Goal: Task Accomplishment & Management: Complete application form

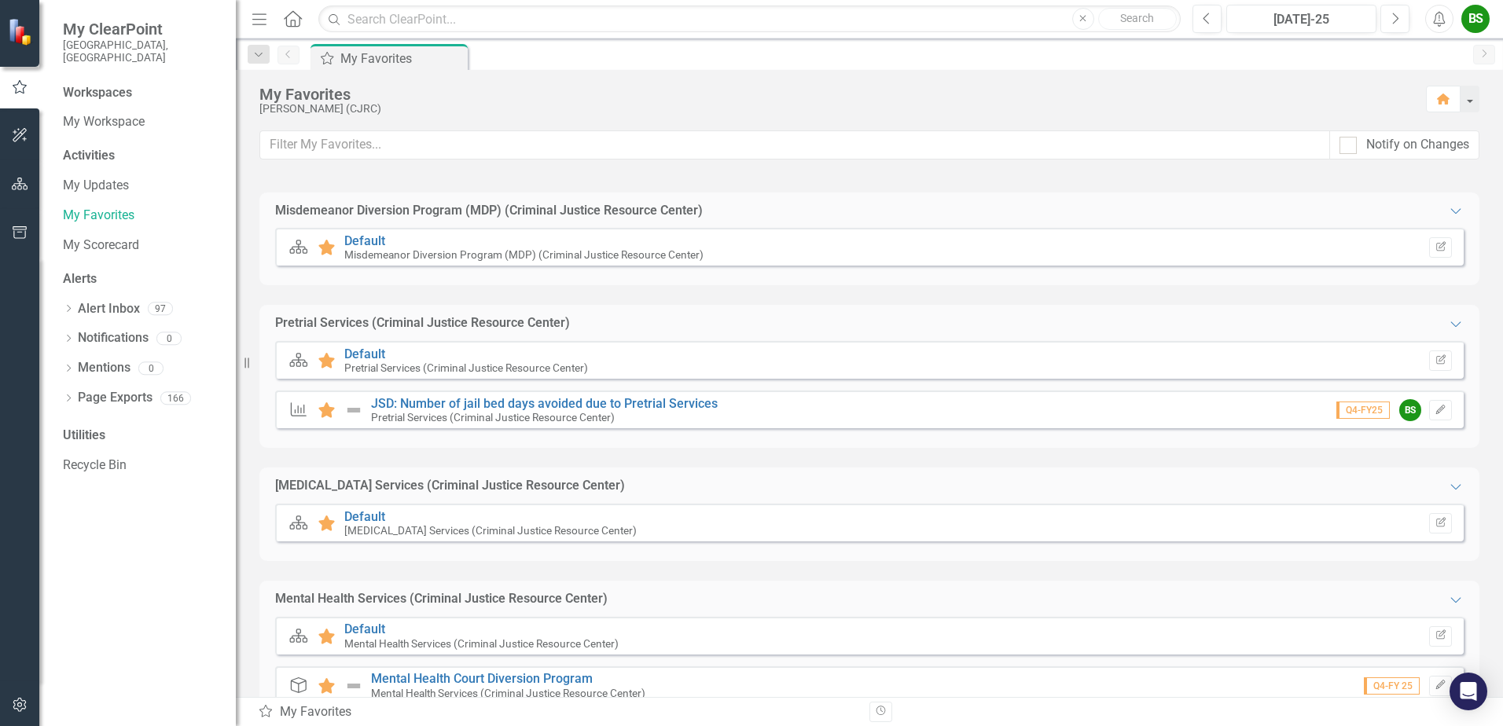
scroll to position [694, 0]
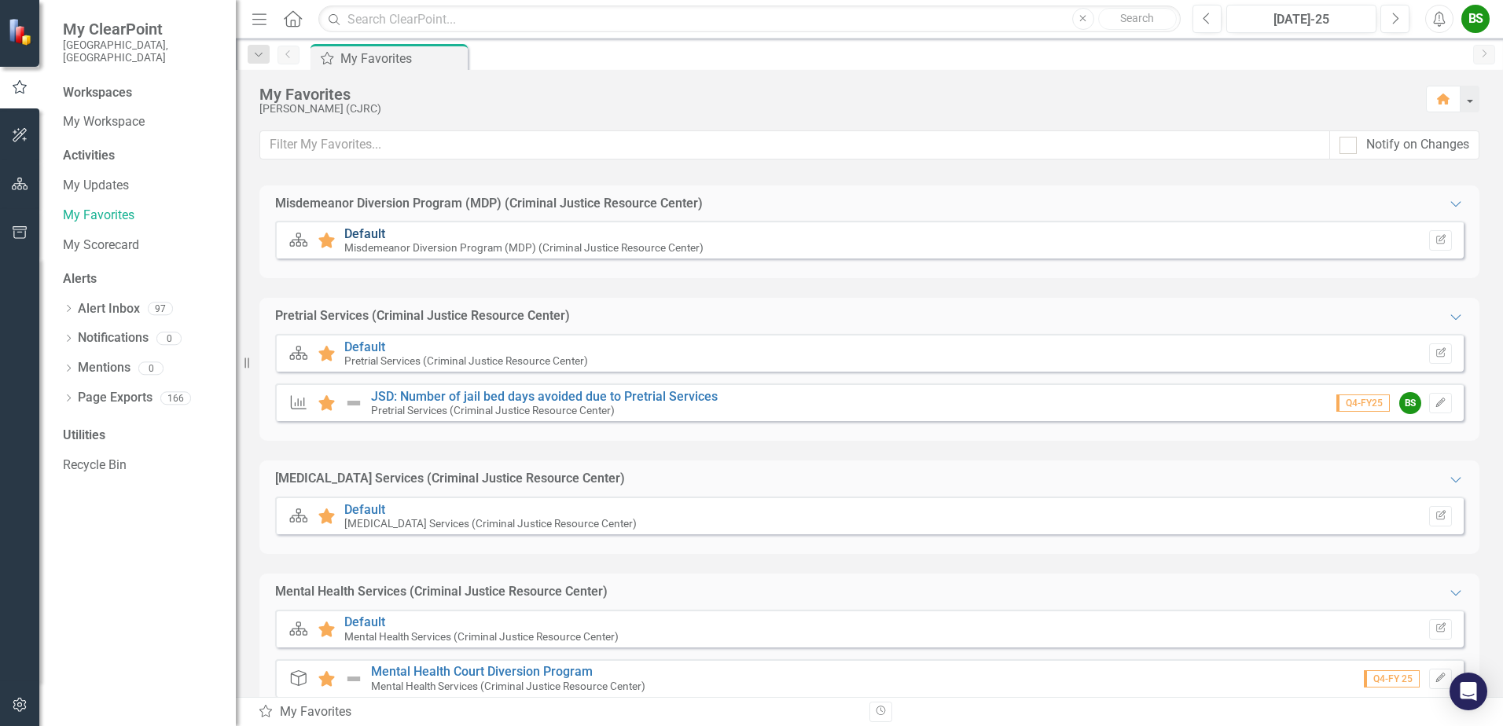
click at [375, 233] on link "Default" at bounding box center [364, 233] width 41 height 15
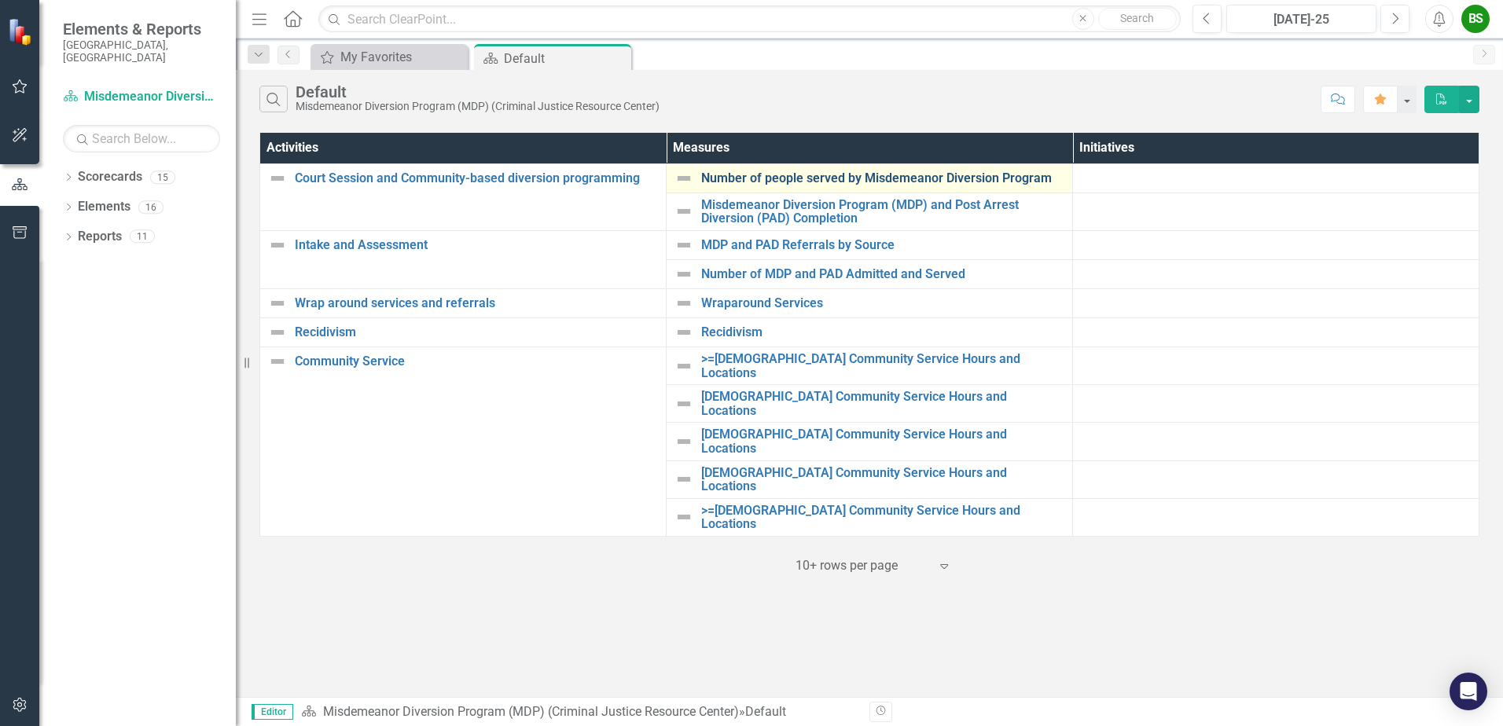
click at [884, 176] on link "Number of people served by Misdemeanor Diversion Program" at bounding box center [882, 178] width 363 height 14
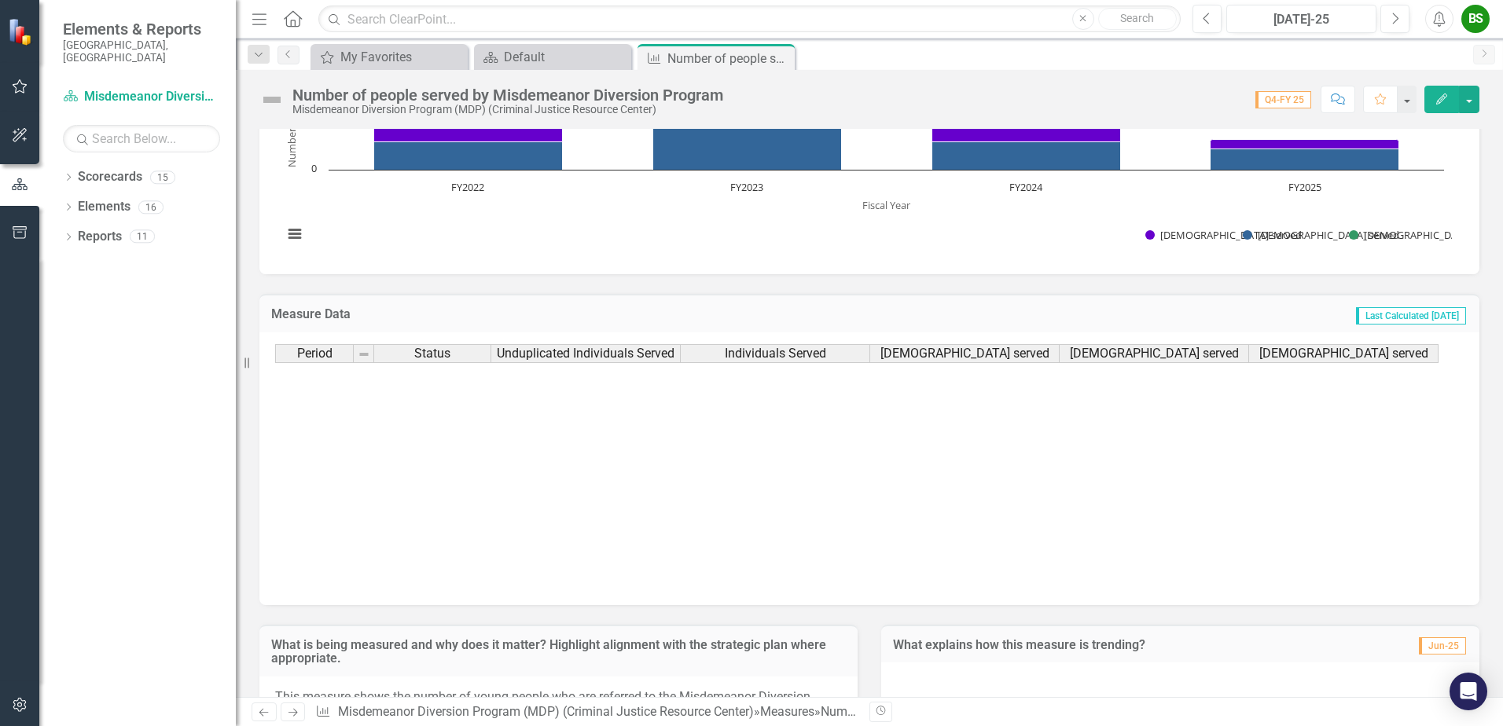
scroll to position [578, 0]
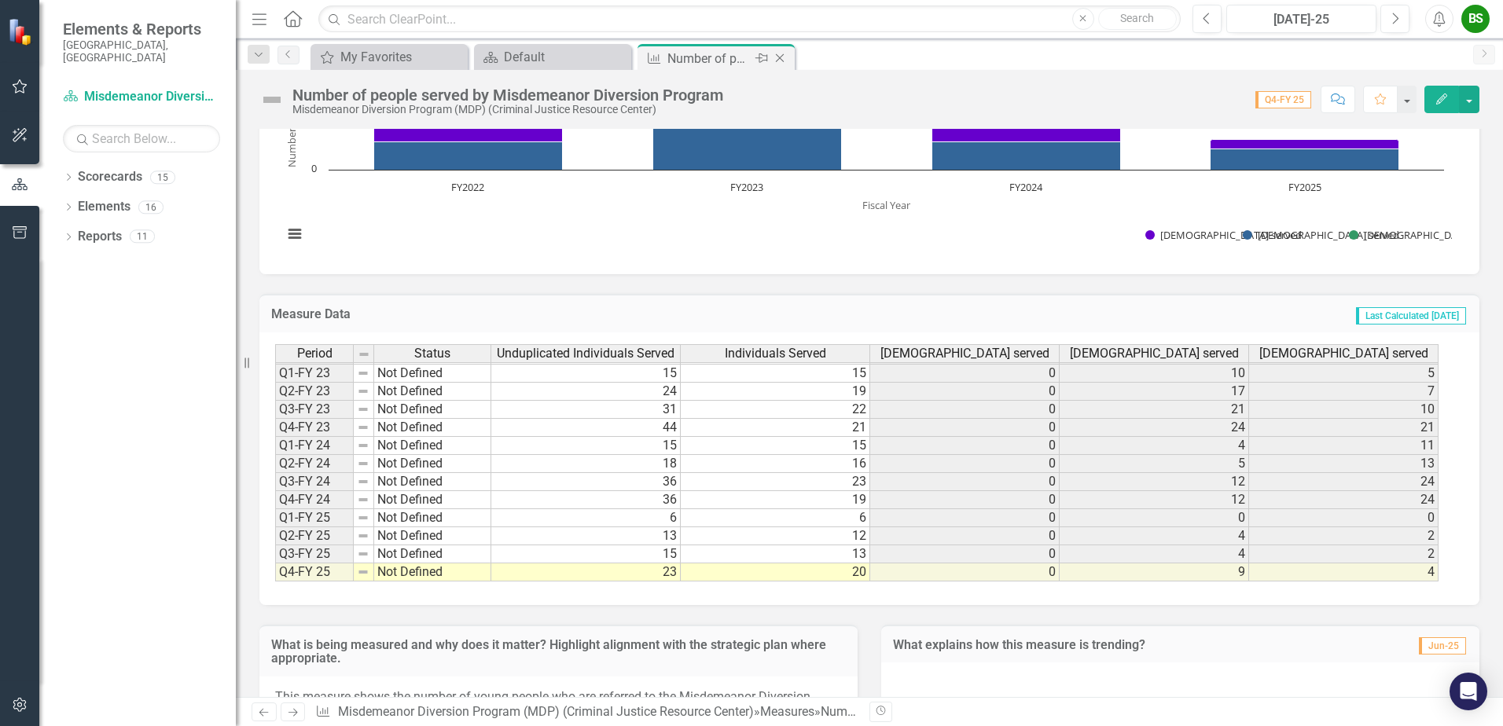
click at [782, 57] on icon "Close" at bounding box center [780, 58] width 16 height 13
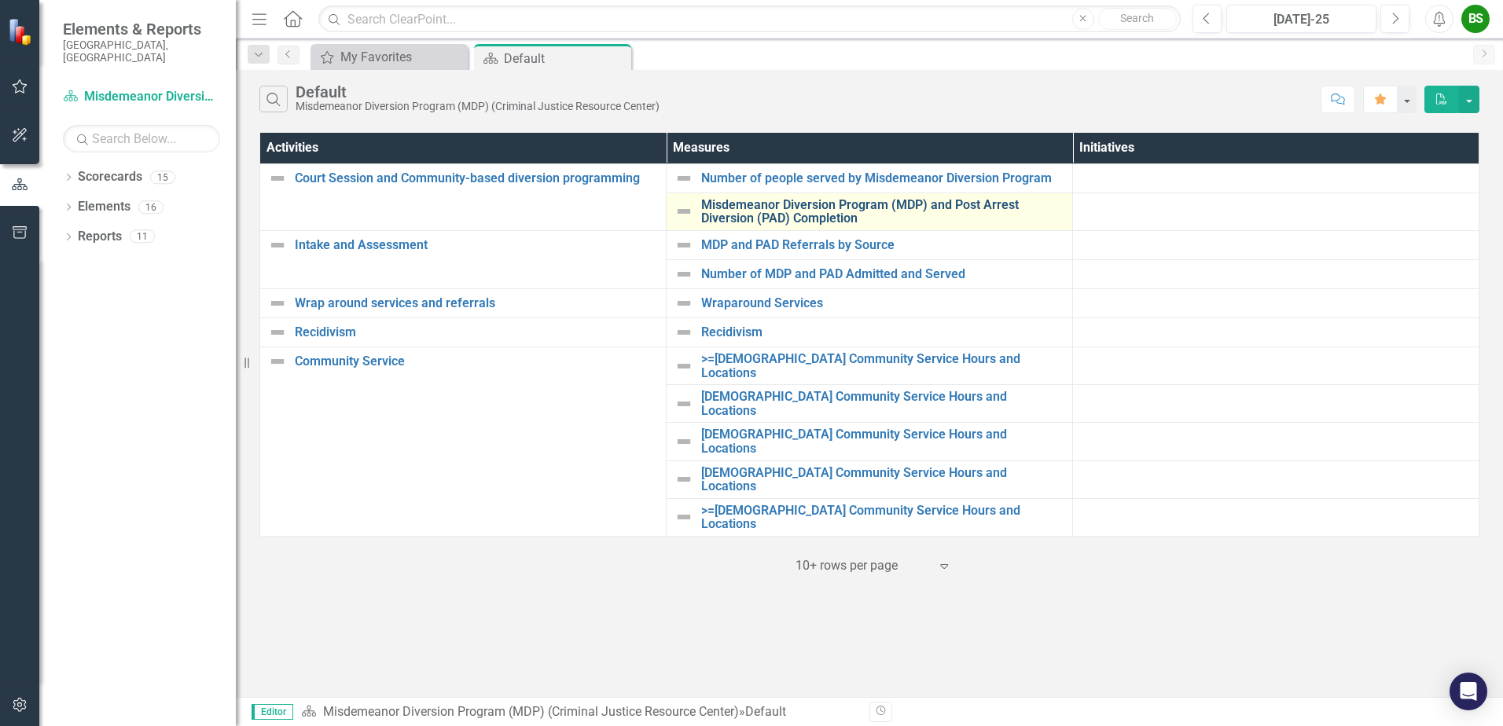
click at [824, 215] on link "Misdemeanor Diversion Program (MDP) and Post Arrest Diversion (PAD) Completion" at bounding box center [882, 212] width 363 height 28
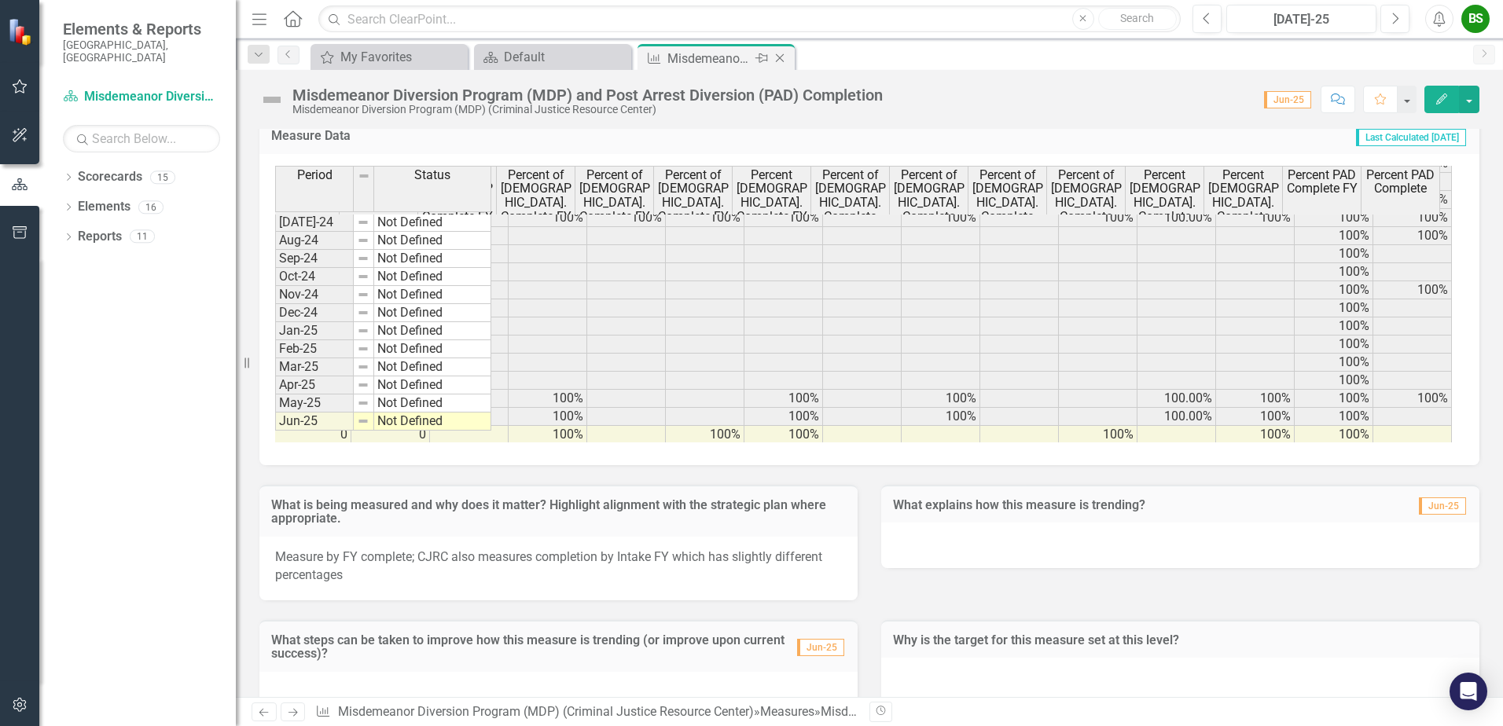
click at [784, 61] on icon "Close" at bounding box center [780, 58] width 16 height 13
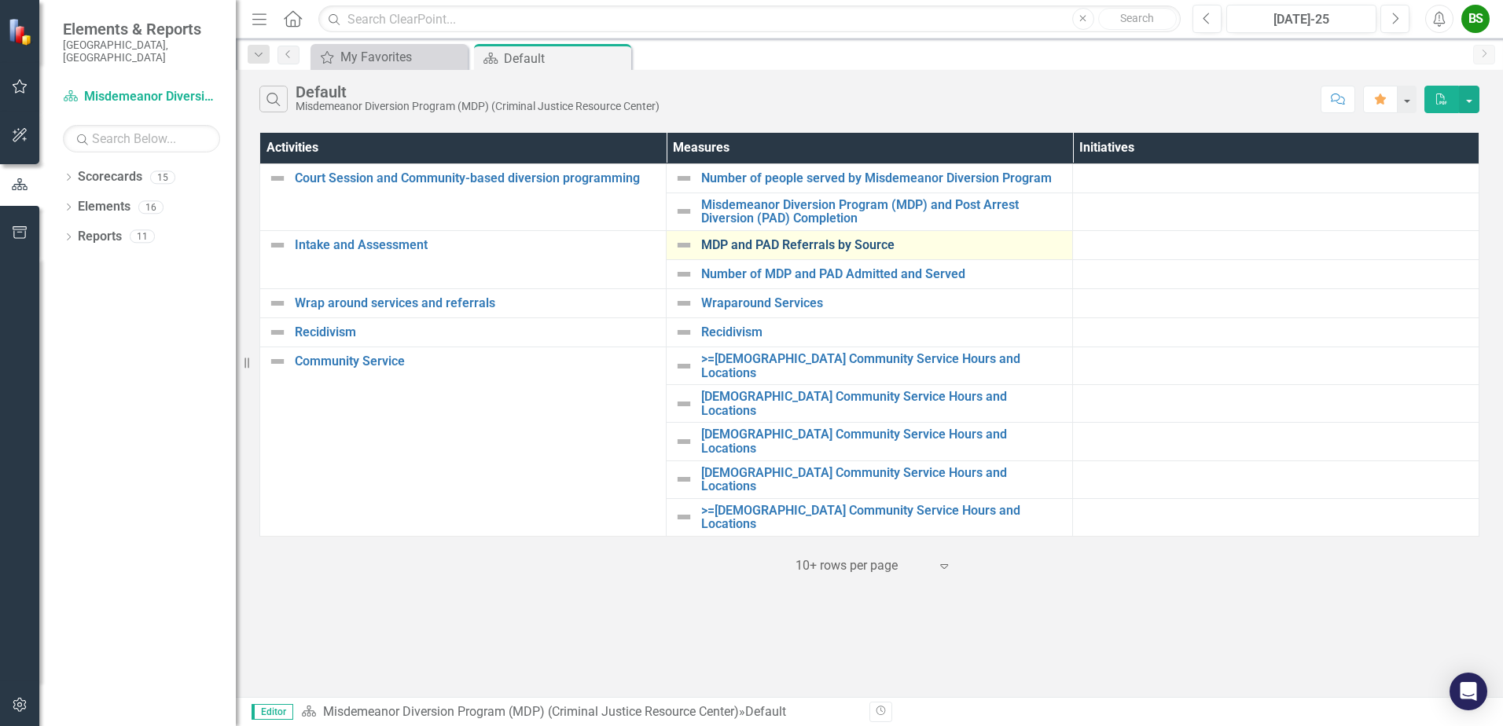
click at [843, 244] on link "MDP and PAD Referrals by Source" at bounding box center [882, 245] width 363 height 14
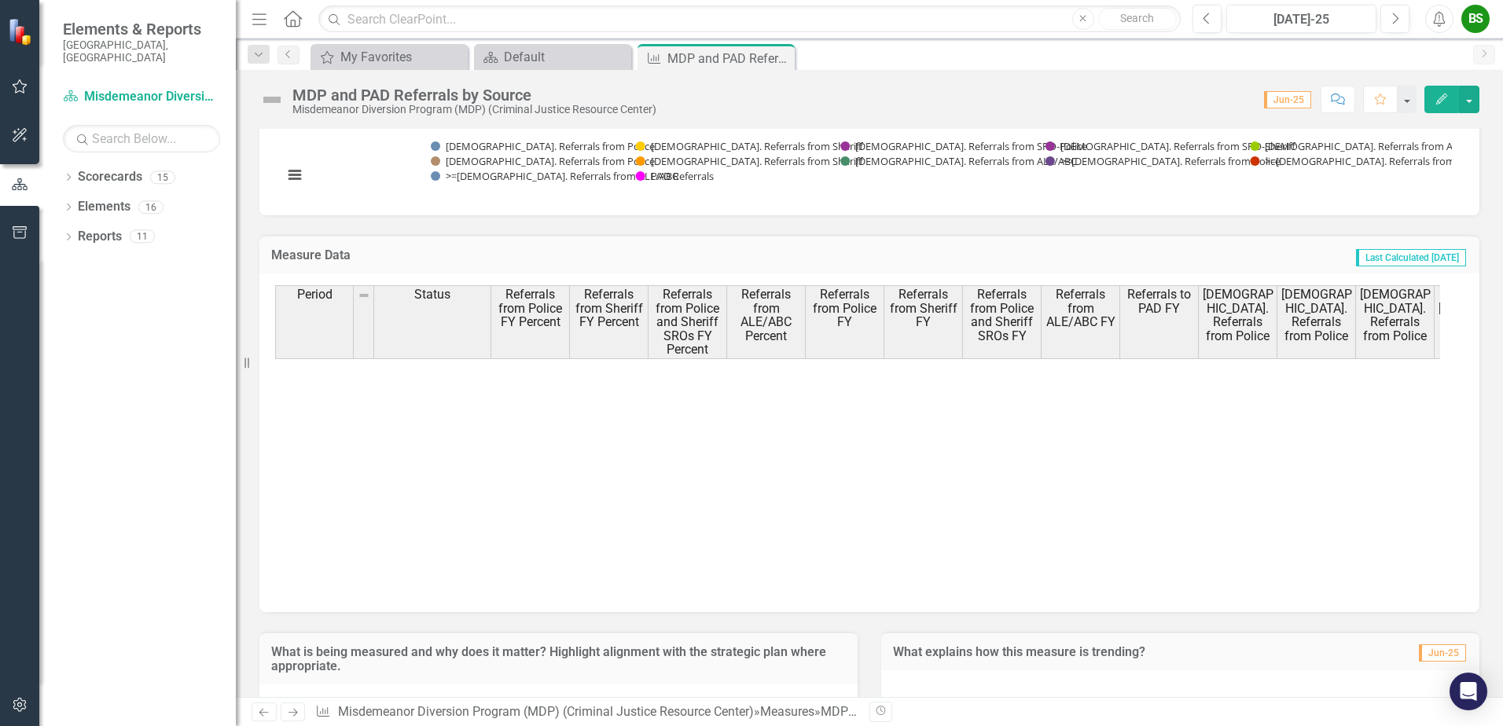
scroll to position [1192, 0]
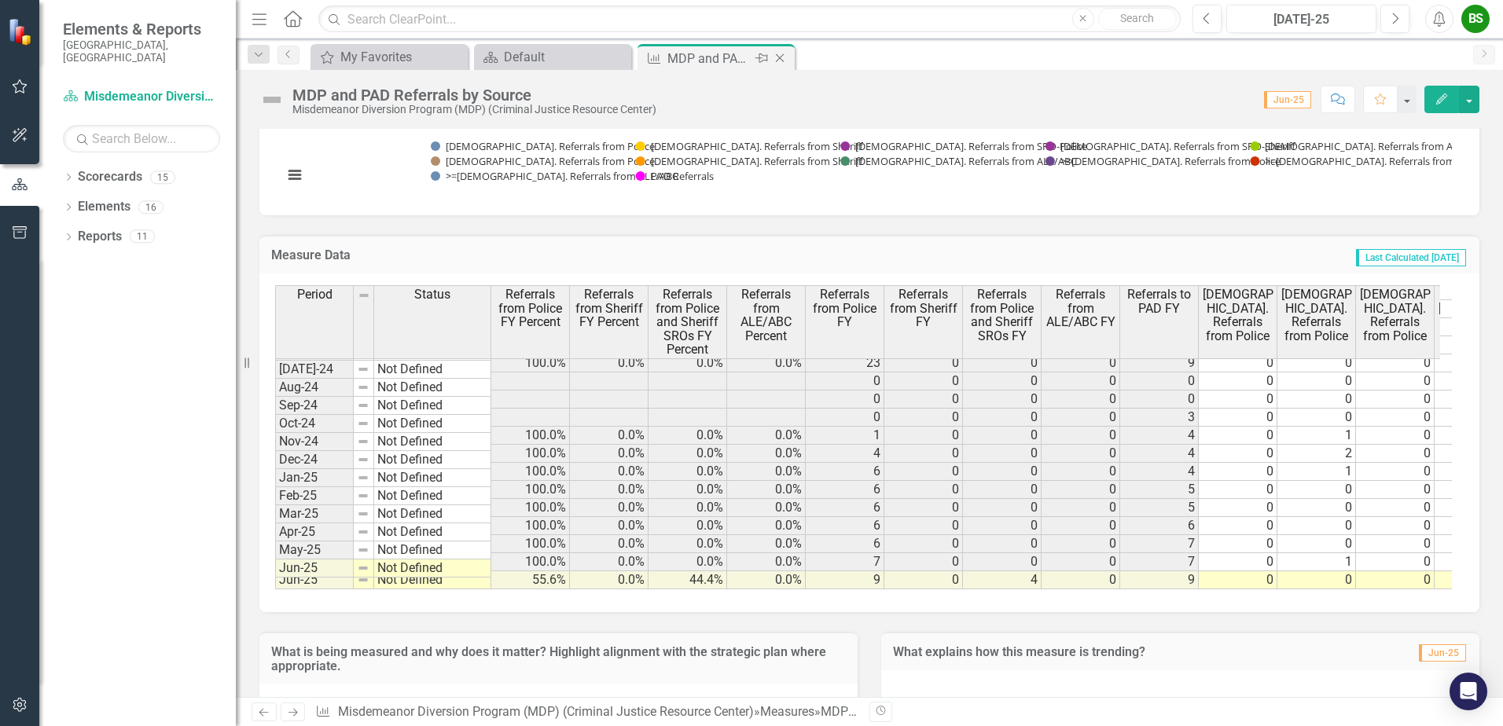
click at [780, 55] on icon "Close" at bounding box center [780, 58] width 16 height 13
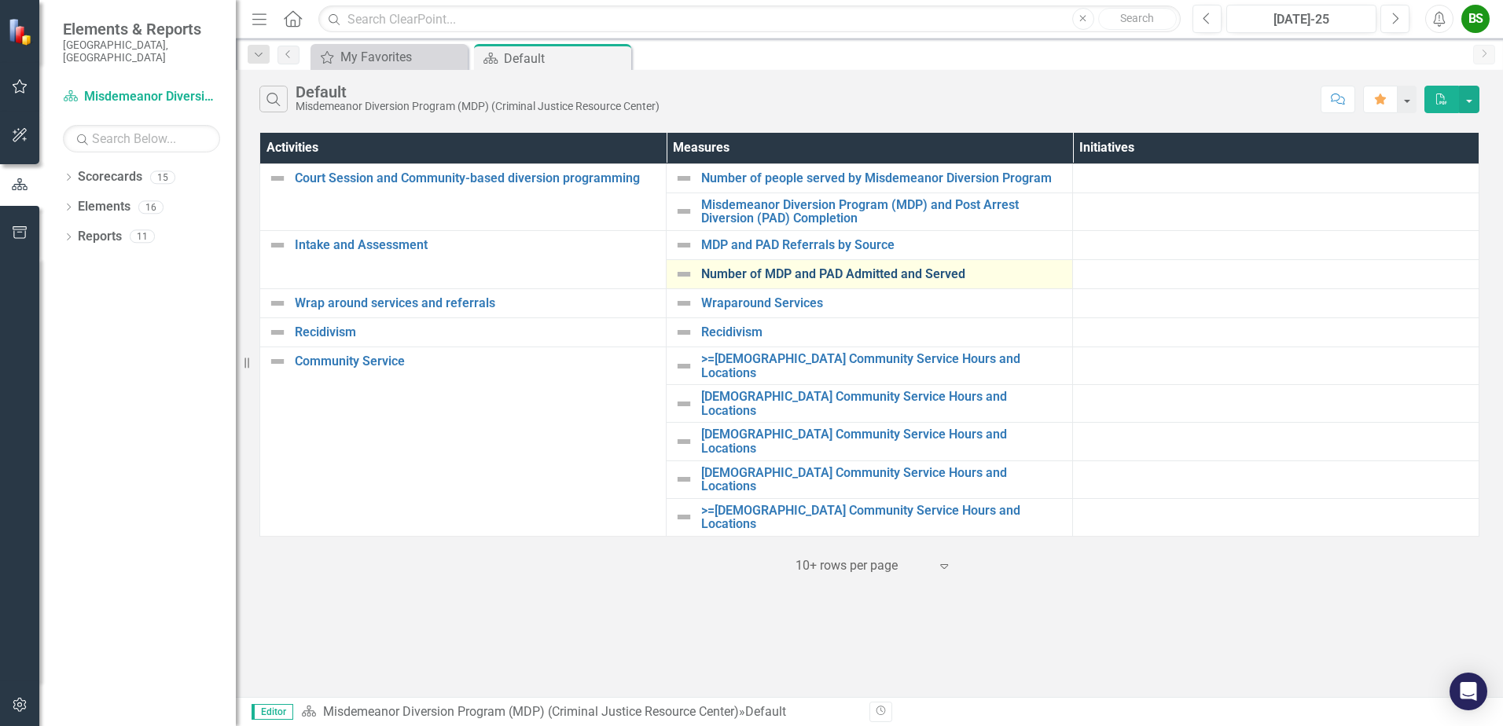
click at [790, 274] on link "Number of MDP and PAD Admitted and Served" at bounding box center [882, 274] width 363 height 14
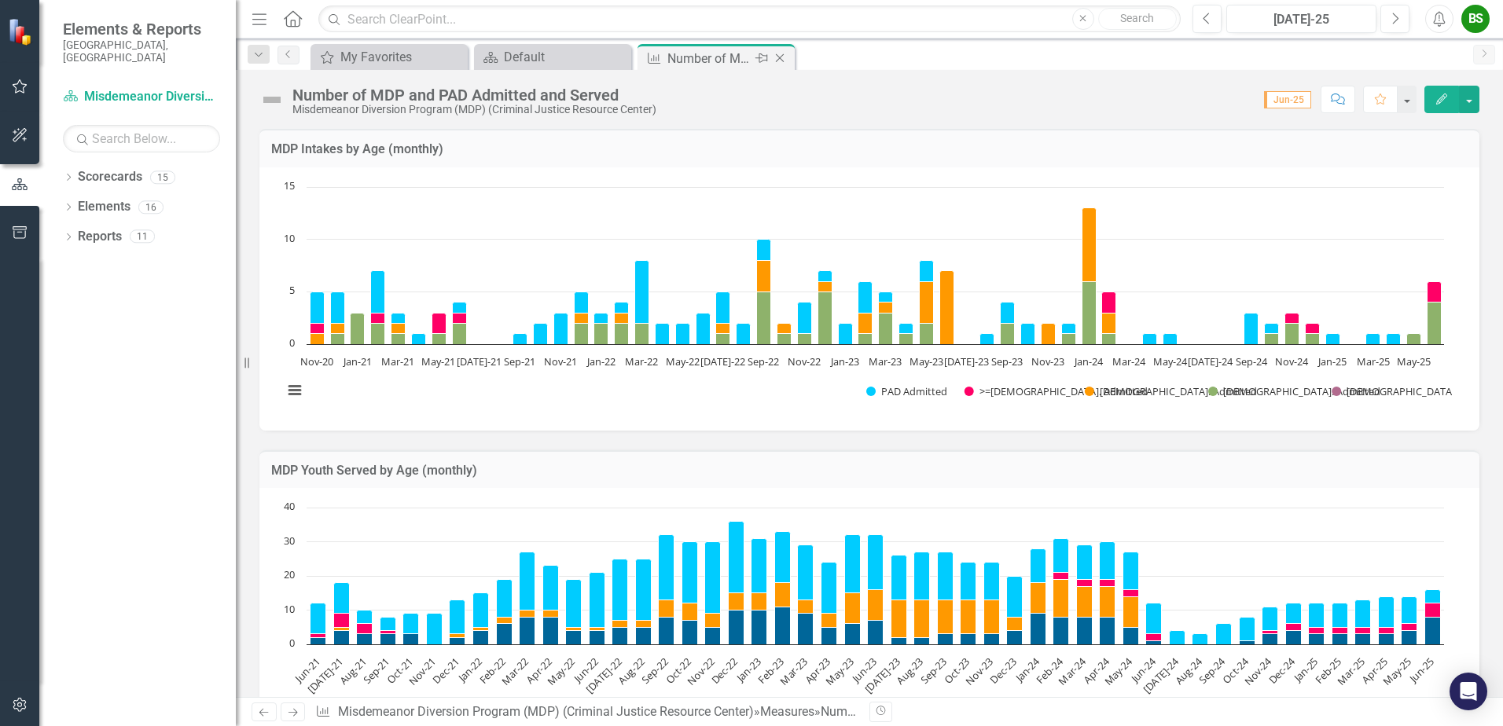
click at [778, 53] on icon "Close" at bounding box center [780, 58] width 16 height 13
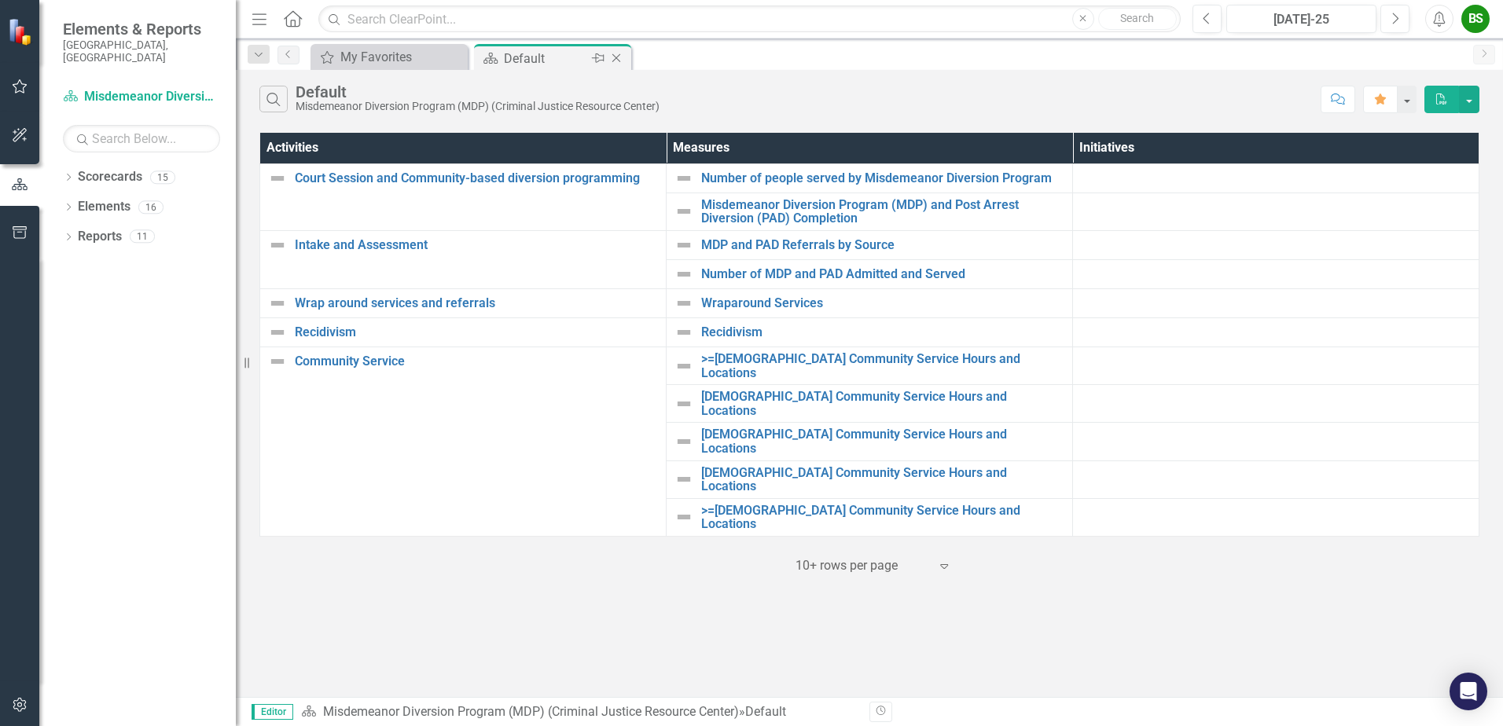
click at [614, 58] on icon "Close" at bounding box center [616, 58] width 16 height 13
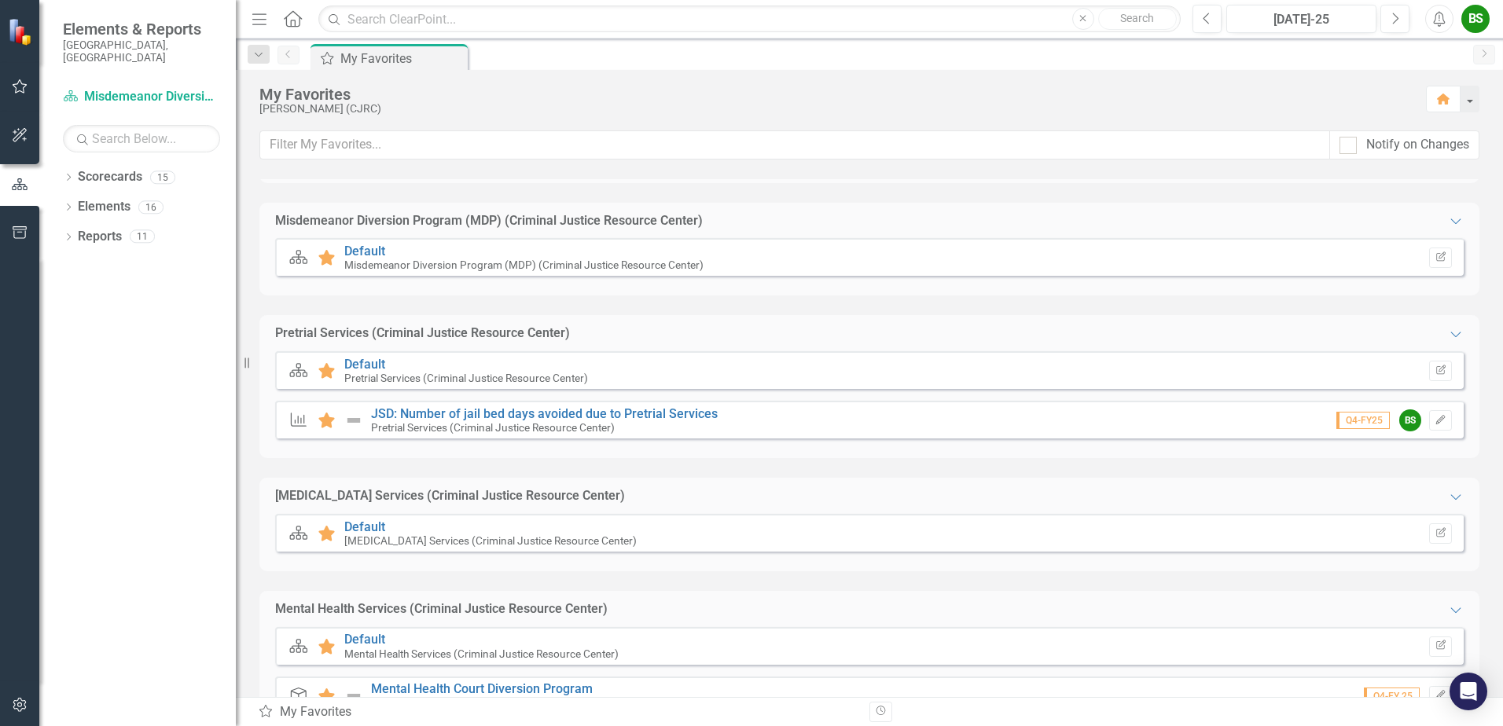
scroll to position [783, 0]
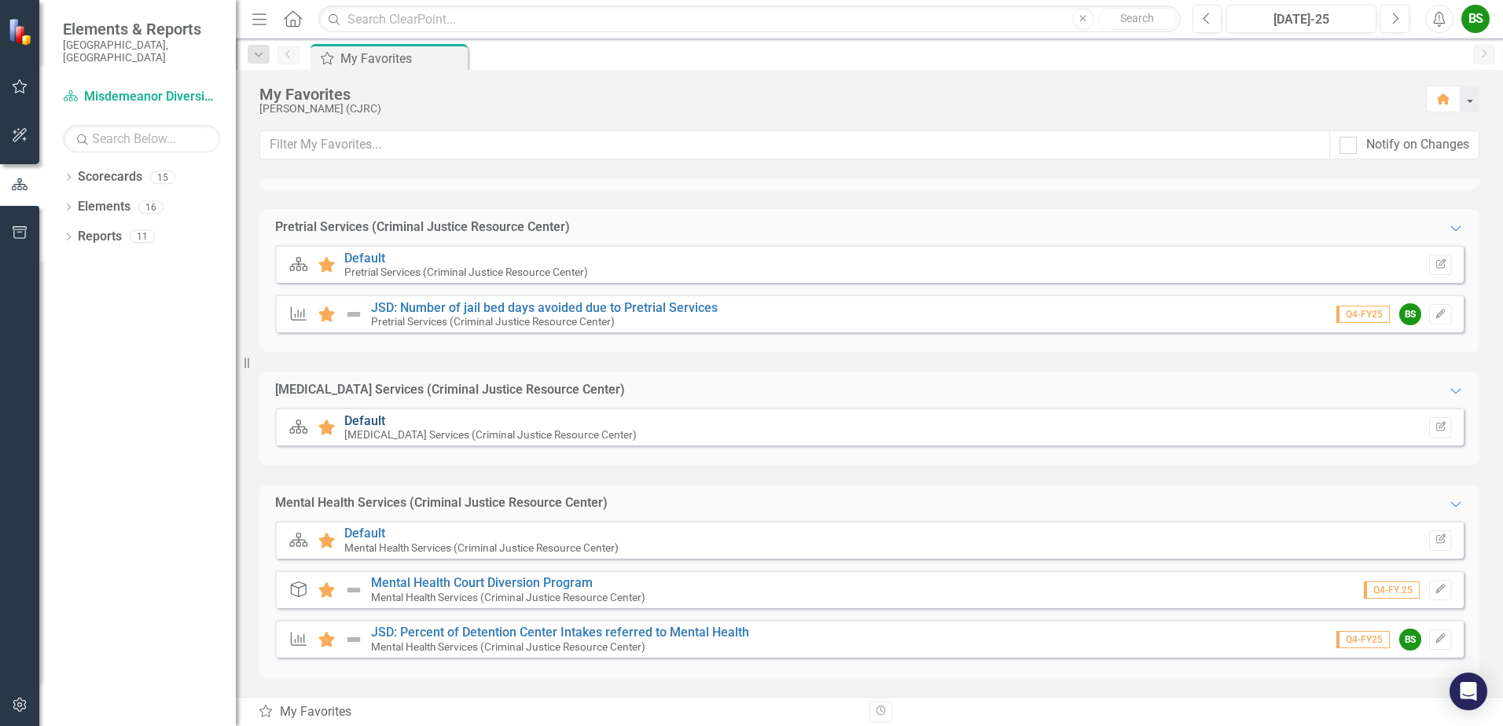
click at [365, 421] on link "Default" at bounding box center [364, 420] width 41 height 15
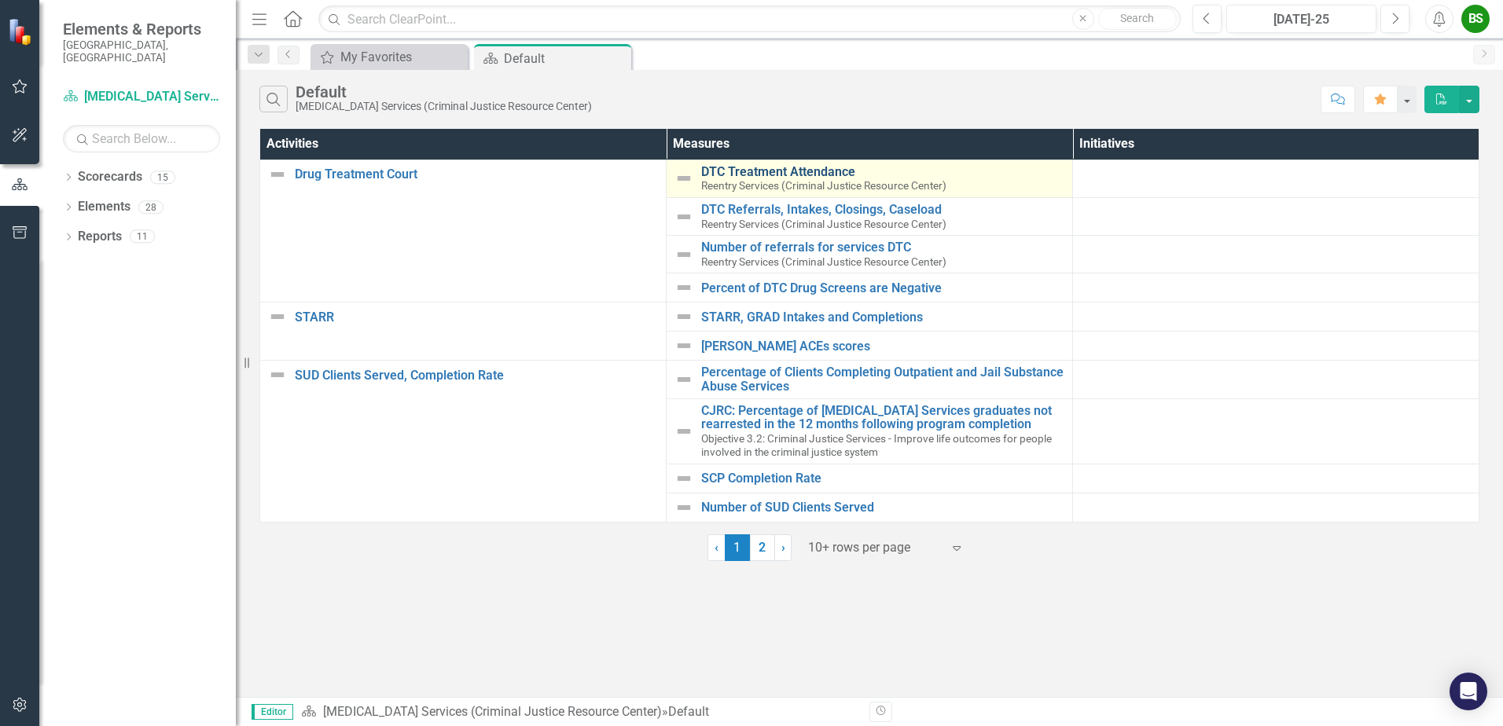
click at [815, 179] on link "DTC Treatment Attendance" at bounding box center [882, 172] width 363 height 14
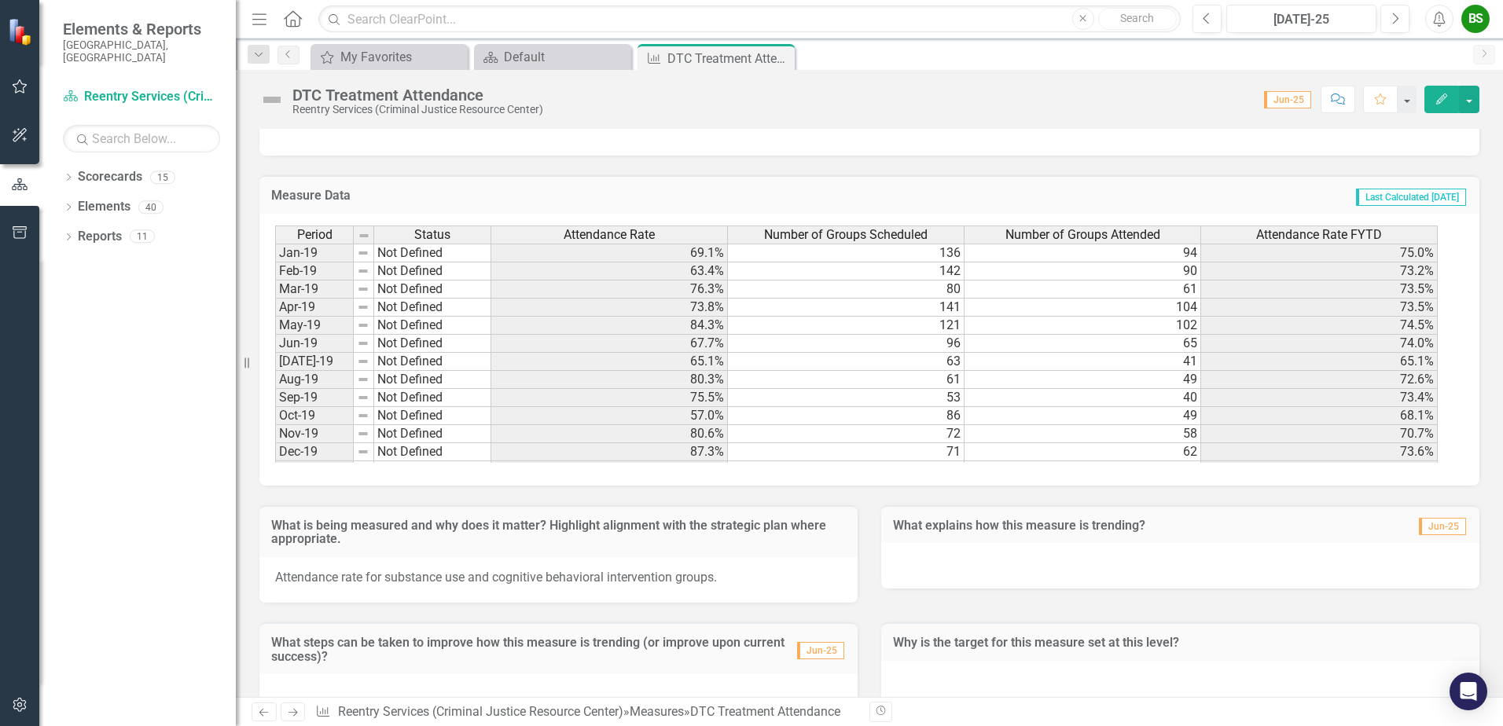
scroll to position [589, 0]
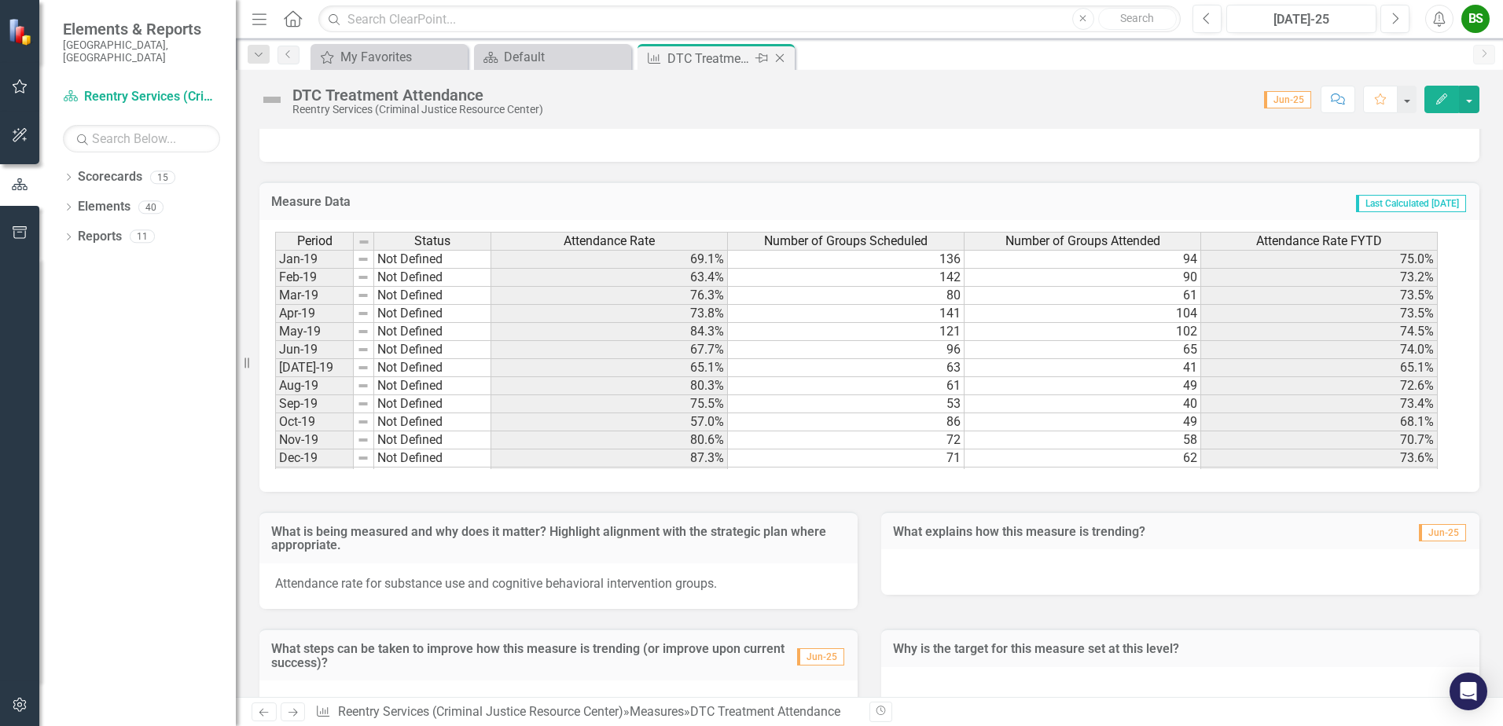
click at [778, 58] on icon "Close" at bounding box center [780, 58] width 16 height 13
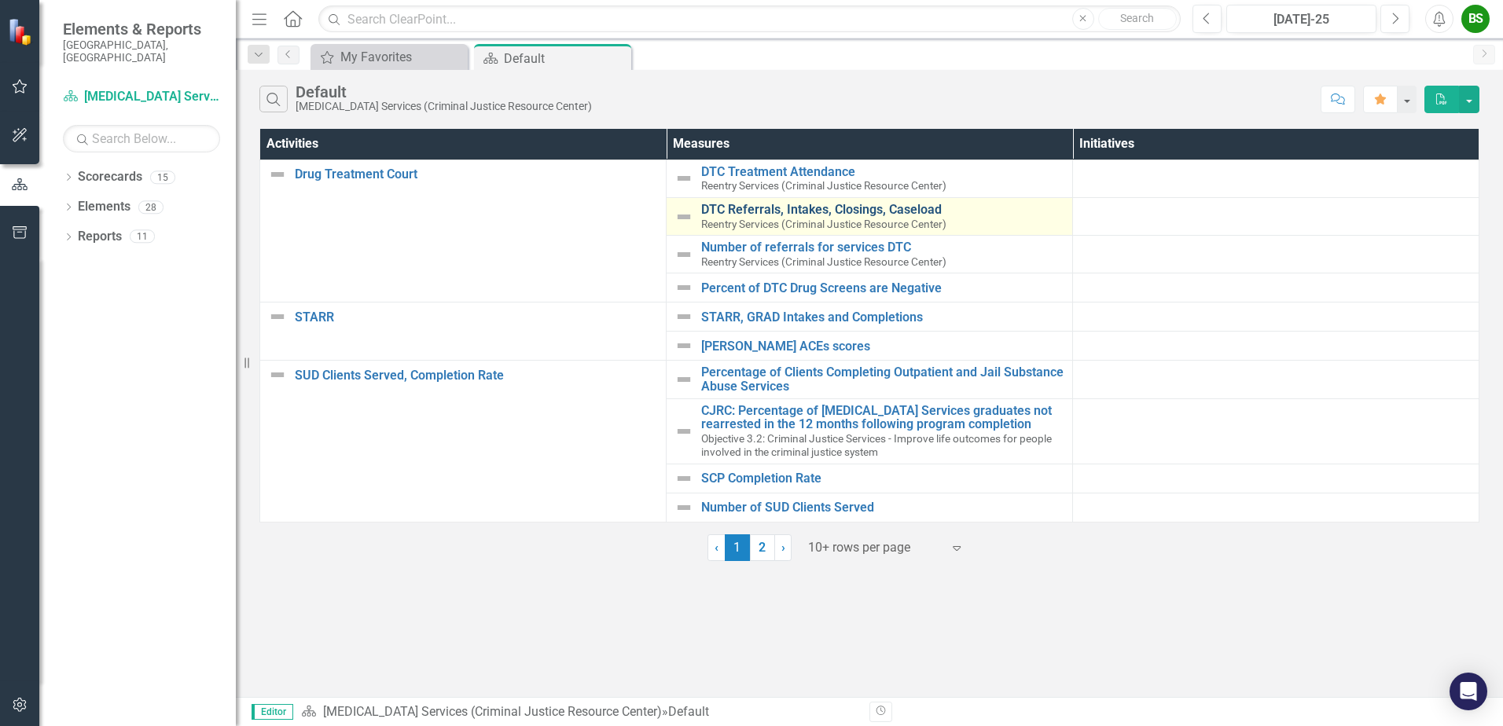
click at [822, 217] on link "DTC Referrals, Intakes, Closings, Caseload" at bounding box center [882, 210] width 363 height 14
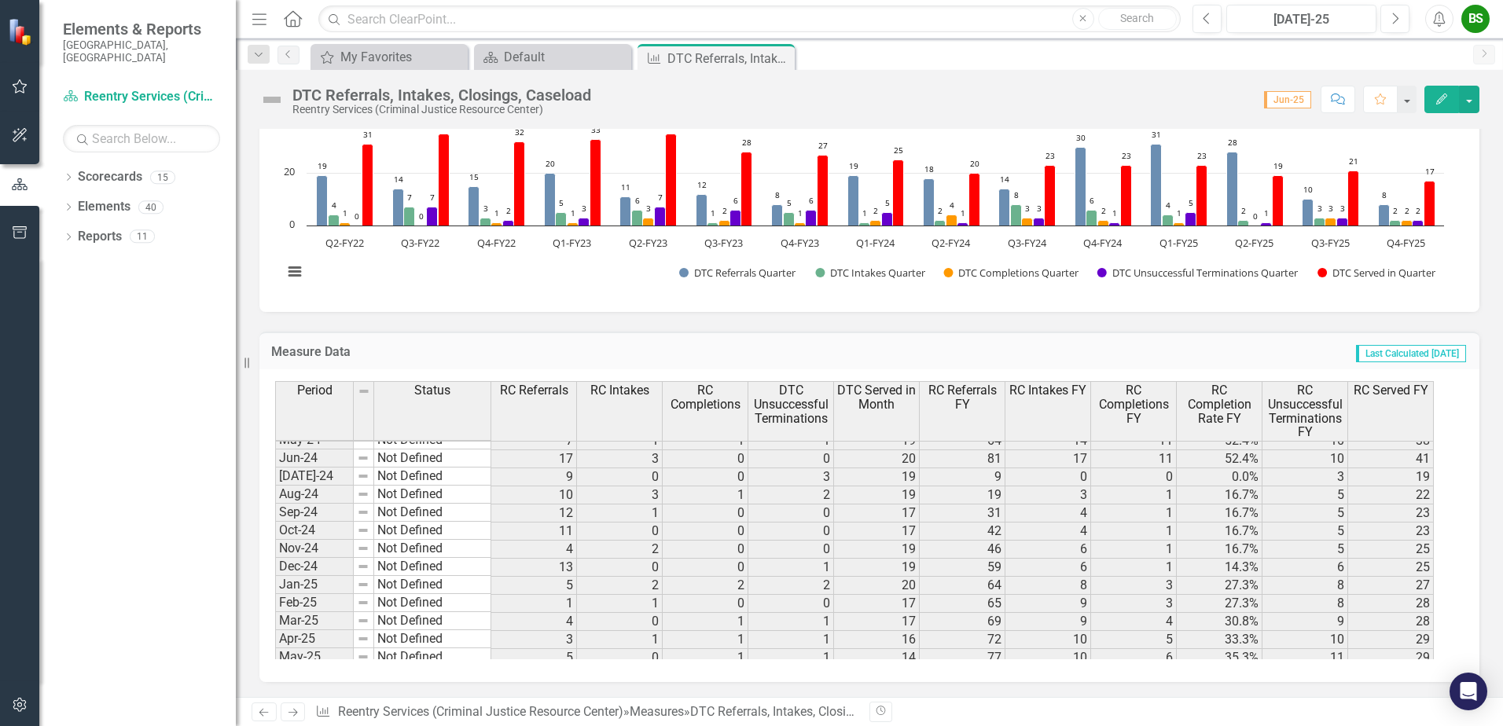
scroll to position [1192, 0]
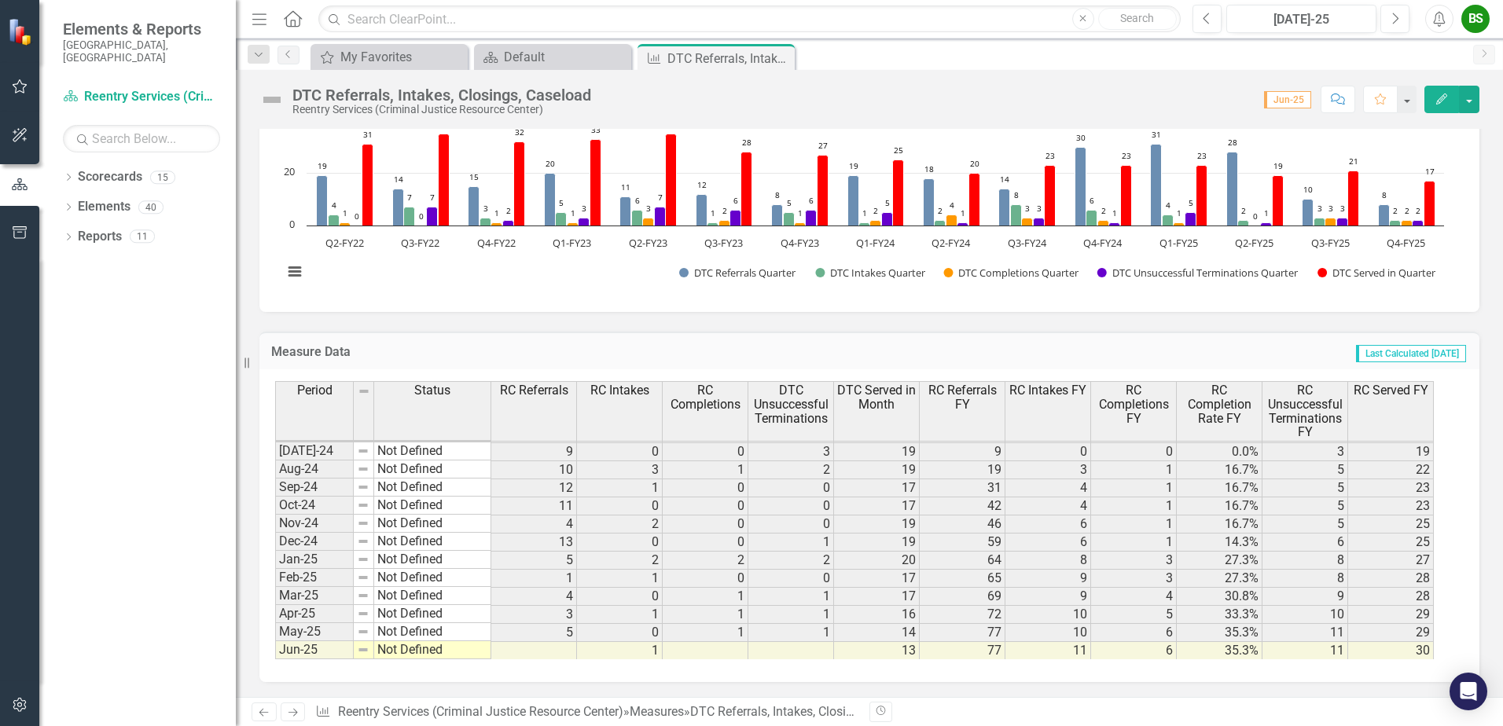
click at [0, 0] on icon "Close" at bounding box center [0, 0] width 0 height 0
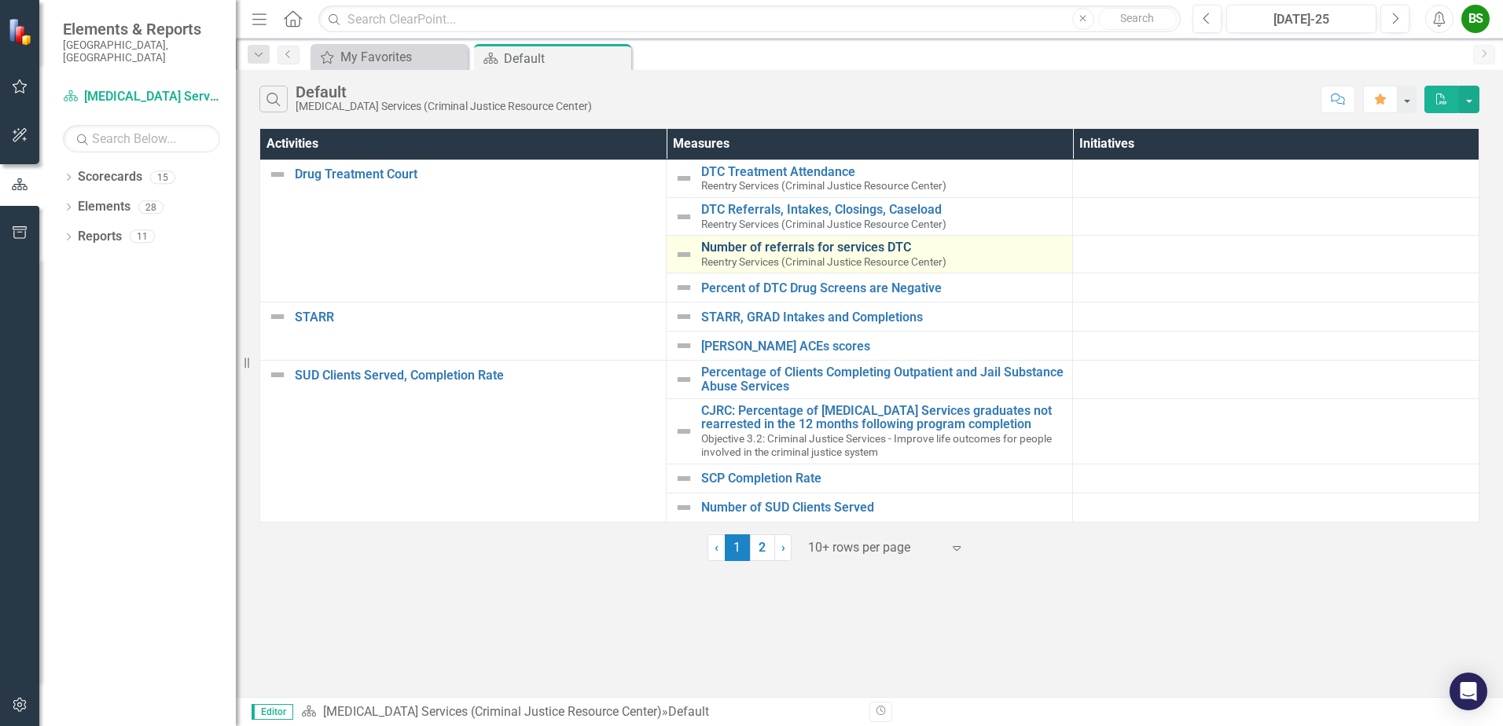
click at [819, 251] on link "Number of referrals for services DTC" at bounding box center [882, 247] width 363 height 14
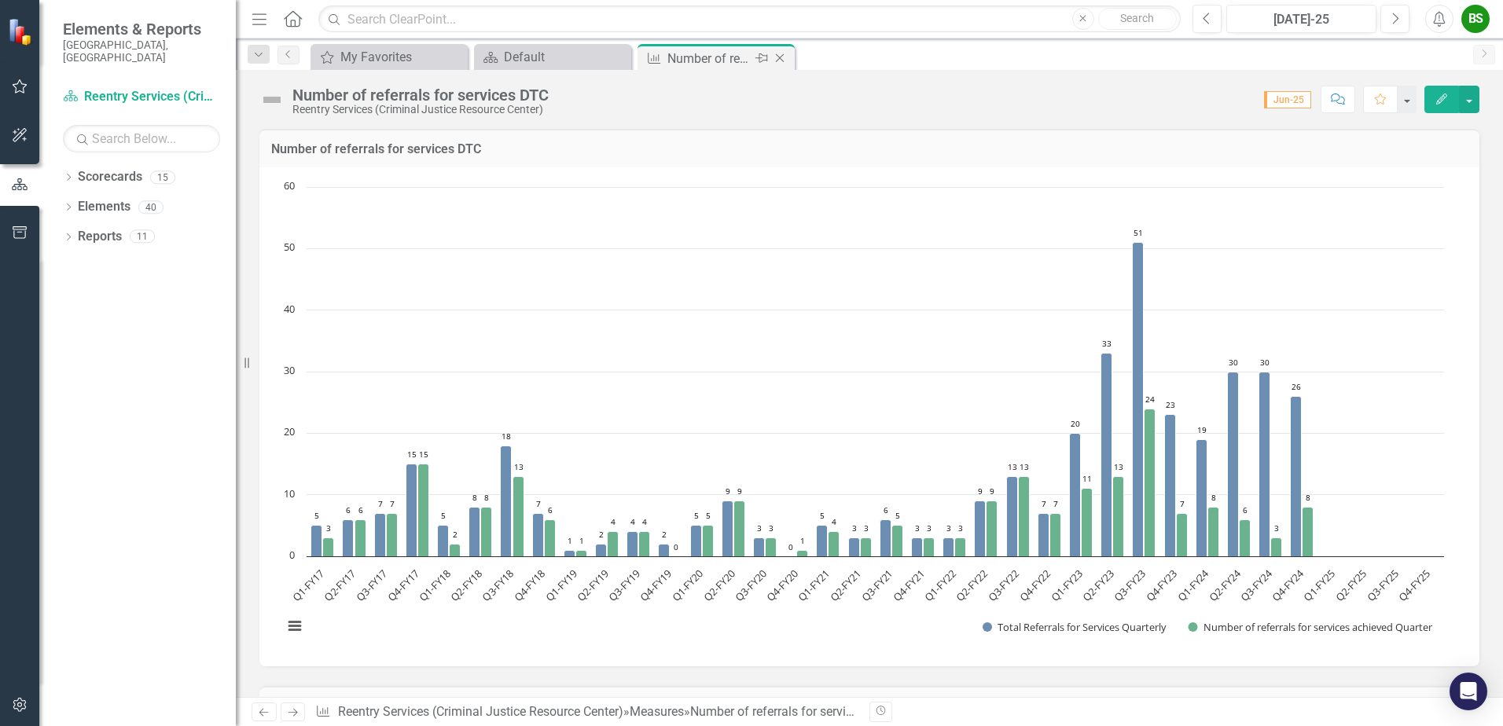
click at [784, 59] on icon "Close" at bounding box center [780, 58] width 16 height 13
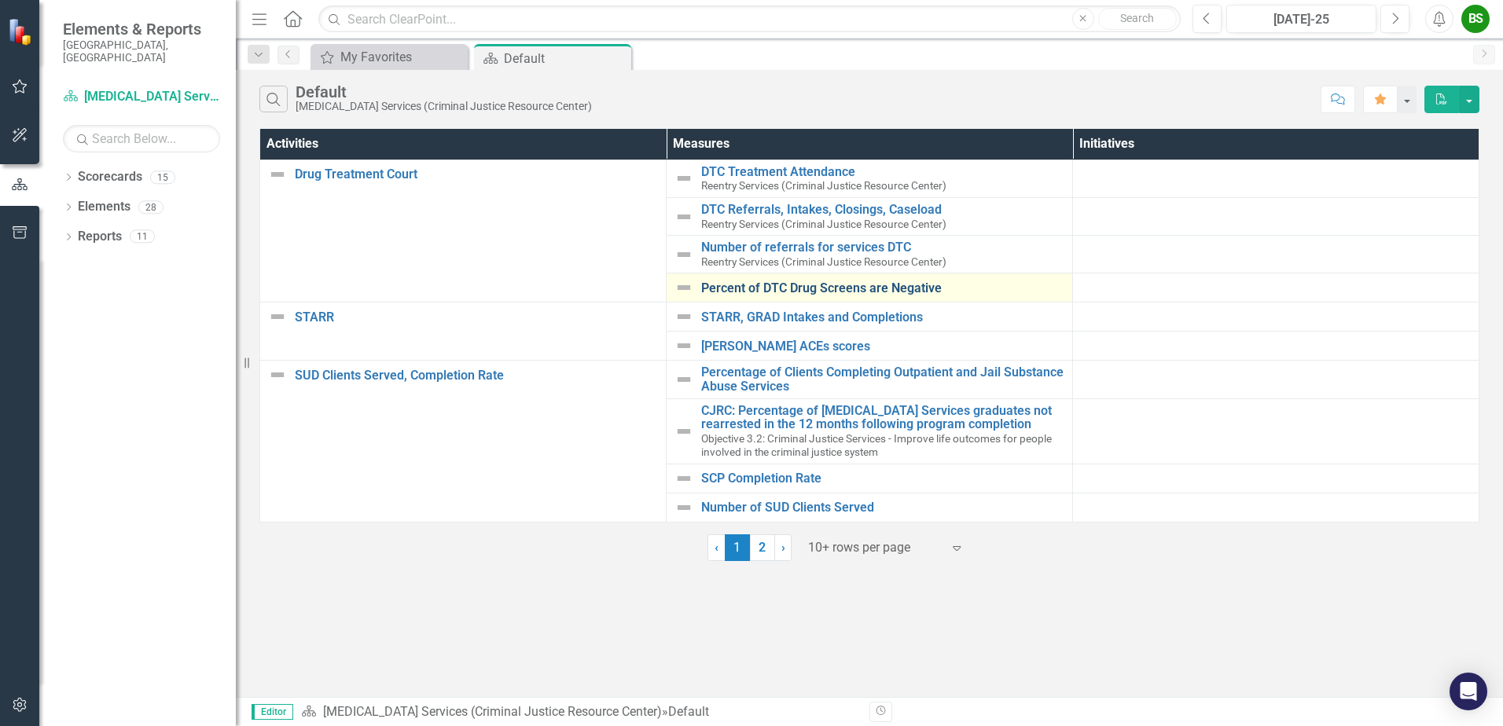
click at [847, 290] on link "Percent of DTC Drug Screens are Negative" at bounding box center [882, 288] width 363 height 14
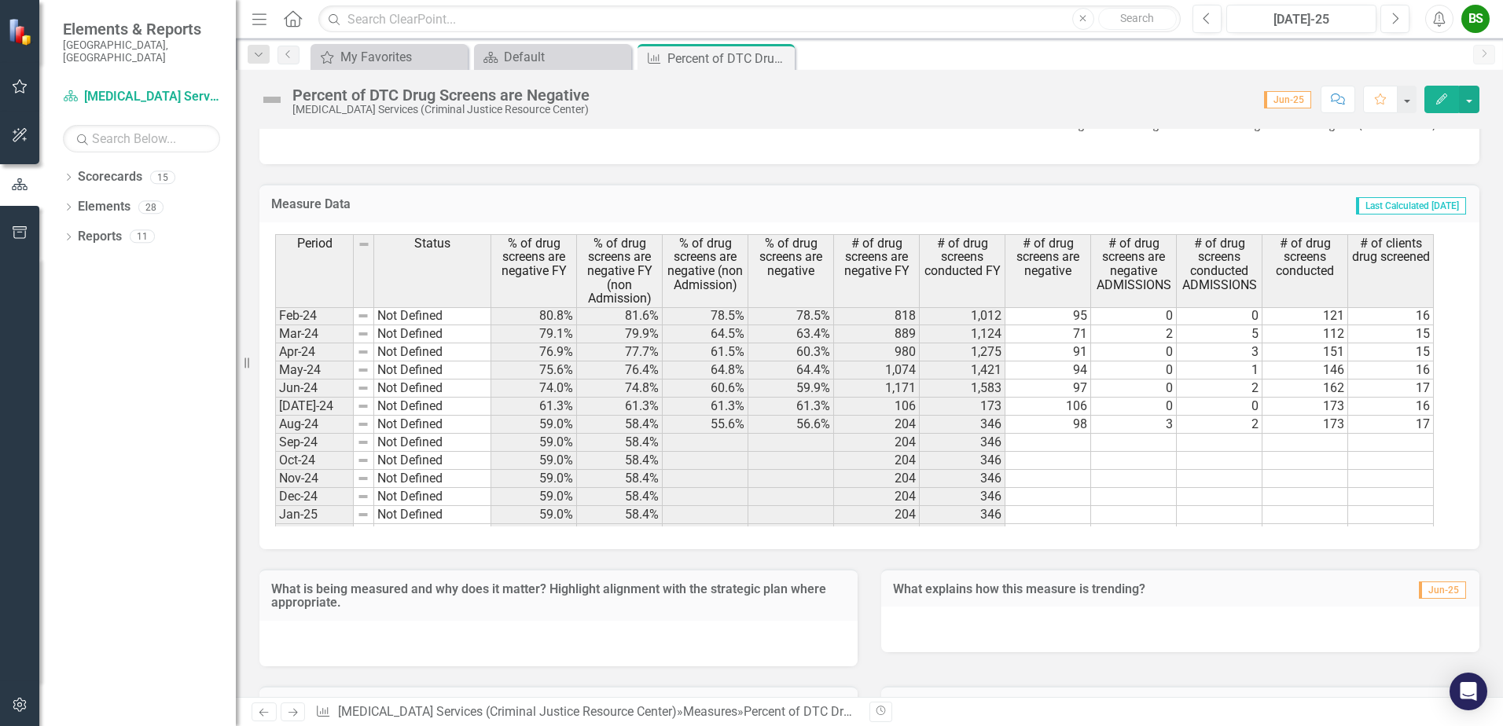
scroll to position [1192, 0]
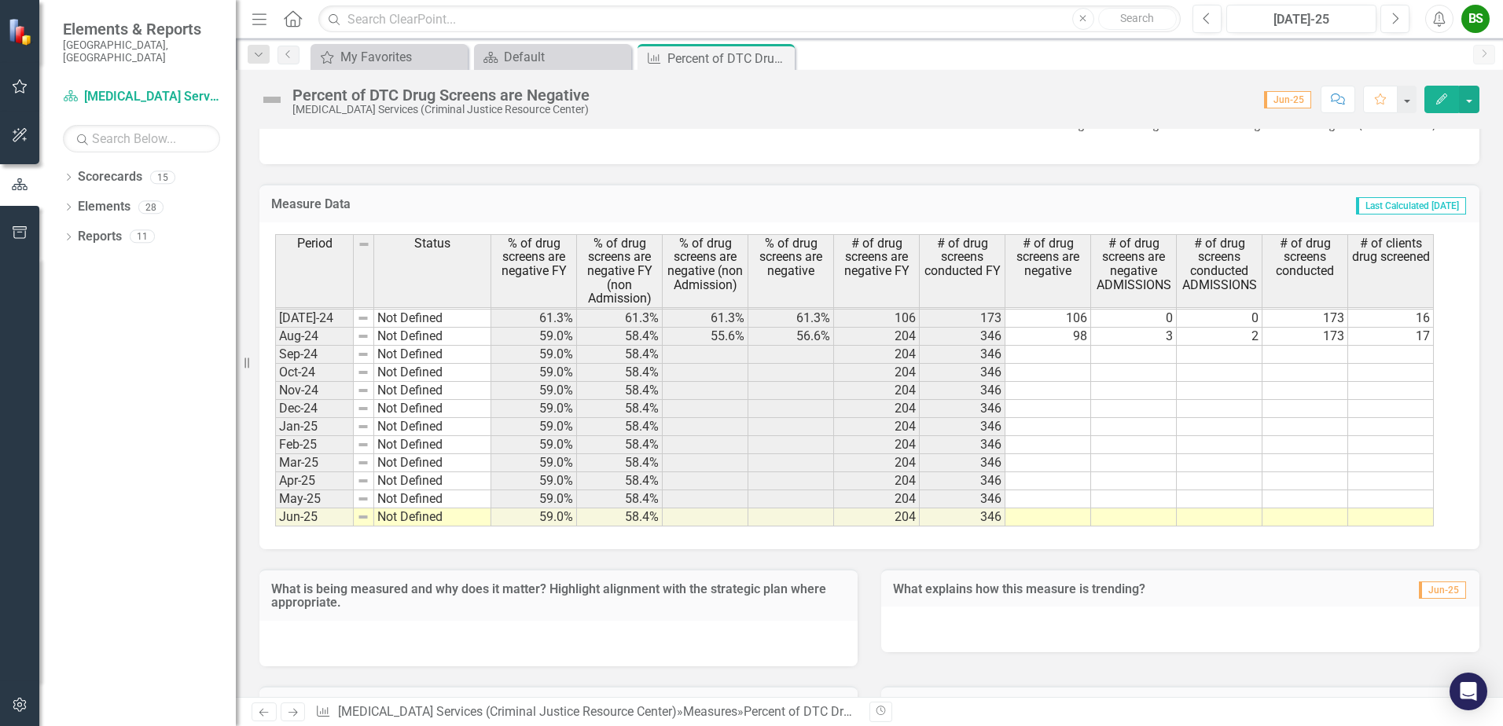
click at [1032, 360] on tbody "Feb-23 Not Defined 81.1% 81.3% 91.3% 91.3% 1,095 1,351 147 1 1 161 21 Mar-23 No…" at bounding box center [854, 264] width 1158 height 525
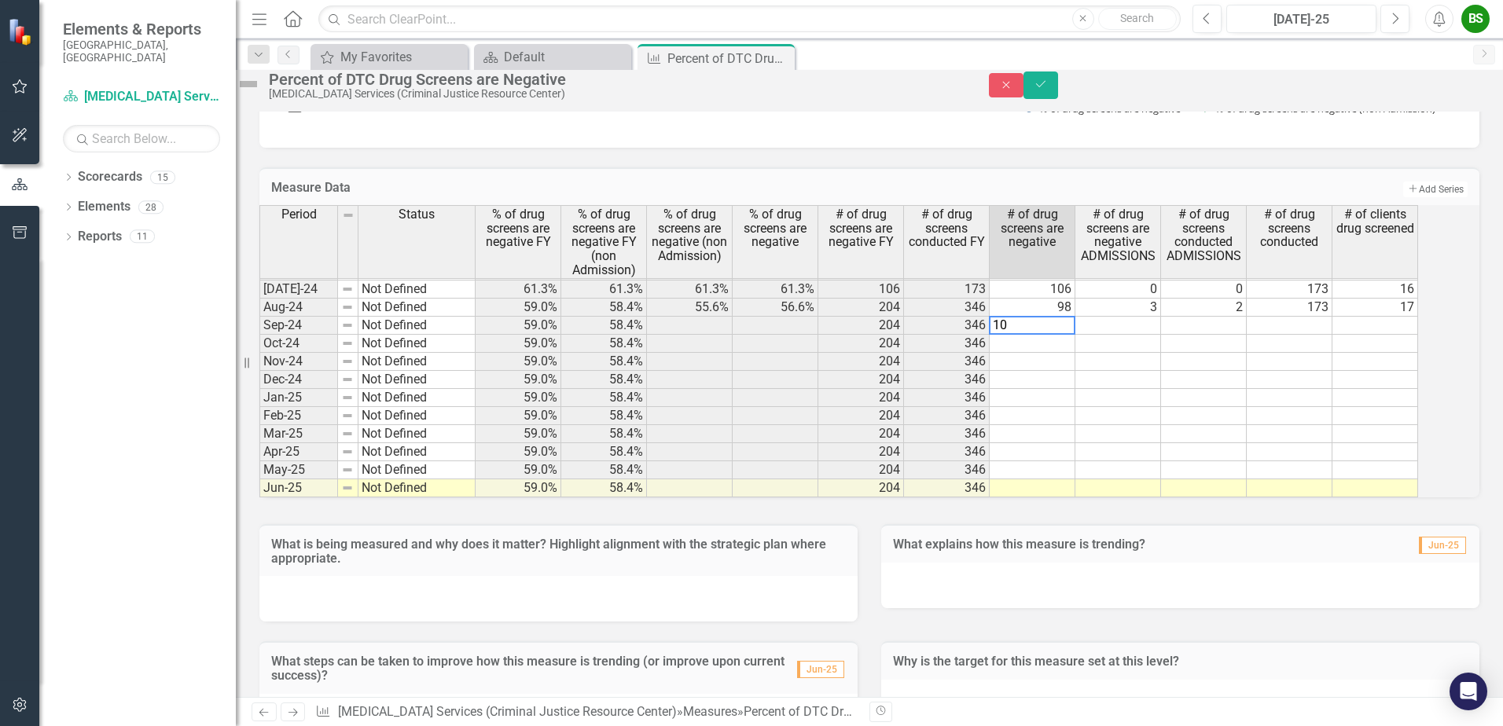
type textarea "105"
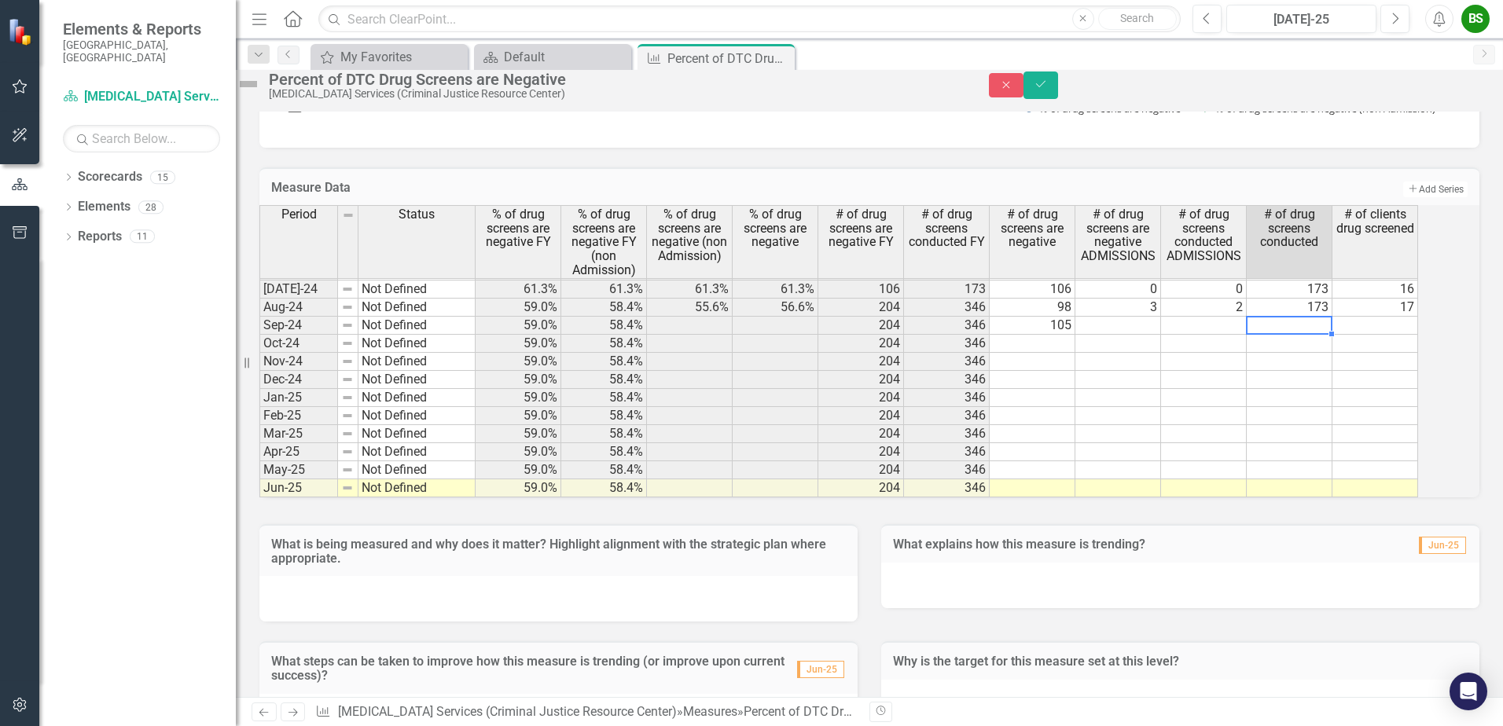
click at [1290, 335] on td at bounding box center [1289, 326] width 86 height 18
type textarea "161"
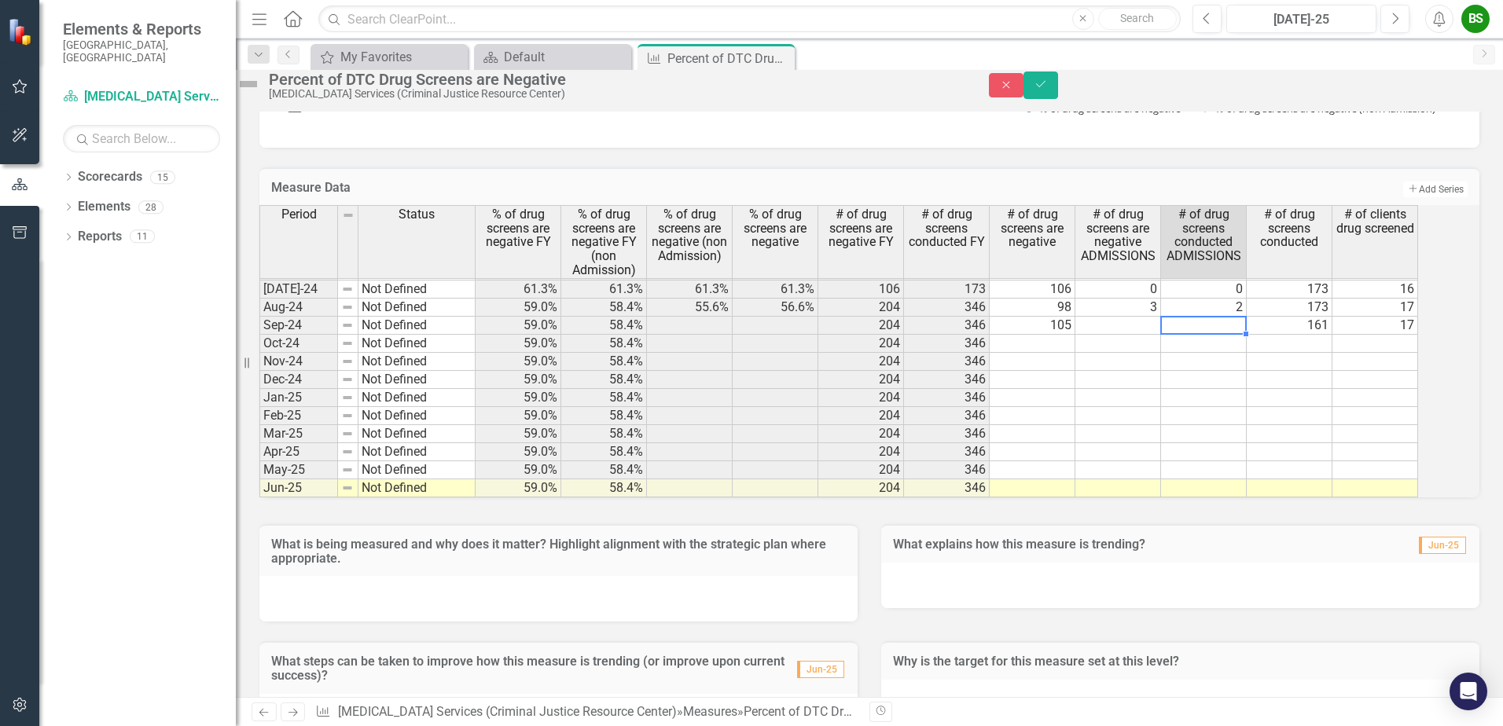
click at [1224, 335] on td at bounding box center [1204, 326] width 86 height 18
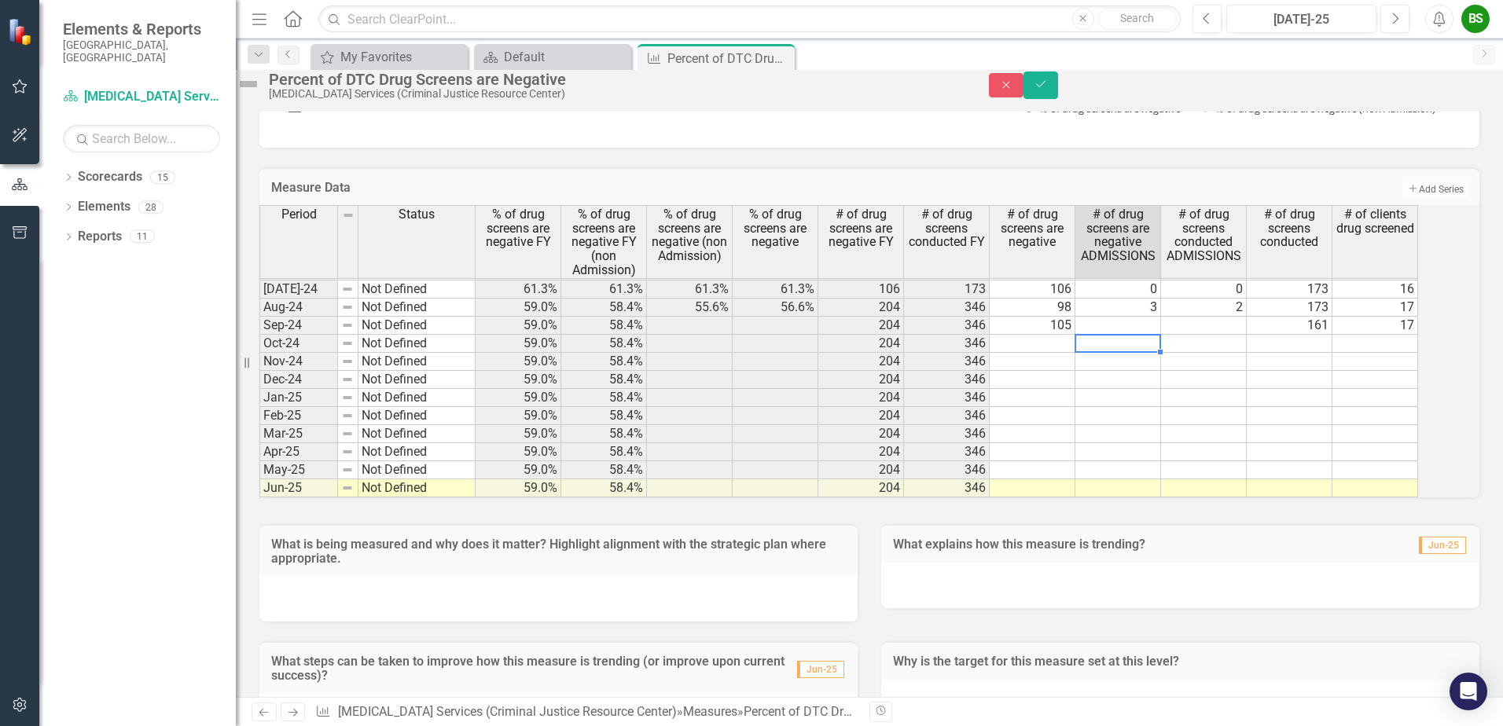
click at [259, 365] on div "Period Status % of drug screens are negative FY % of drug screens are negative …" at bounding box center [259, 234] width 0 height 527
type textarea "0"
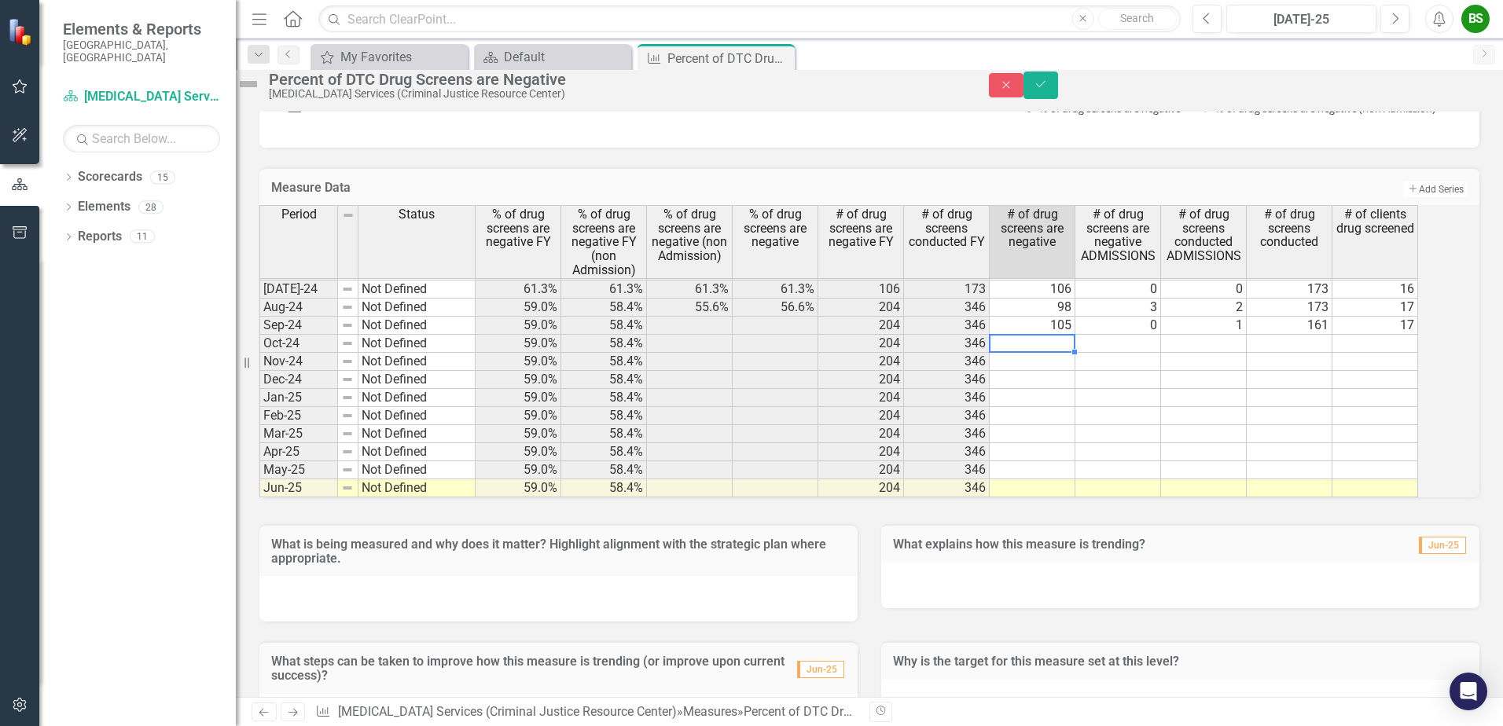
click at [259, 365] on div "Period Status % of drug screens are negative FY % of drug screens are negative …" at bounding box center [259, 234] width 0 height 527
click at [1068, 389] on td at bounding box center [1032, 380] width 86 height 18
click at [1075, 389] on td at bounding box center [1032, 380] width 86 height 18
type textarea "119"
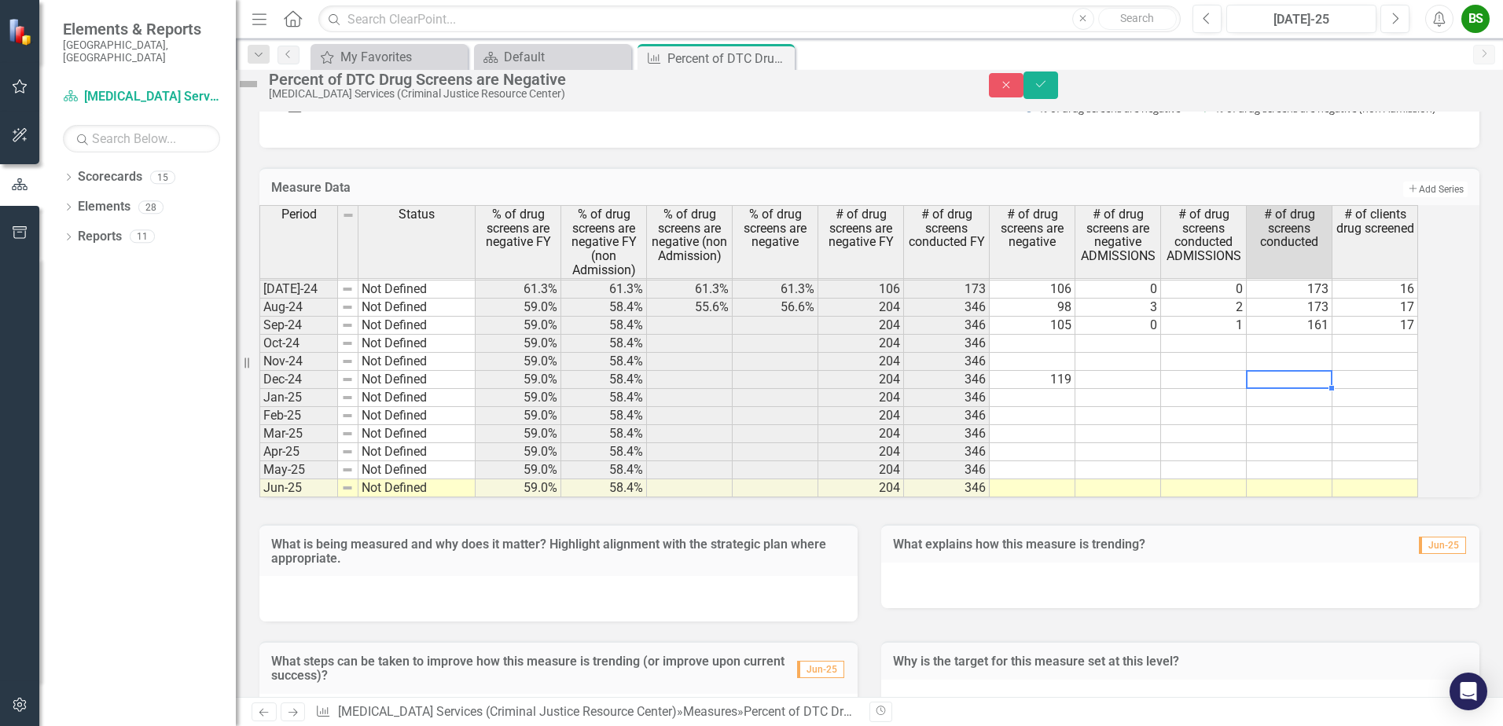
click at [1315, 389] on td at bounding box center [1289, 380] width 86 height 18
type textarea "158"
click at [1380, 389] on td at bounding box center [1375, 380] width 86 height 18
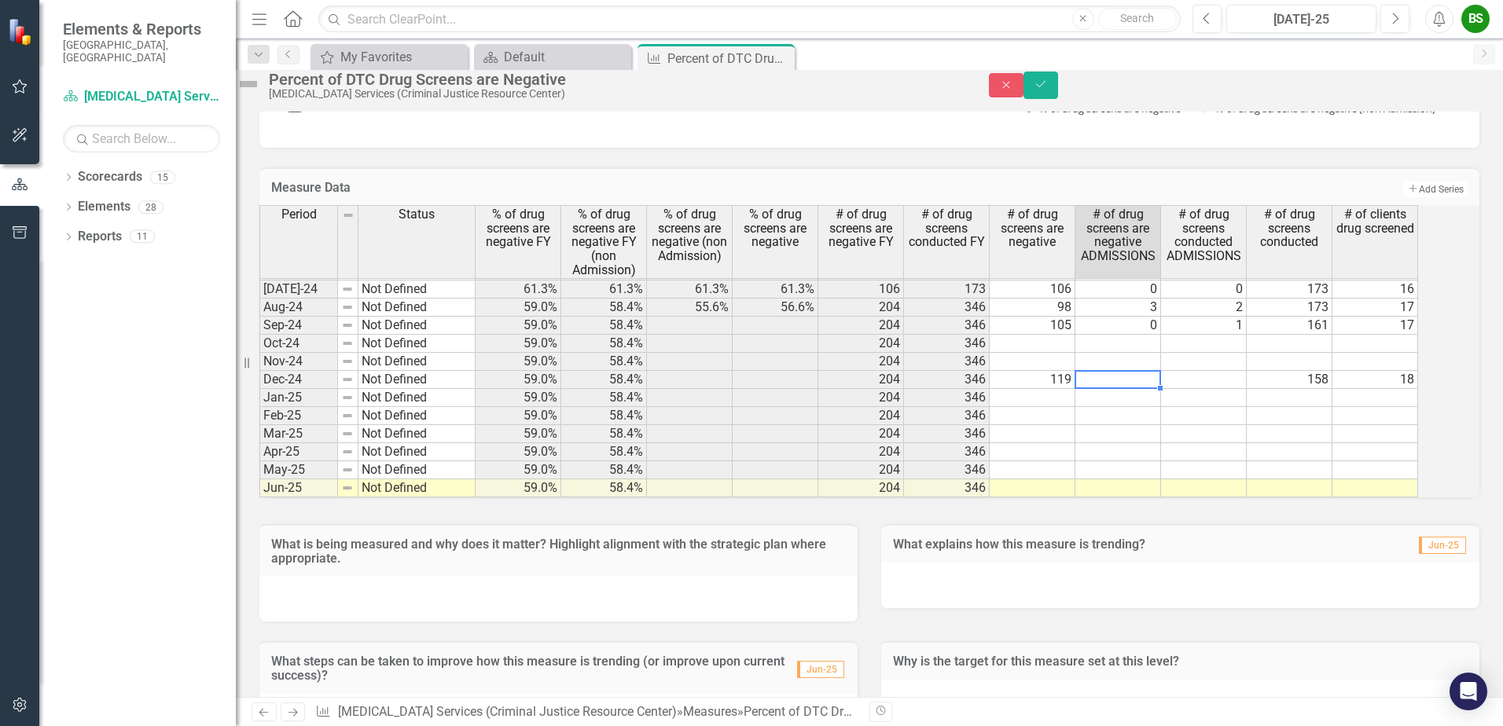
click at [1161, 389] on td at bounding box center [1118, 380] width 86 height 18
type textarea "0"
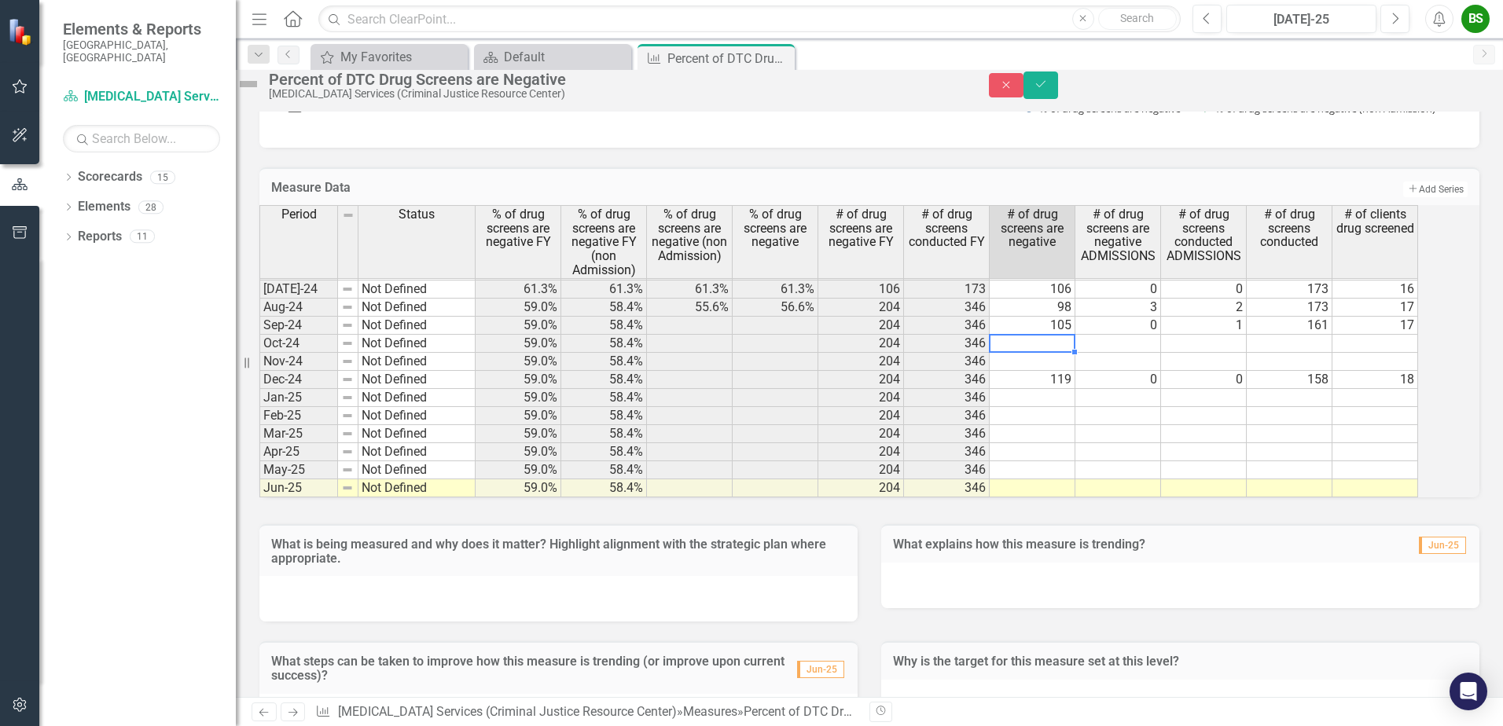
click at [1075, 353] on td at bounding box center [1032, 344] width 86 height 18
type textarea "113"
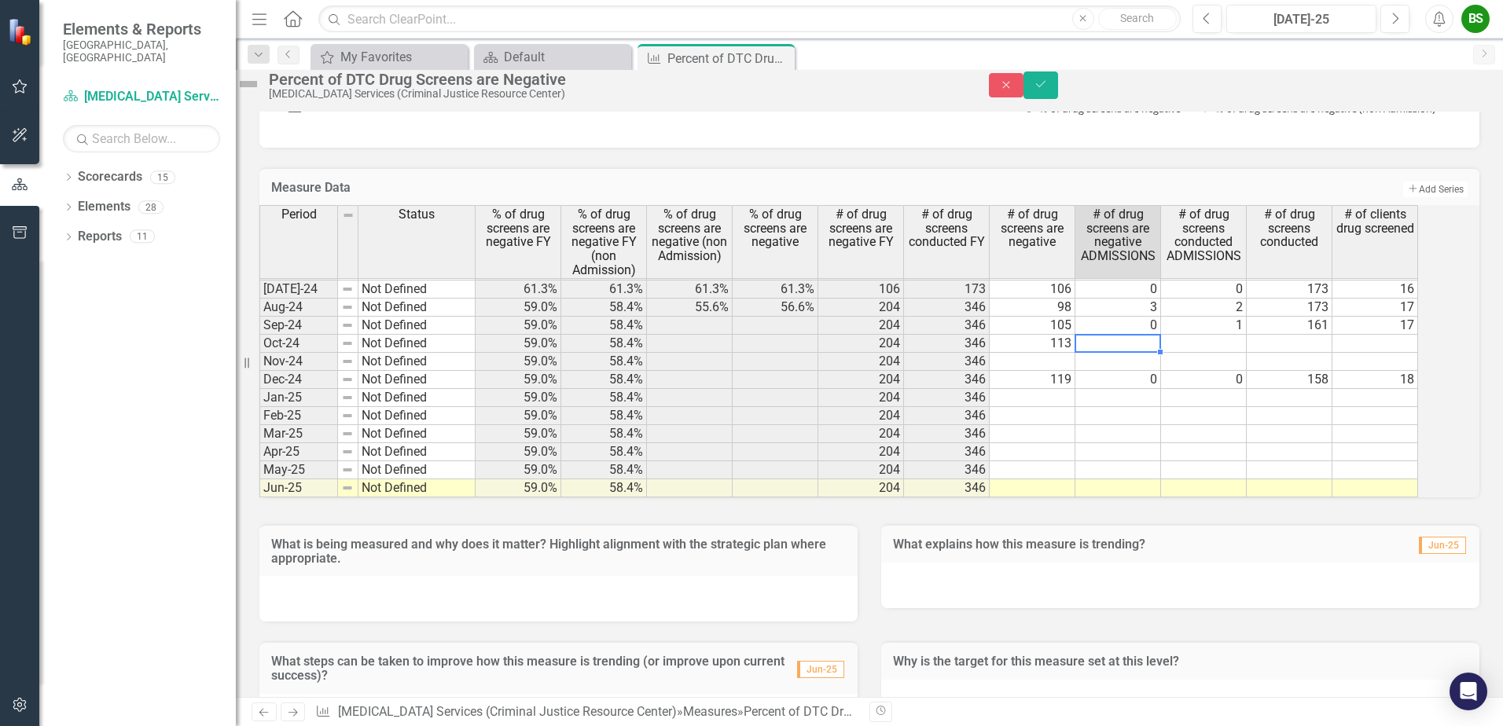
type textarea "0"
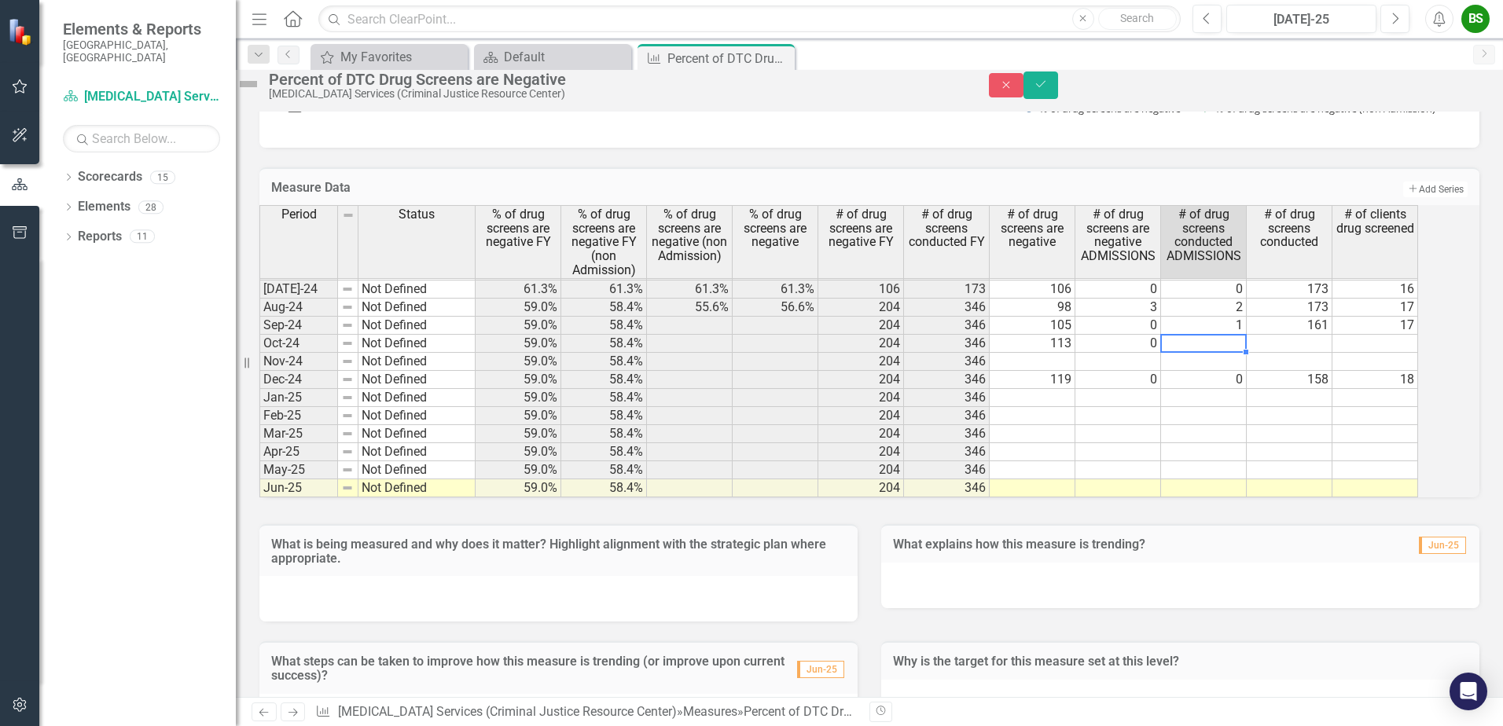
type textarea "1"
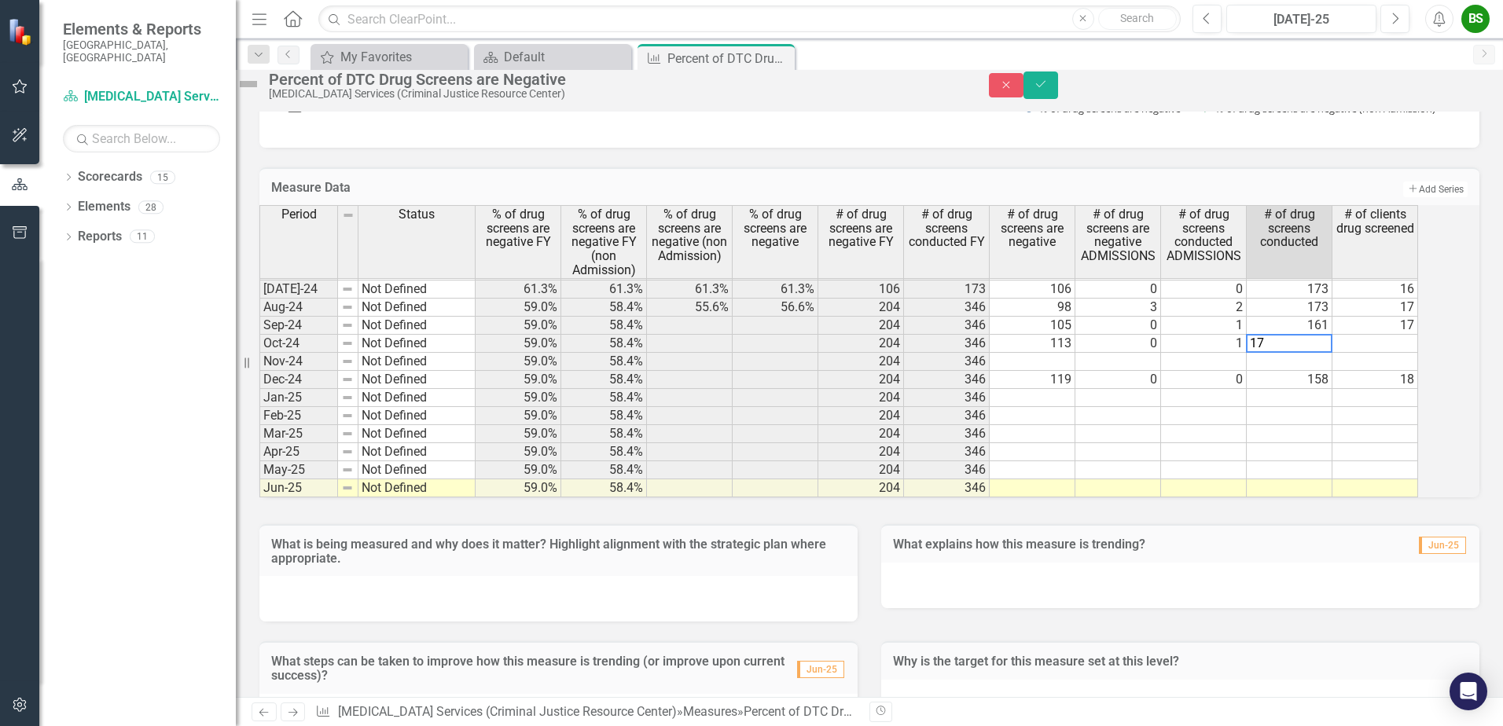
type textarea "173"
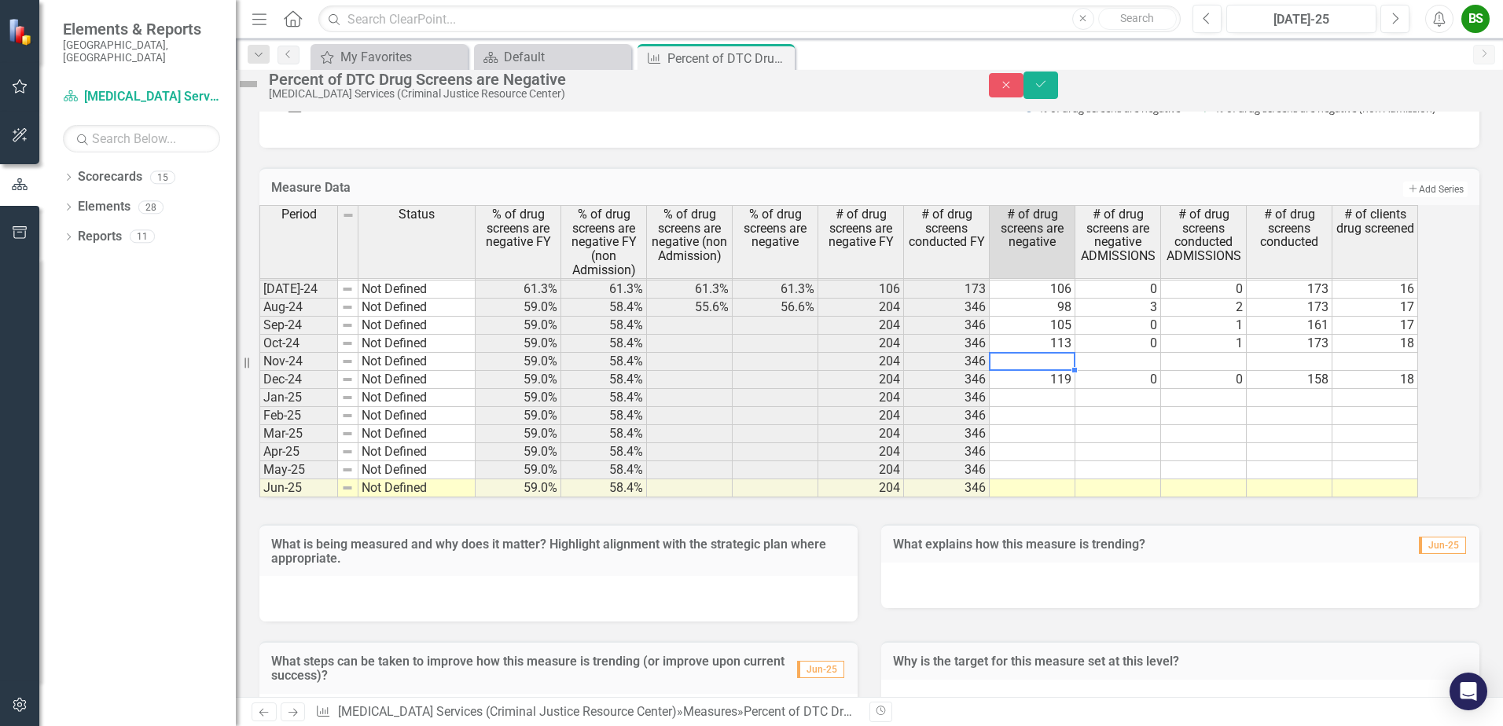
click at [1074, 371] on td at bounding box center [1032, 362] width 86 height 18
click at [1046, 371] on td at bounding box center [1032, 362] width 86 height 18
type textarea "113"
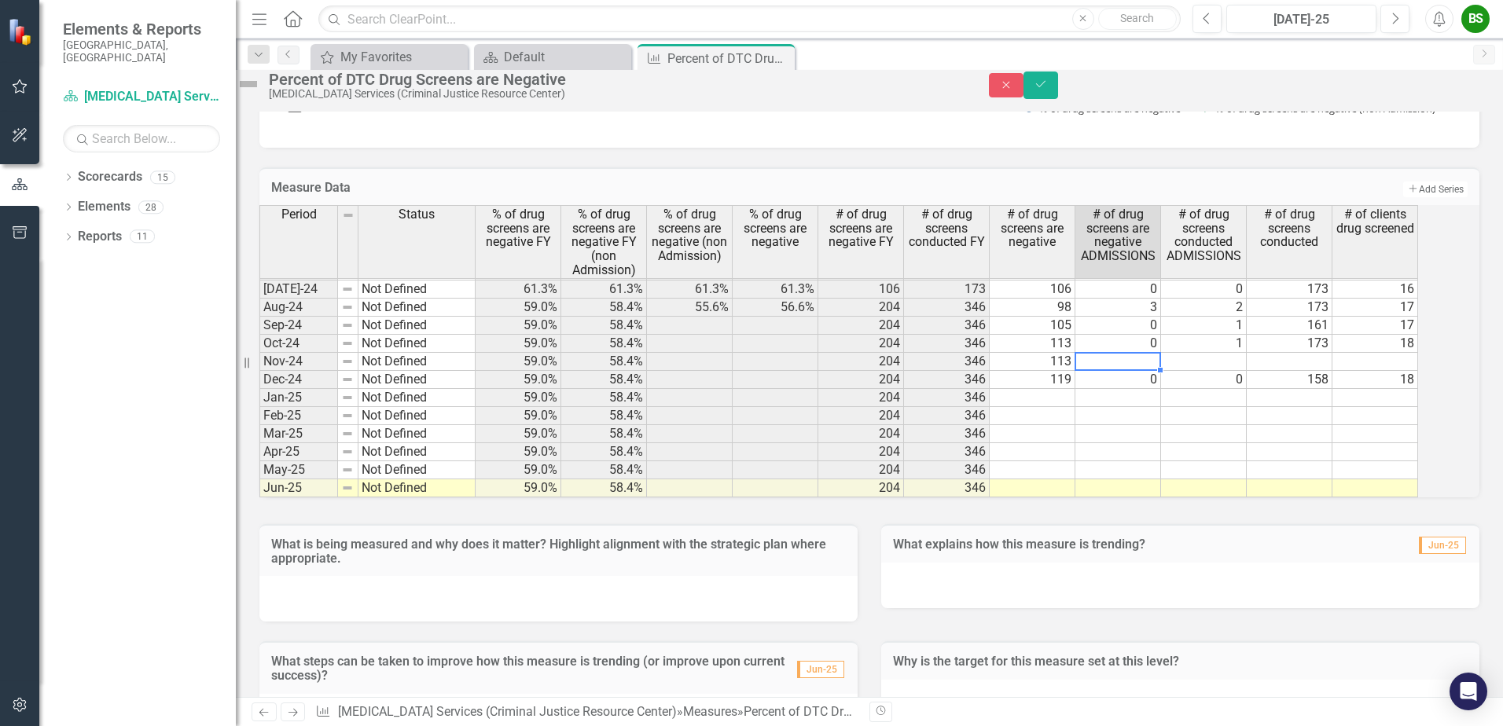
type textarea "0"
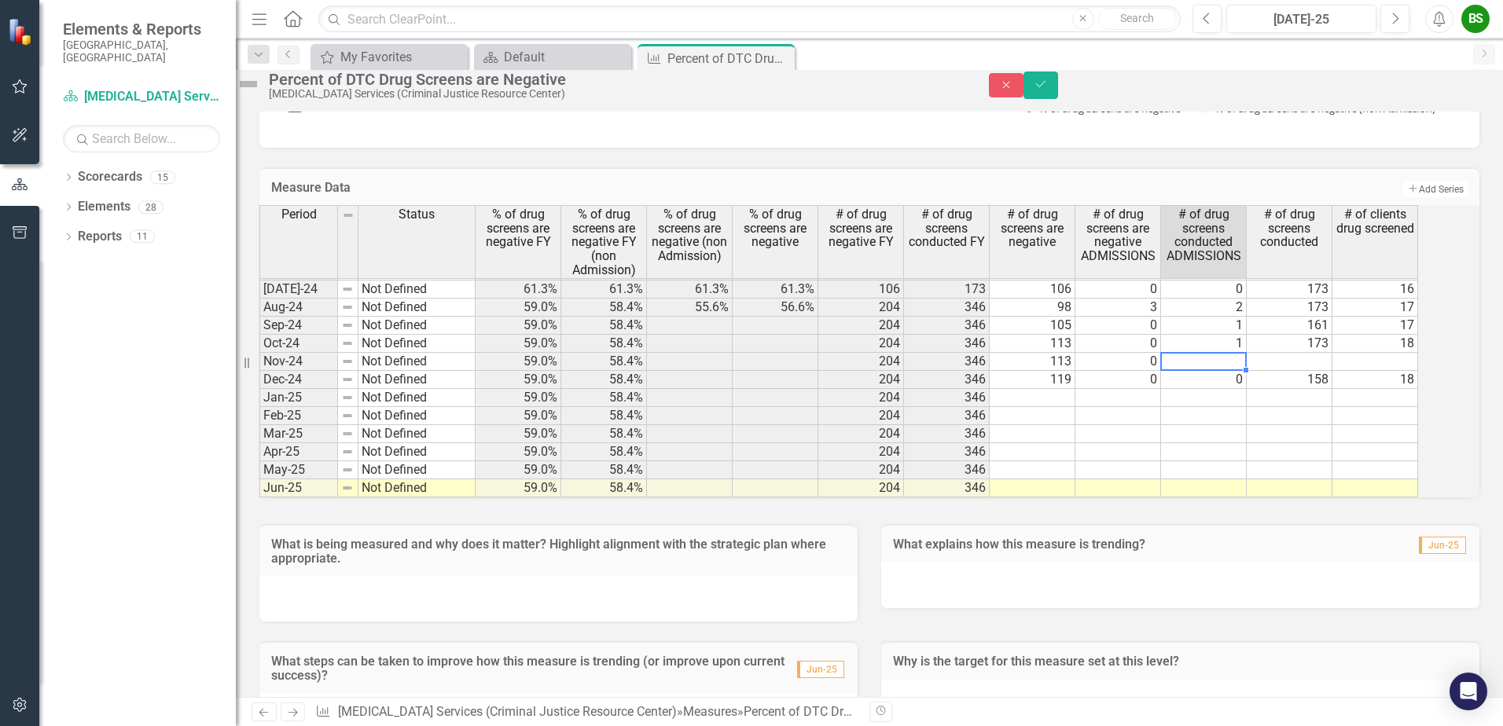
type textarea "2"
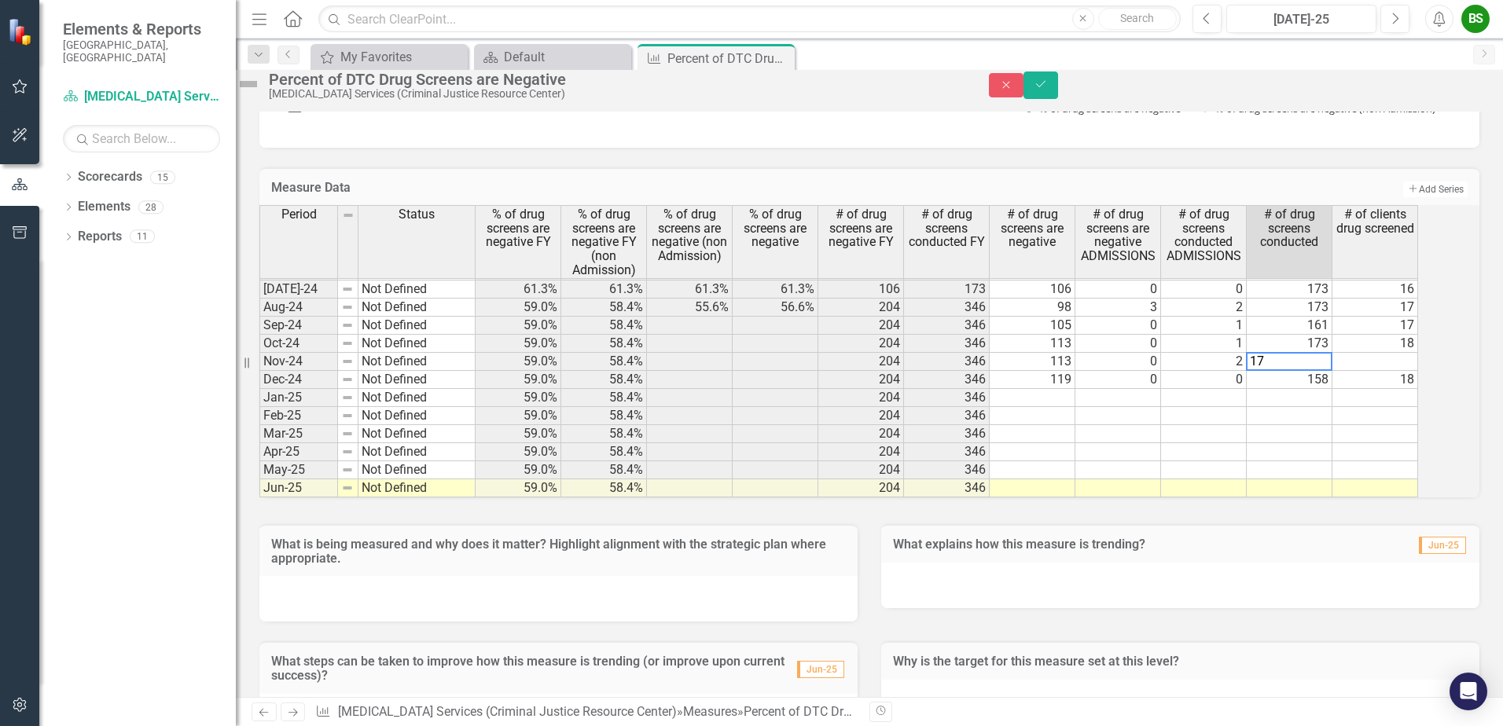
type textarea "178"
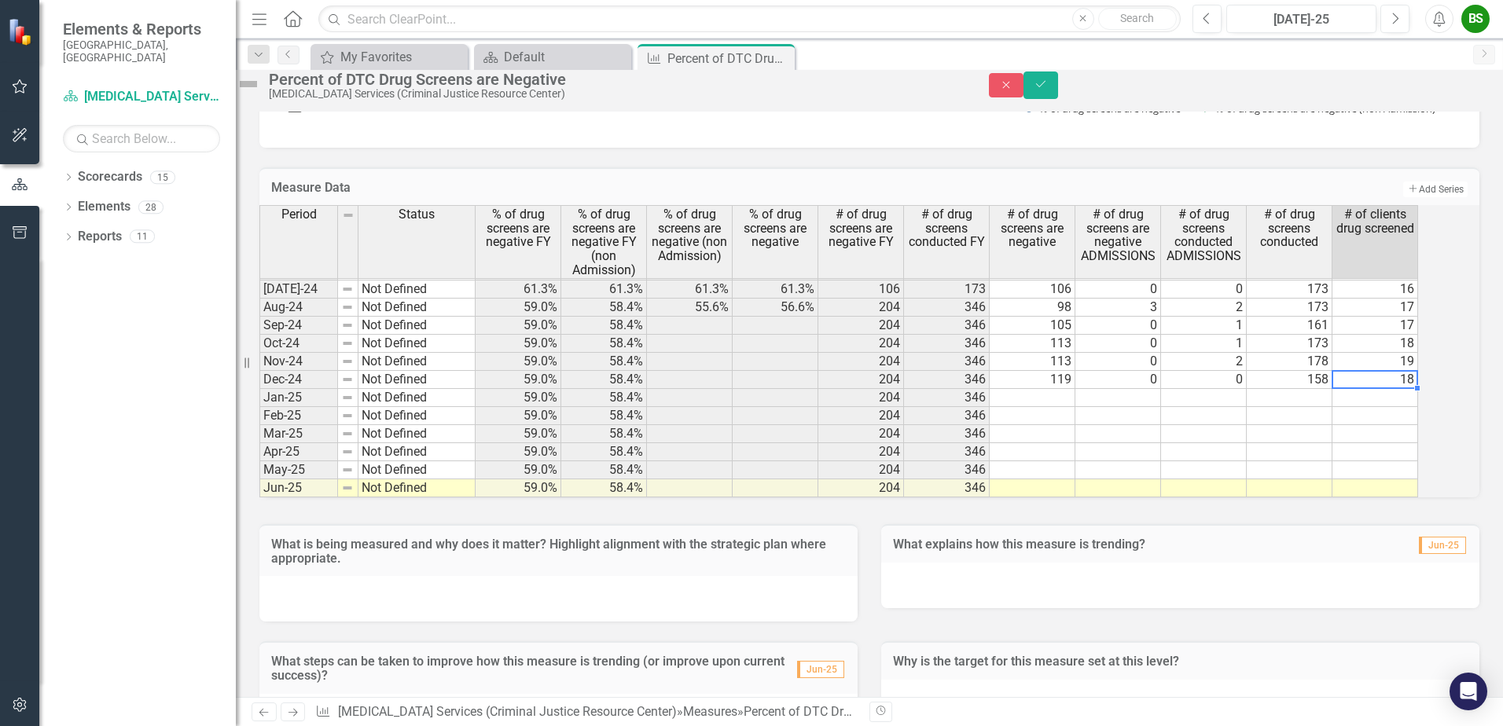
type textarea "18"
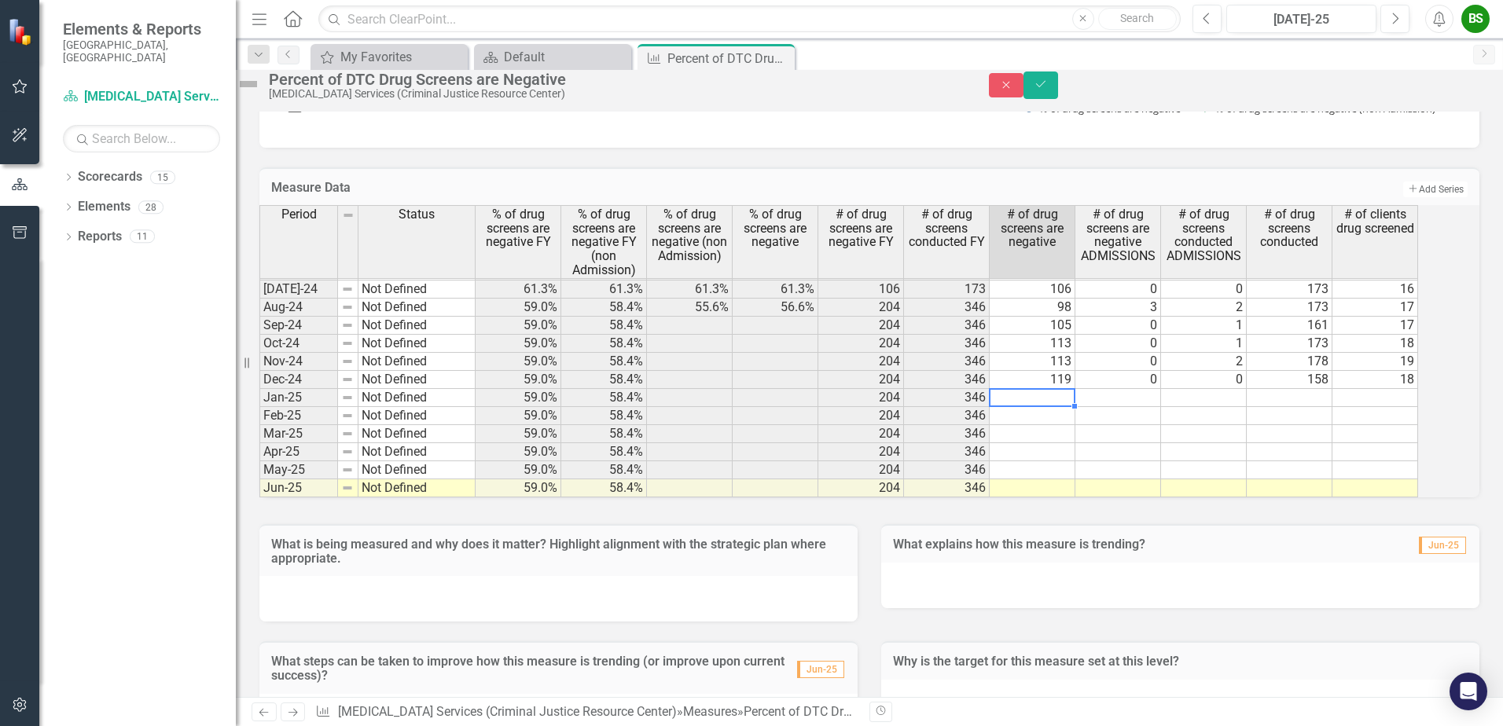
click at [1067, 407] on td at bounding box center [1032, 398] width 86 height 18
click at [1048, 90] on icon "Save" at bounding box center [1040, 84] width 14 height 11
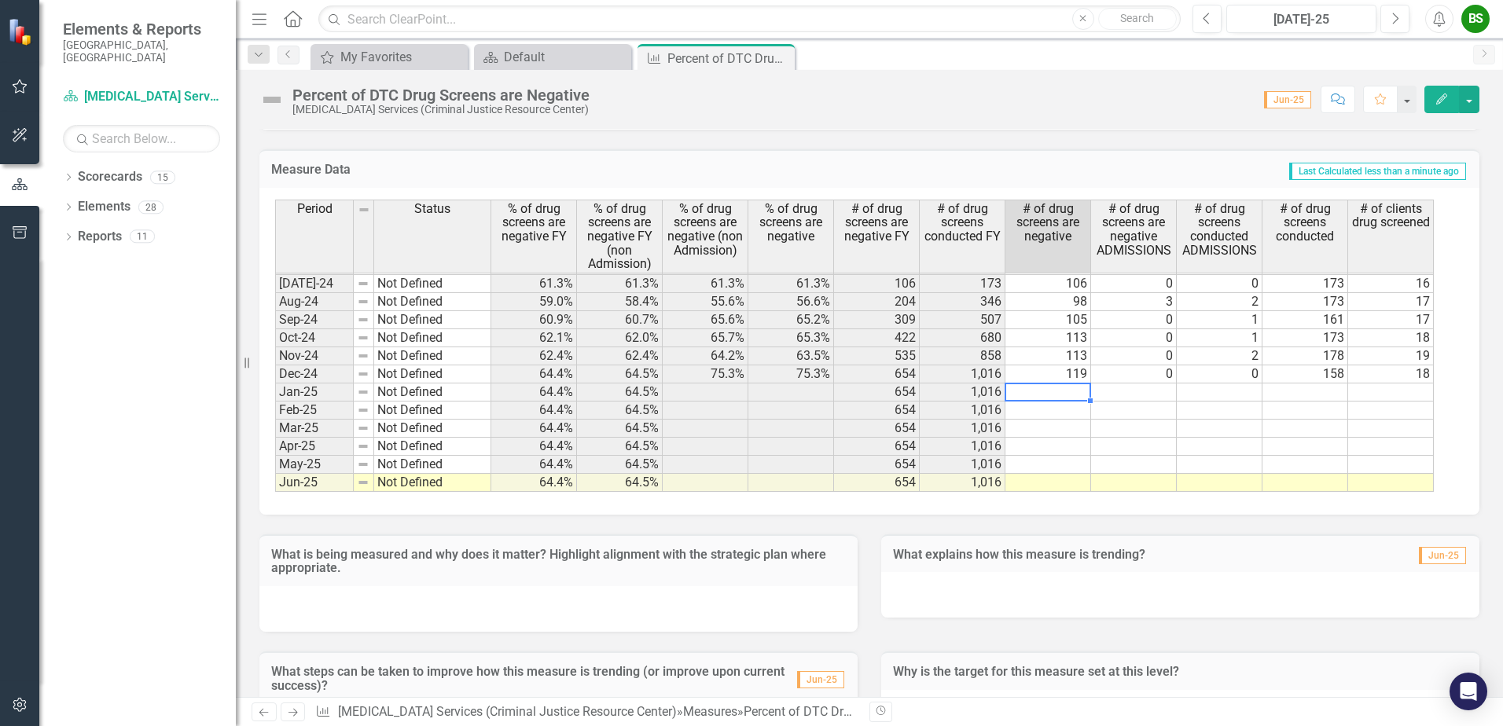
click at [1041, 389] on td at bounding box center [1048, 393] width 86 height 18
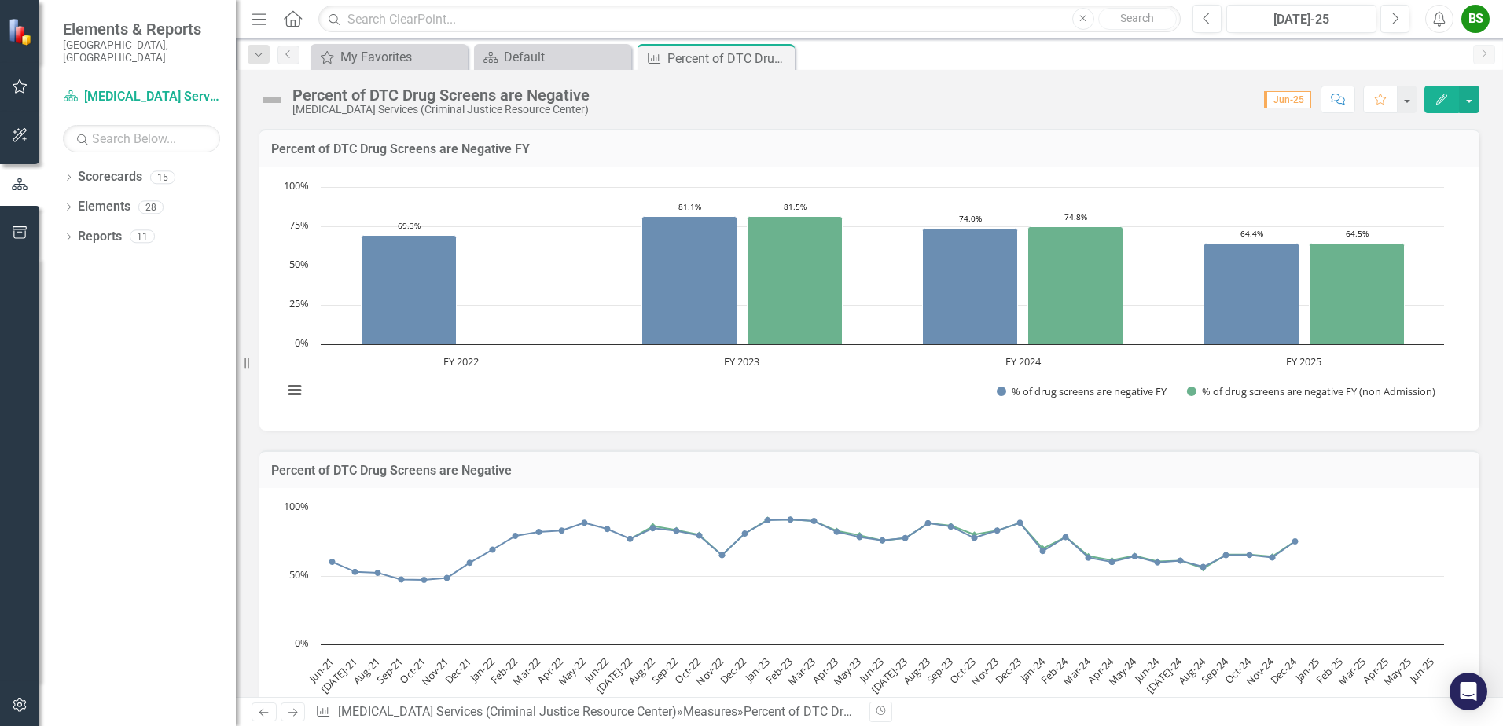
scroll to position [1192, 0]
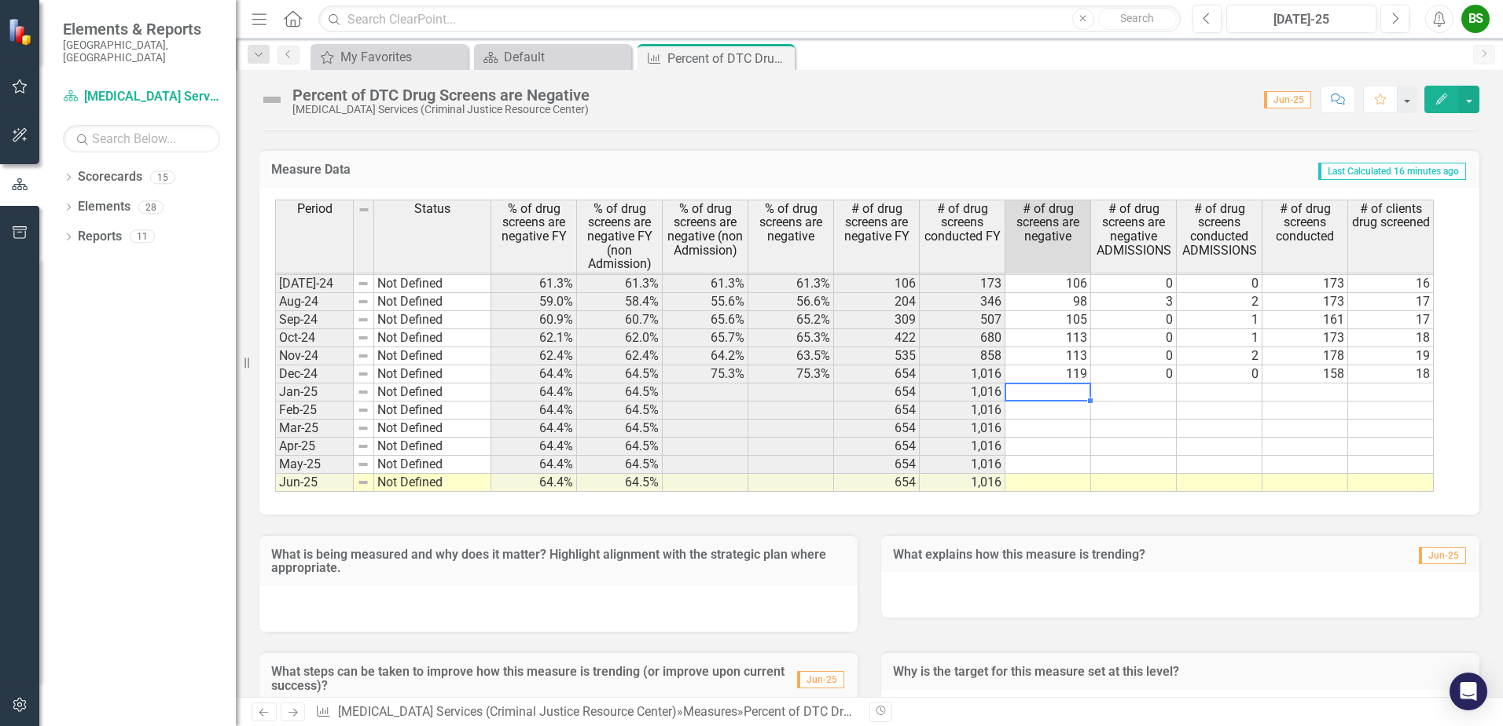
drag, startPoint x: 780, startPoint y: 56, endPoint x: 704, endPoint y: 58, distance: 76.3
click at [0, 0] on icon "Close" at bounding box center [0, 0] width 0 height 0
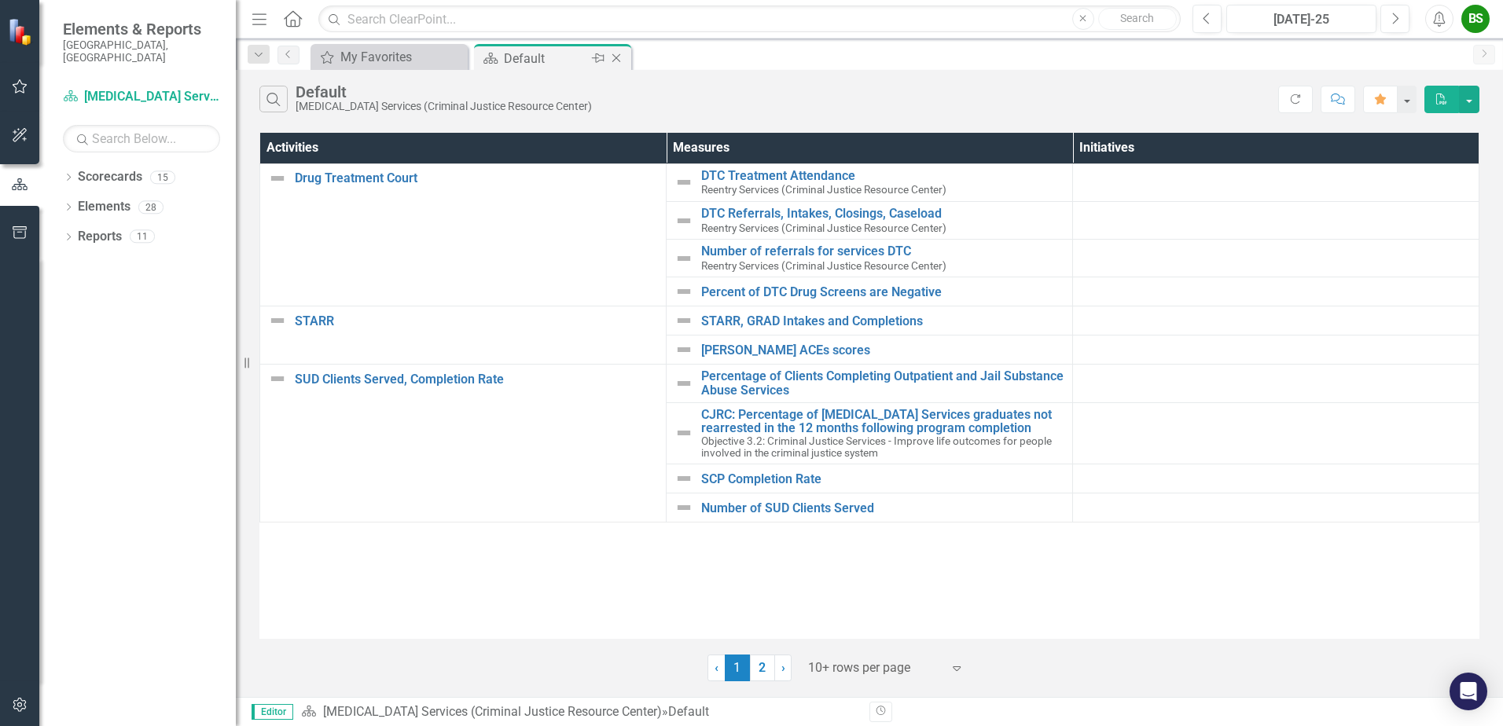
click at [622, 58] on icon "Close" at bounding box center [616, 58] width 16 height 13
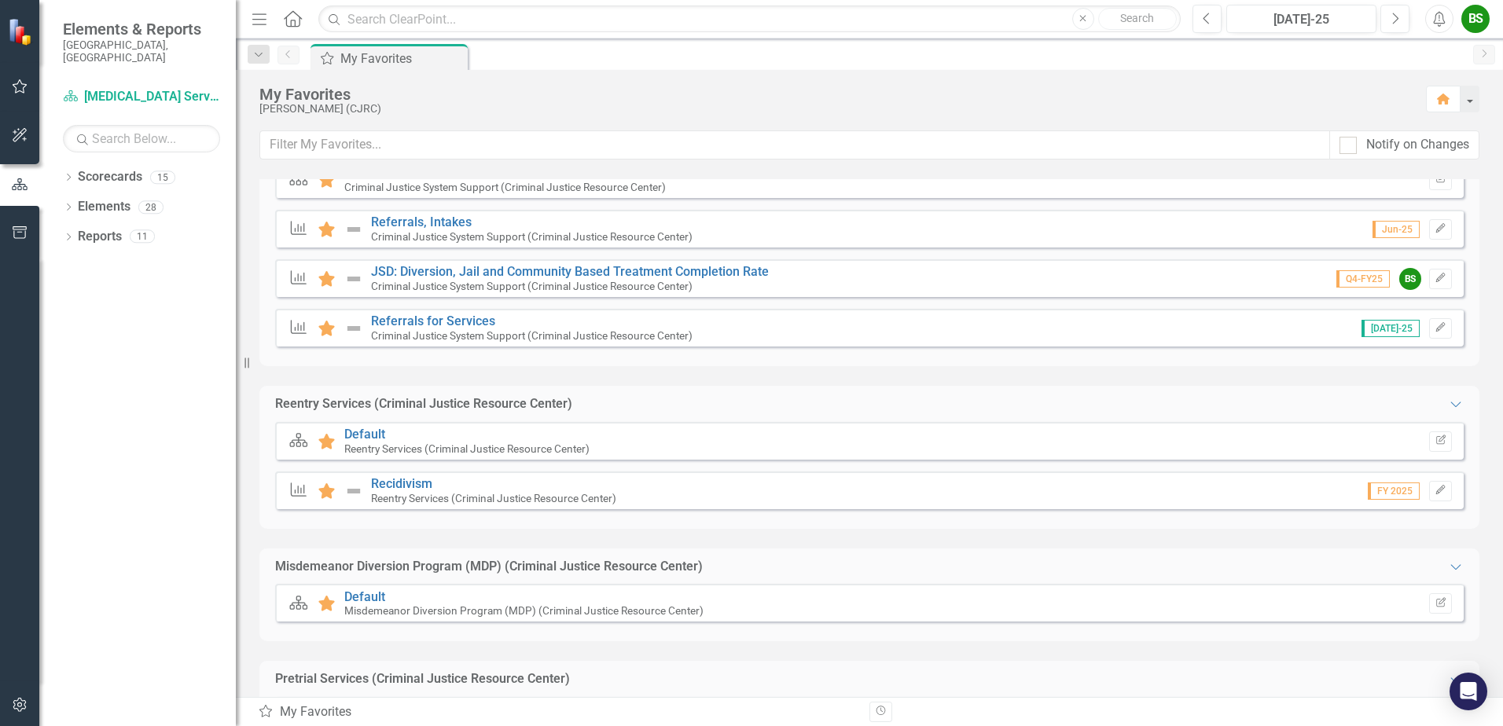
scroll to position [629, 0]
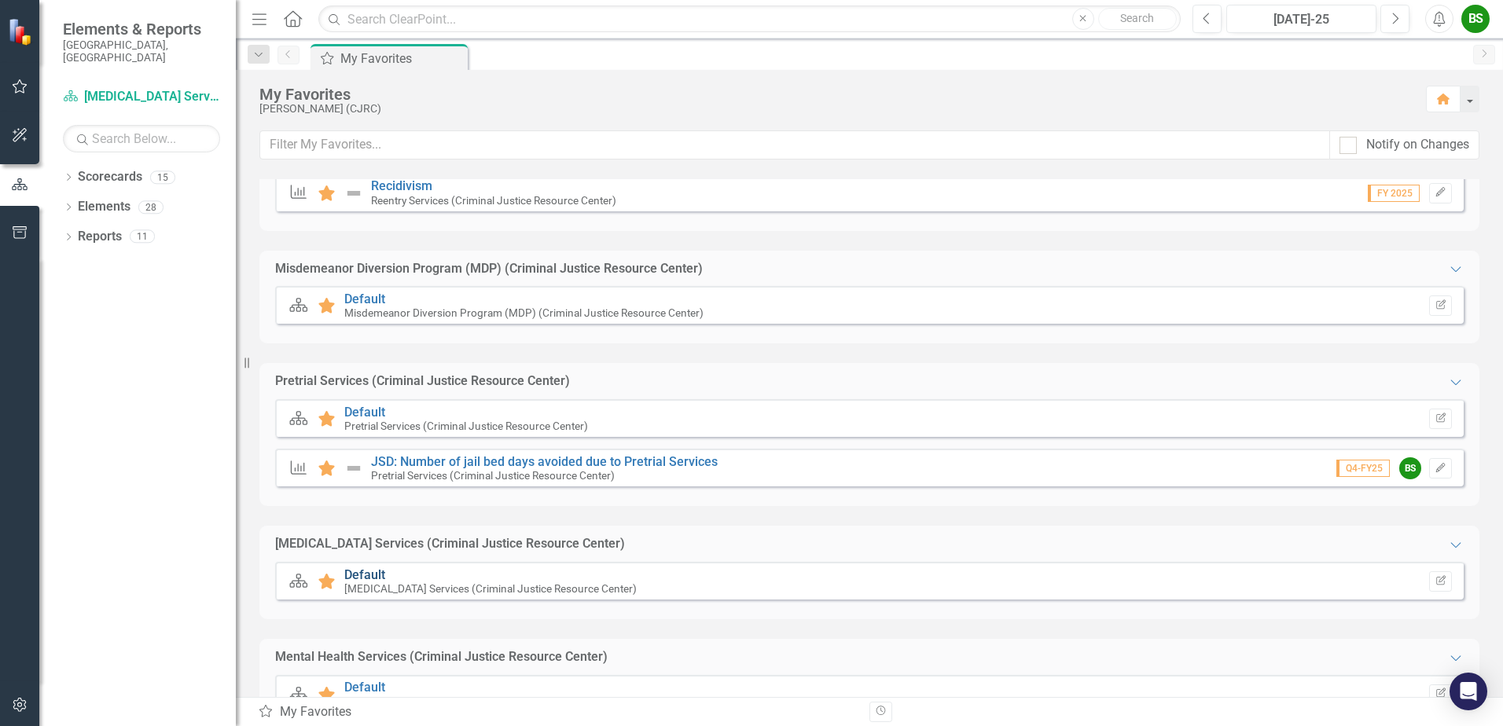
click at [365, 574] on link "Default" at bounding box center [364, 574] width 41 height 15
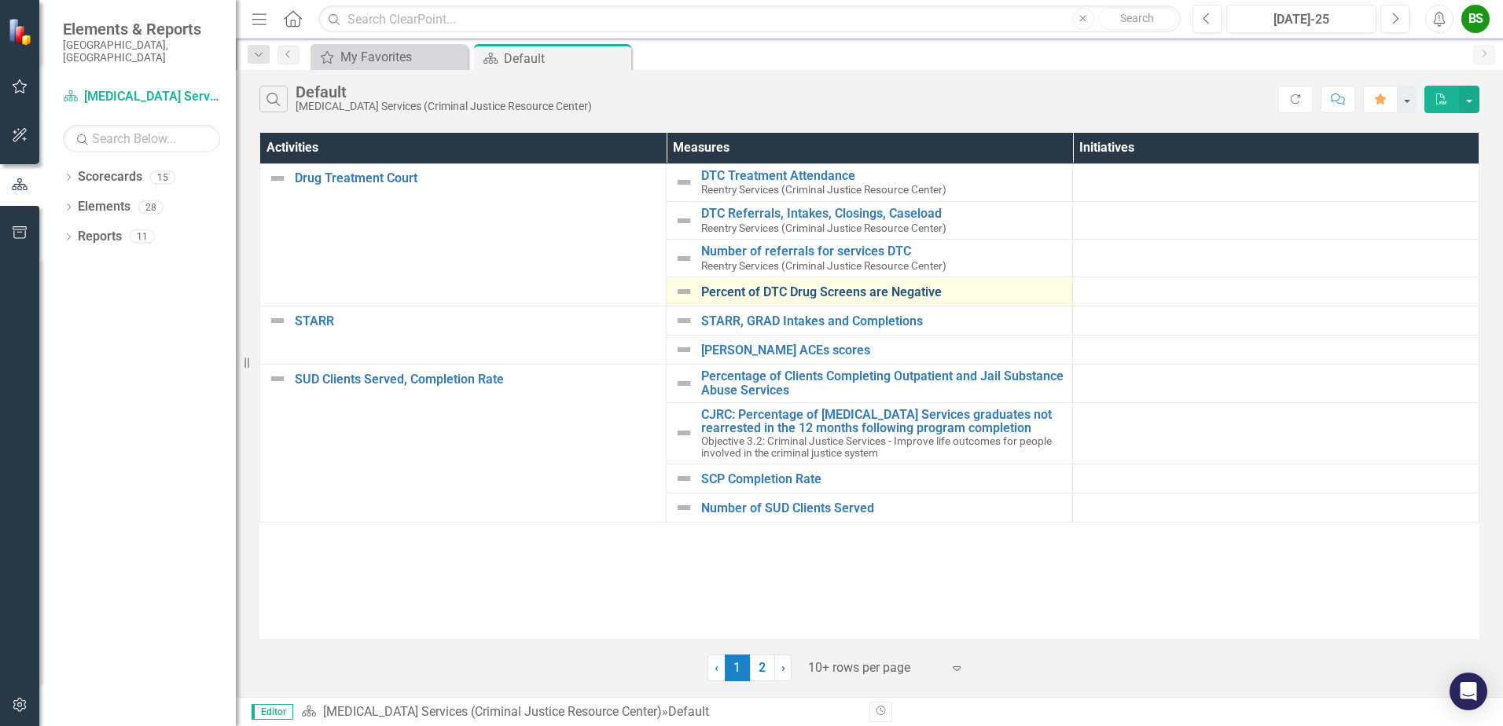
click at [833, 294] on link "Percent of DTC Drug Screens are Negative" at bounding box center [882, 292] width 363 height 14
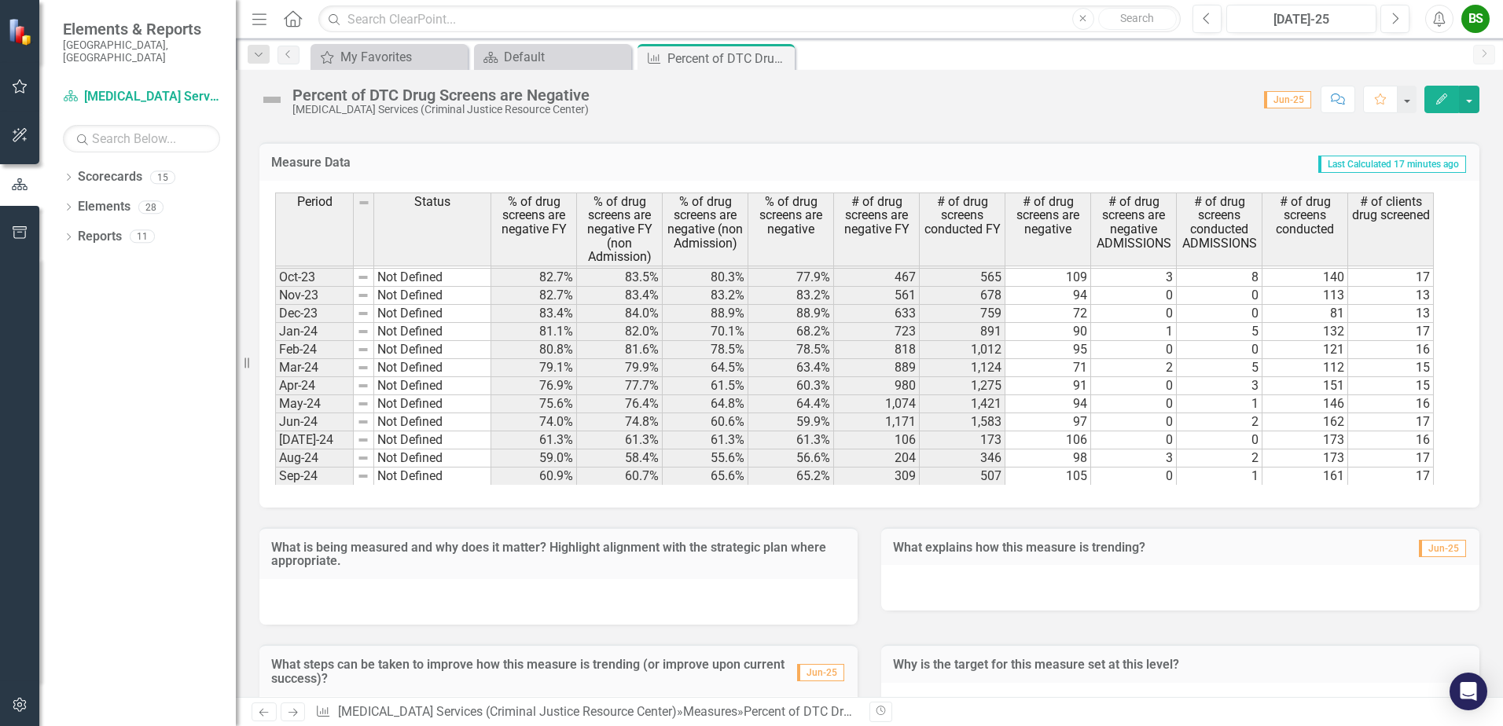
scroll to position [1192, 0]
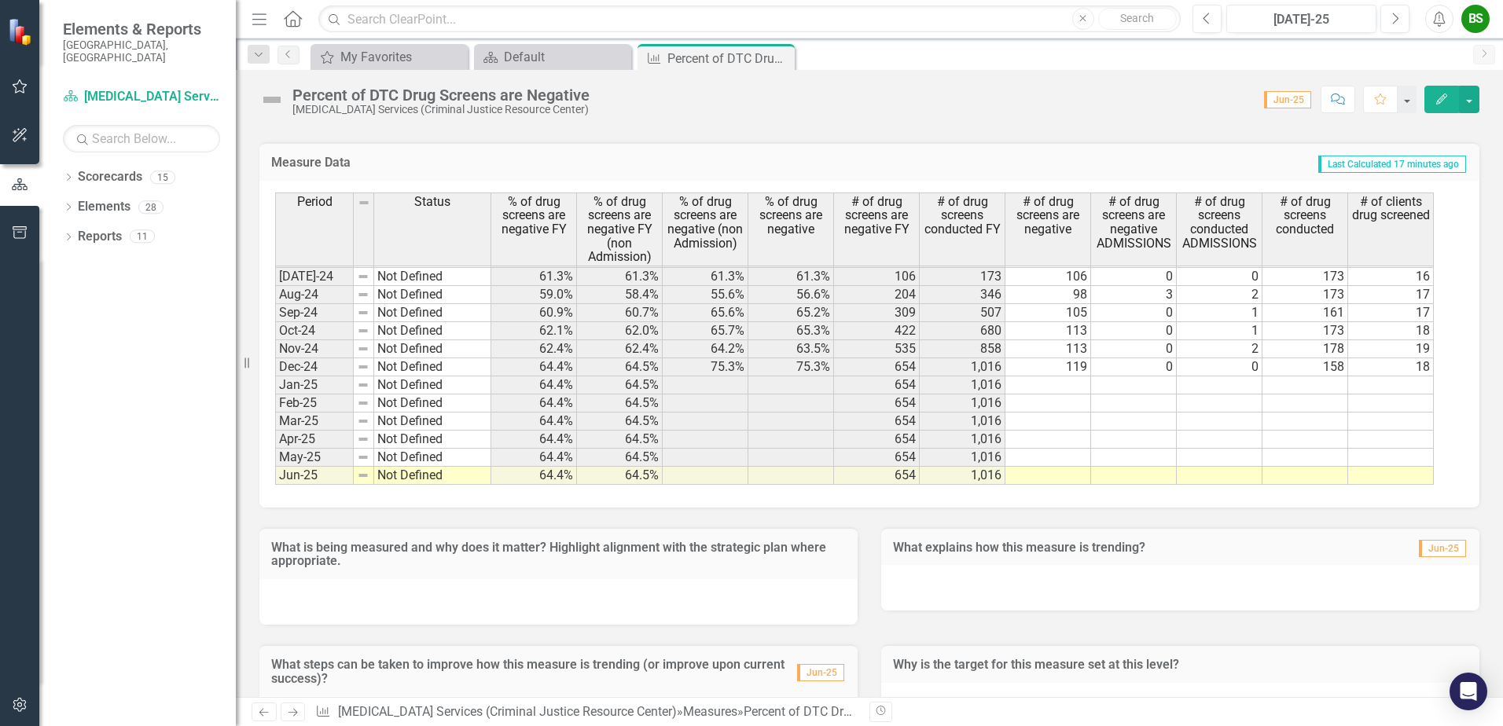
click at [1070, 384] on tbody "Jan-23 Not Defined 79.7% 80.0% 91.2% 90.7% 948 1,190 147 2 3 162 22 Feb-23 Not …" at bounding box center [854, 213] width 1158 height 543
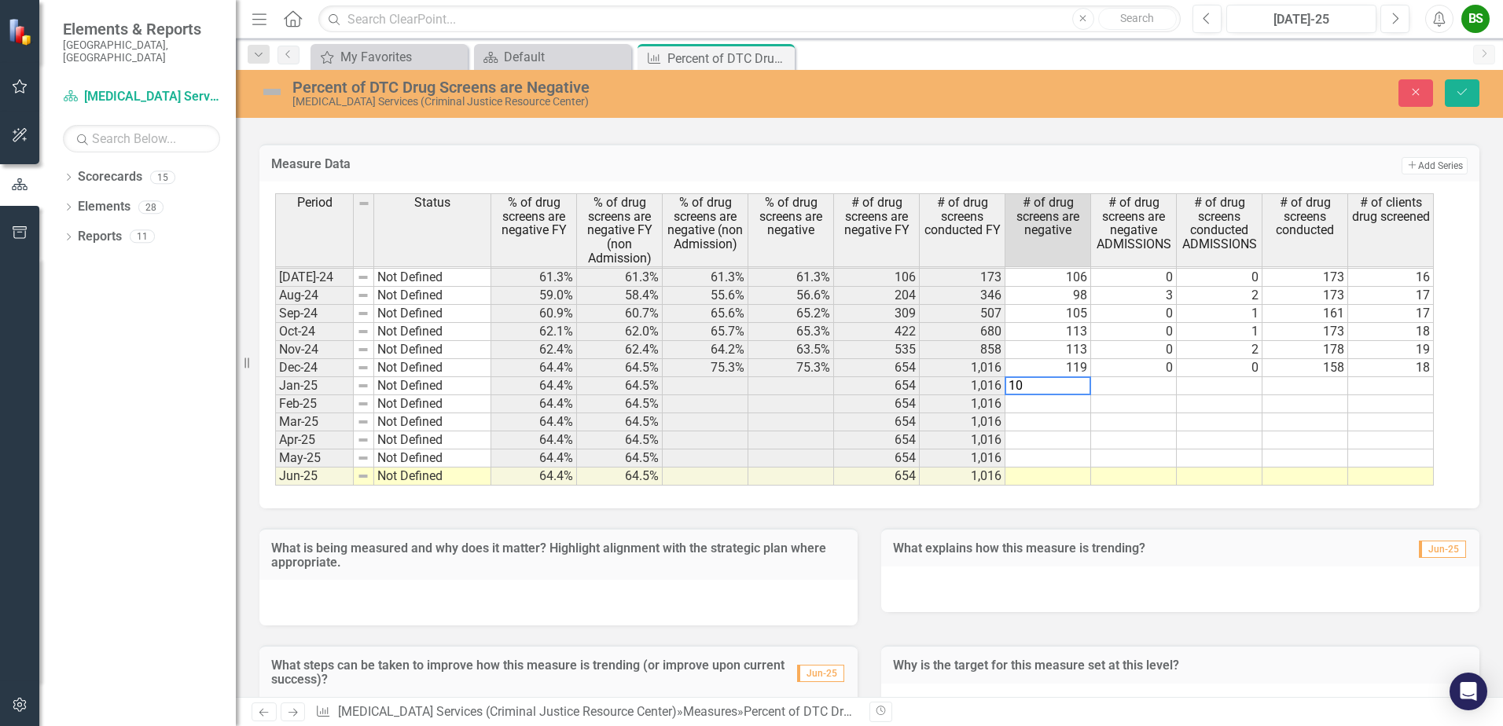
type textarea "107"
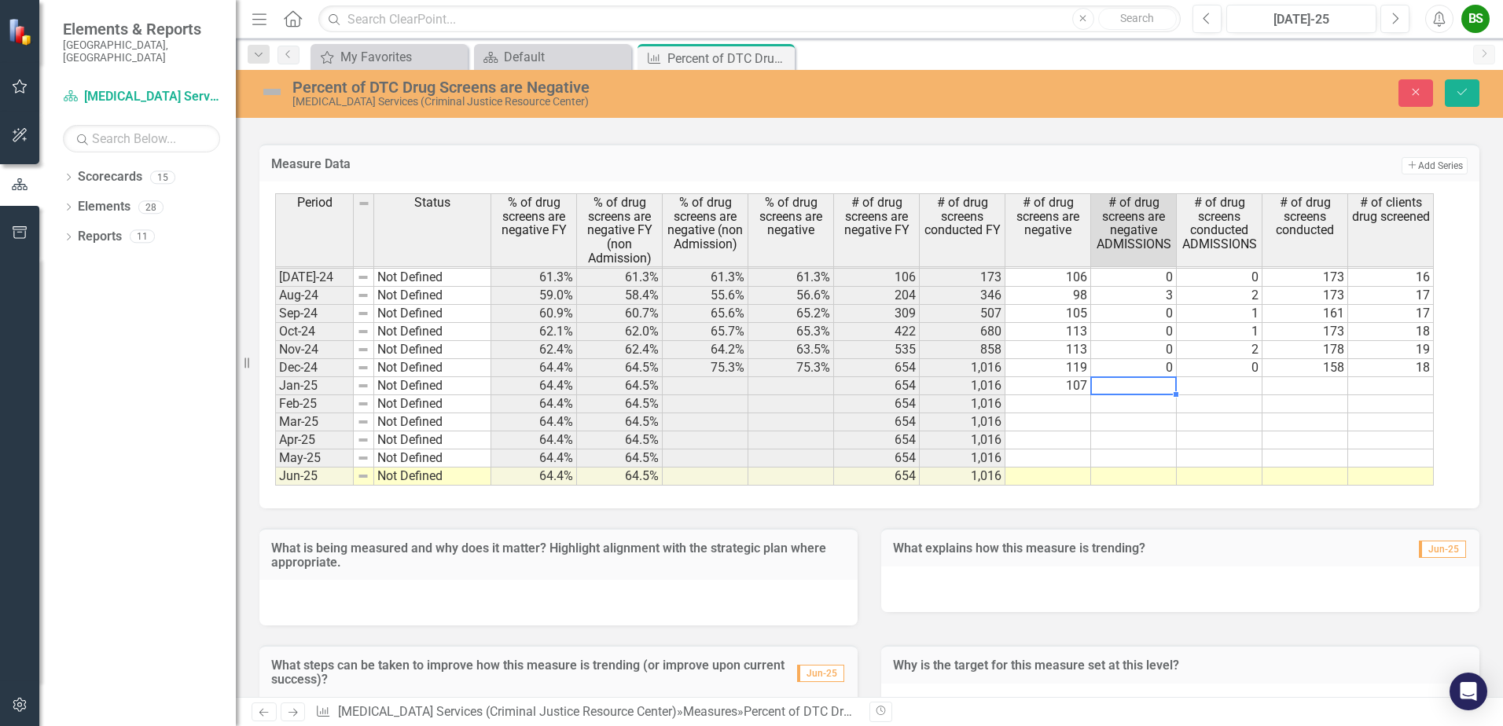
type textarea "1"
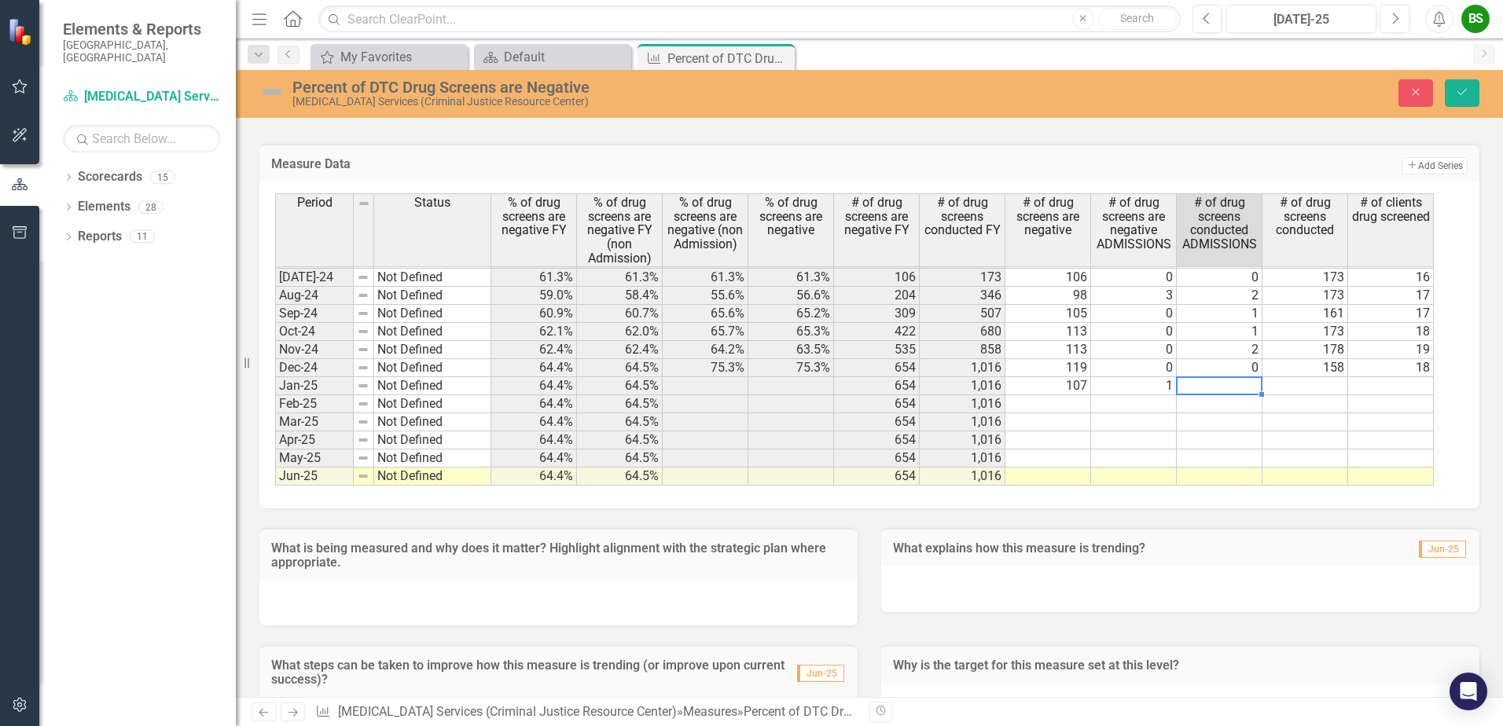
type textarea "2"
type textarea "3"
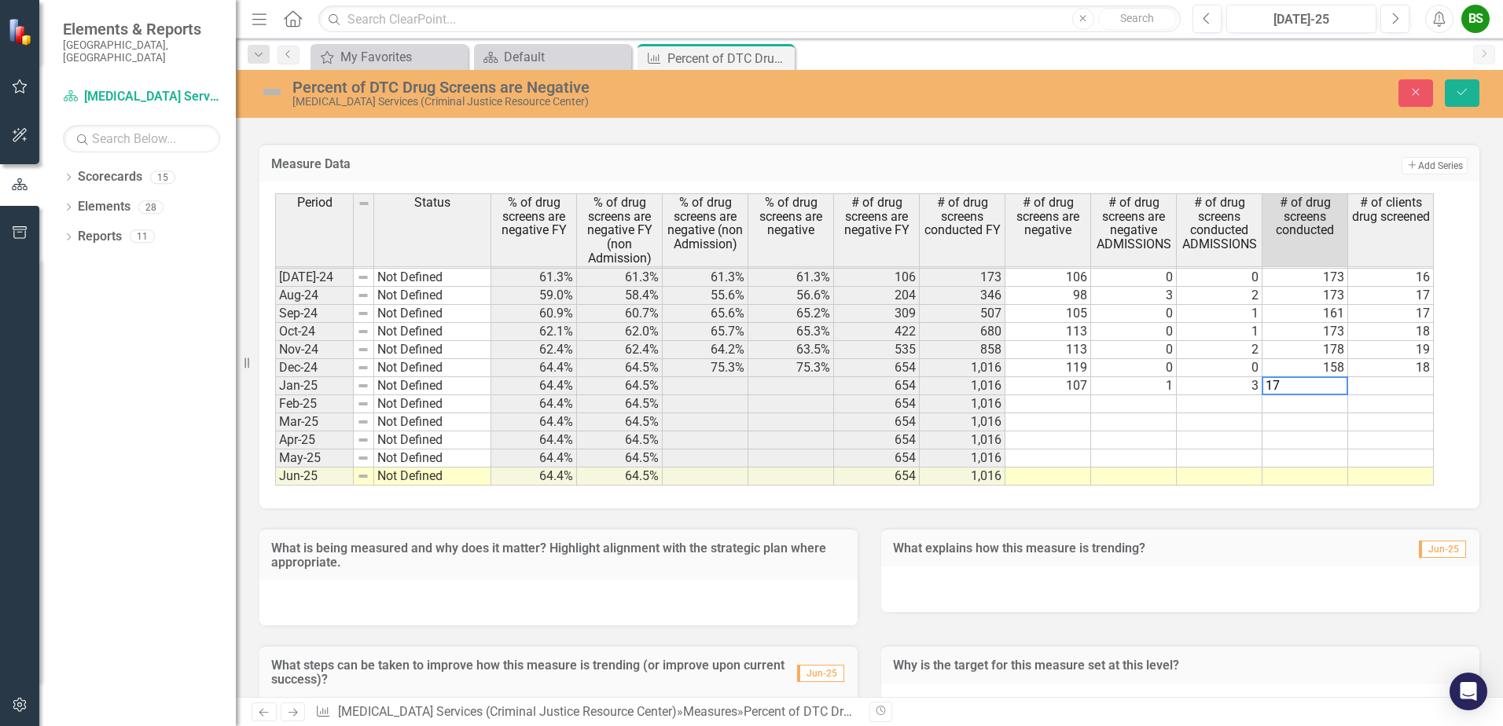
type textarea "171"
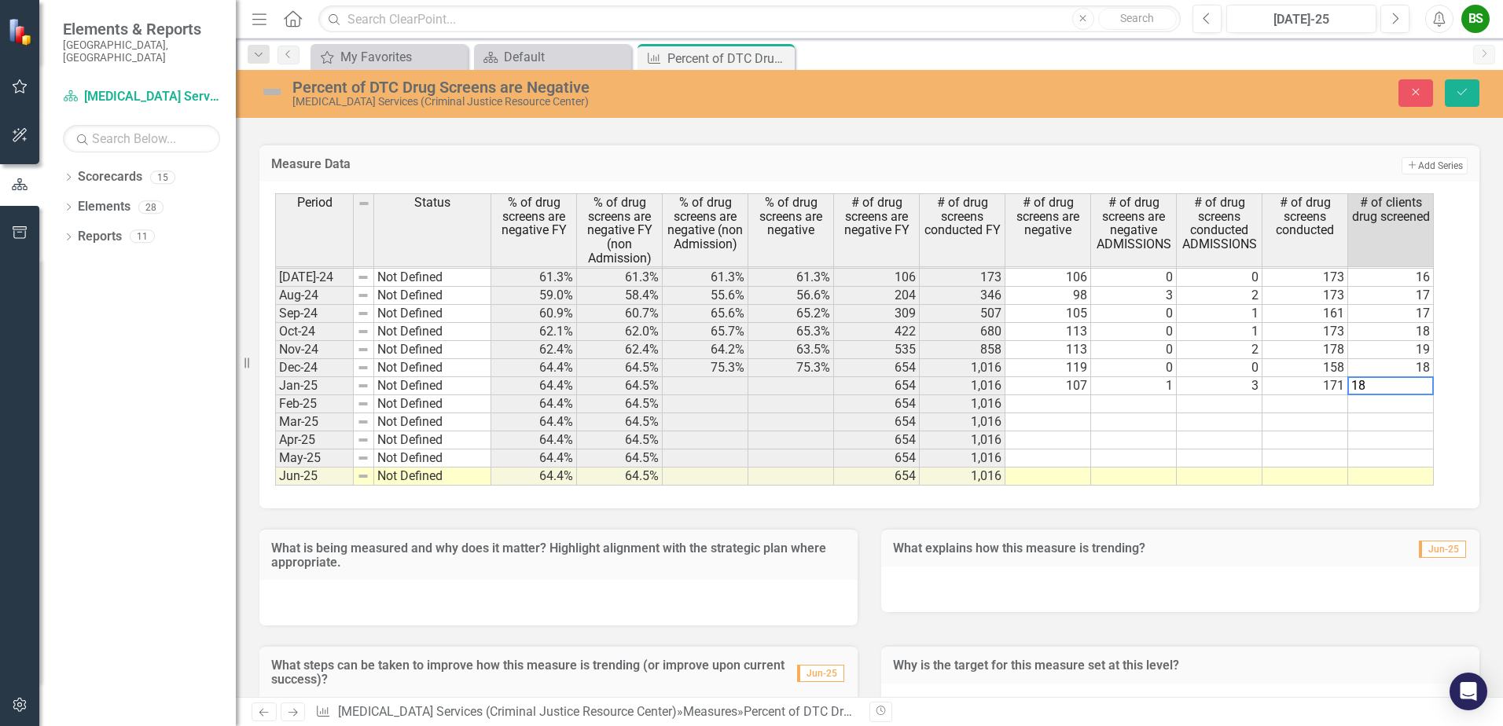
type textarea "18"
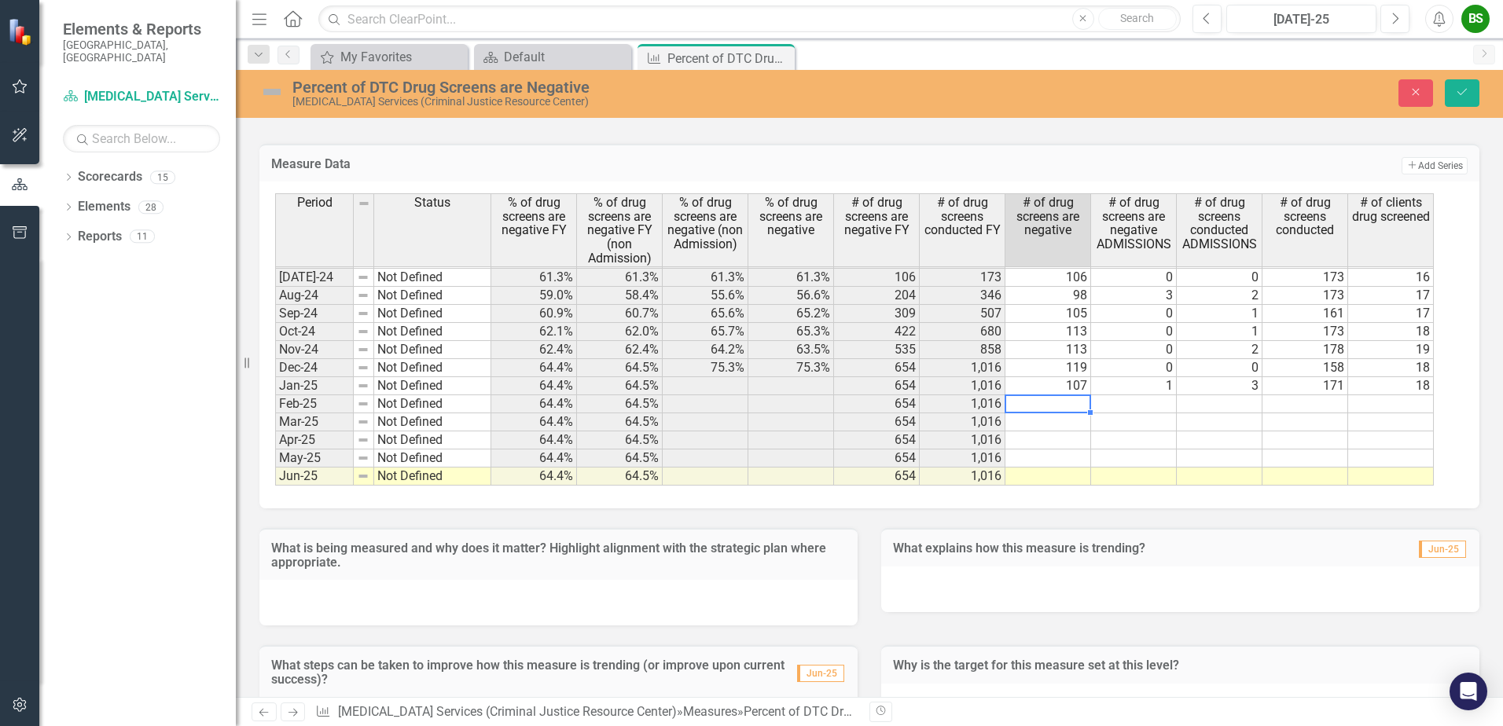
click at [1068, 406] on td at bounding box center [1048, 404] width 86 height 18
click at [1069, 405] on td at bounding box center [1048, 404] width 86 height 18
type textarea "77"
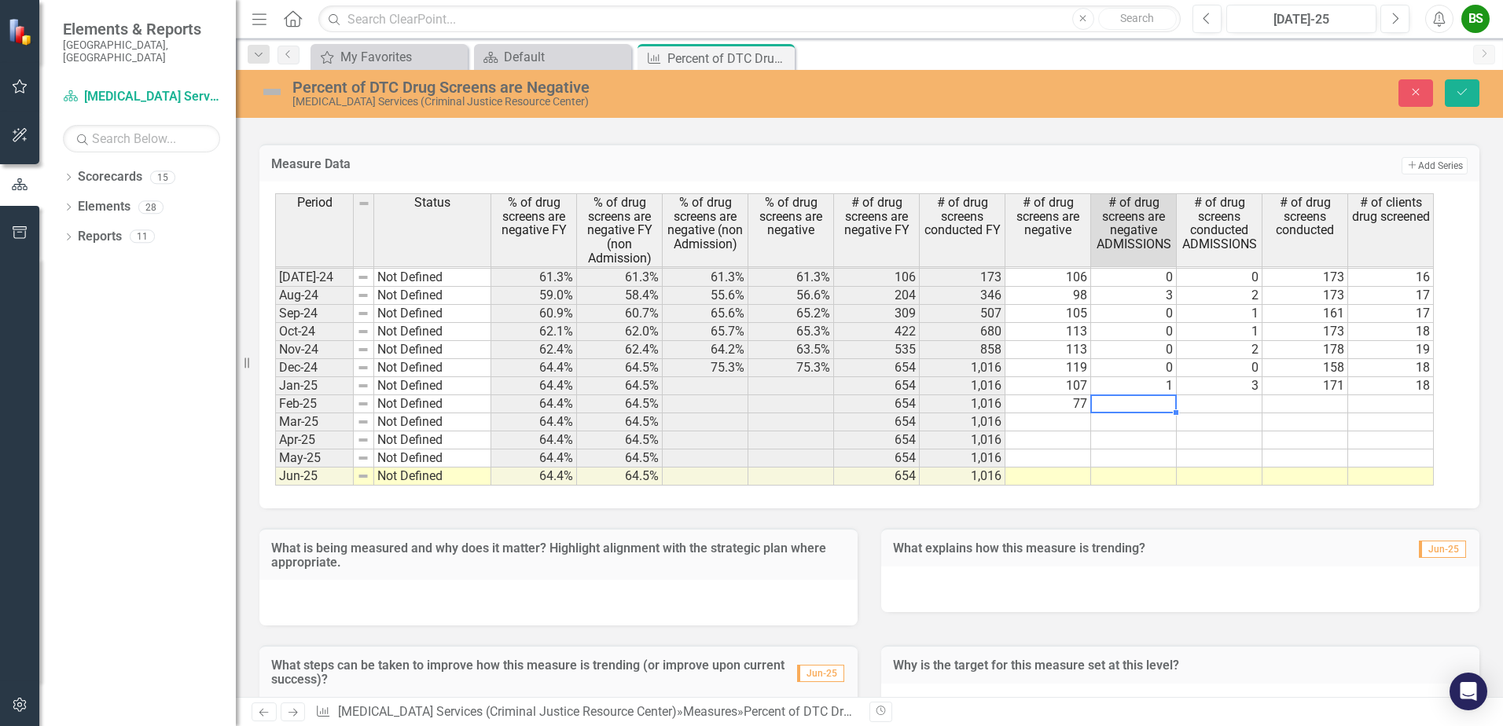
type textarea "0"
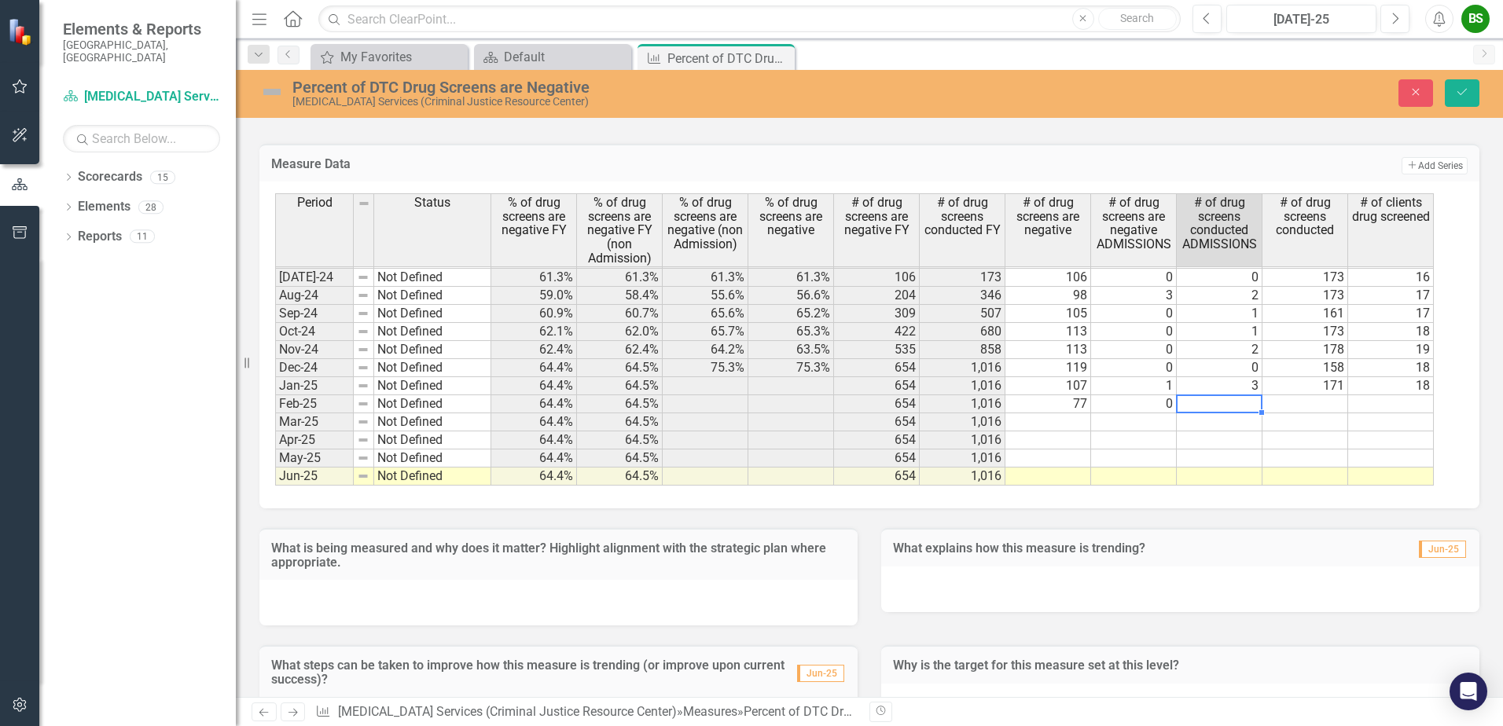
type textarea "0"
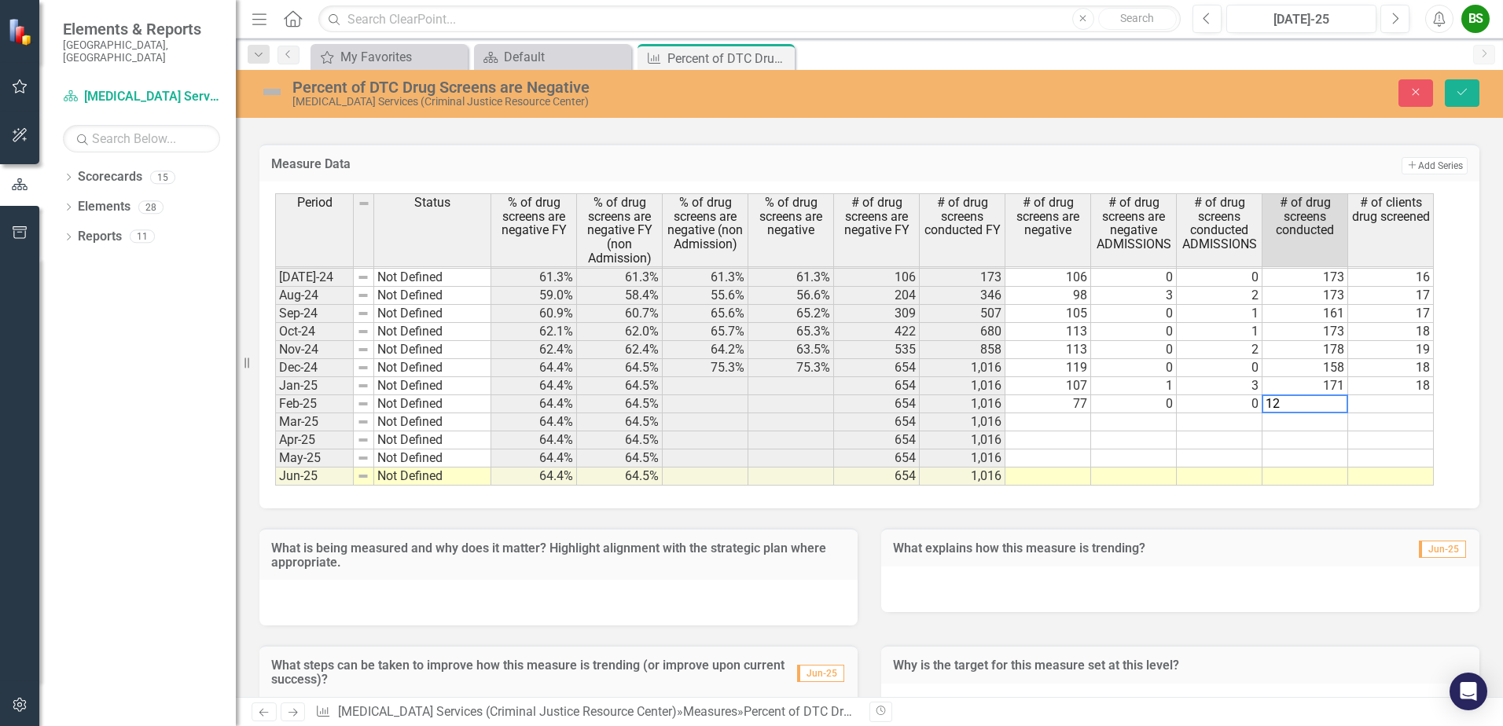
type textarea "128"
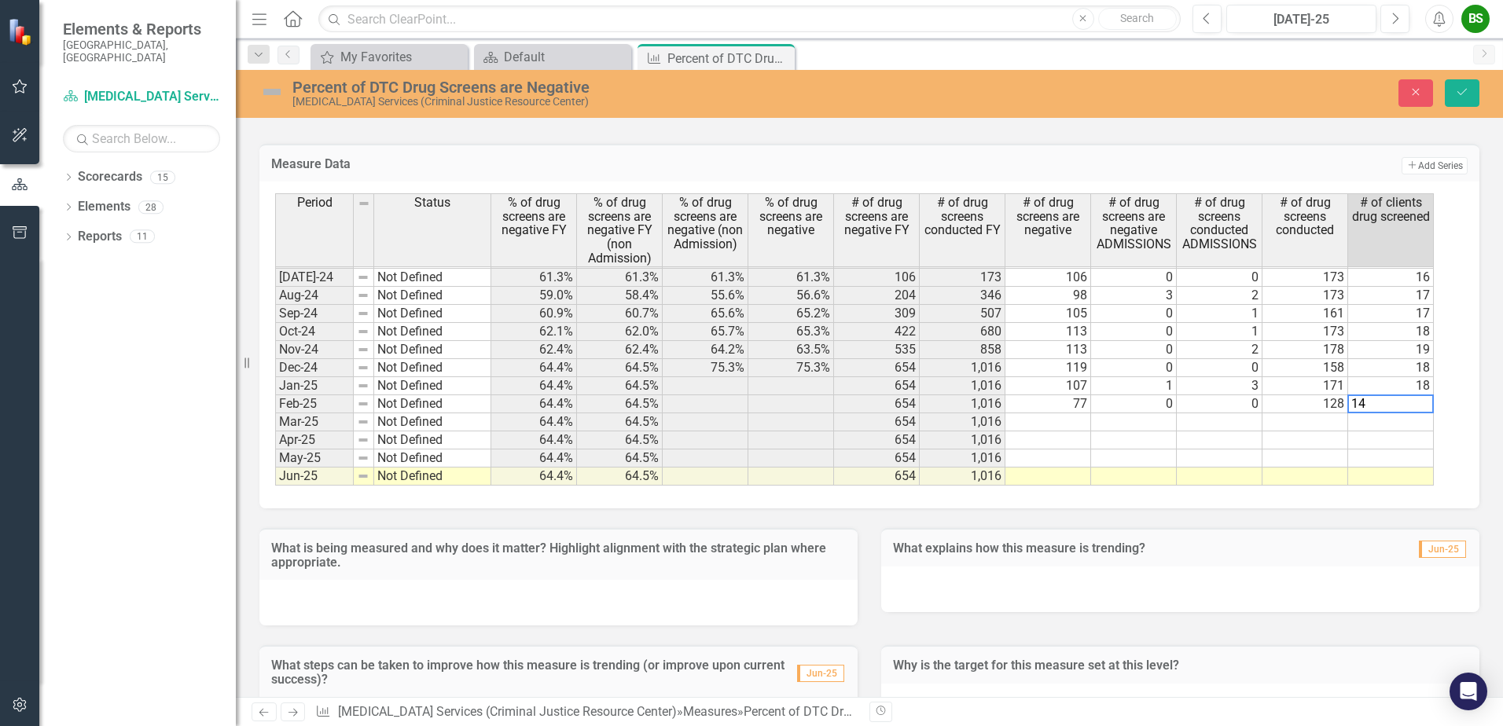
type textarea "14"
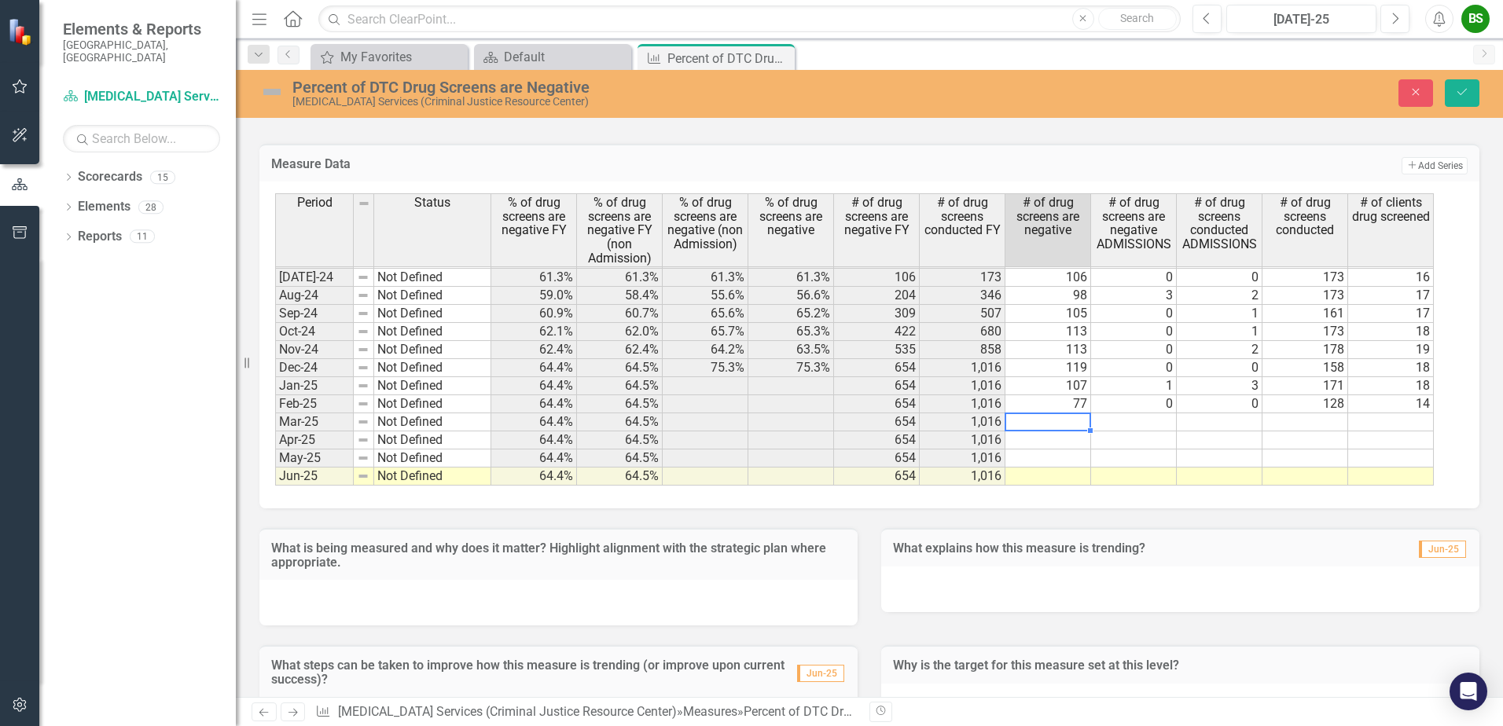
click at [1064, 424] on td at bounding box center [1048, 422] width 86 height 18
click at [1059, 416] on td at bounding box center [1048, 422] width 86 height 18
type textarea "80"
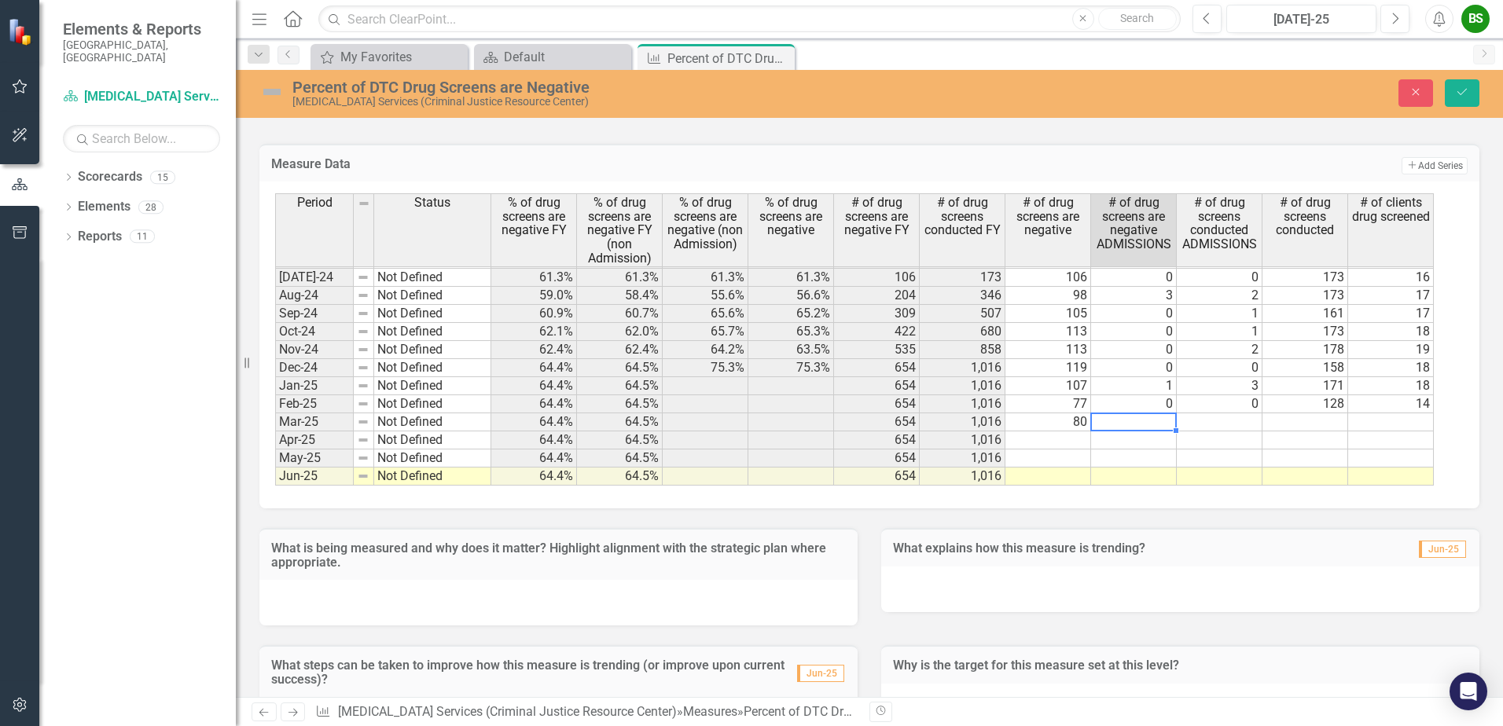
type textarea "0"
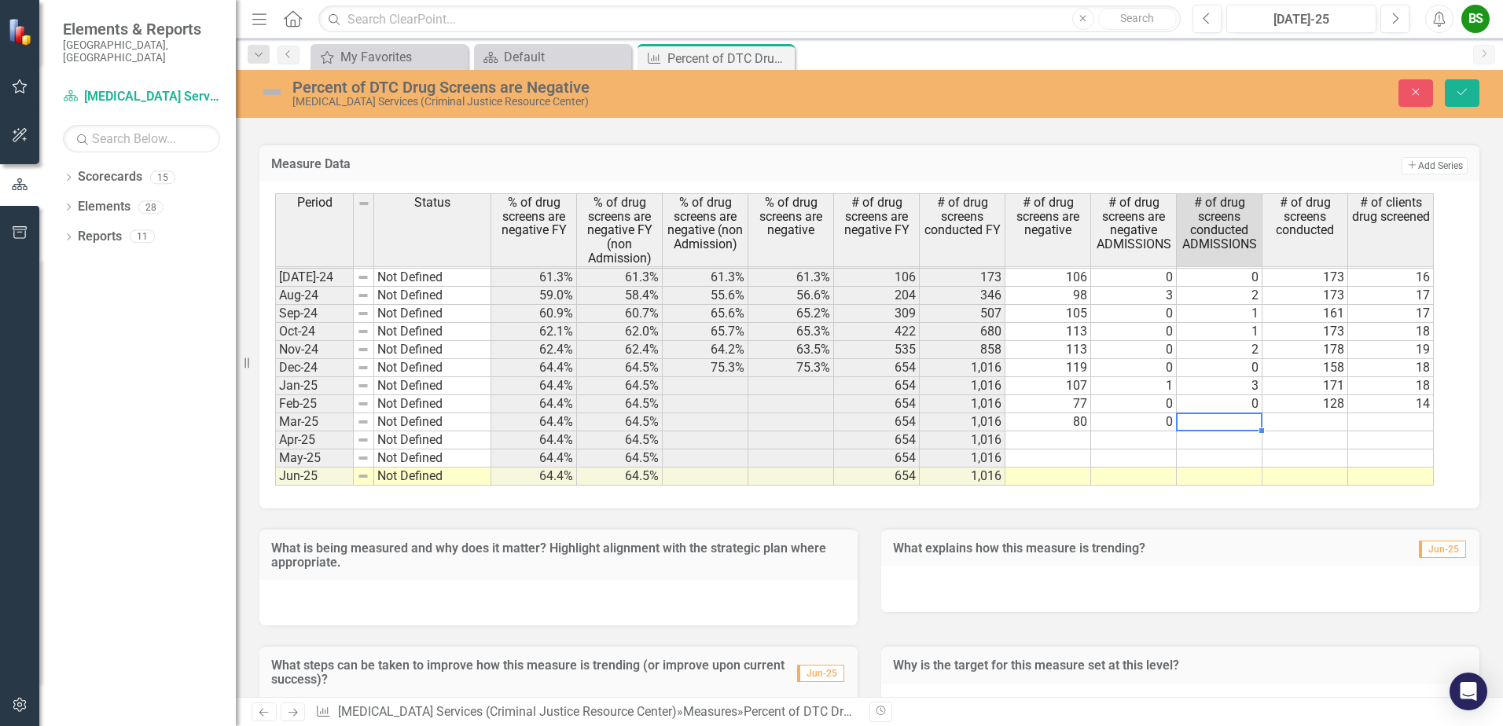
type textarea "1"
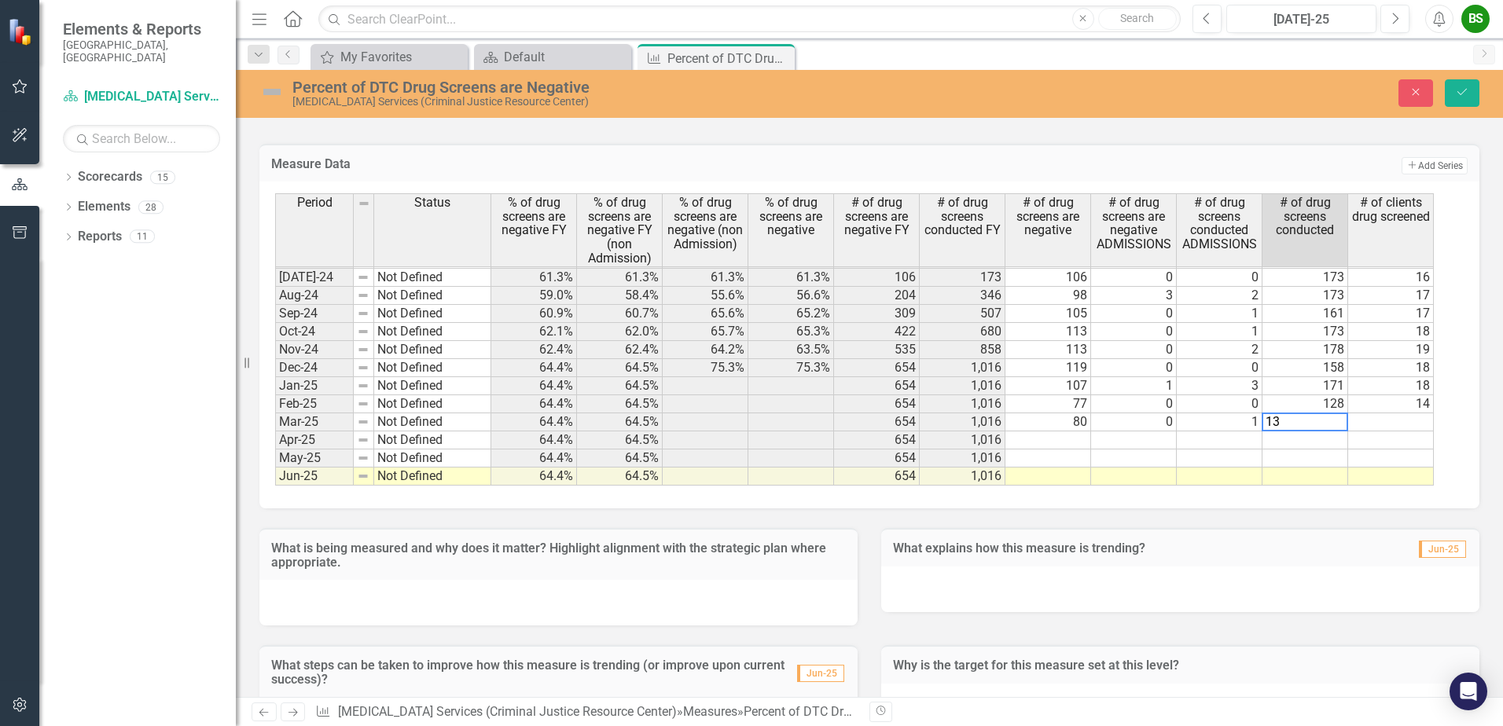
type textarea "130"
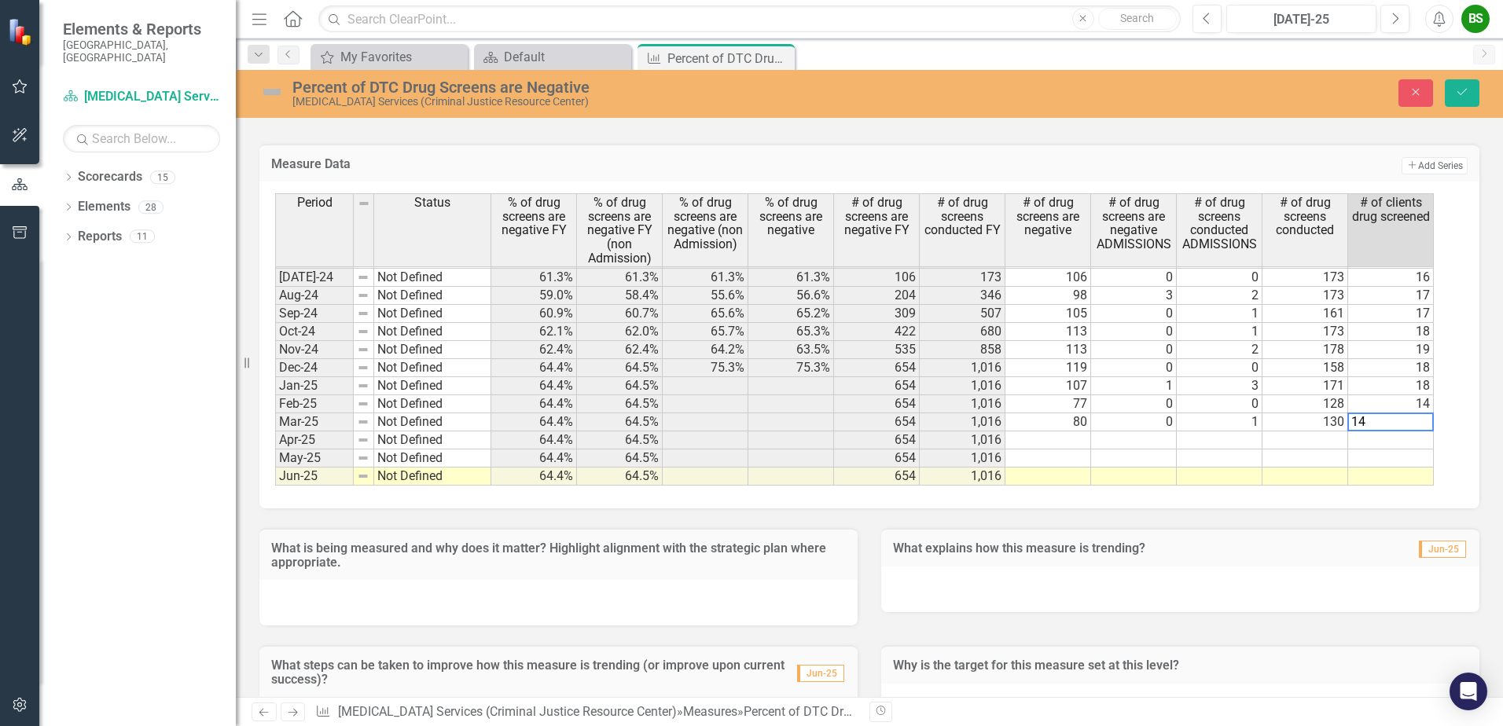
type textarea "14"
click at [1074, 435] on td at bounding box center [1048, 440] width 86 height 18
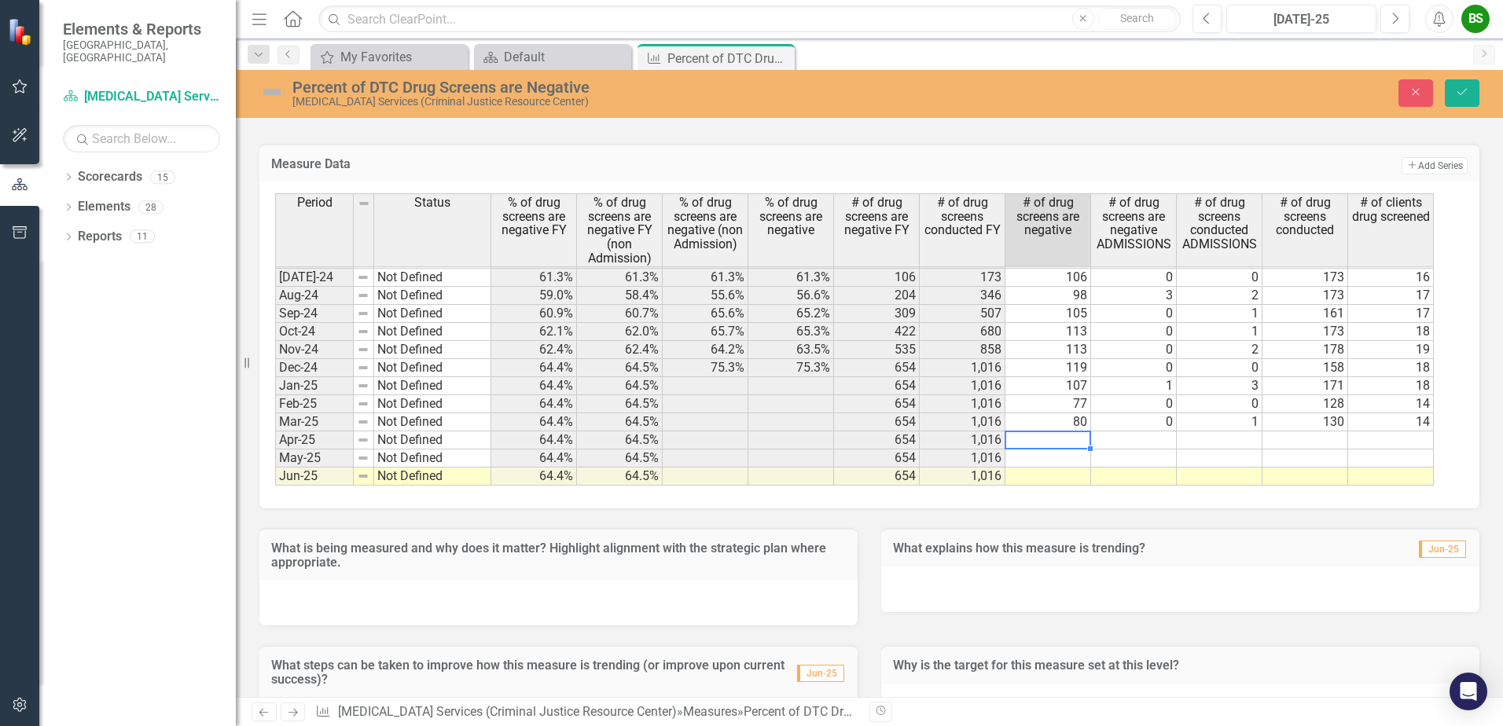
click at [1064, 435] on td at bounding box center [1048, 440] width 86 height 18
type textarea "82"
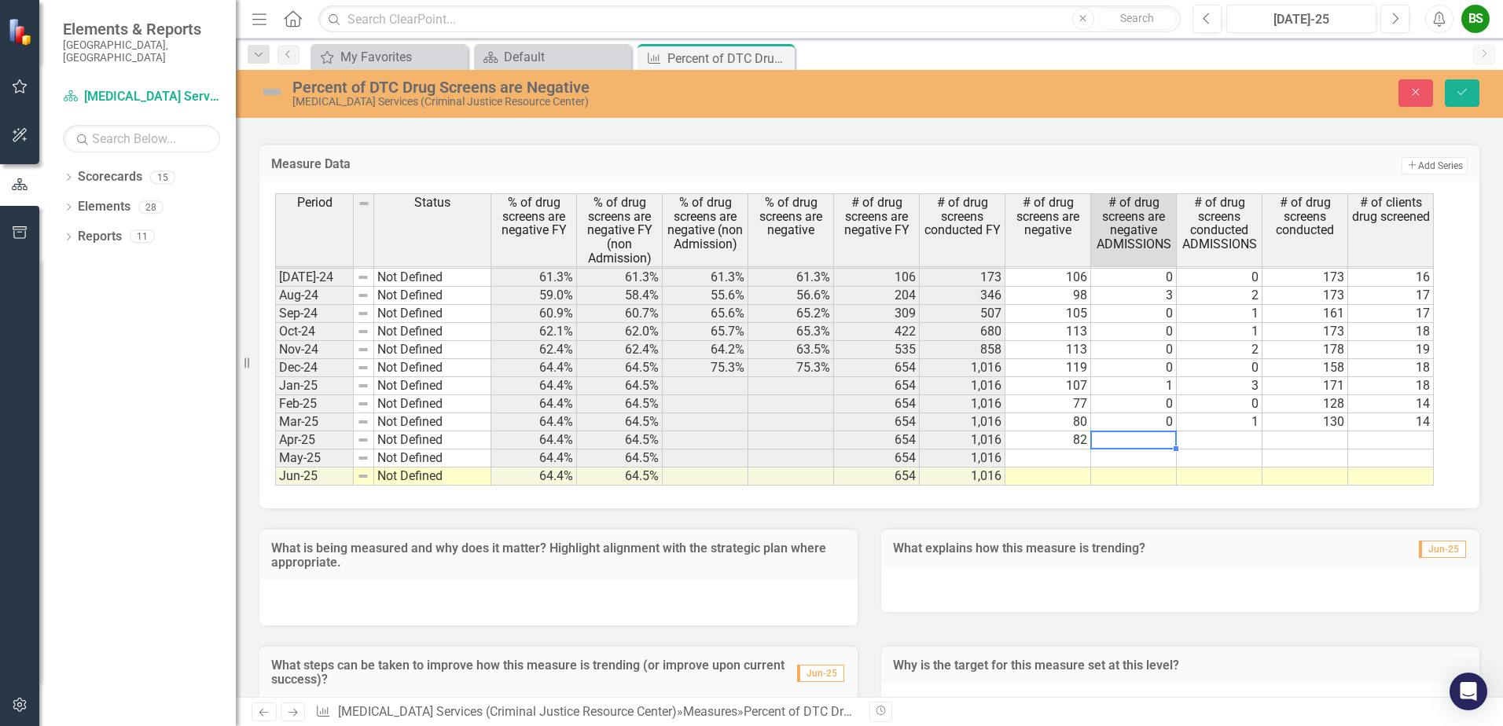
type textarea "1"
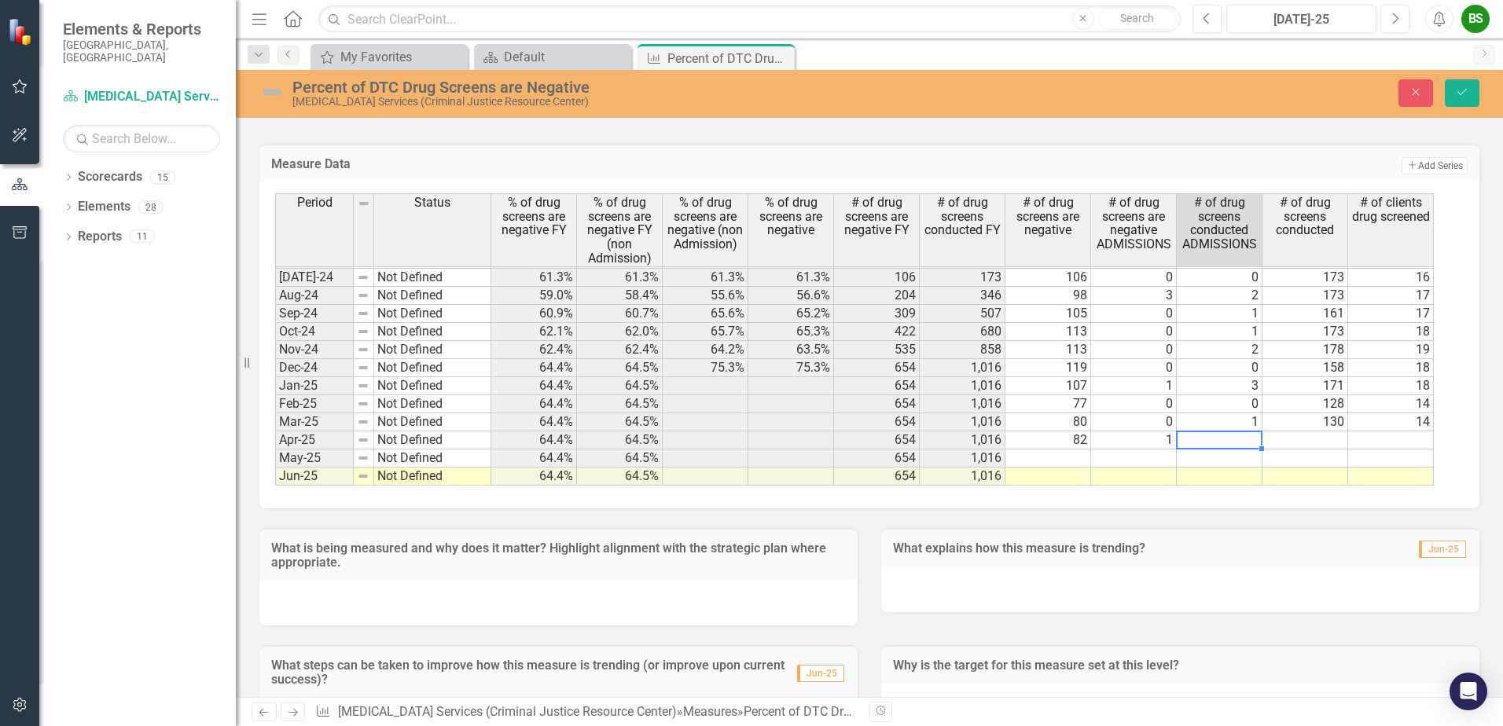
type textarea "1"
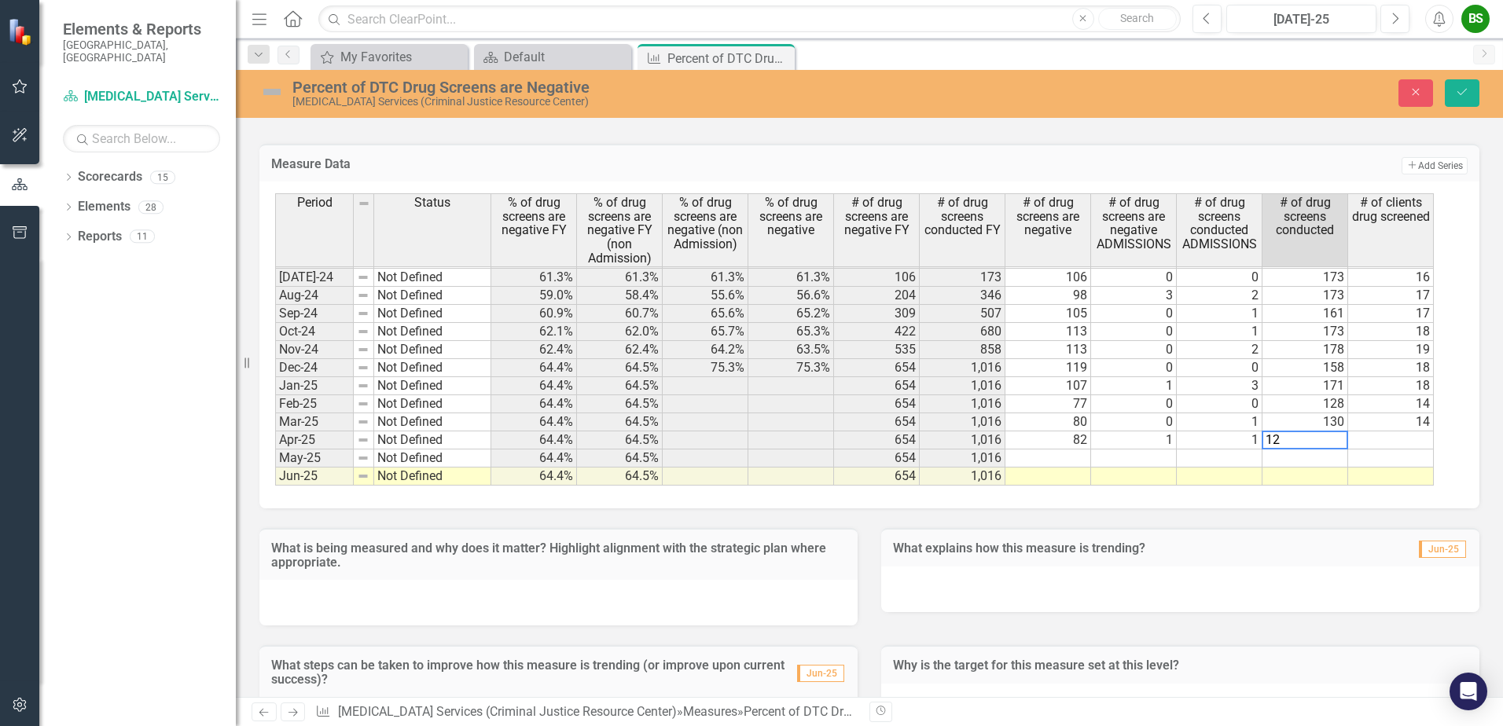
type textarea "123"
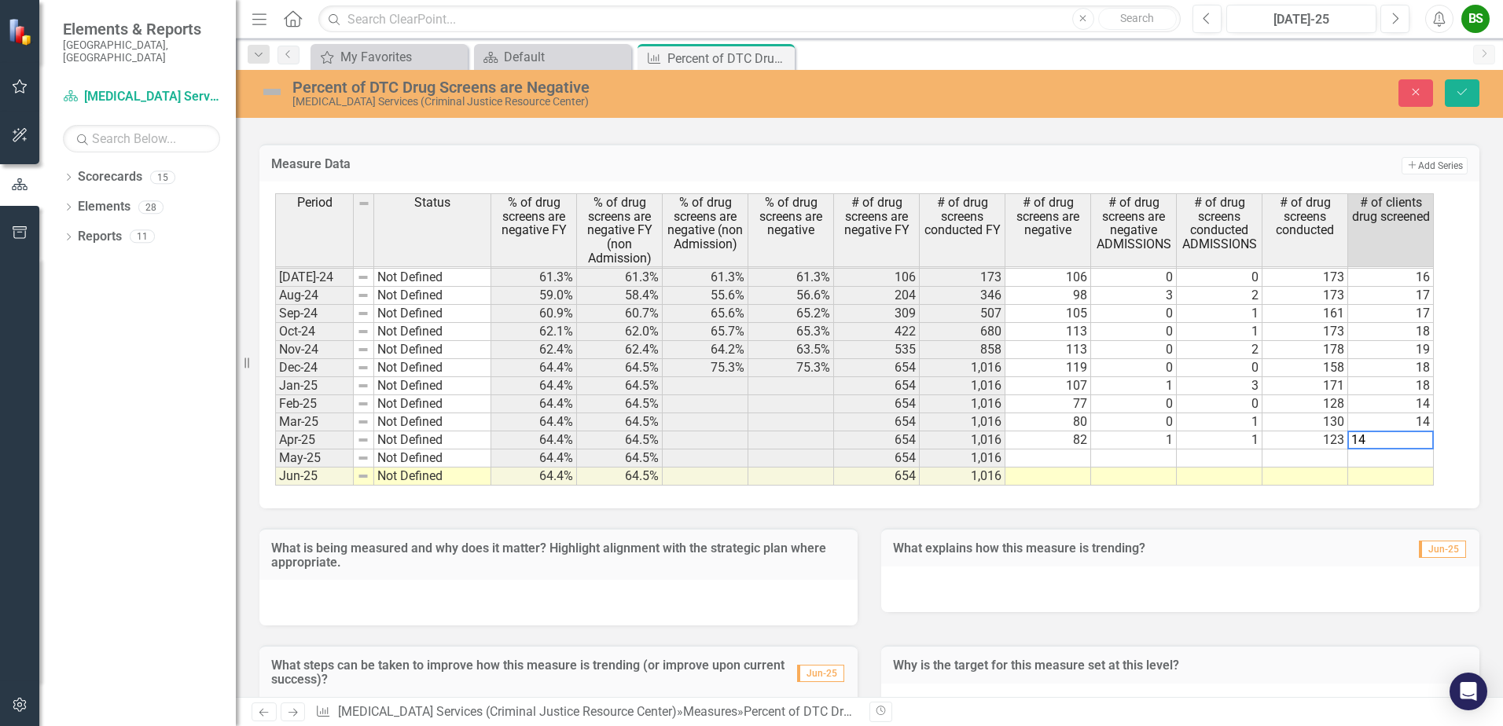
type textarea "14"
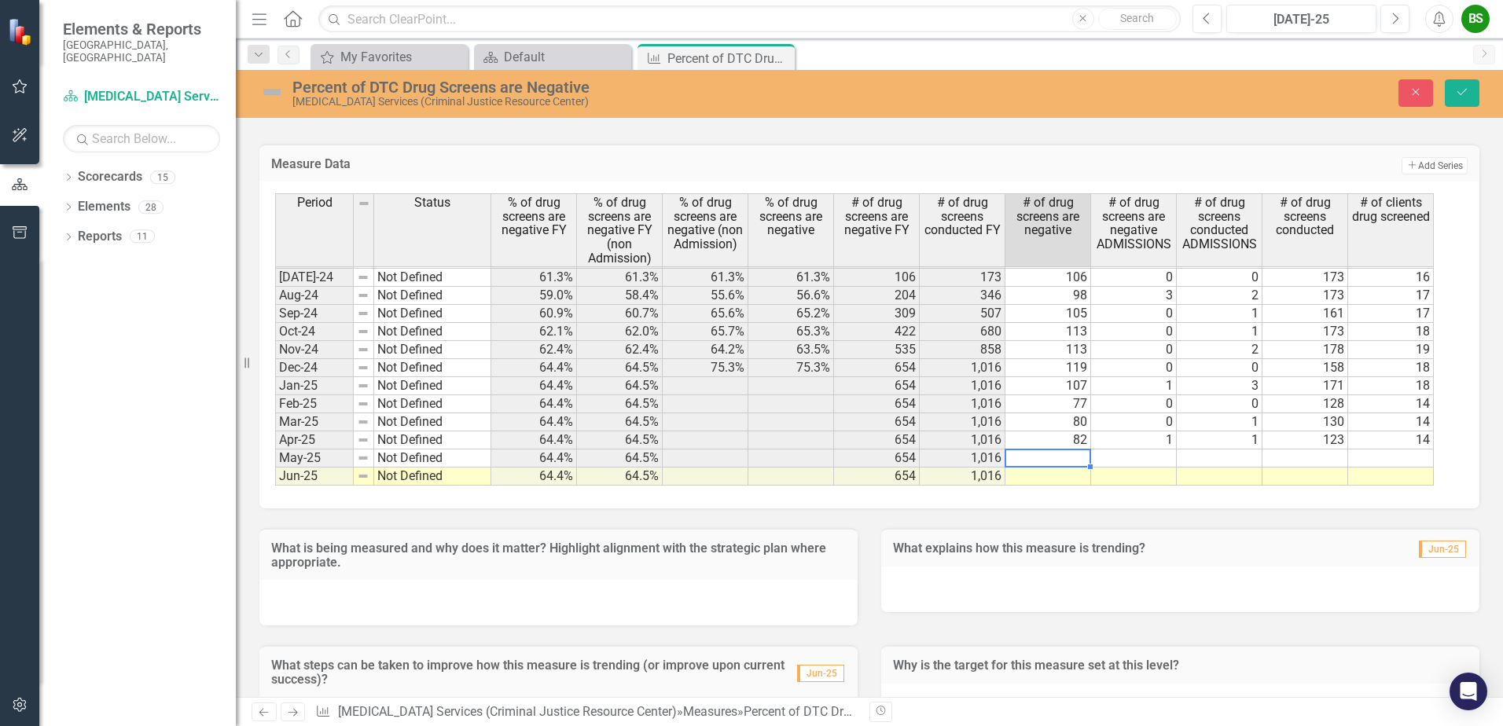
click at [1065, 459] on td at bounding box center [1048, 459] width 86 height 18
click at [1076, 459] on td at bounding box center [1048, 459] width 86 height 18
type textarea "114"
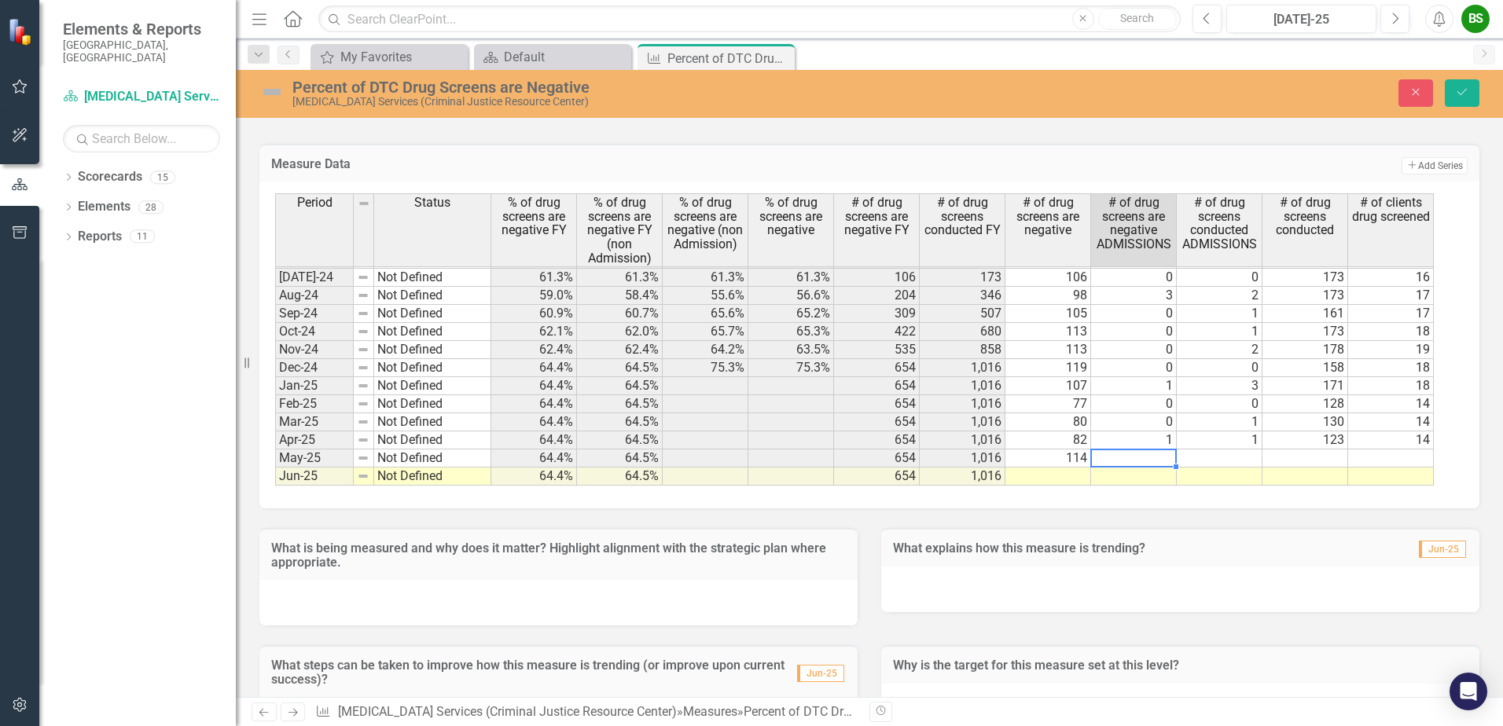
type textarea "0"
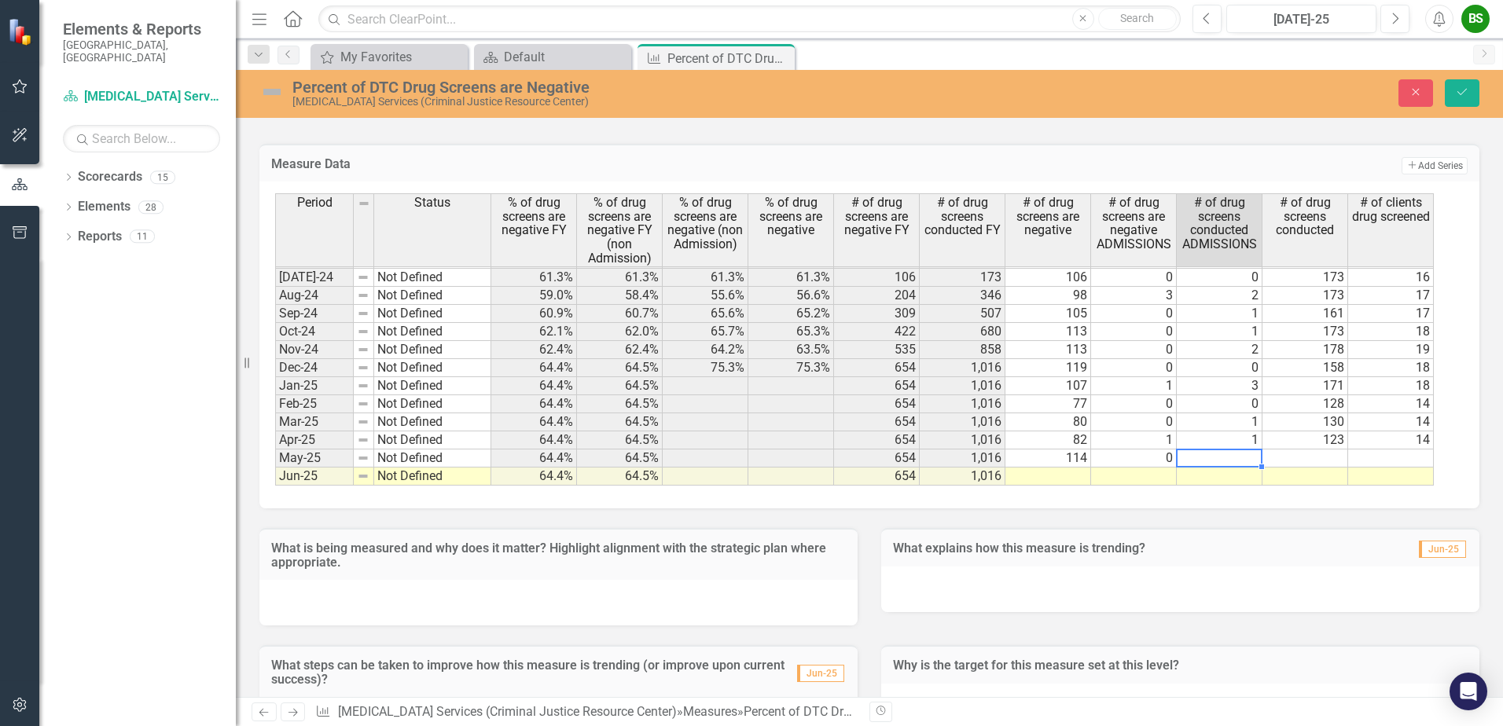
type textarea "0"
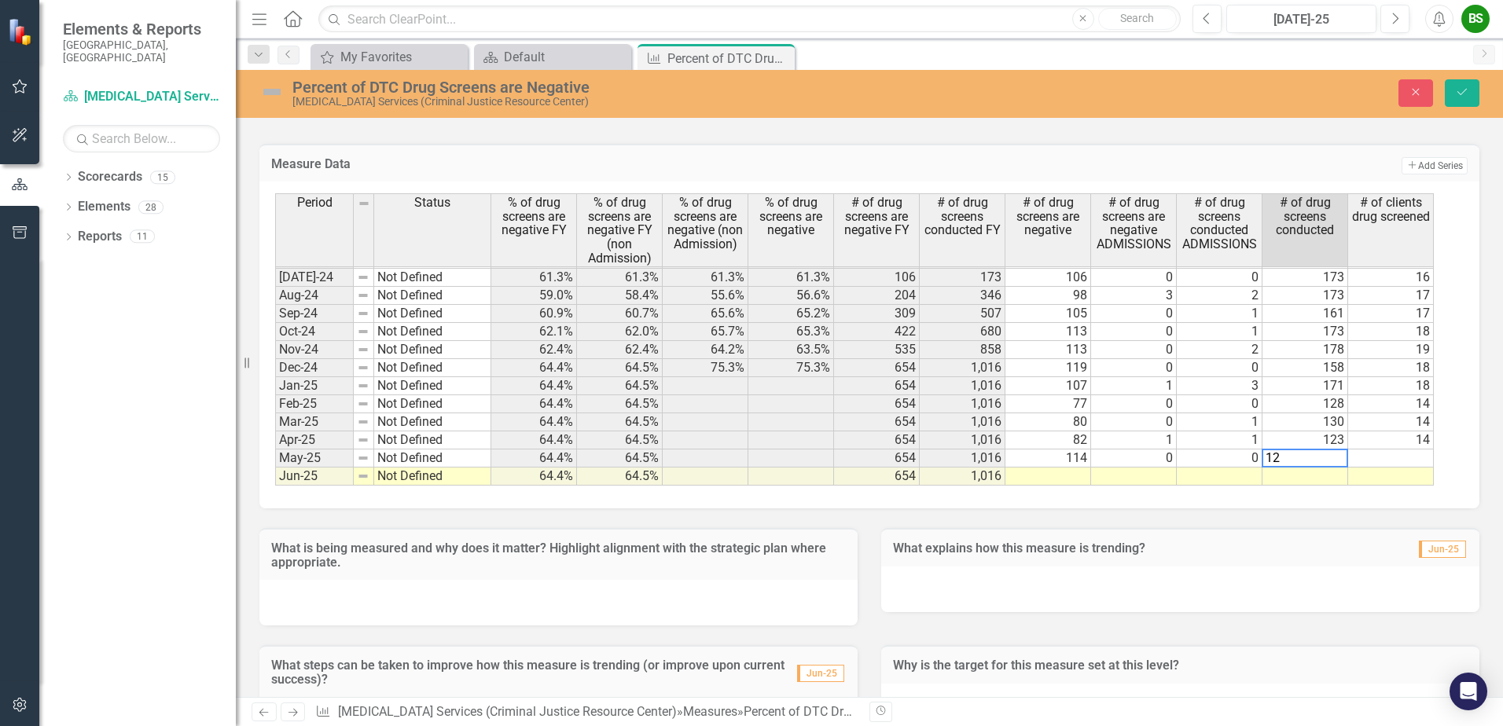
type textarea "122"
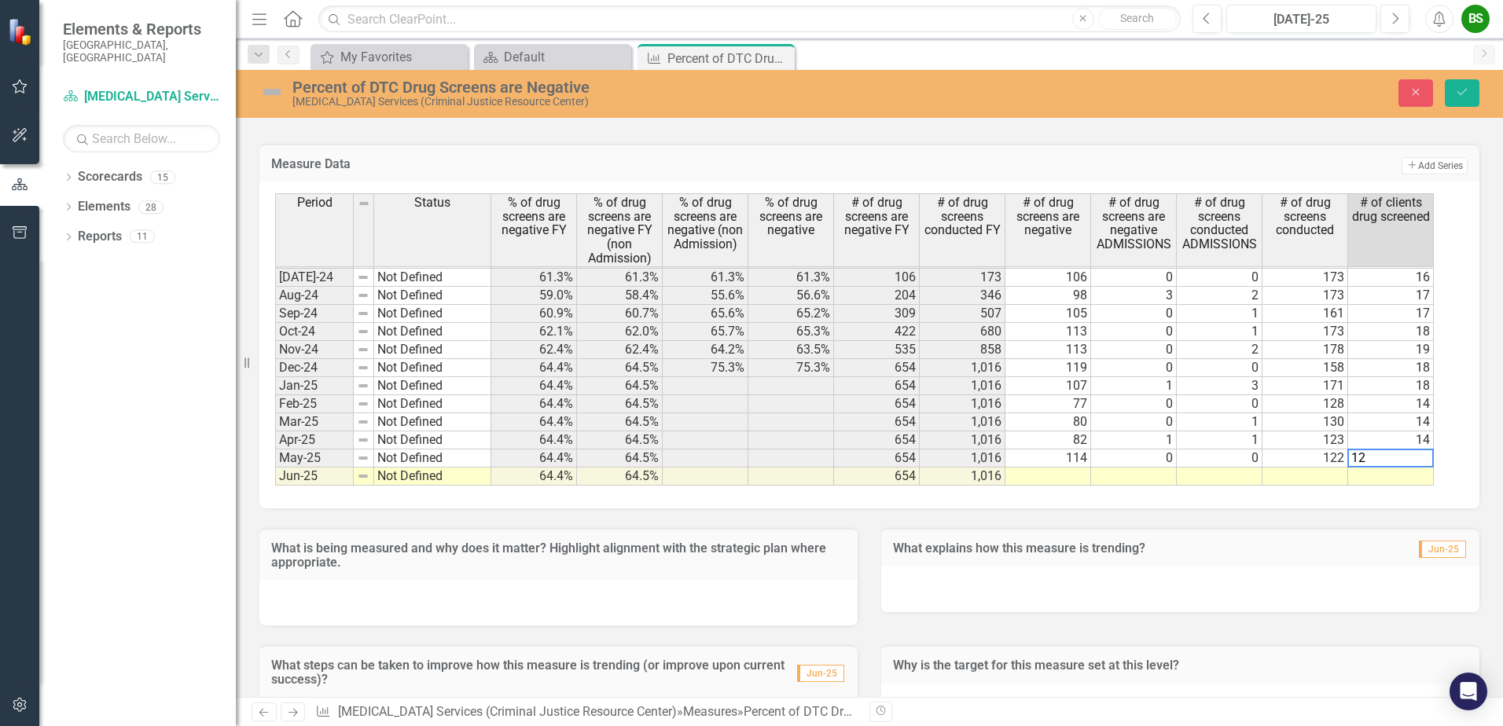
type textarea "12"
click at [1071, 470] on td at bounding box center [1048, 477] width 86 height 18
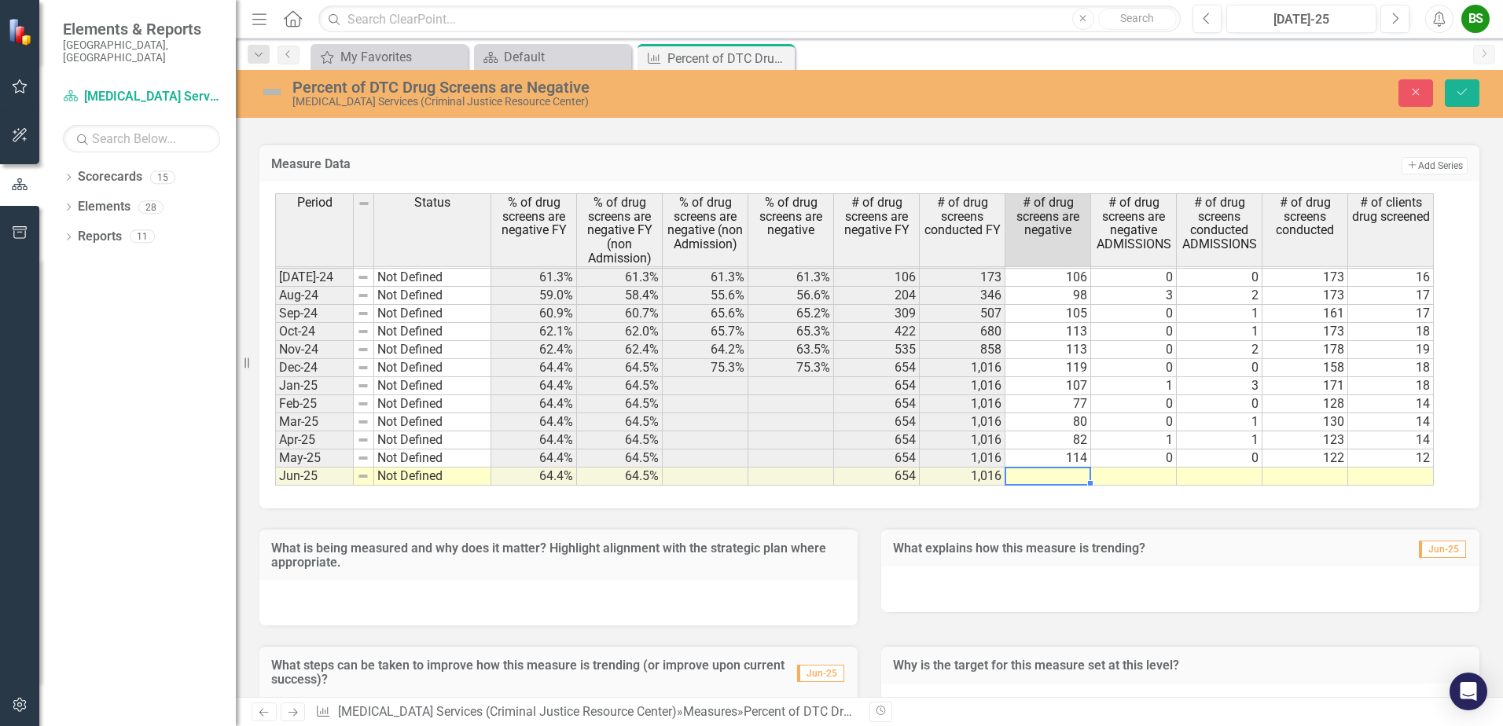
click at [1074, 475] on td at bounding box center [1048, 477] width 86 height 18
type textarea "132"
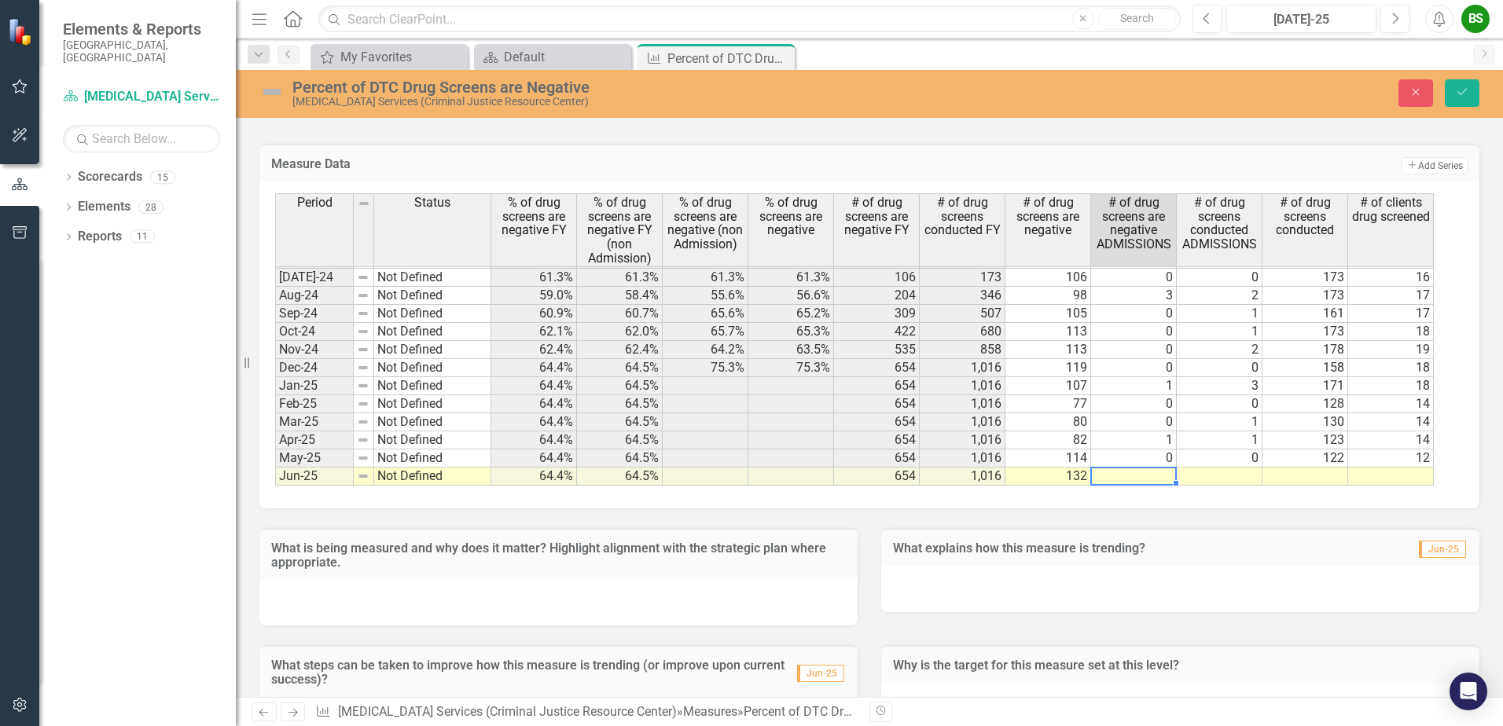
type textarea "1"
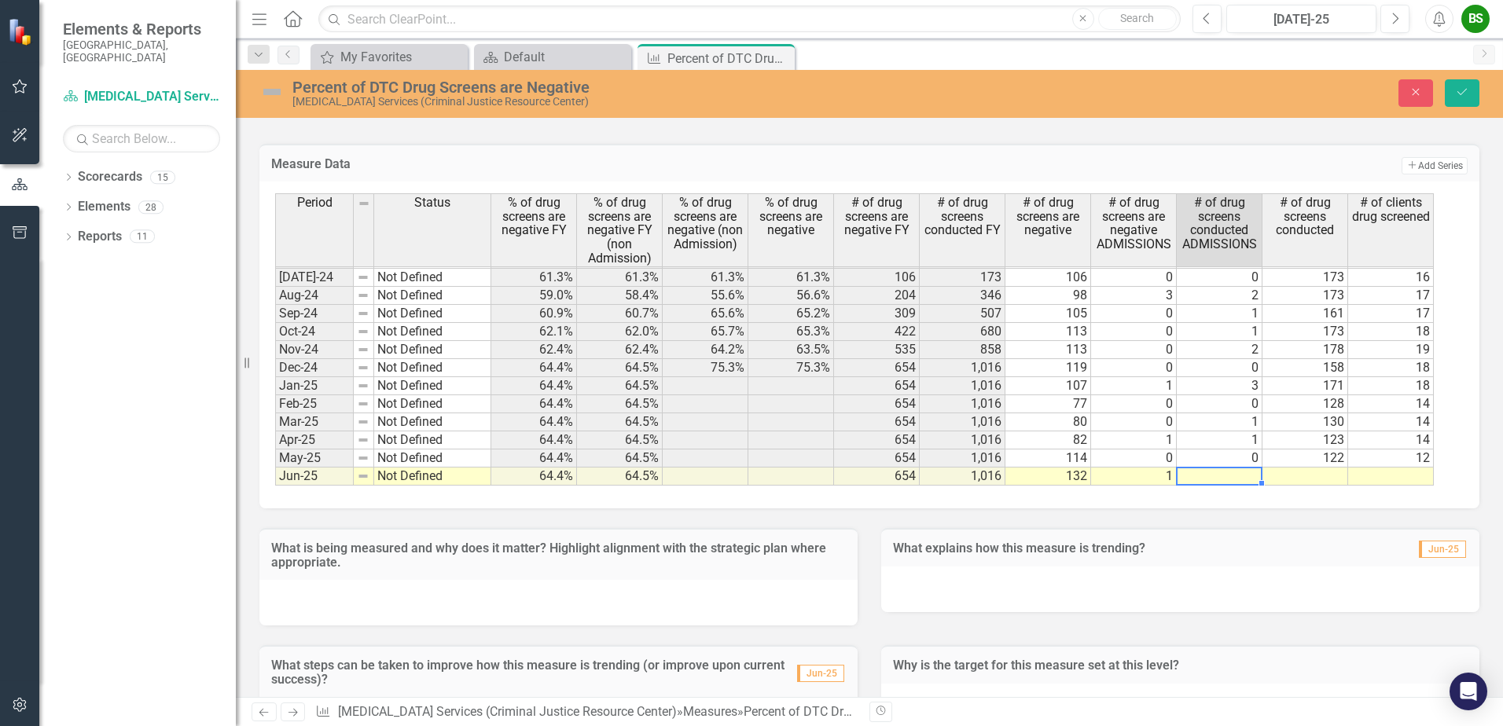
type textarea "3"
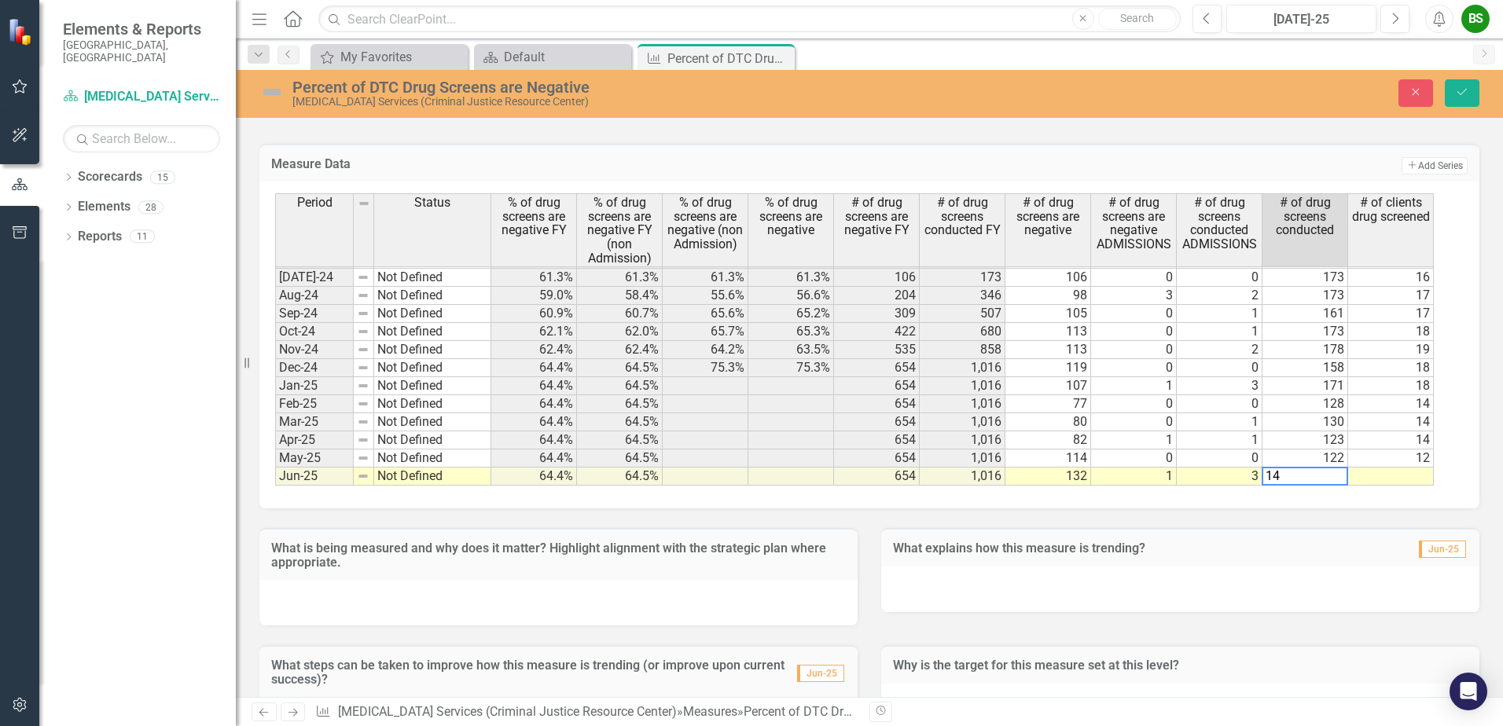
type textarea "148"
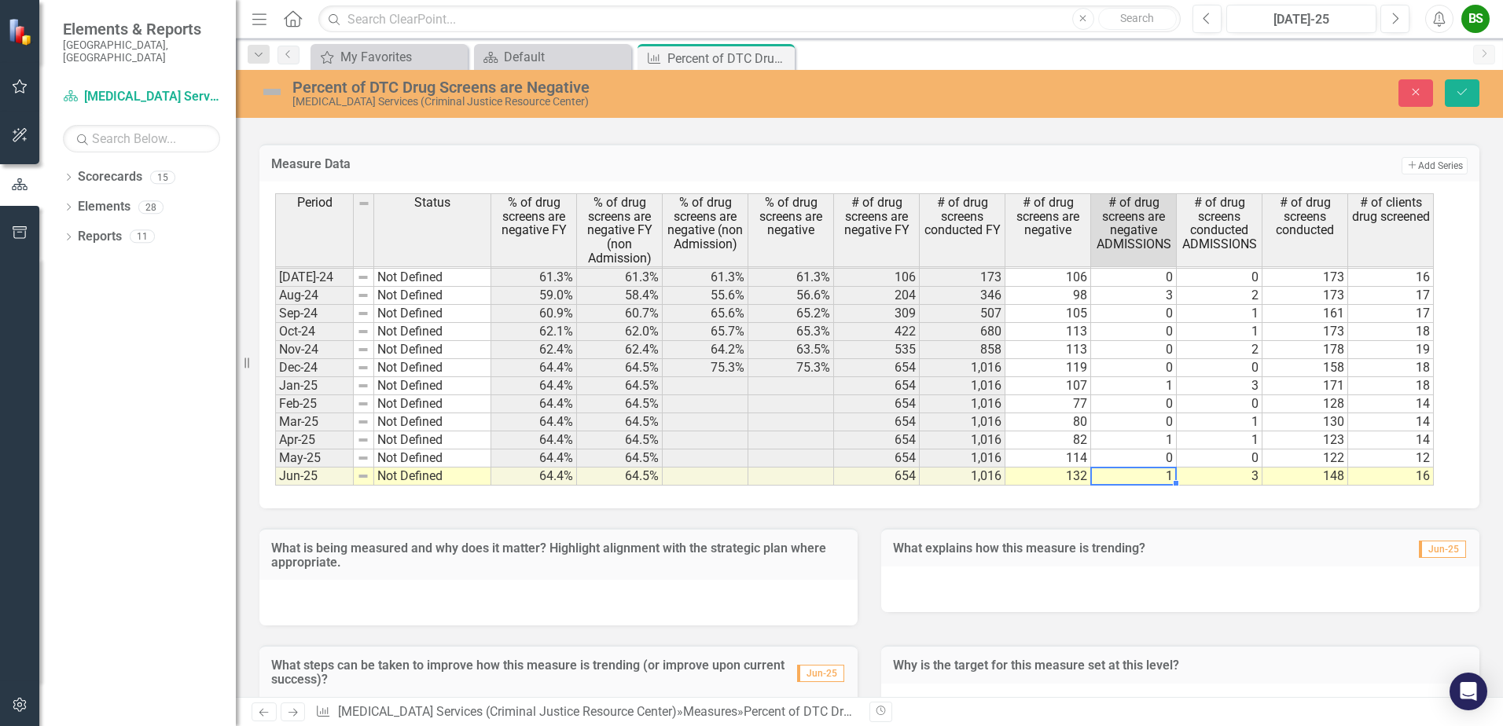
type textarea "1"
click at [1120, 475] on td "1" at bounding box center [1134, 477] width 86 height 18
click at [1463, 91] on icon "Save" at bounding box center [1462, 91] width 14 height 11
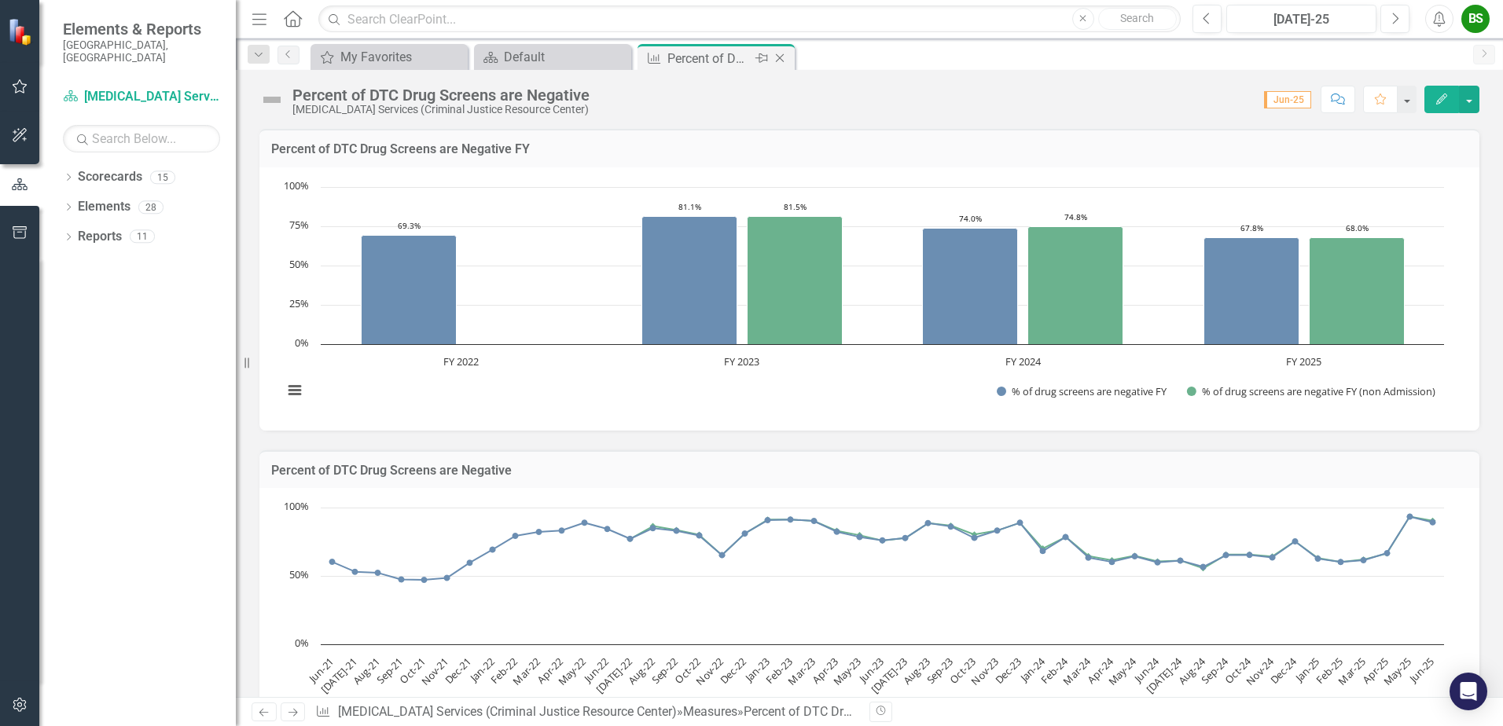
click at [783, 61] on icon at bounding box center [780, 58] width 9 height 9
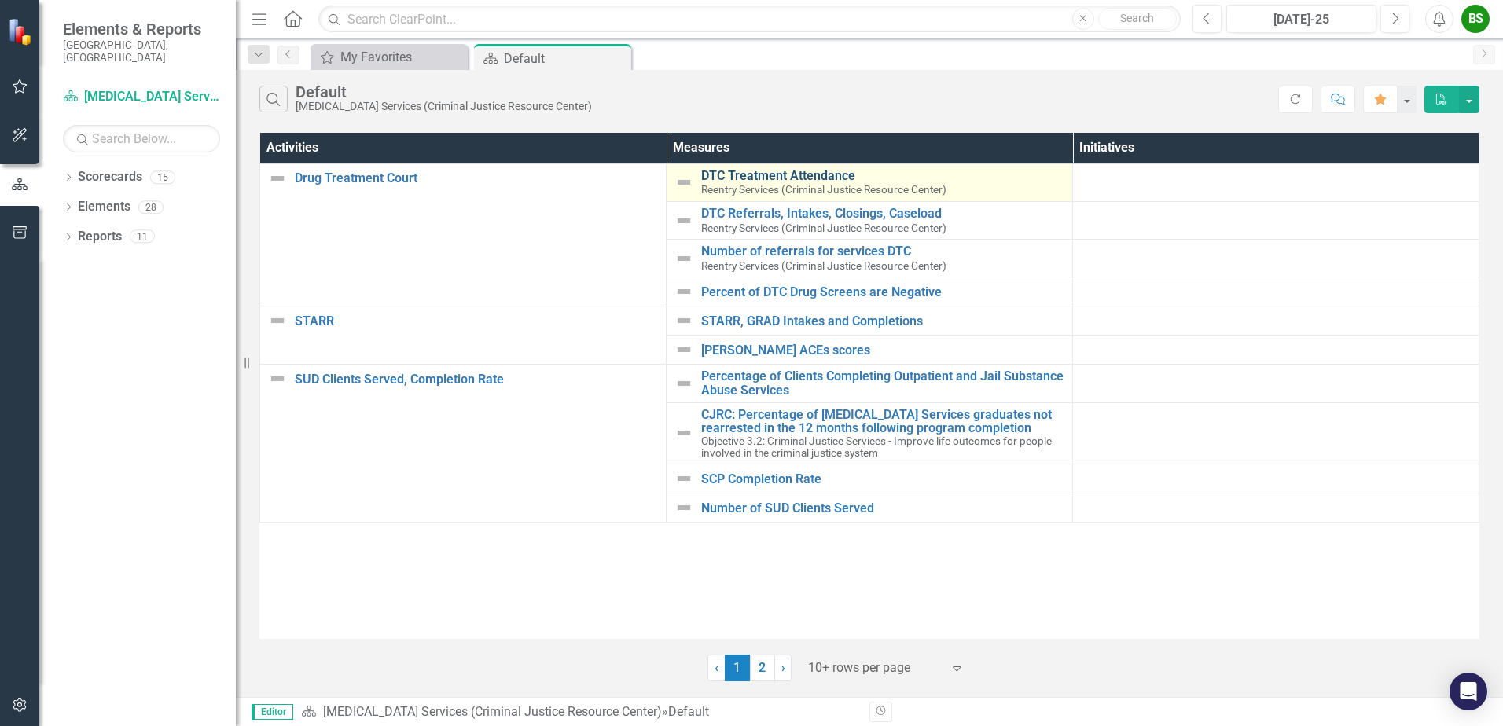
click at [773, 174] on link "DTC Treatment Attendance" at bounding box center [882, 176] width 363 height 14
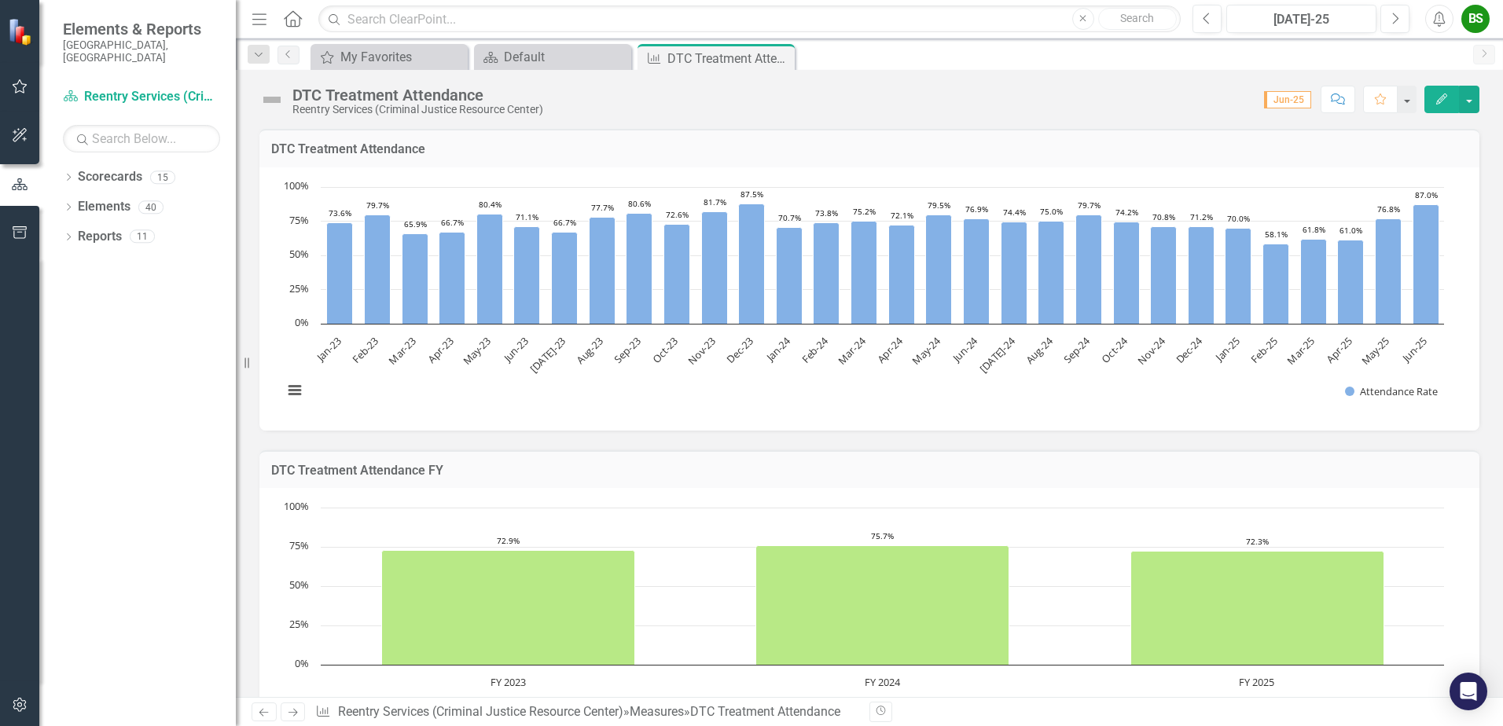
click at [0, 0] on icon "Close" at bounding box center [0, 0] width 0 height 0
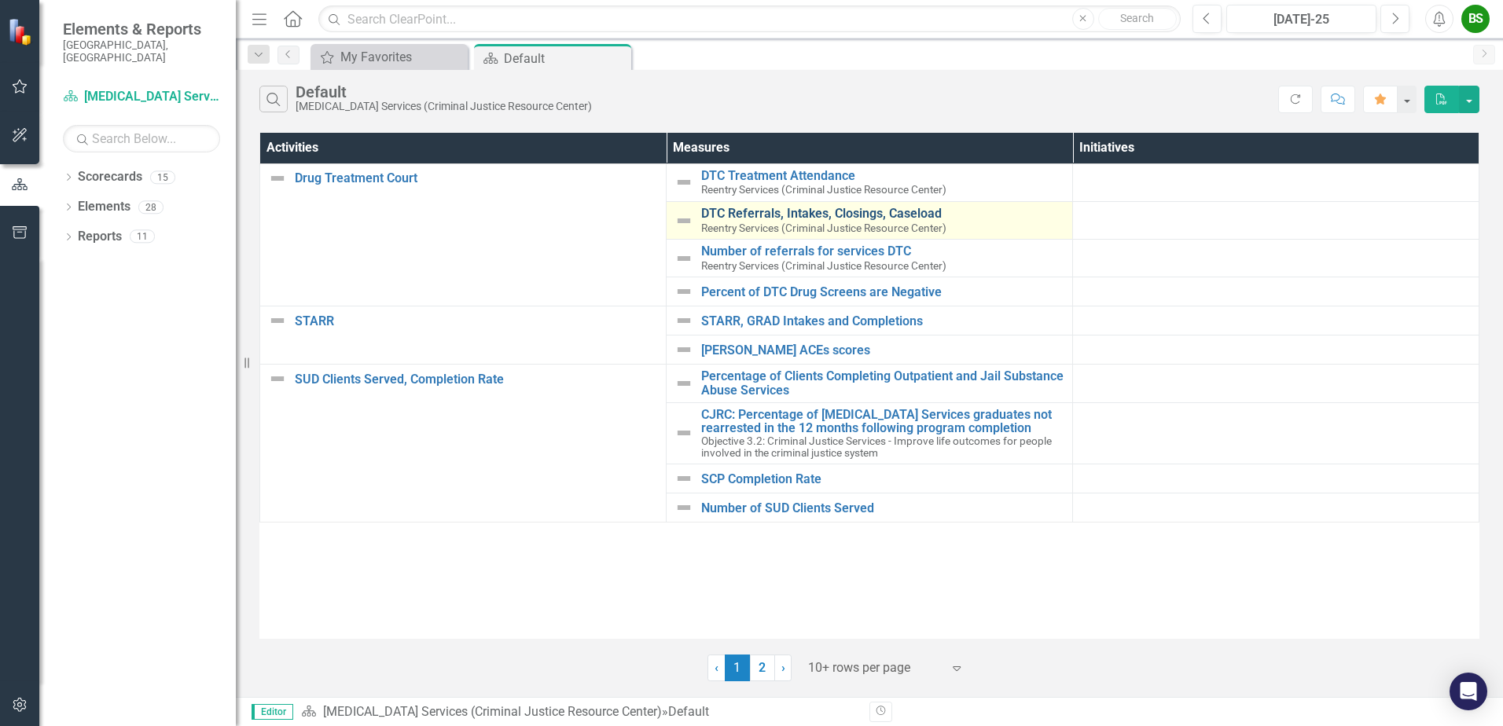
click at [774, 212] on link "DTC Referrals, Intakes, Closings, Caseload" at bounding box center [882, 214] width 363 height 14
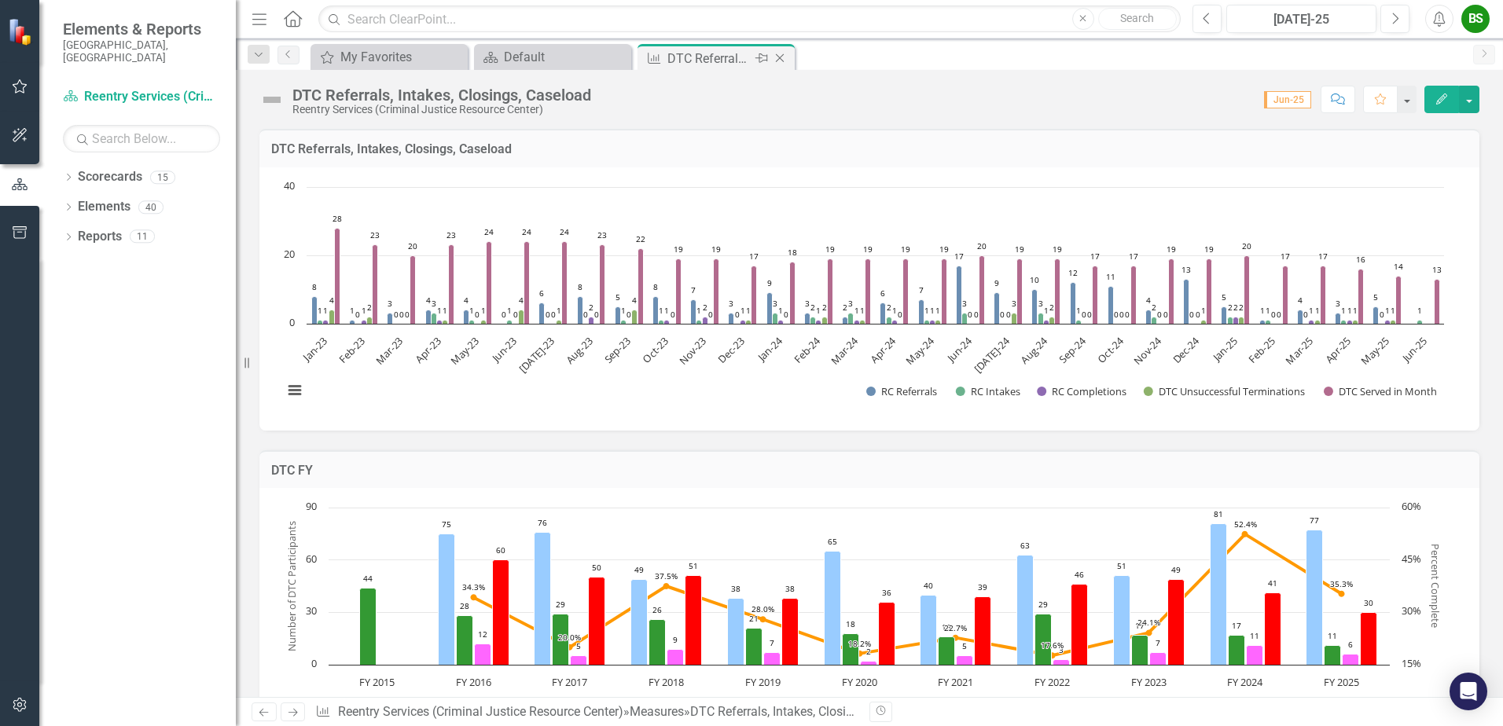
click at [780, 55] on icon "Close" at bounding box center [780, 58] width 16 height 13
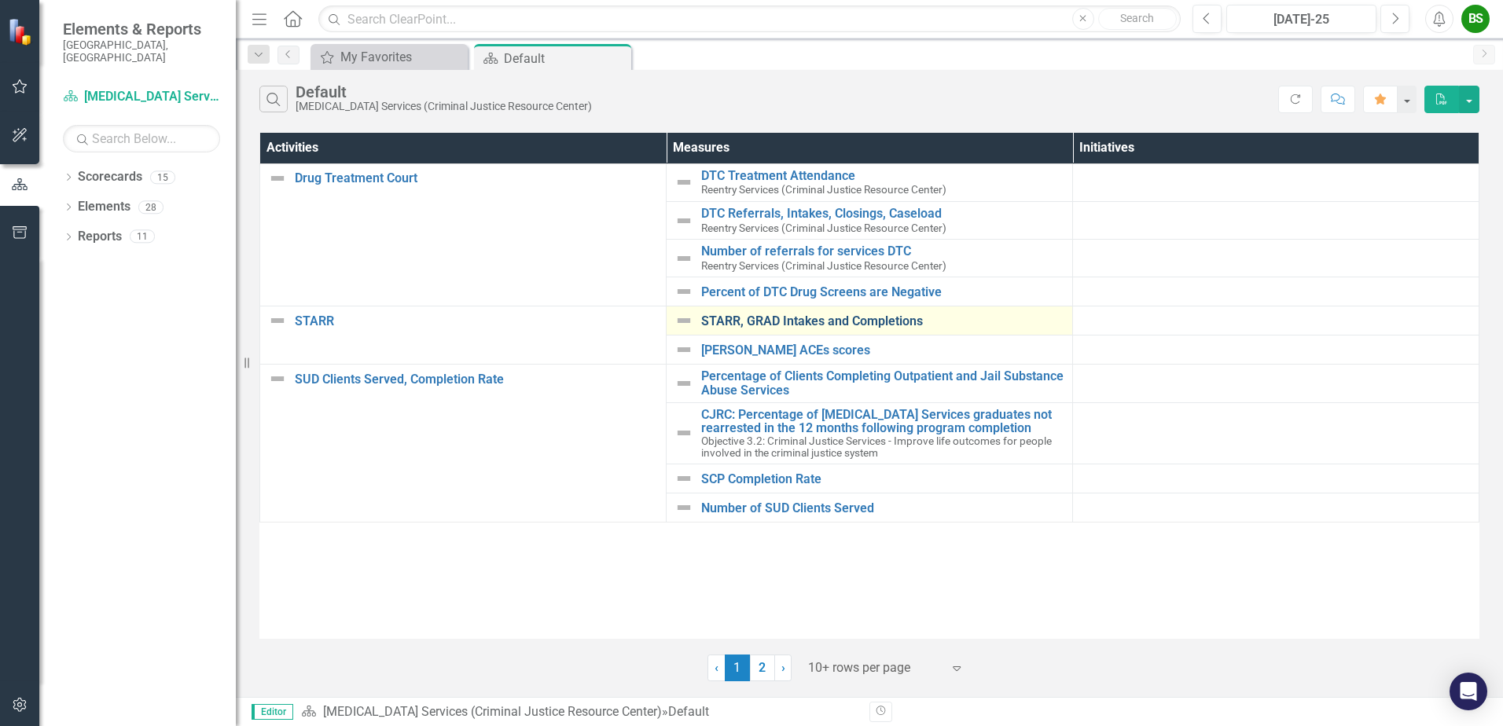
click at [769, 321] on link "STARR, GRAD Intakes and Completions" at bounding box center [882, 321] width 363 height 14
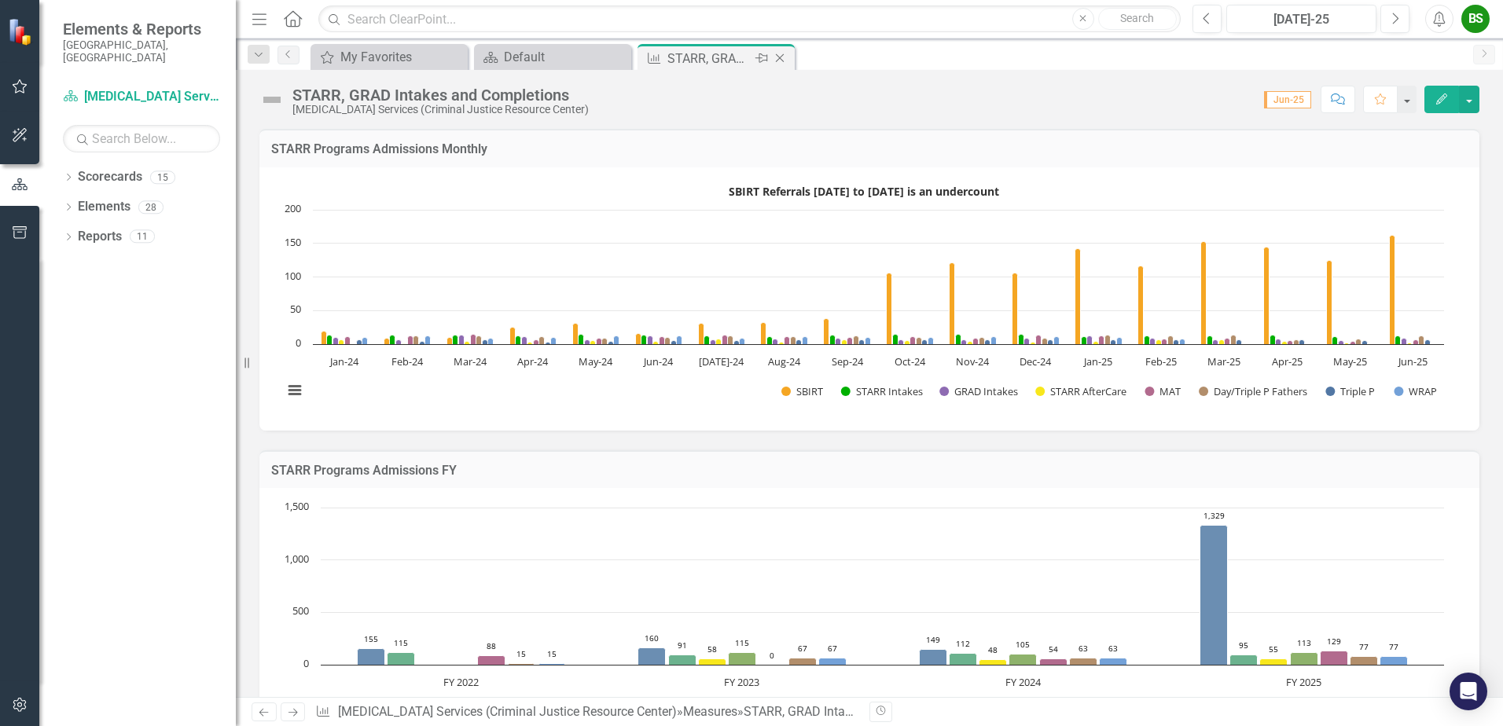
click at [780, 57] on icon "Close" at bounding box center [780, 58] width 16 height 13
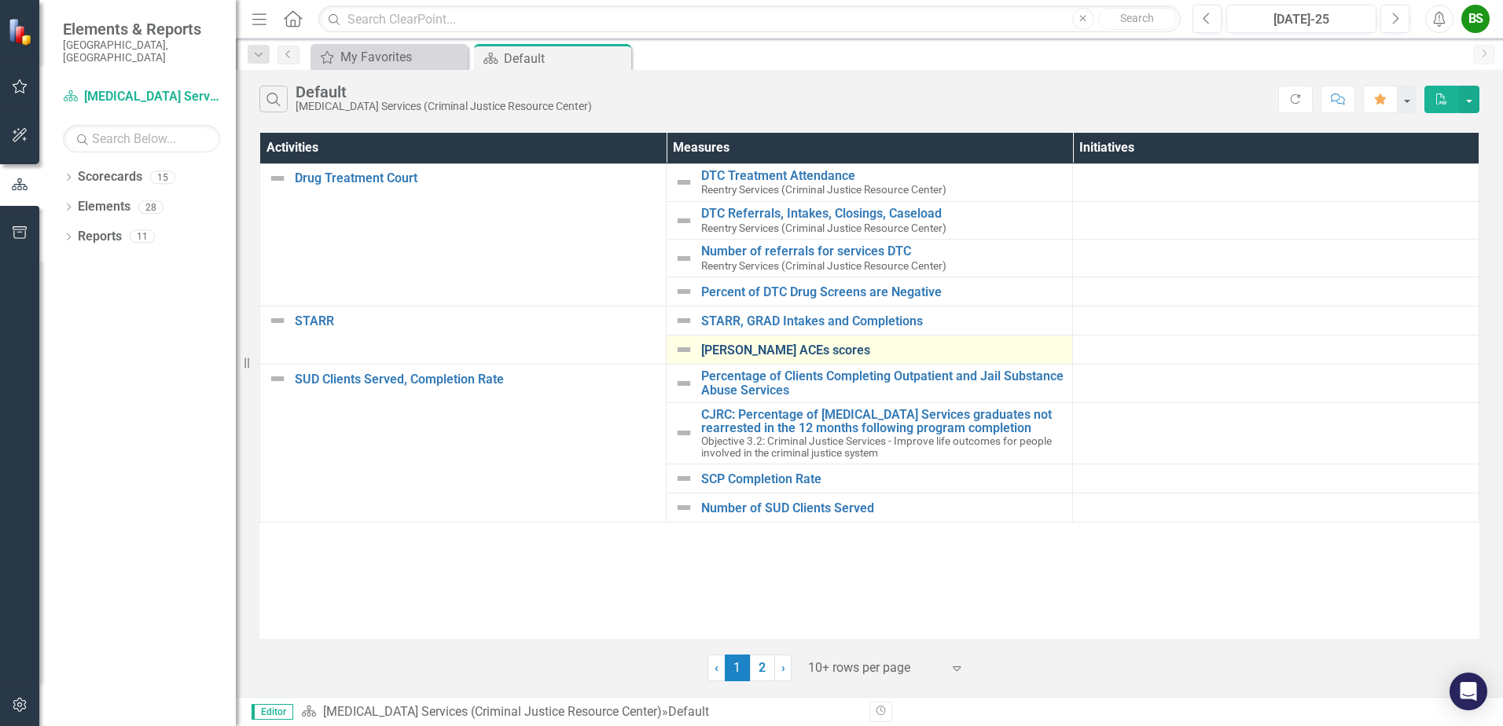
click at [776, 349] on link "[PERSON_NAME] ACEs scores" at bounding box center [882, 350] width 363 height 14
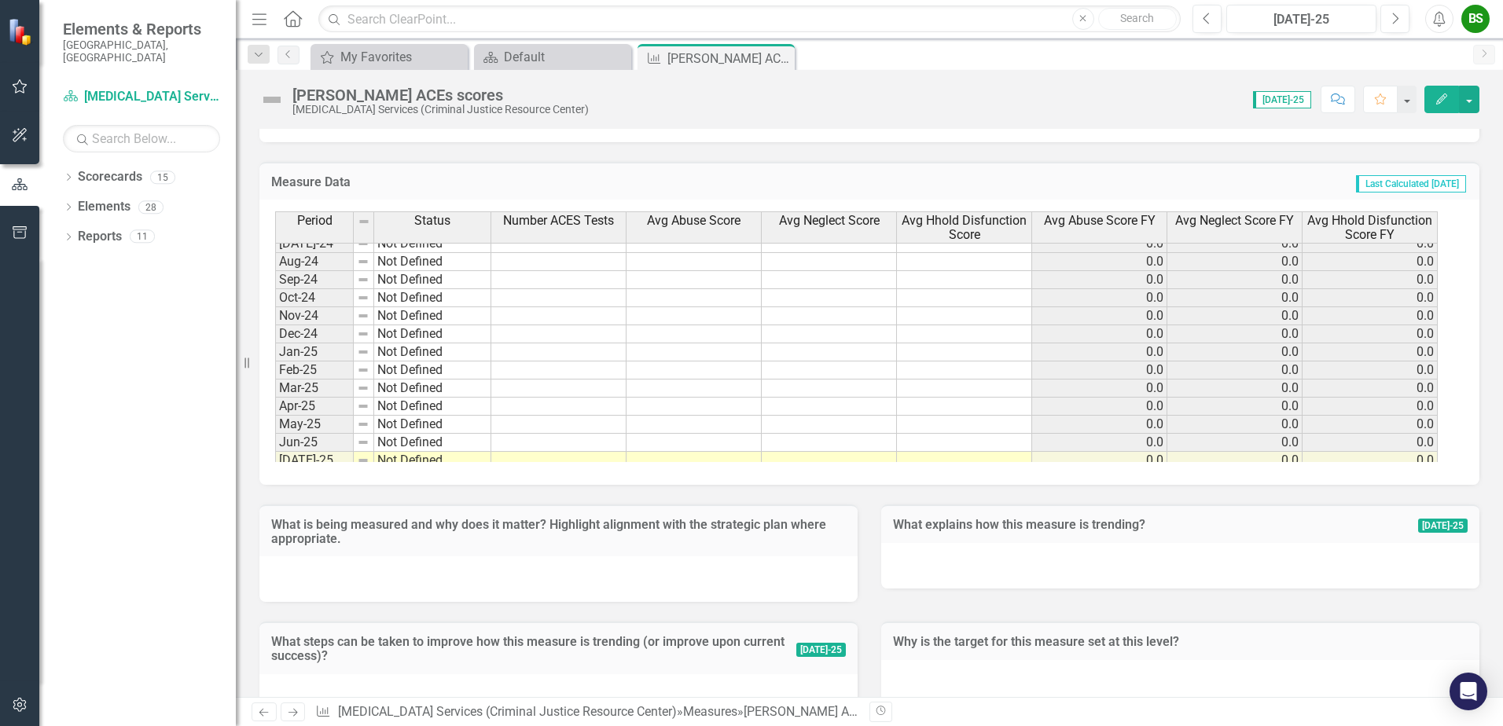
scroll to position [2178, 0]
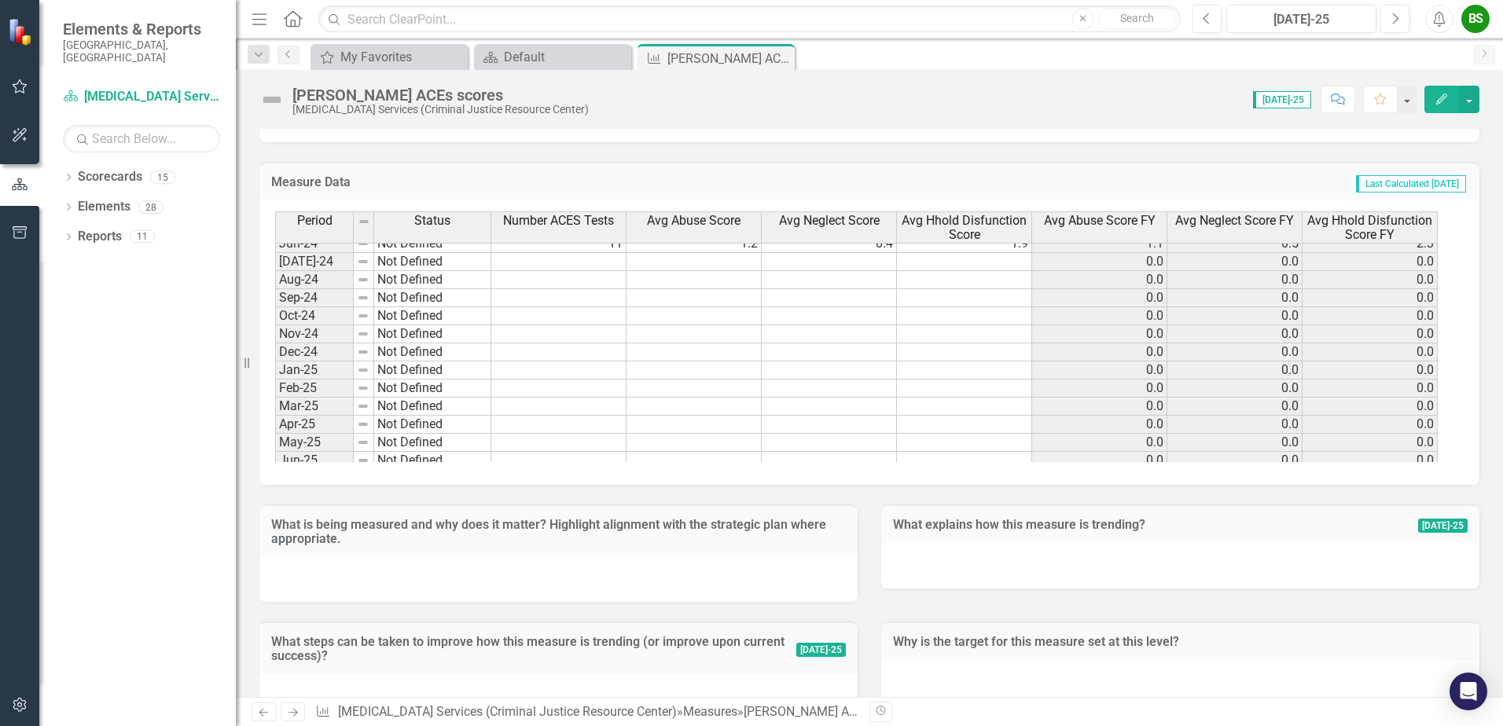
click at [604, 259] on tbody "Dec-23 Not Defined 15 1.2 0.4 2.1 1.2 0.5 2.3 Jan-24 Not Defined 18 1.0 0.7 2.6…" at bounding box center [856, 442] width 1162 height 633
click at [597, 264] on td at bounding box center [558, 262] width 135 height 18
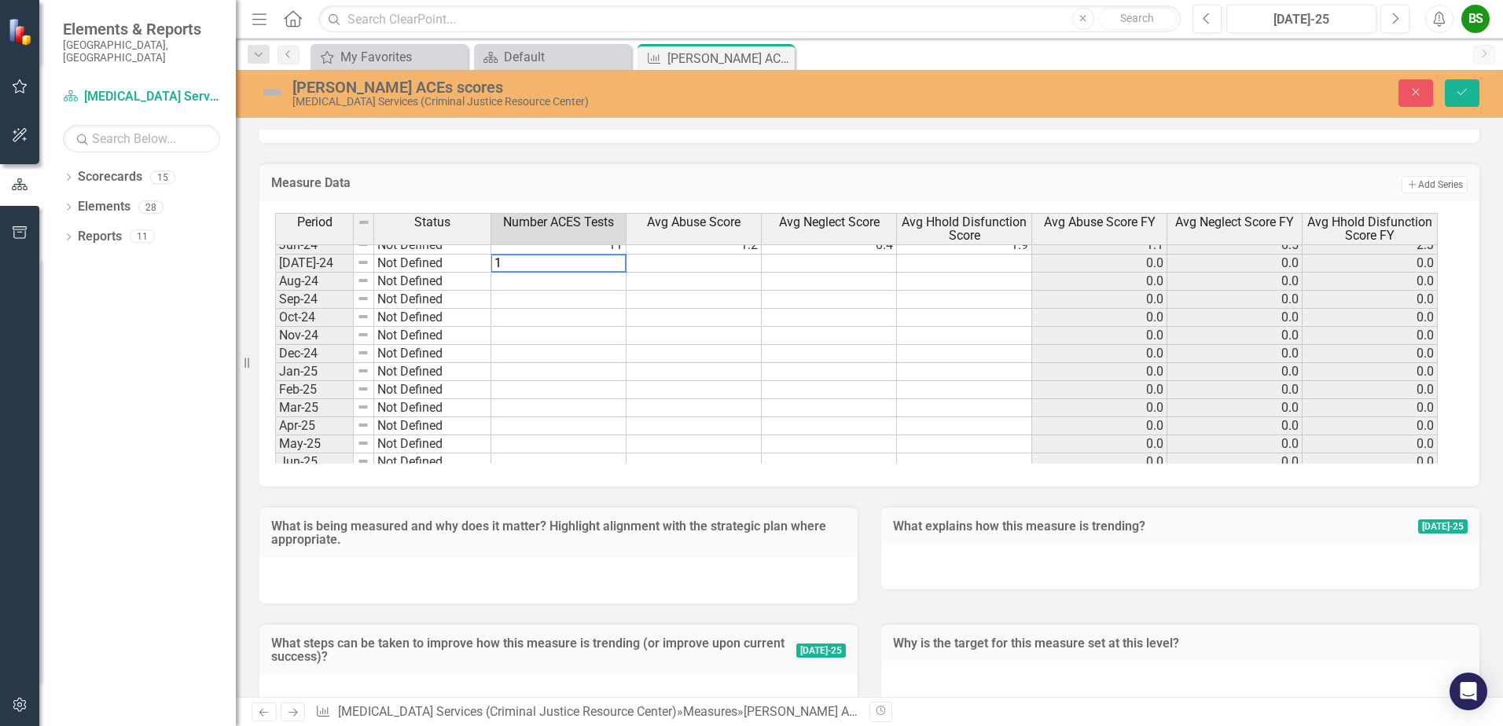
type textarea "15"
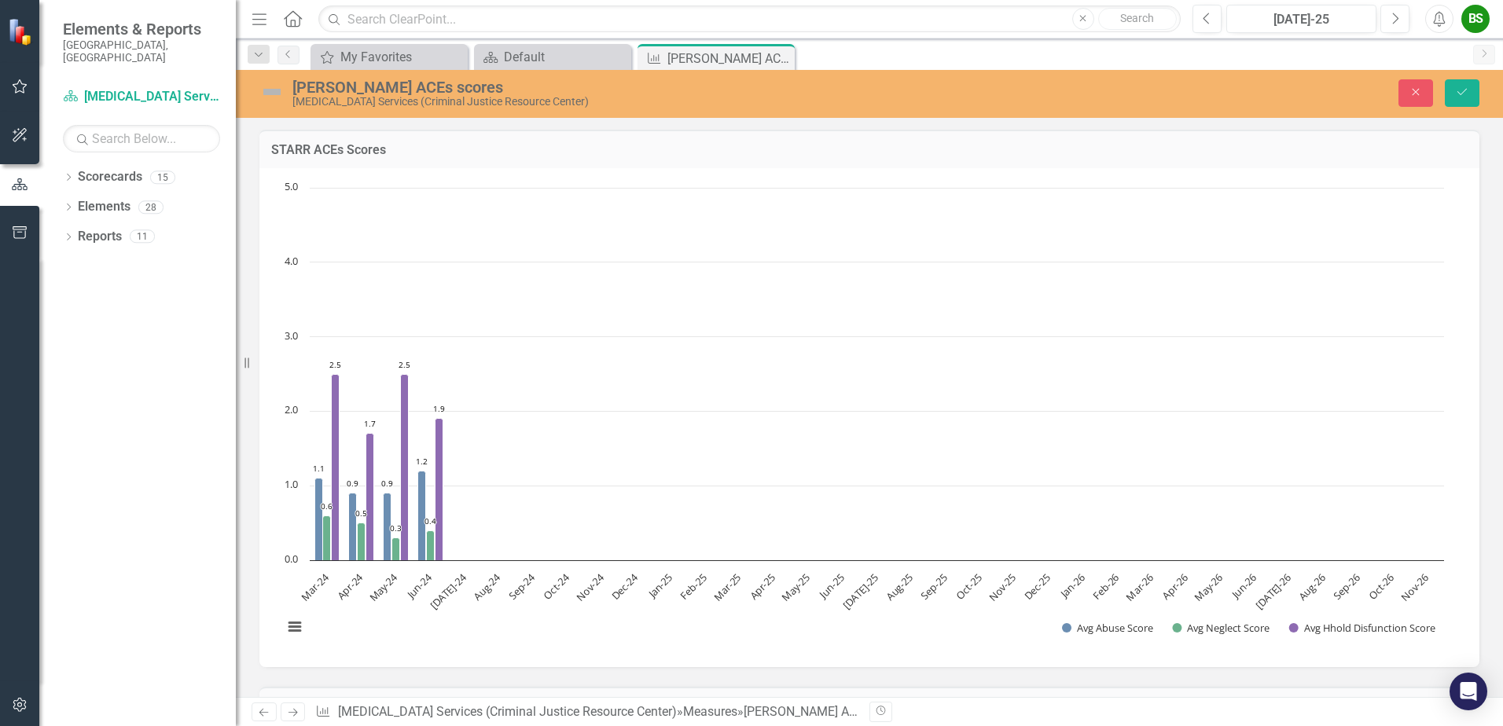
scroll to position [2178, 0]
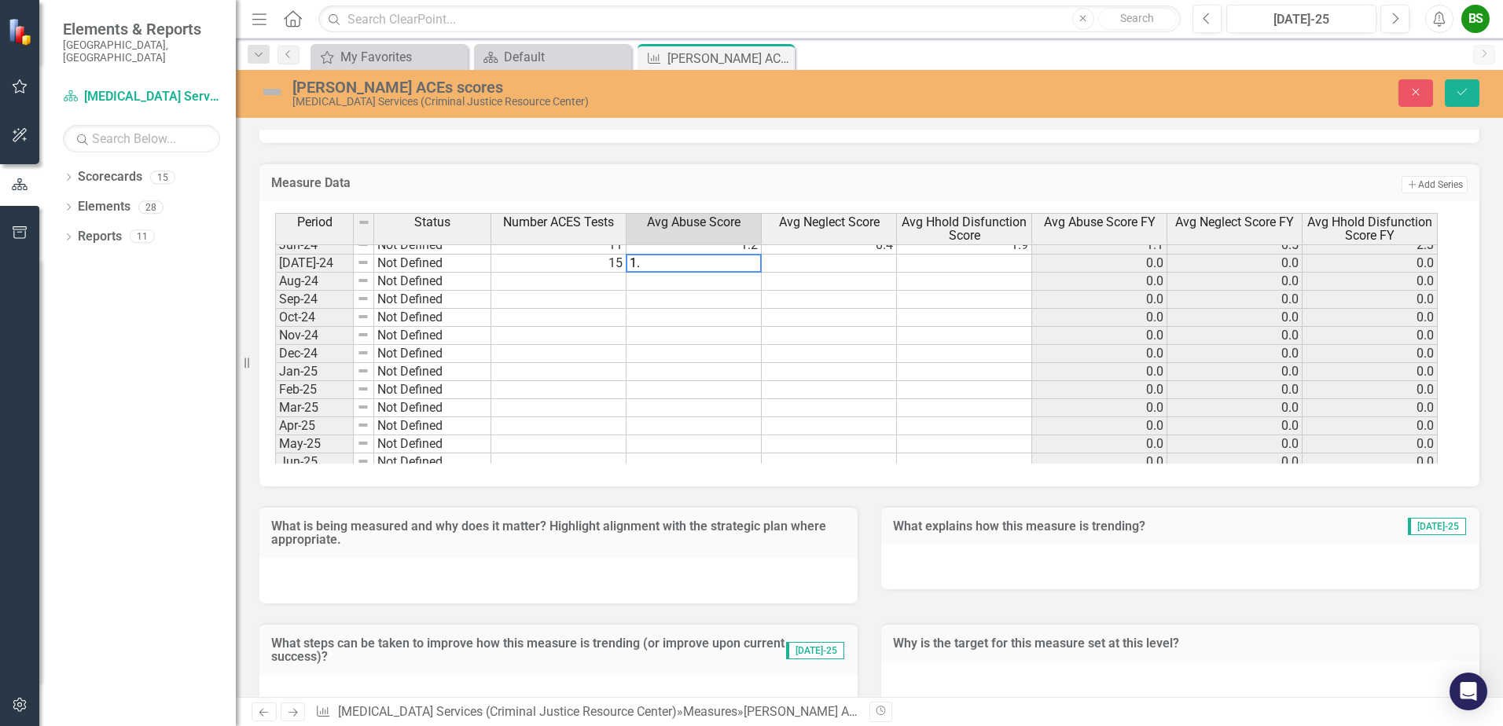
type textarea "1.1"
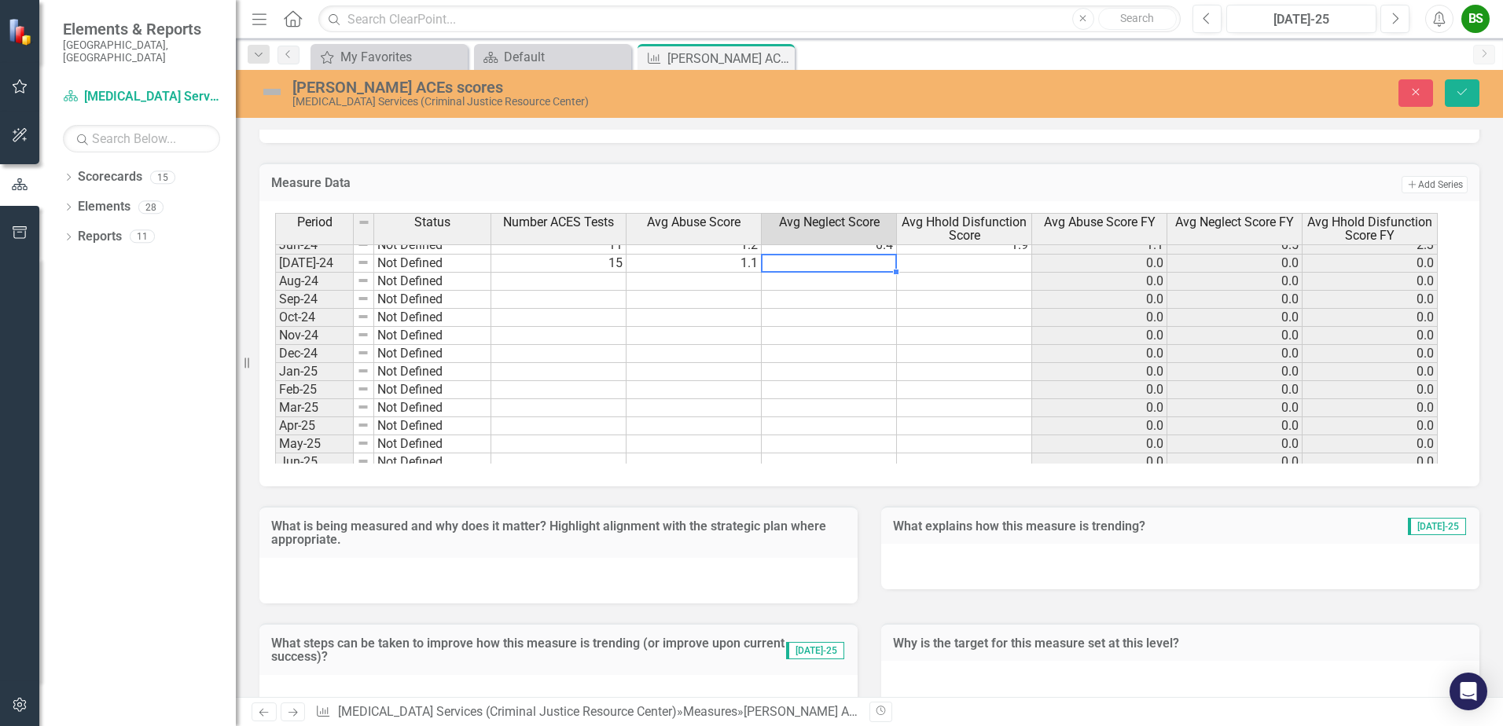
type textarea ".3"
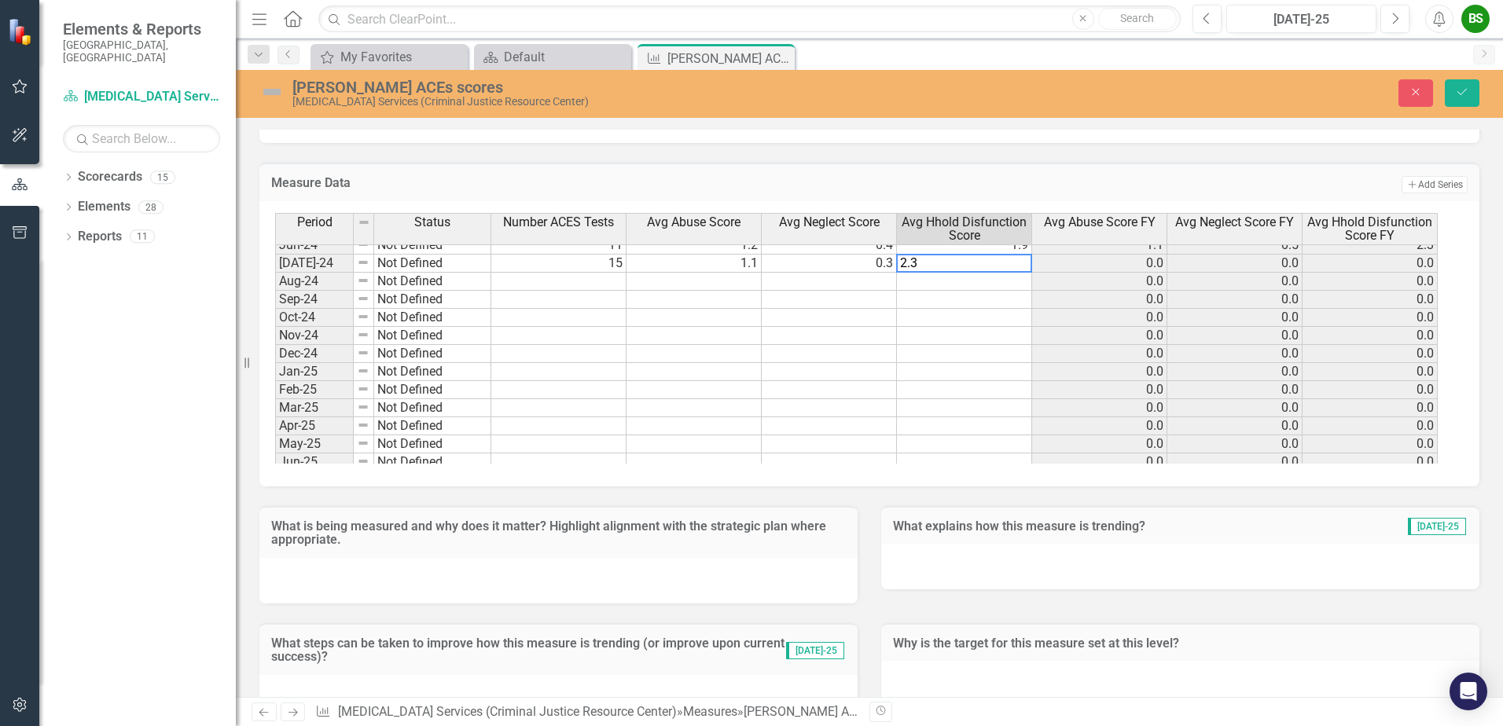
type textarea "2.3"
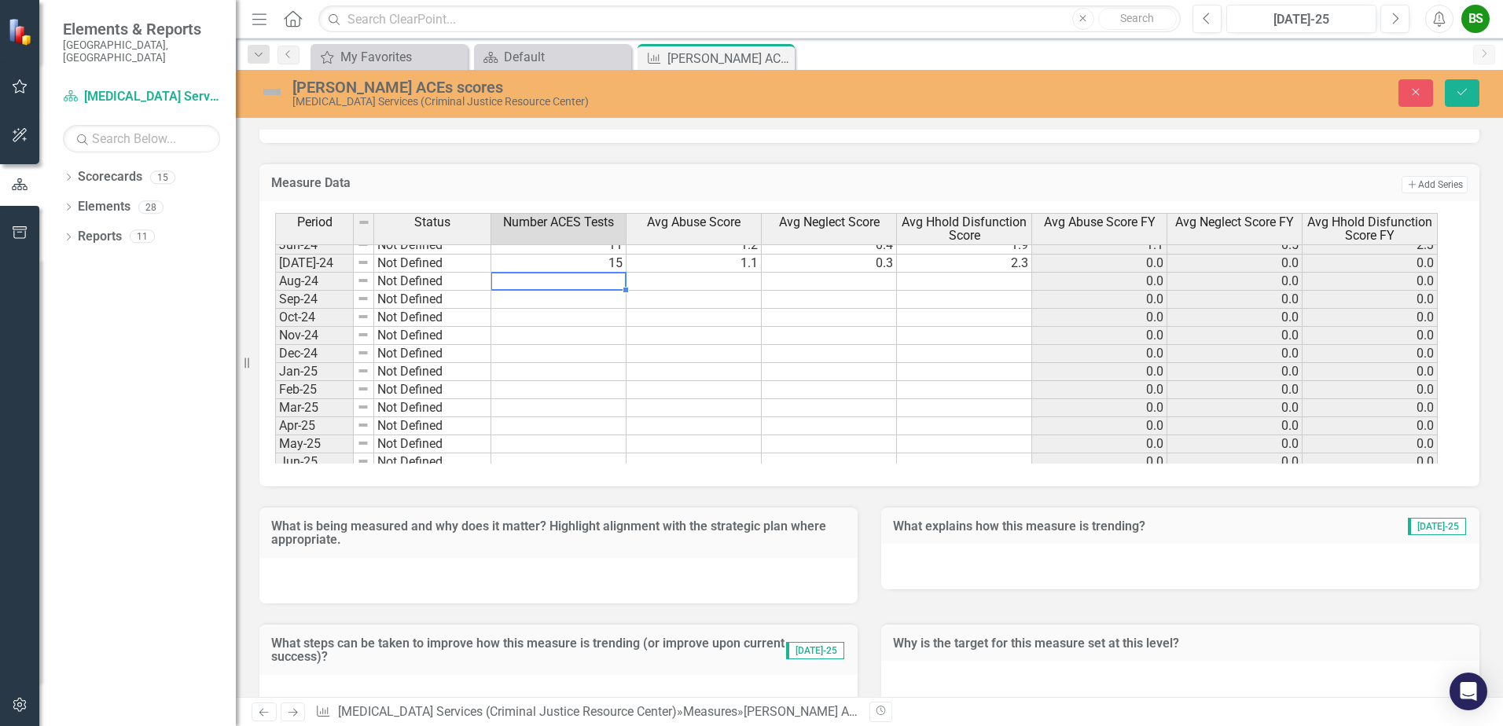
click at [597, 285] on td at bounding box center [558, 282] width 135 height 18
click at [593, 281] on td at bounding box center [558, 282] width 135 height 18
type textarea "15"
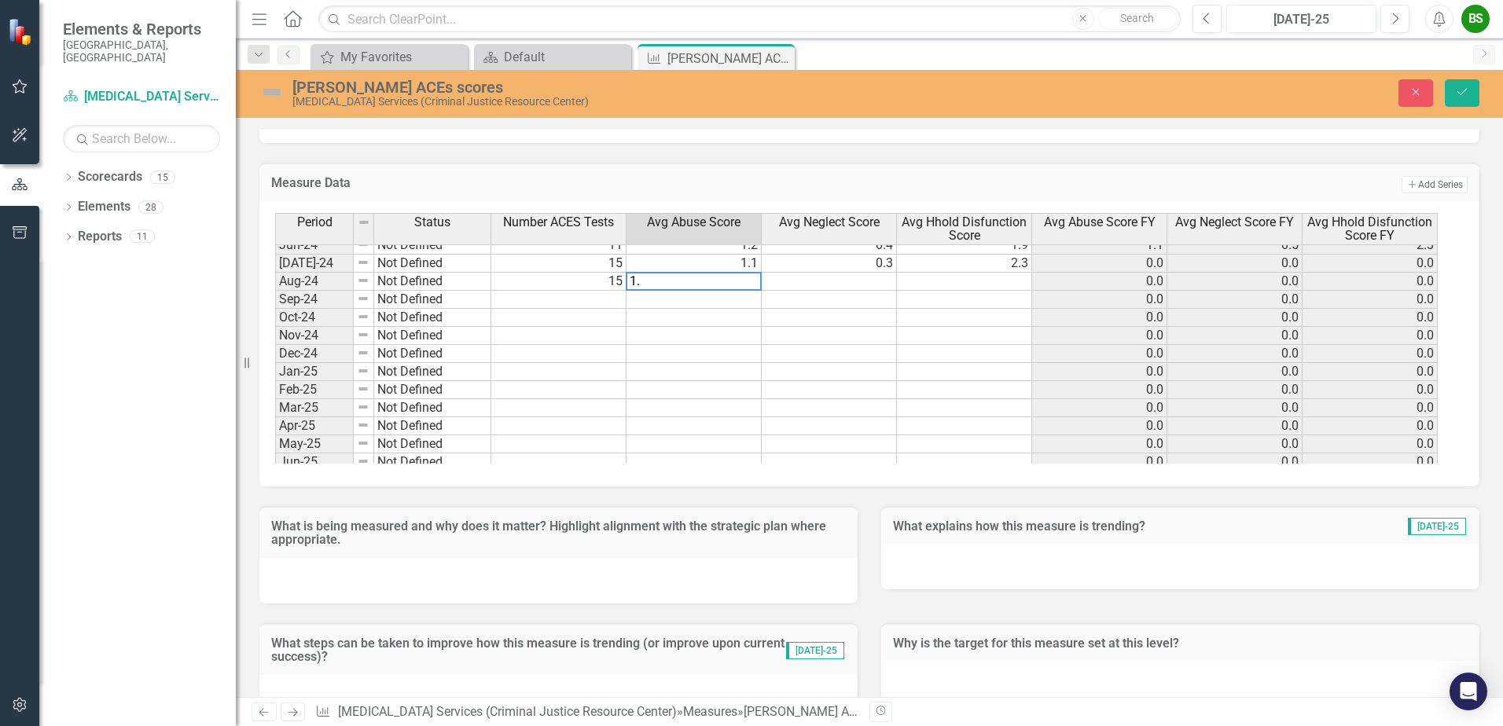
type textarea "1.2"
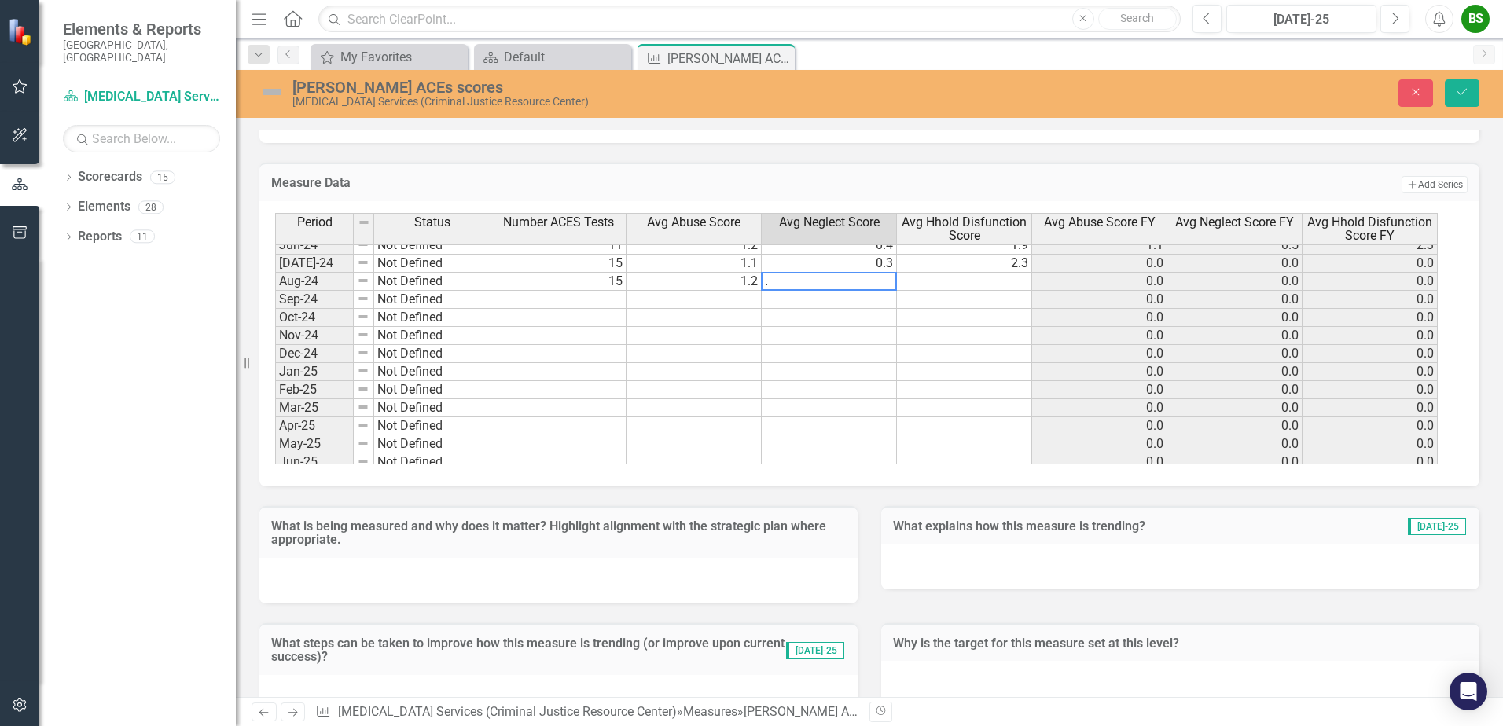
type textarea ".5"
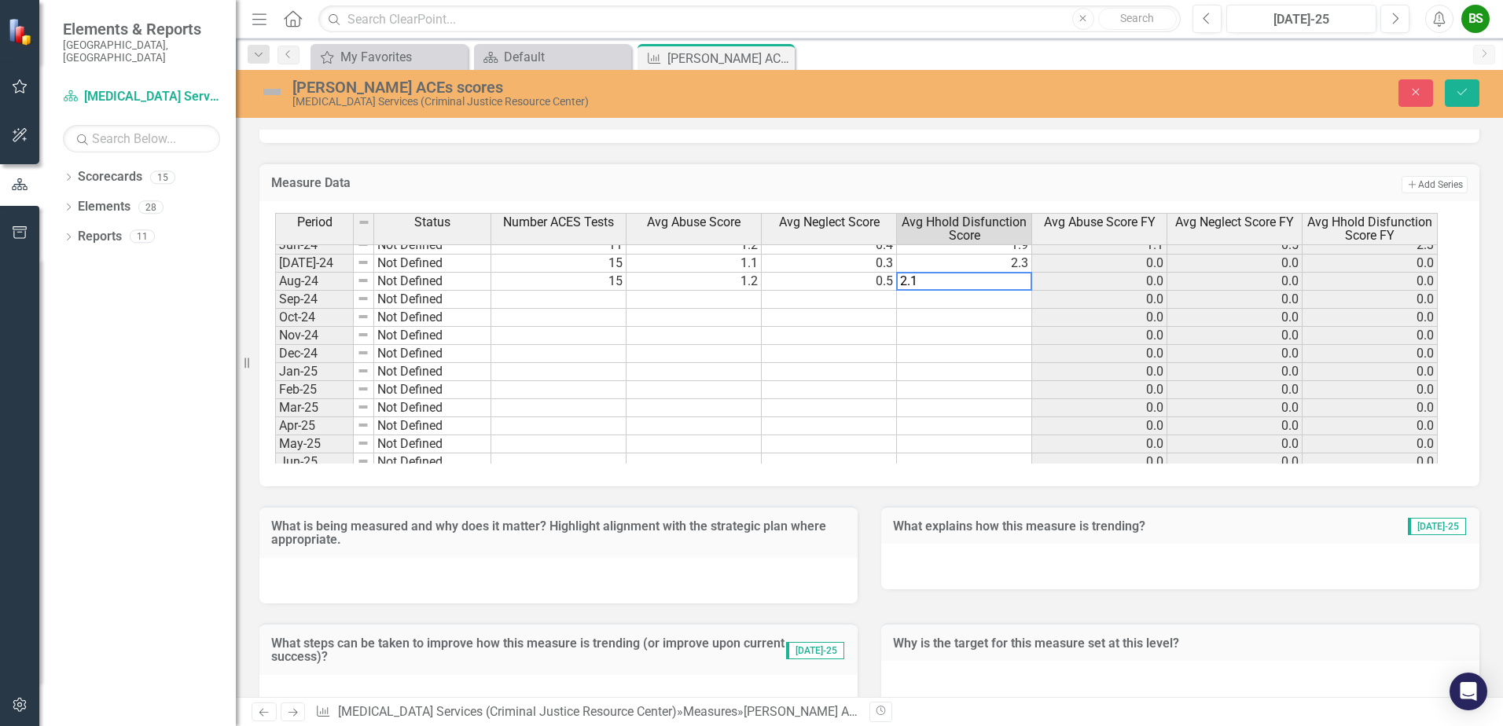
type textarea "2.1"
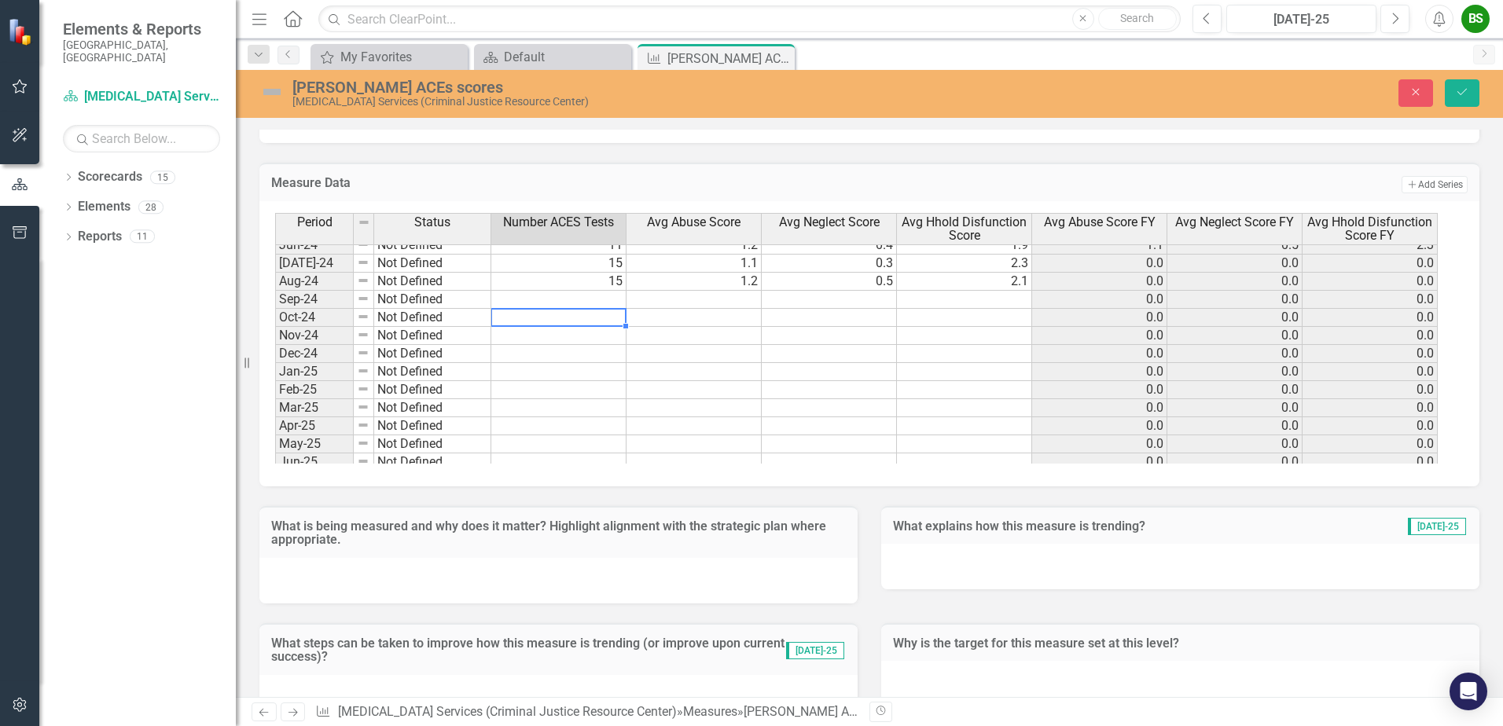
click at [585, 316] on td at bounding box center [558, 318] width 135 height 18
click at [538, 321] on td at bounding box center [558, 318] width 135 height 18
type textarea "17"
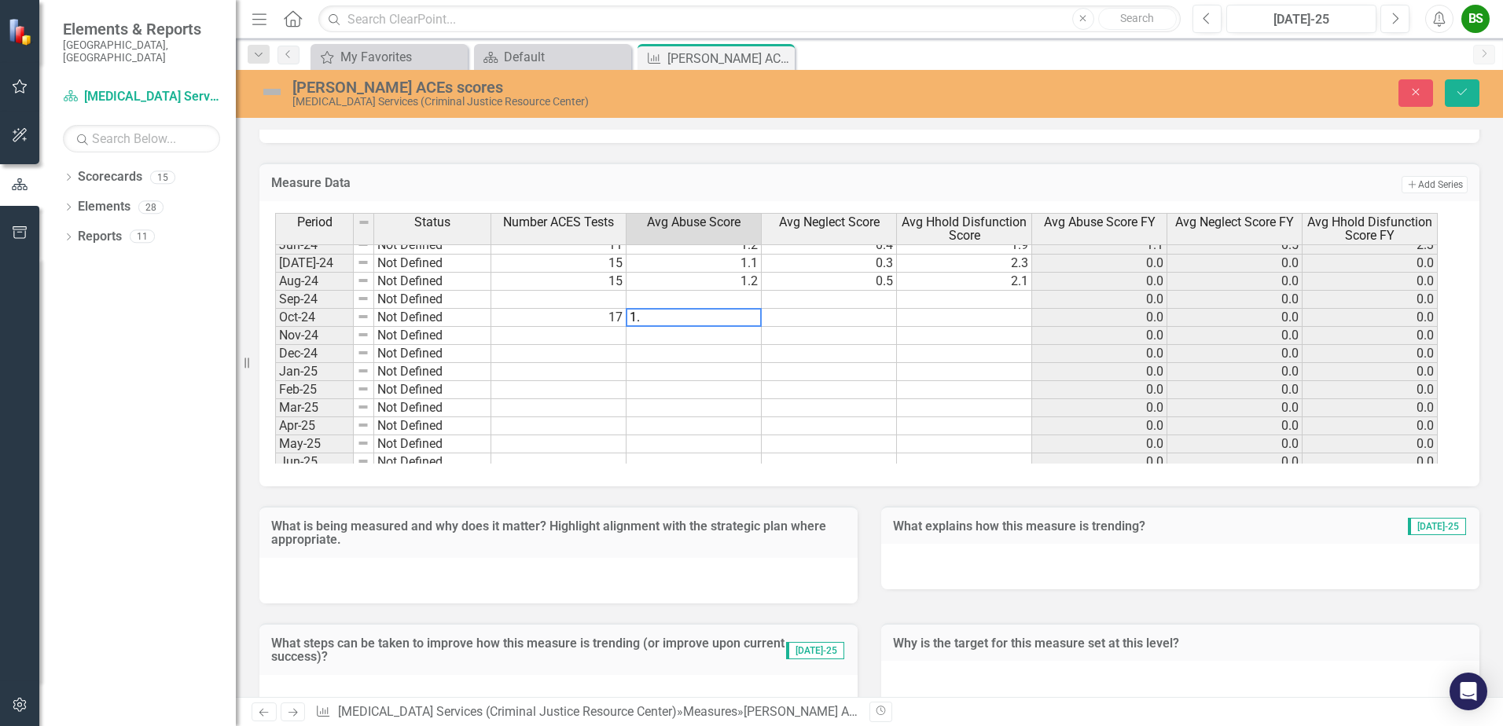
type textarea "1.5"
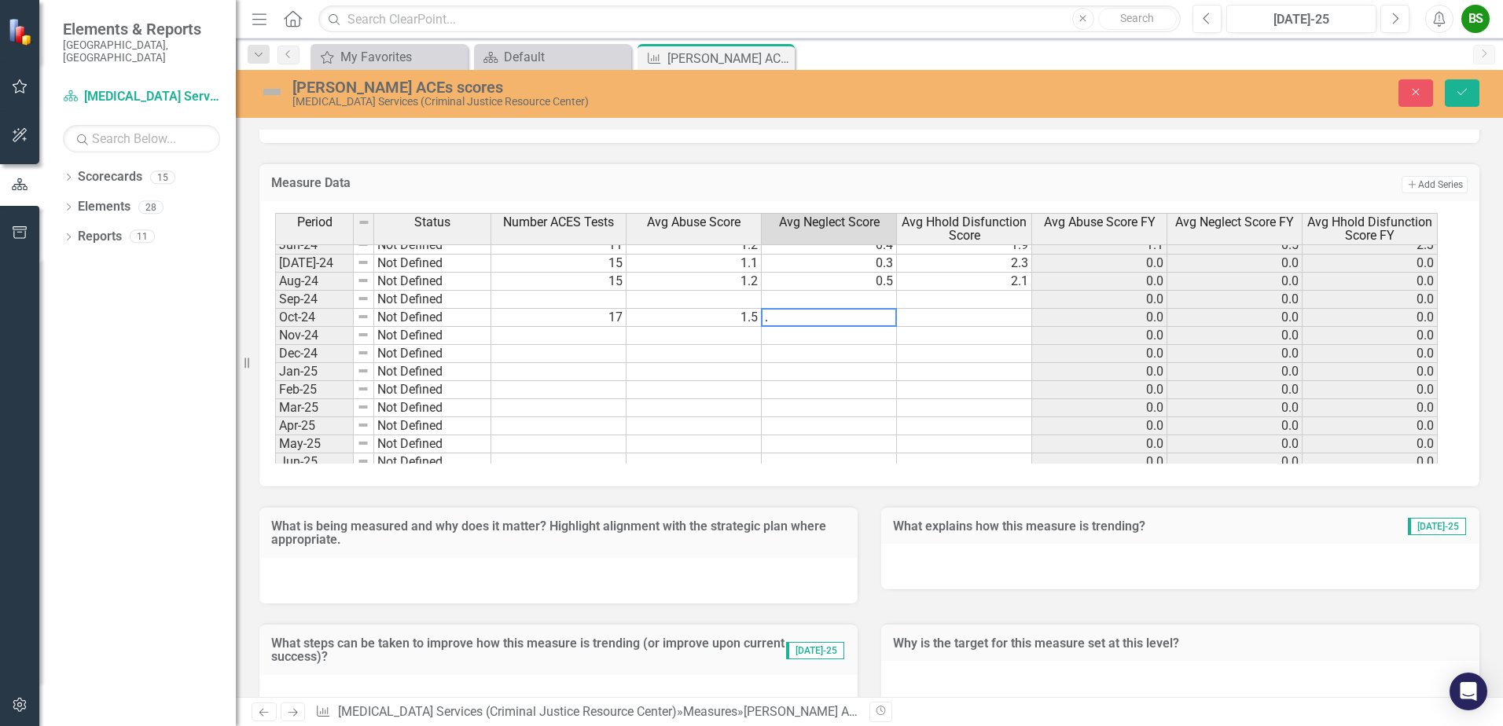
type textarea ".9"
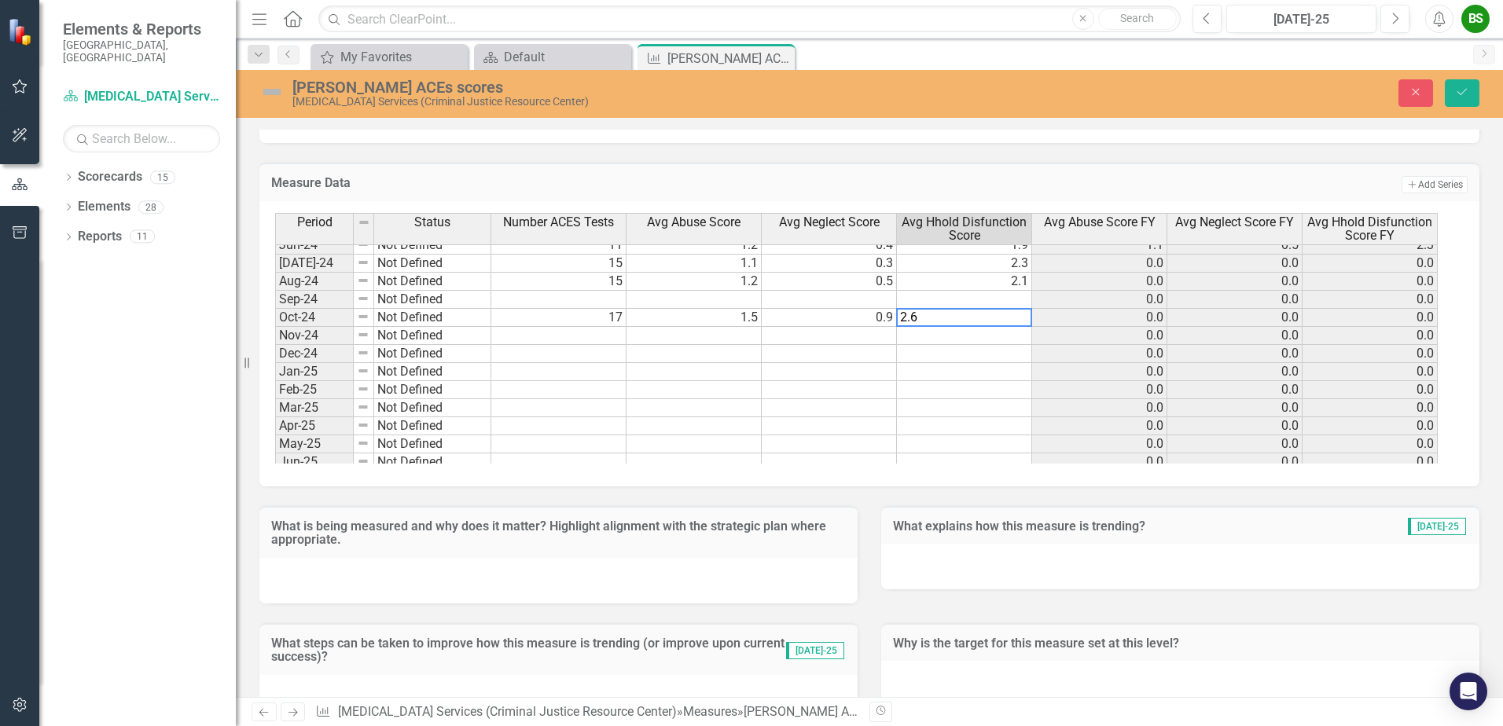
type textarea "2.6"
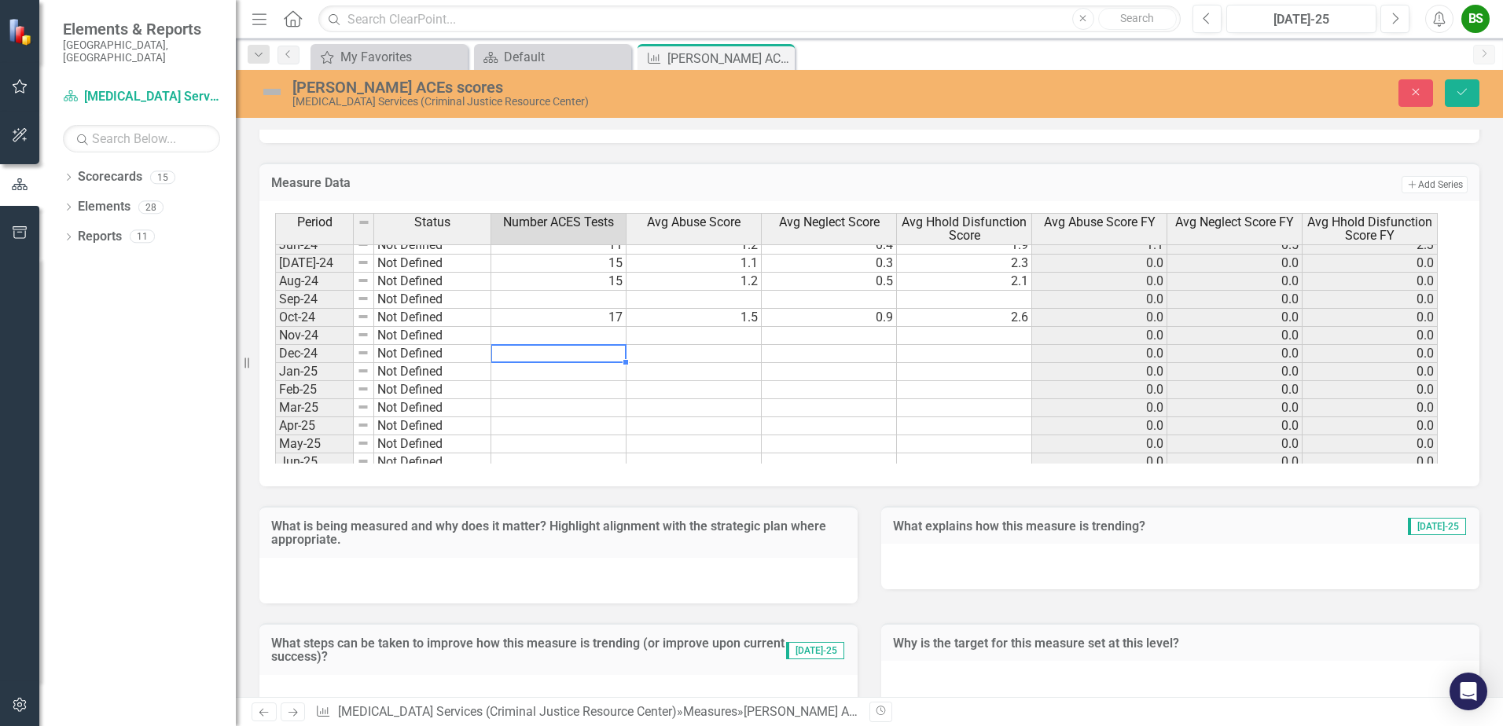
click at [557, 353] on td at bounding box center [558, 354] width 135 height 18
click at [581, 353] on td at bounding box center [558, 354] width 135 height 18
type textarea "11"
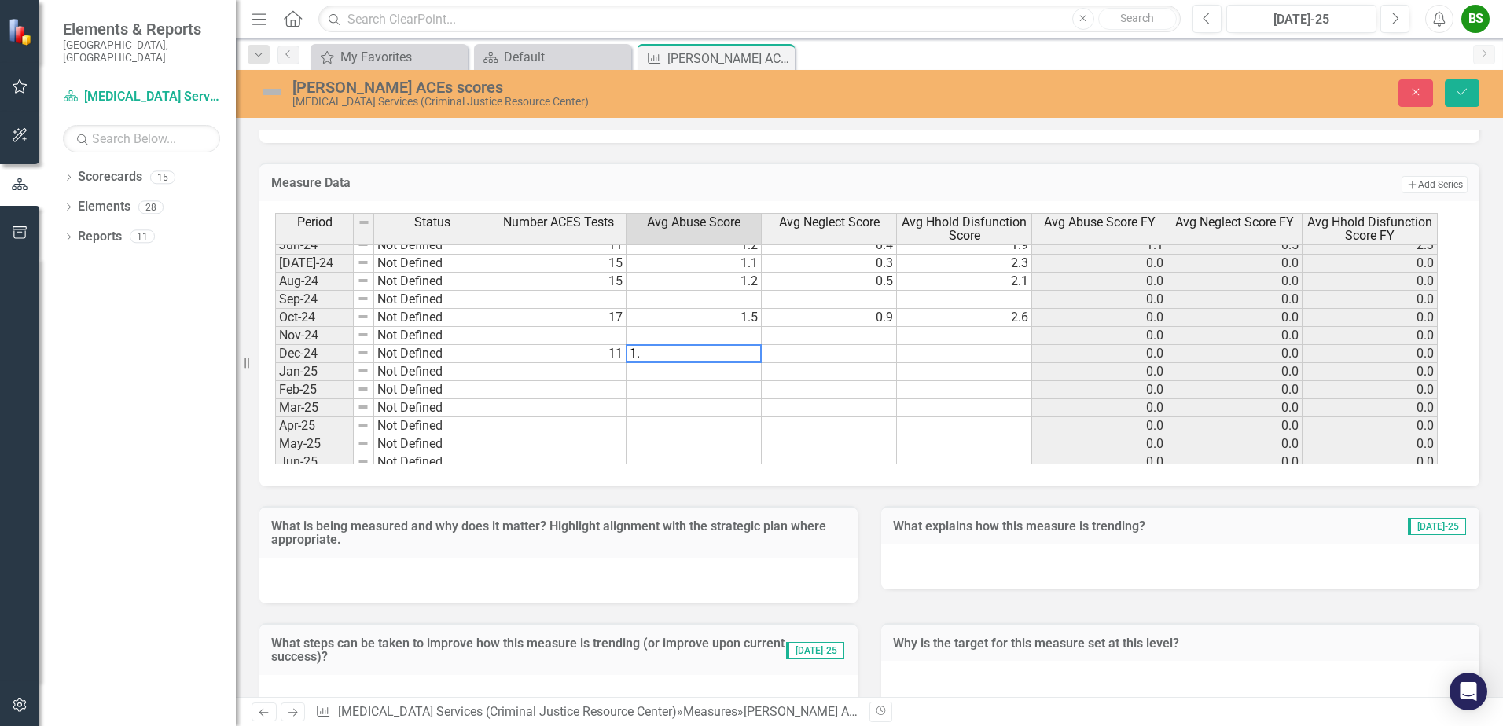
type textarea "1.3"
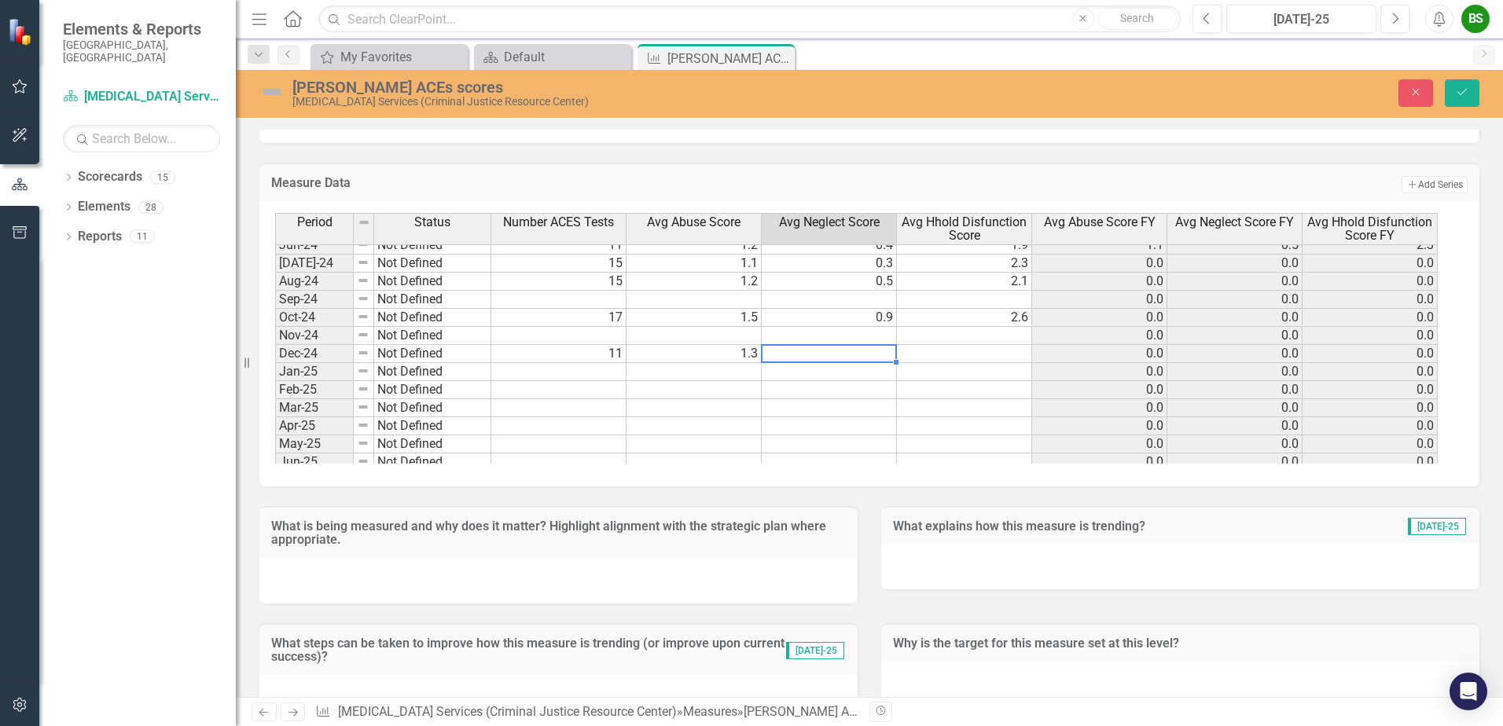
type textarea "1"
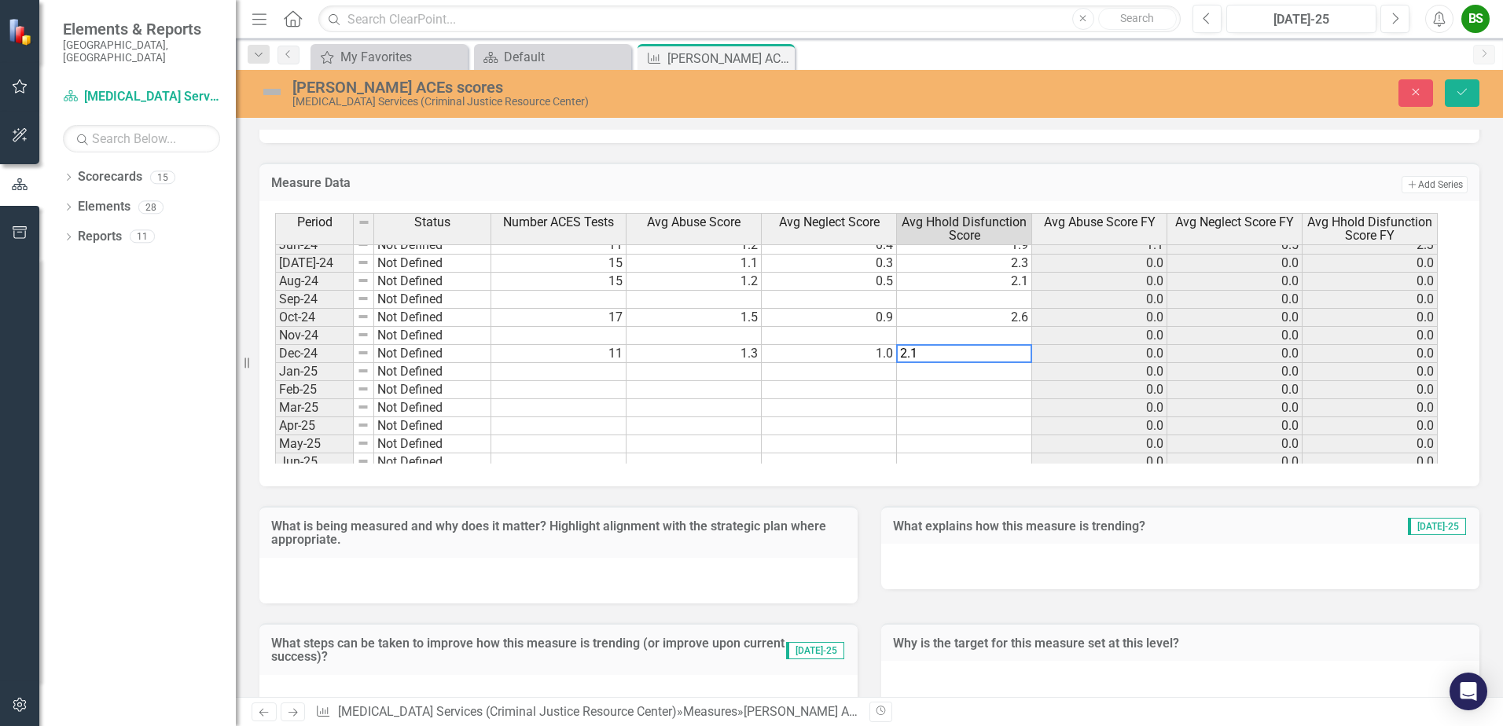
type textarea "2.1"
click at [604, 336] on td at bounding box center [558, 336] width 135 height 18
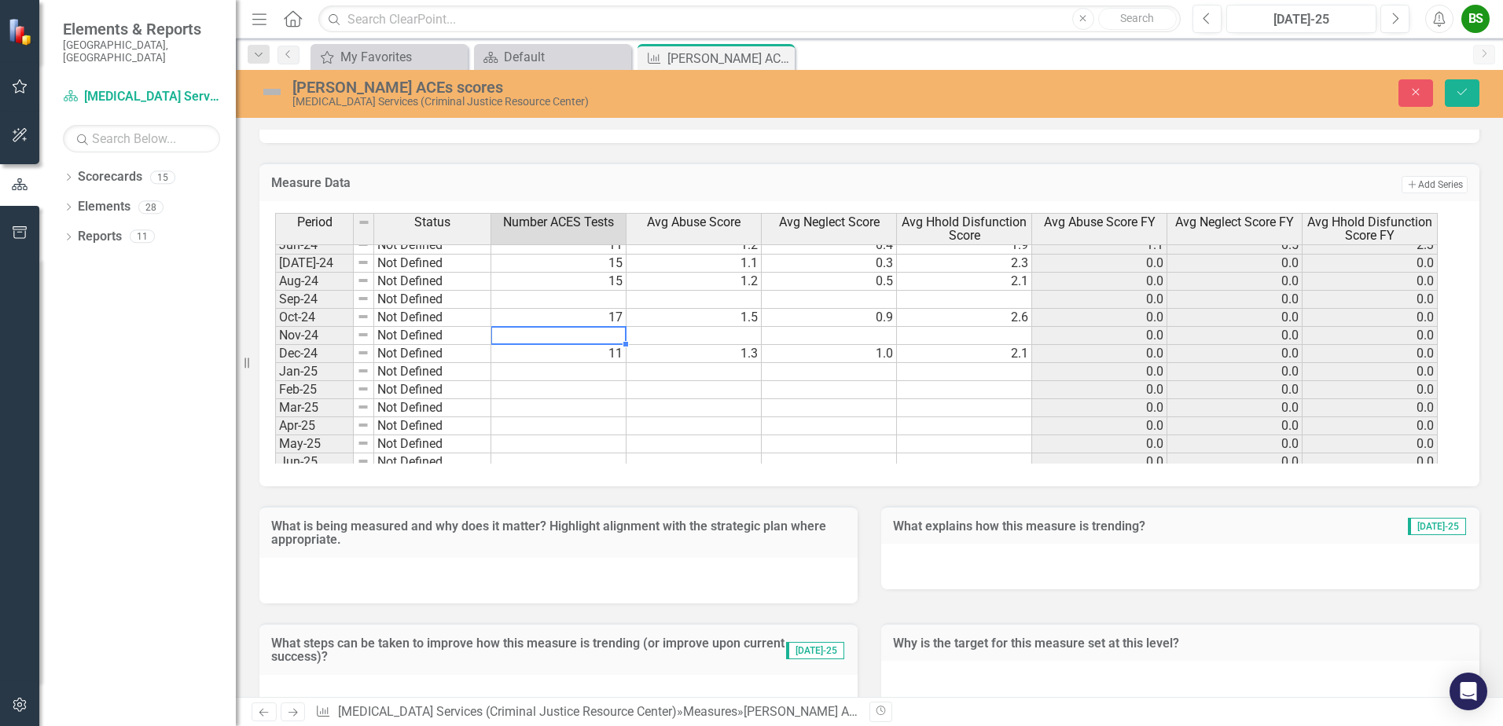
click at [579, 332] on td at bounding box center [558, 336] width 135 height 18
type textarea "0"
click at [604, 295] on td at bounding box center [558, 300] width 135 height 18
click at [603, 303] on td at bounding box center [558, 300] width 135 height 18
type textarea "28"
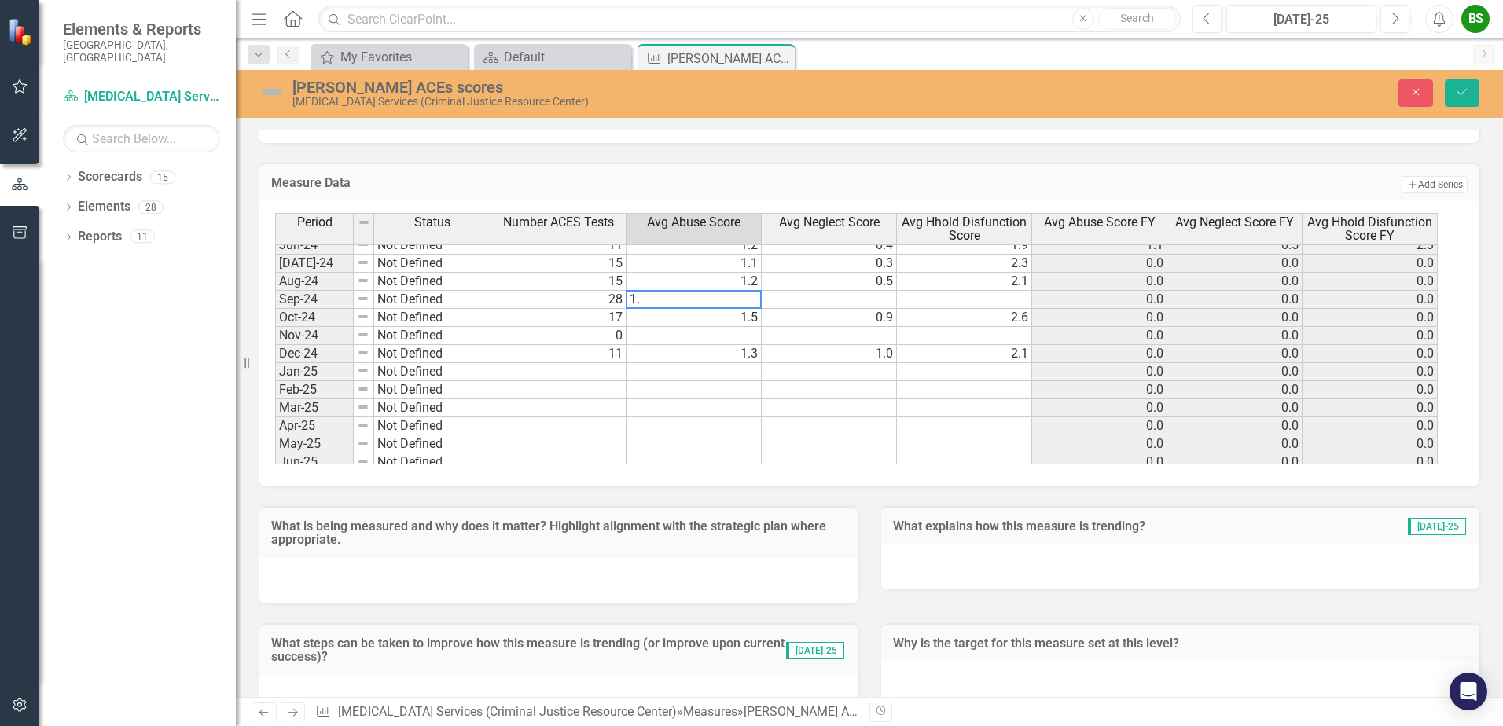
type textarea "1.4"
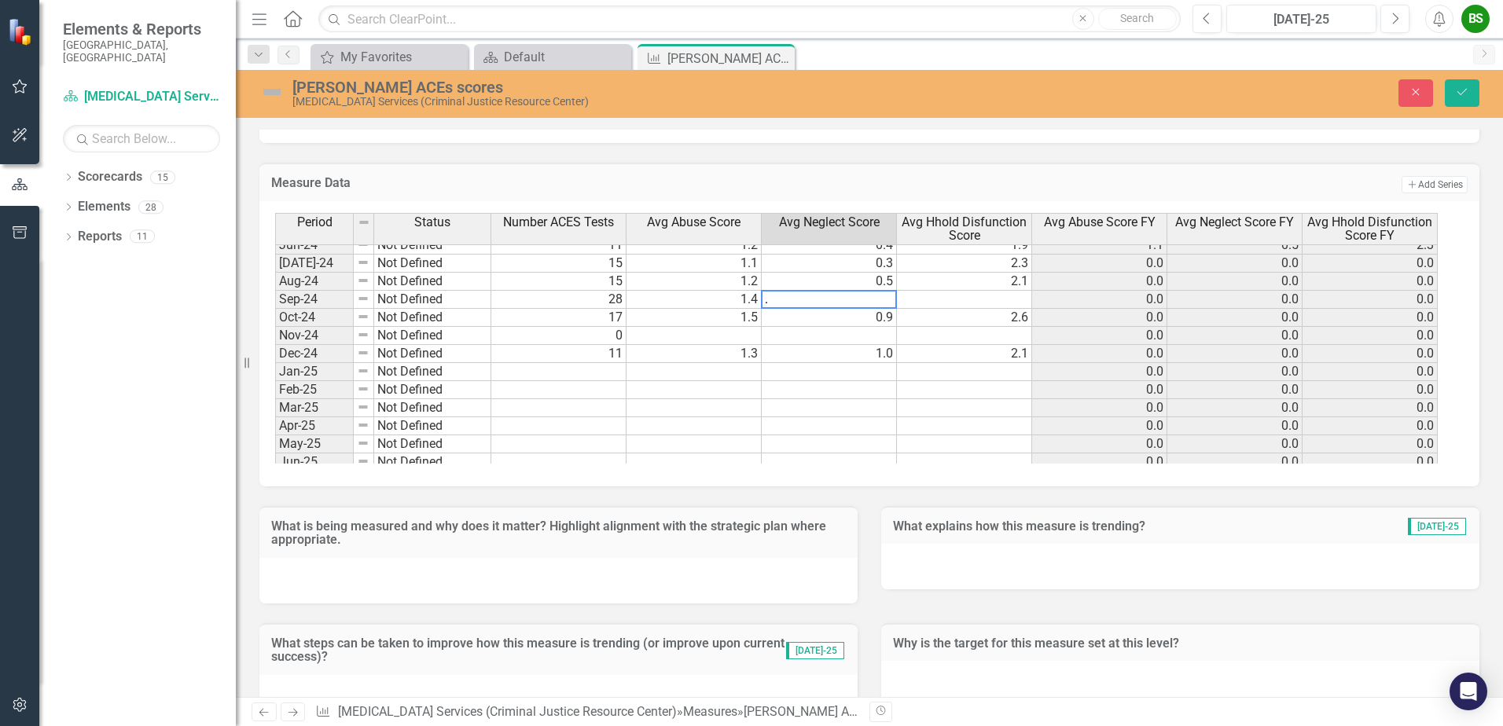
type textarea ".8"
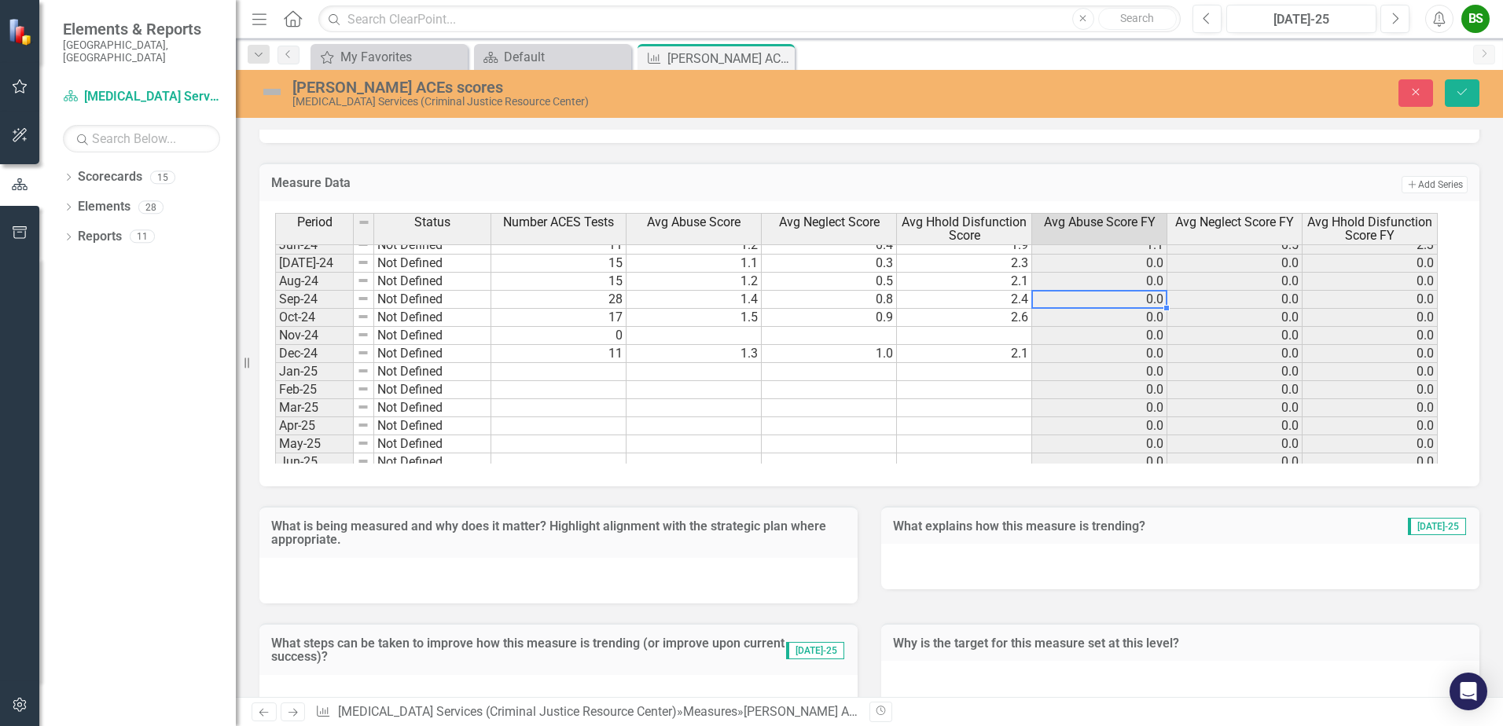
type textarea "2.4"
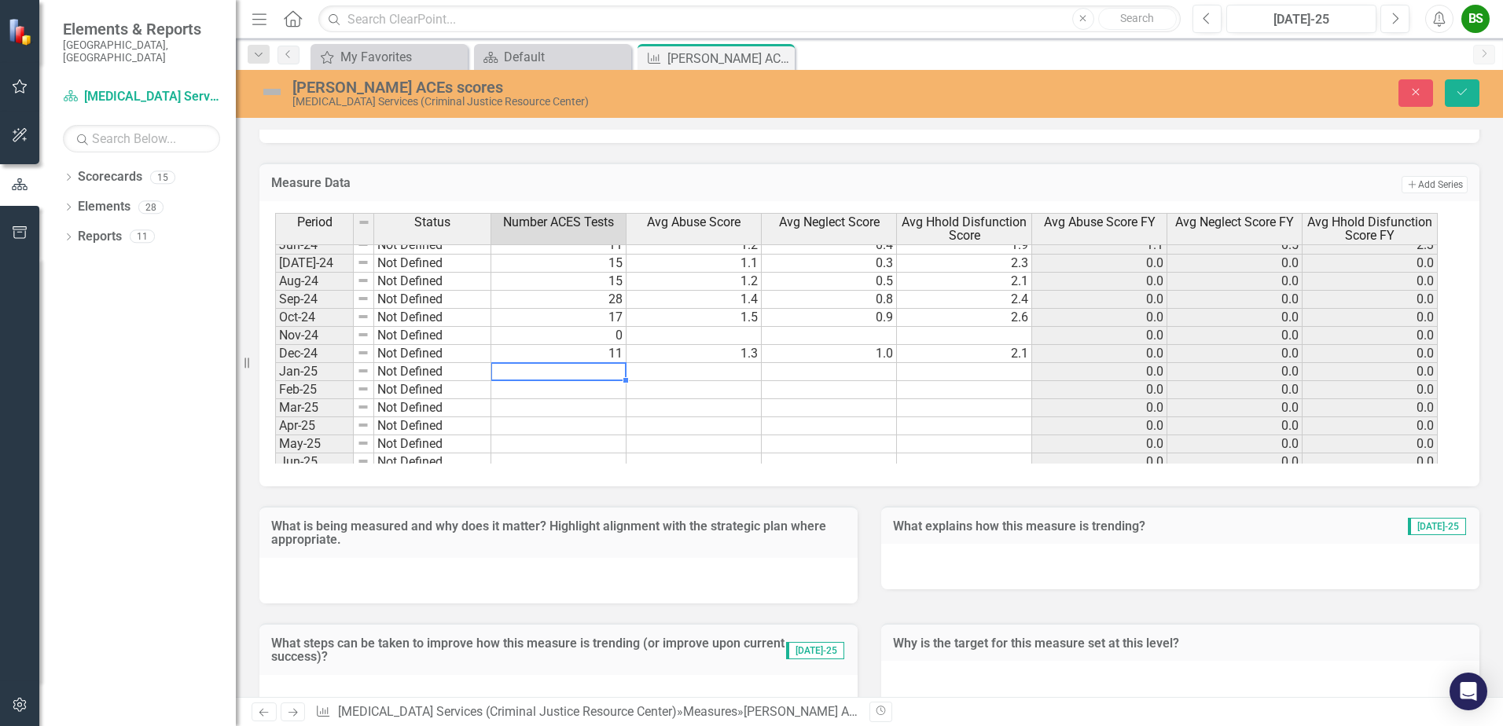
click at [606, 376] on td at bounding box center [558, 372] width 135 height 18
click at [1458, 89] on icon "Save" at bounding box center [1462, 91] width 14 height 11
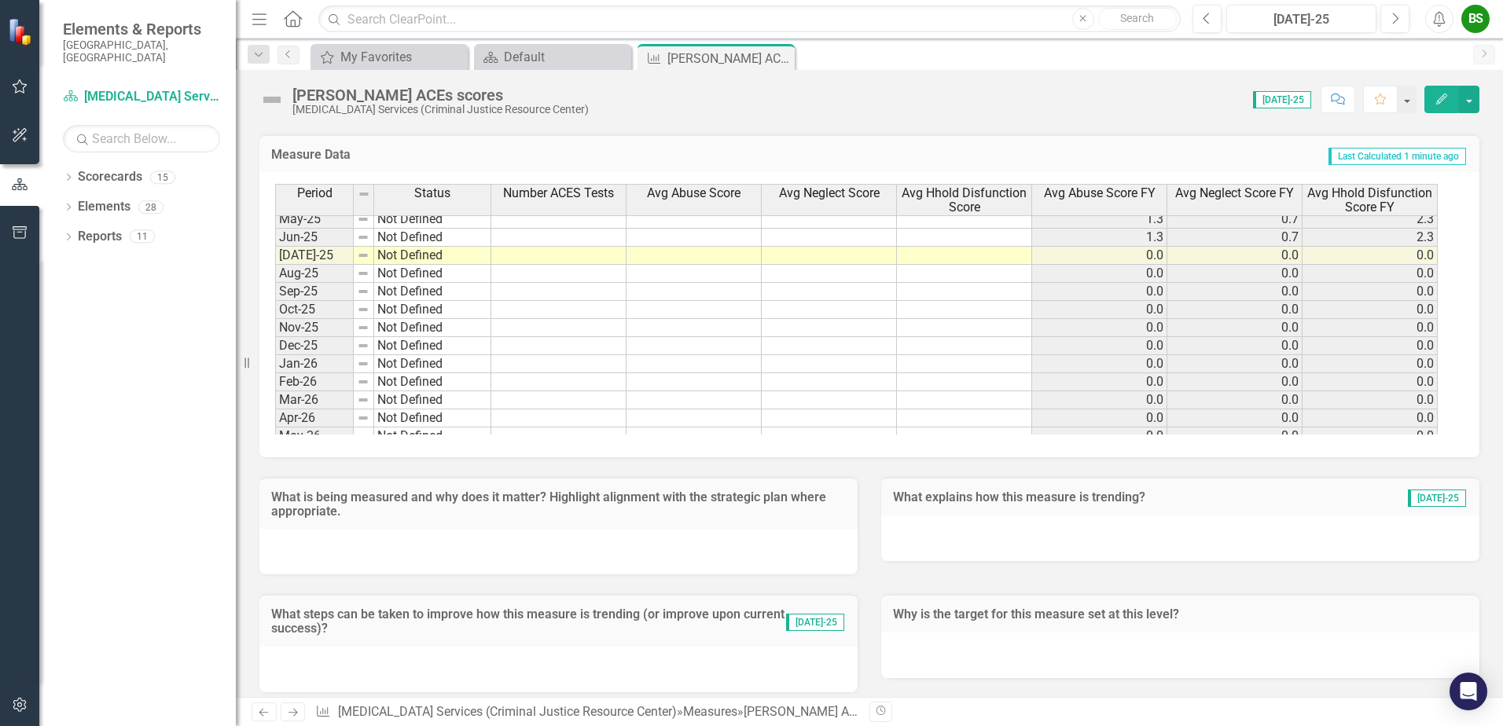
scroll to position [2224, 0]
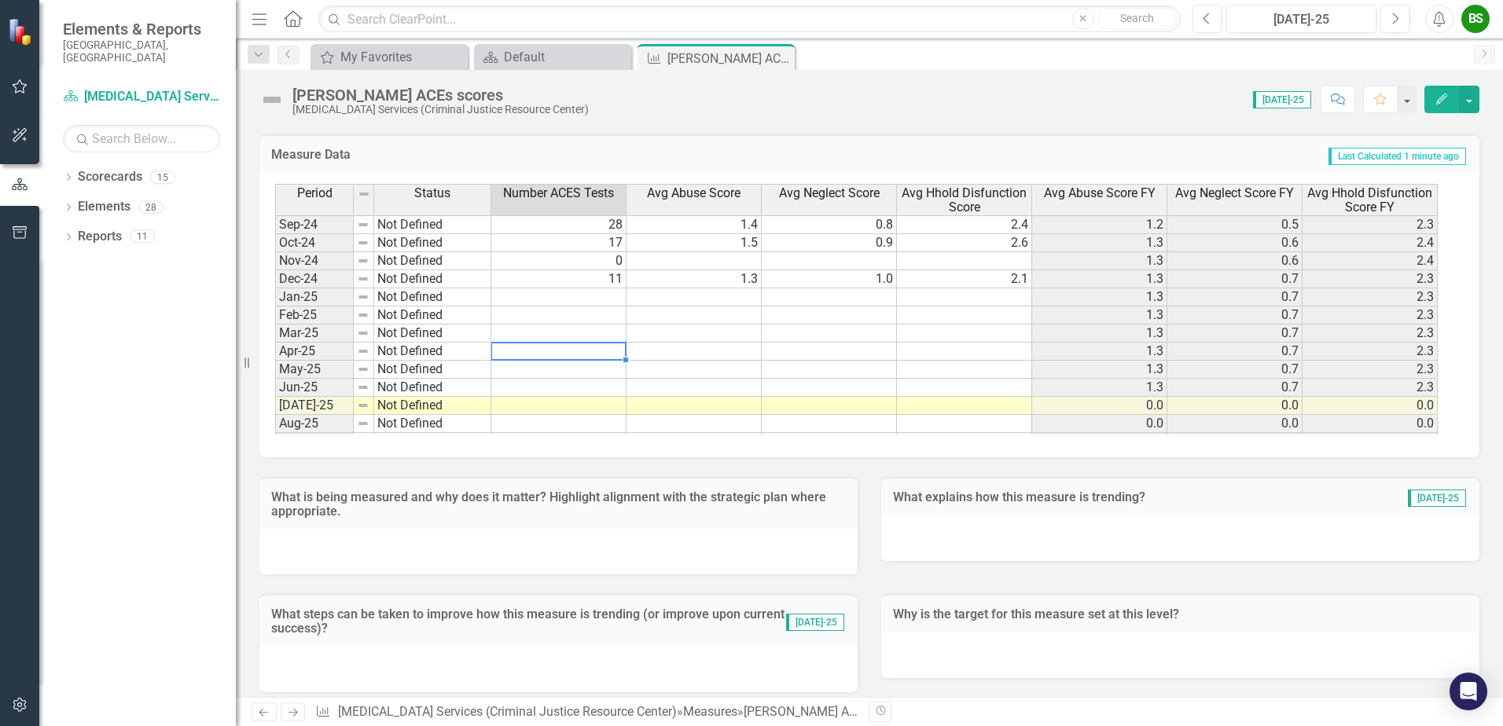
click at [523, 354] on td at bounding box center [558, 352] width 135 height 18
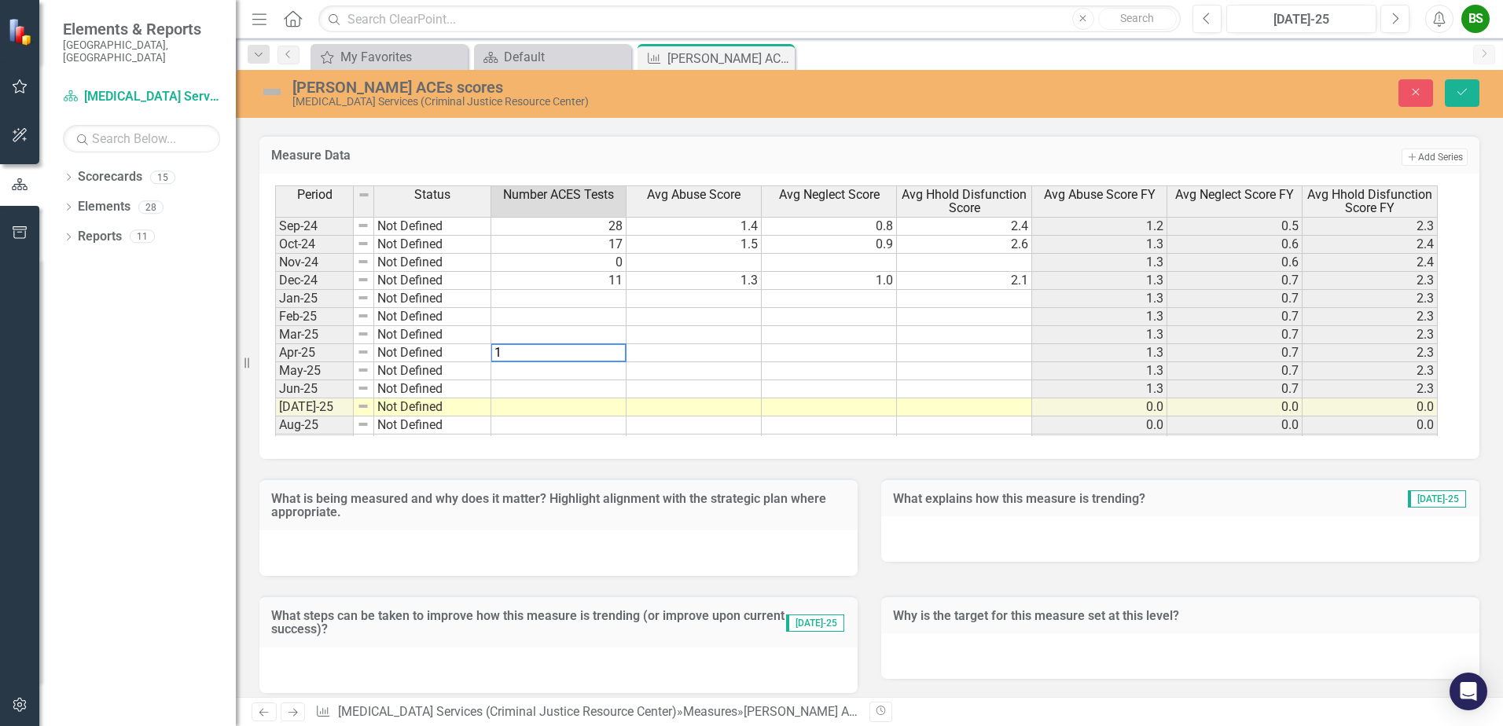
type textarea "11"
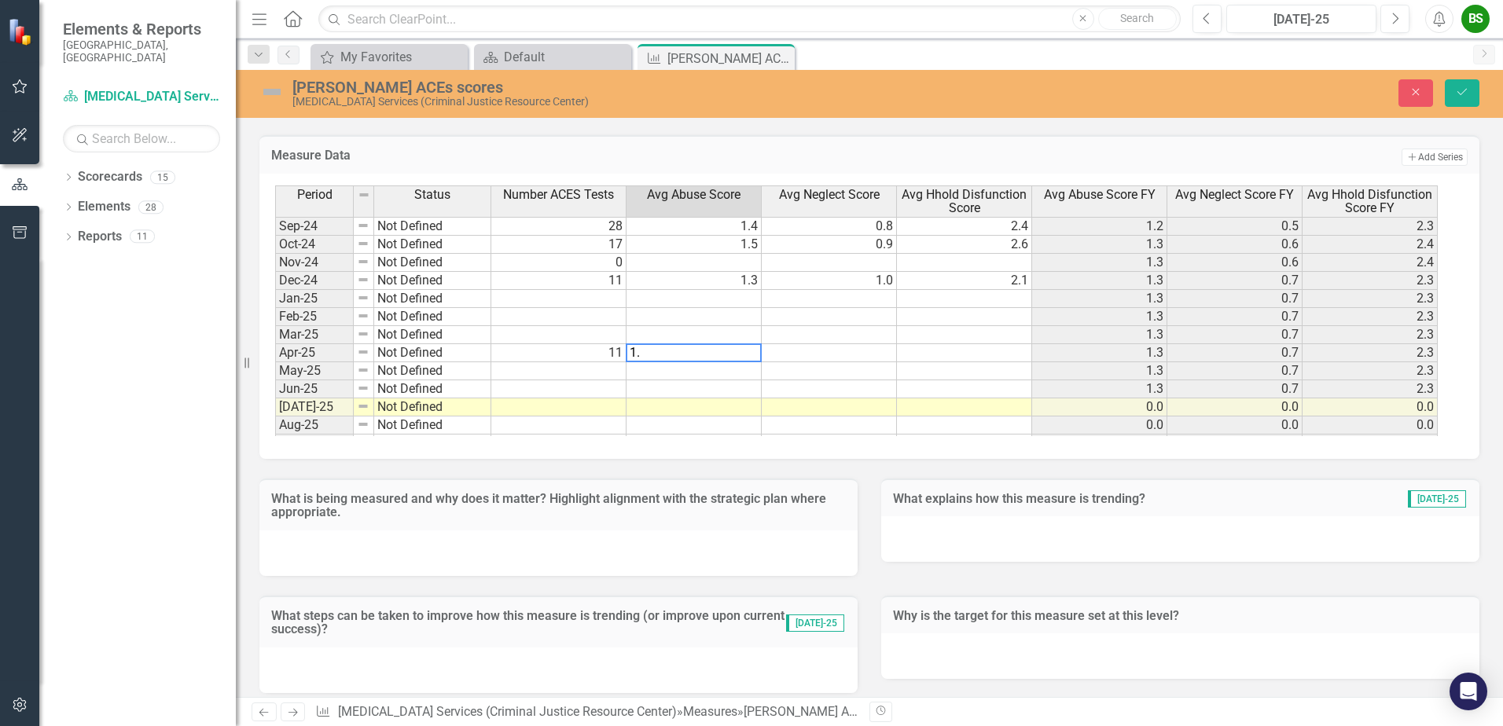
type textarea "1.5"
type textarea ".9"
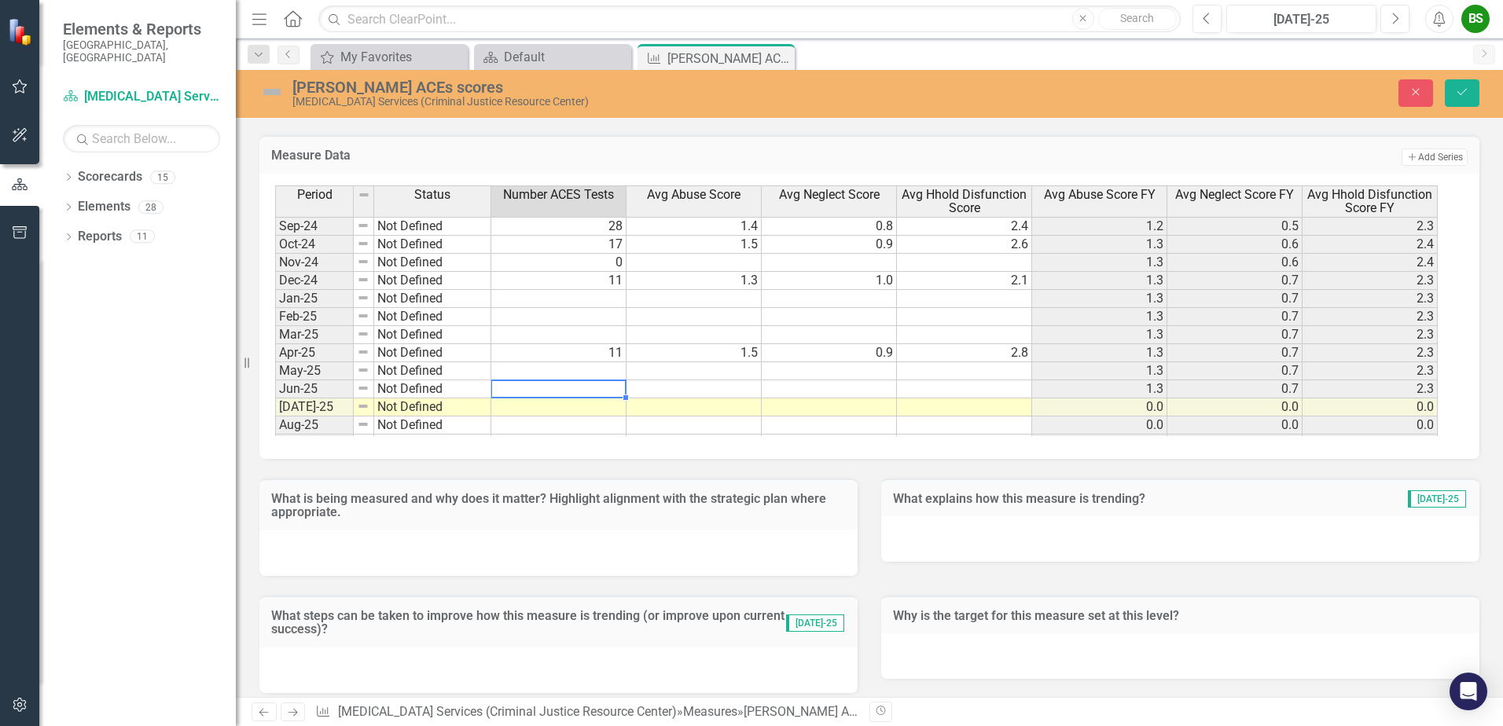
click at [592, 393] on td at bounding box center [558, 389] width 135 height 18
type textarea "21"
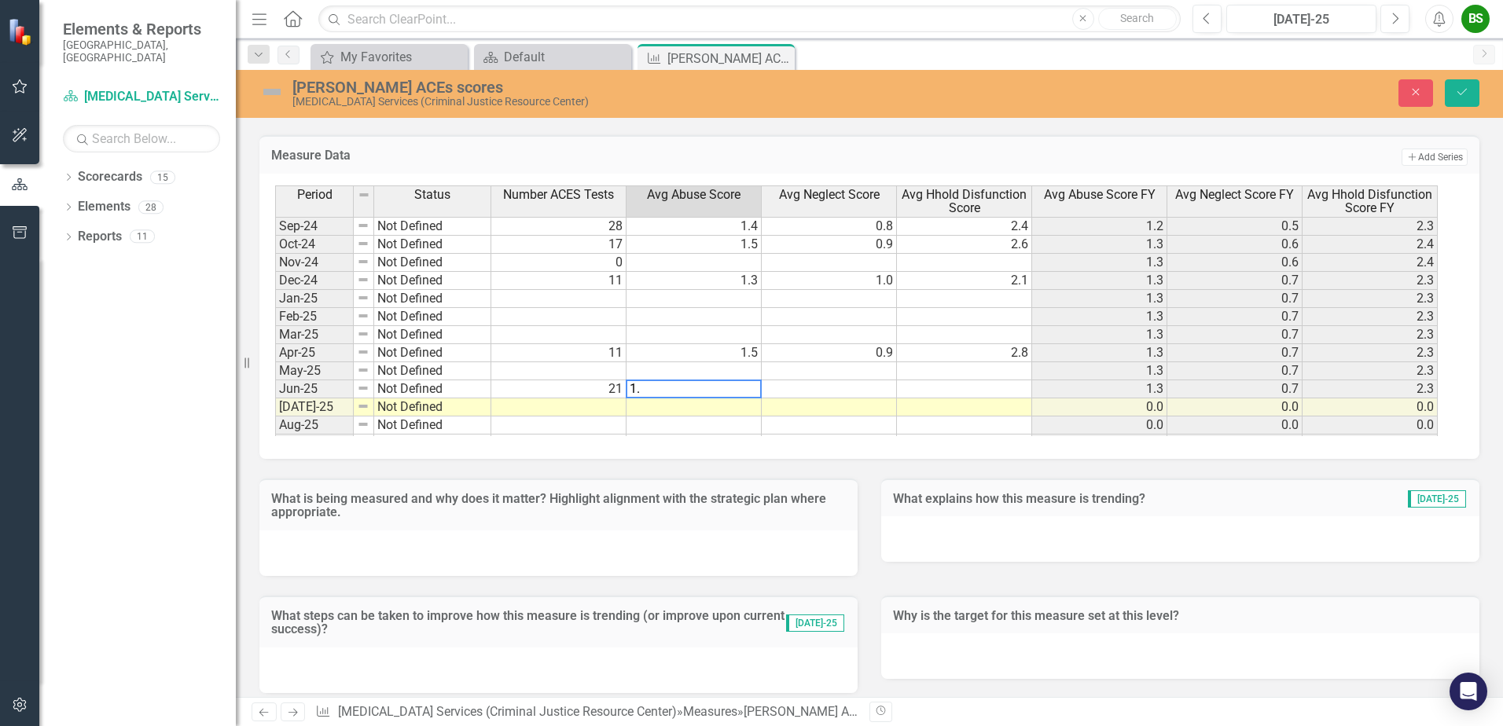
type textarea "1.6"
type textarea ".6"
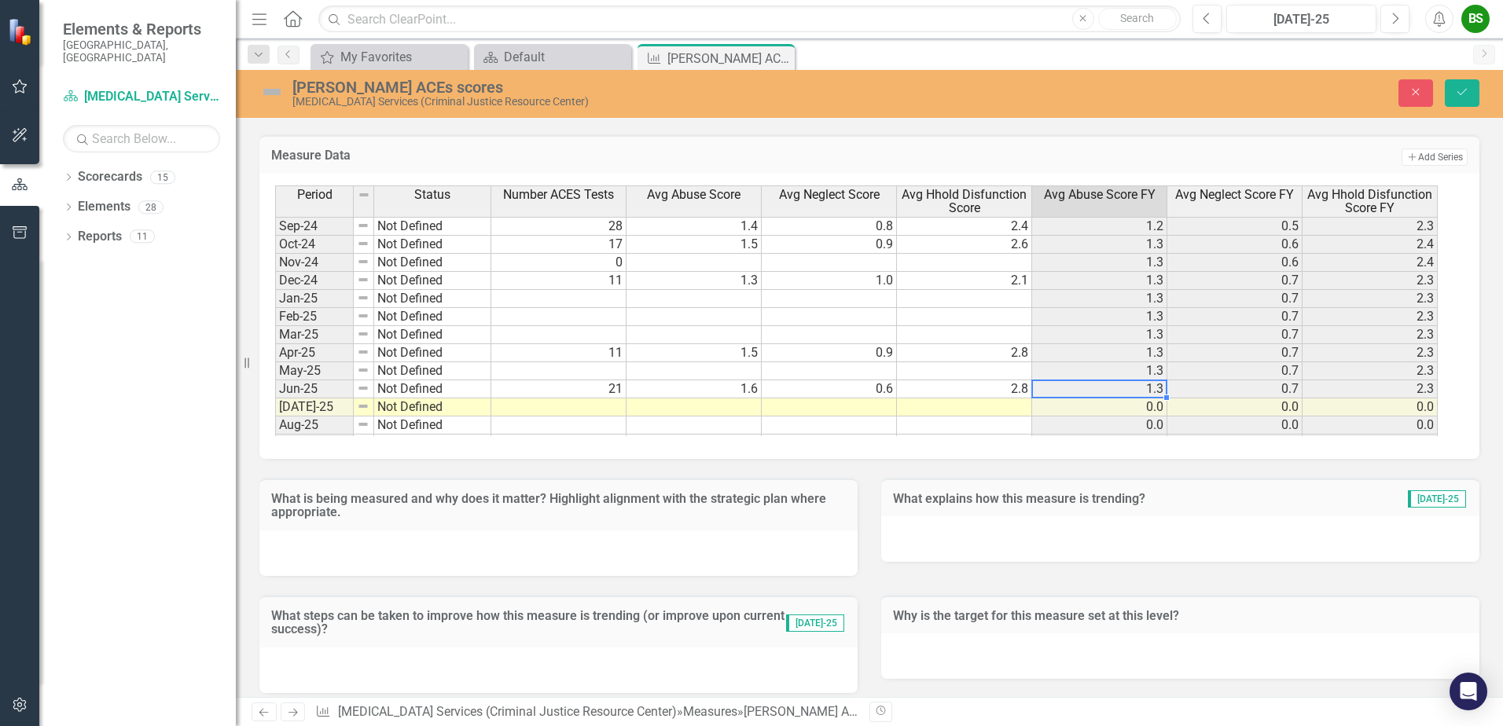
click at [590, 299] on td at bounding box center [558, 299] width 135 height 18
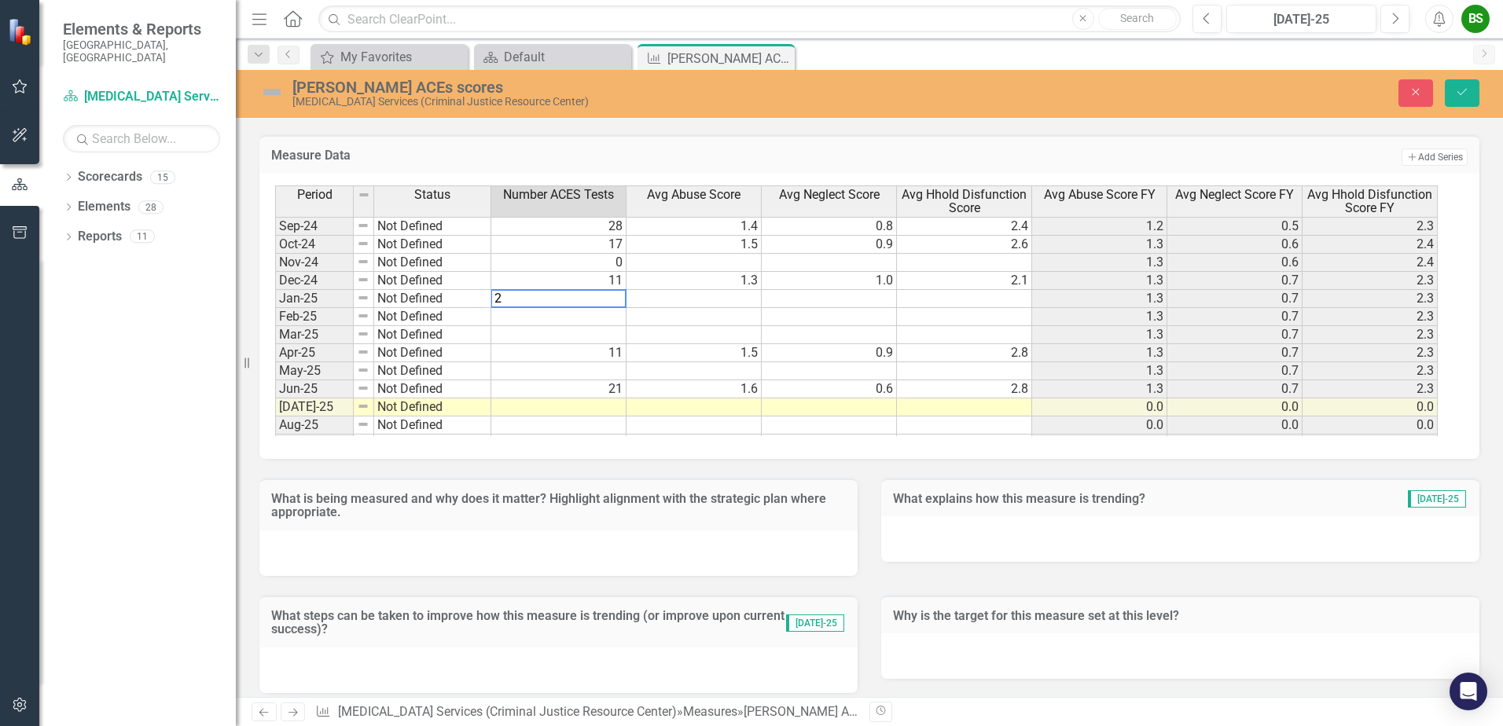
type textarea "21"
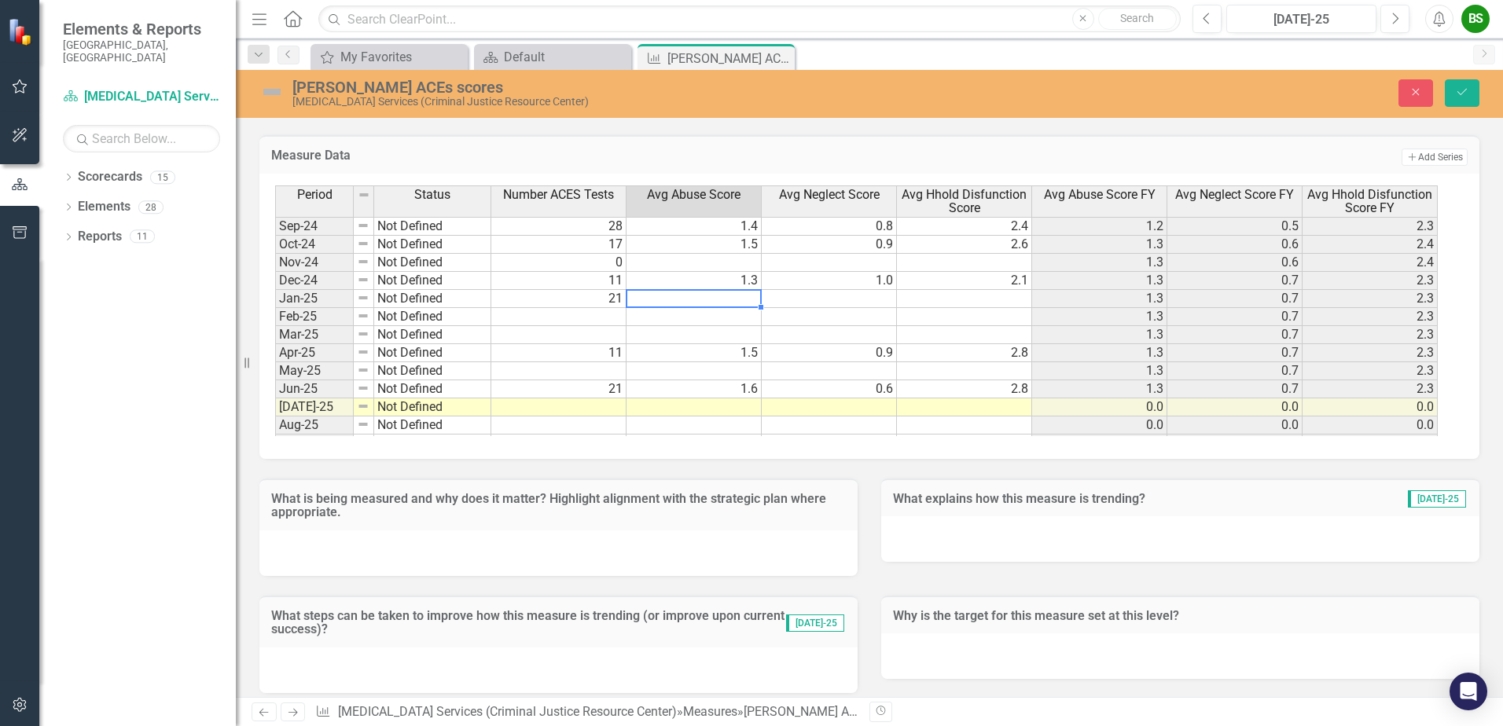
type textarea "1"
type textarea ".7"
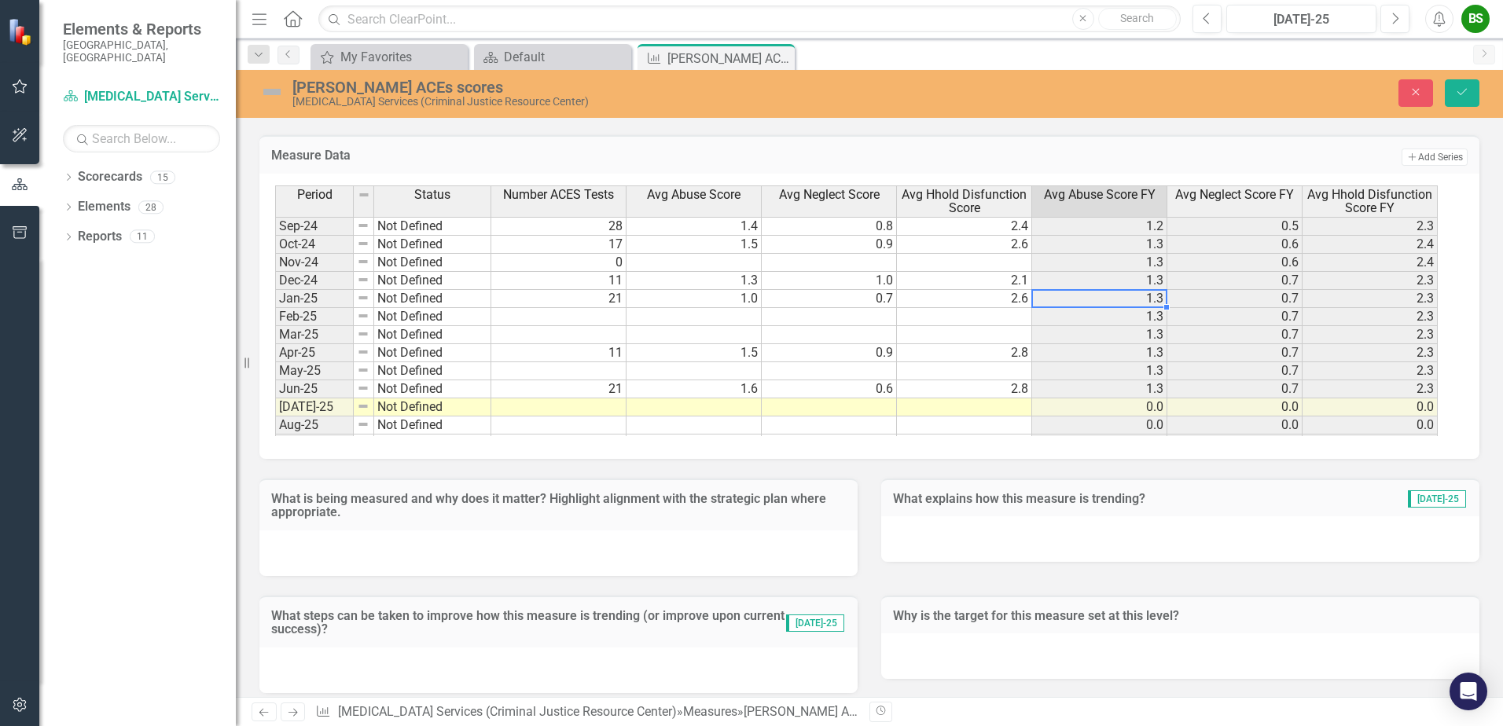
click at [582, 335] on td at bounding box center [558, 335] width 135 height 18
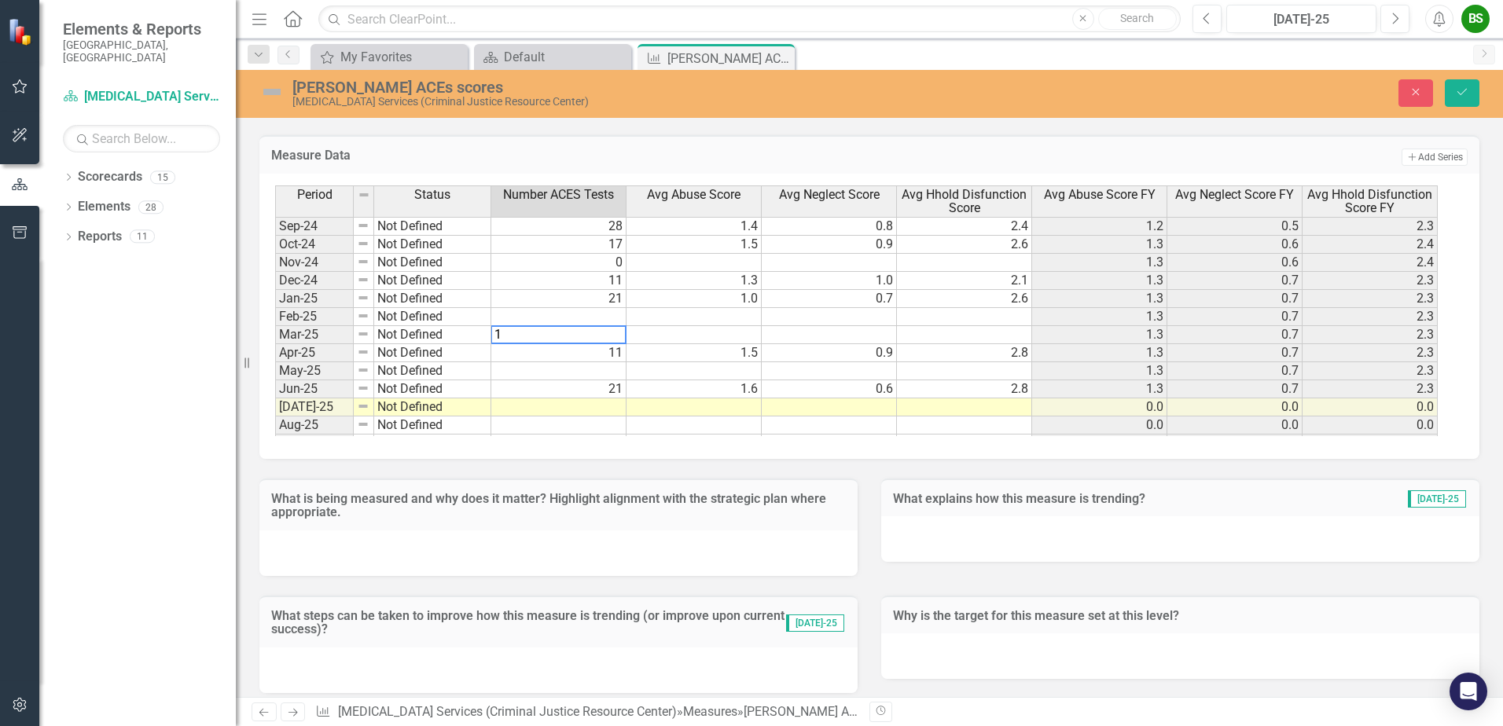
type textarea "14"
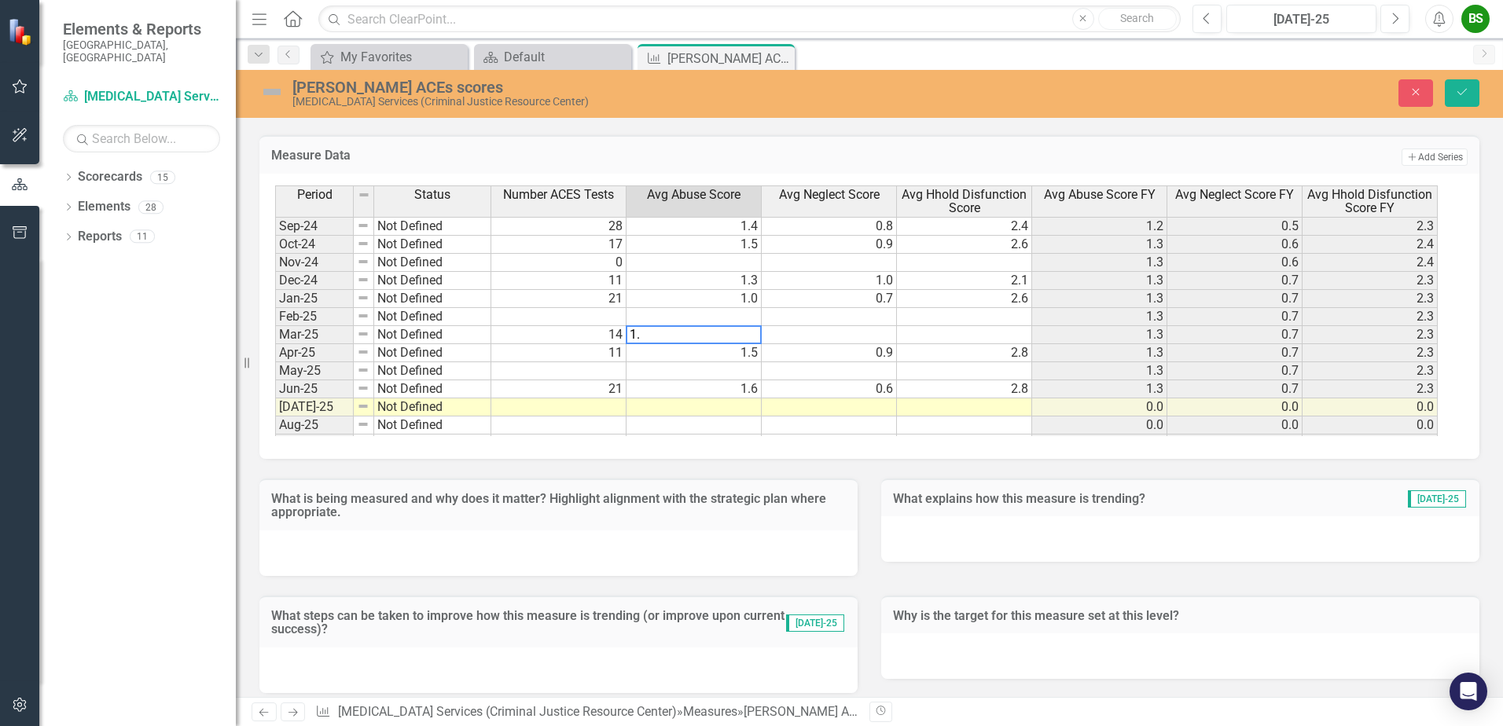
type textarea "1.1"
type textarea ".8"
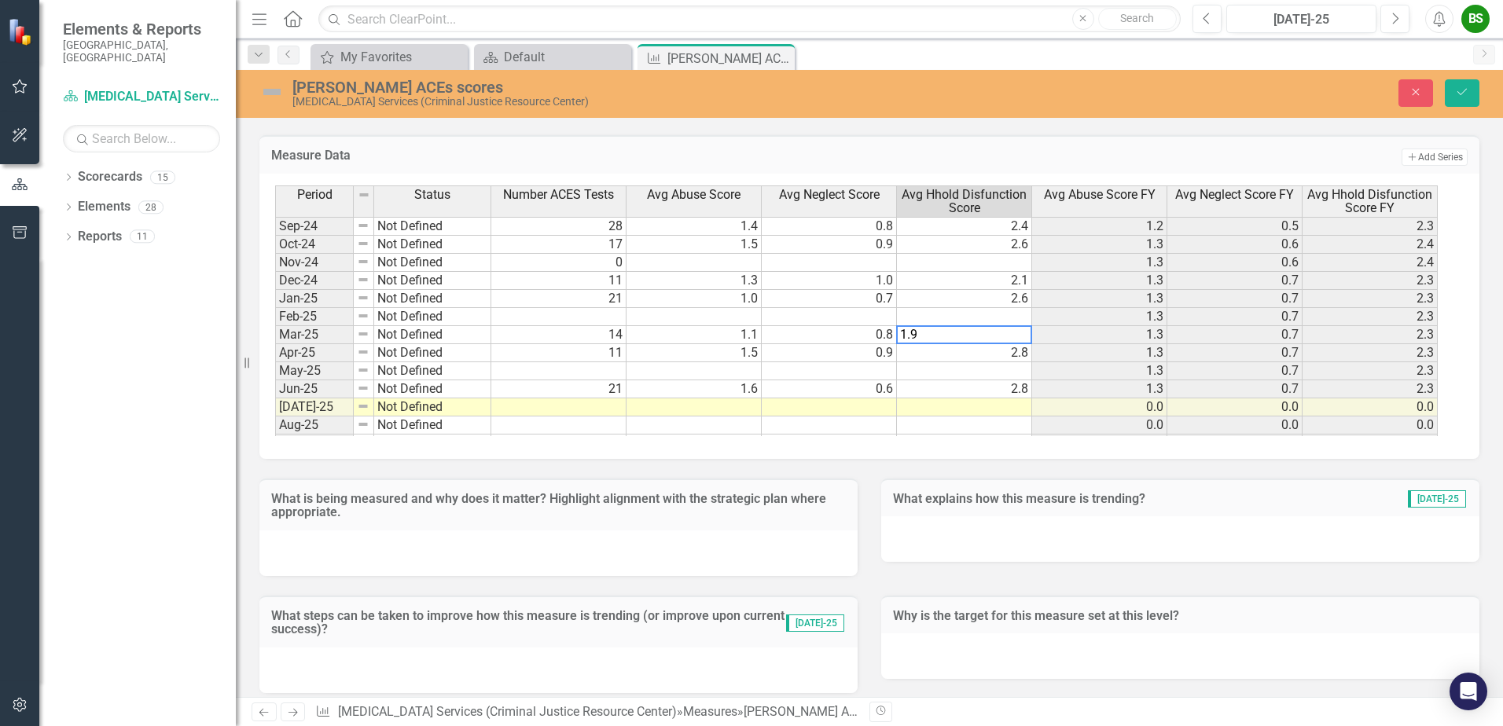
type textarea "1.9"
click at [585, 368] on td at bounding box center [558, 371] width 135 height 18
click at [1464, 91] on icon "submit" at bounding box center [1461, 92] width 9 height 6
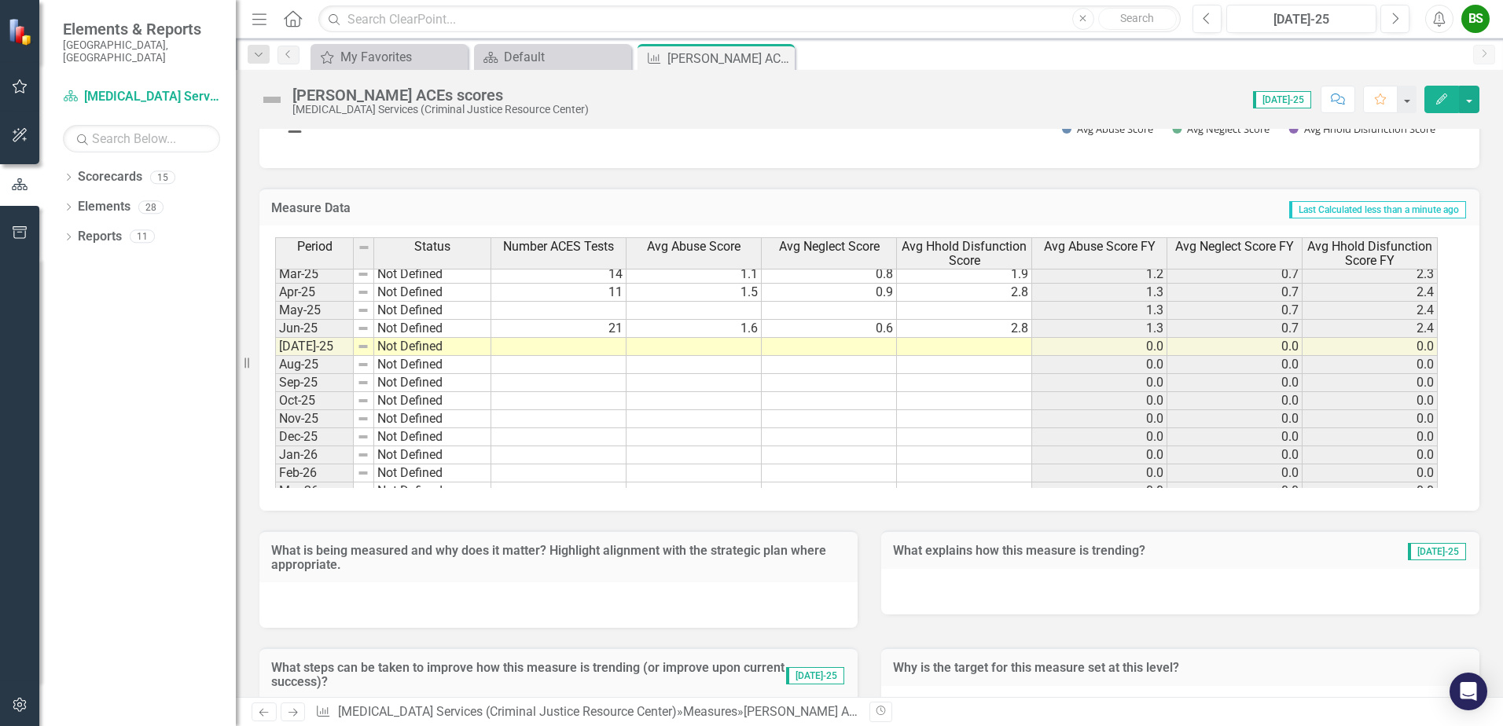
scroll to position [2215, 0]
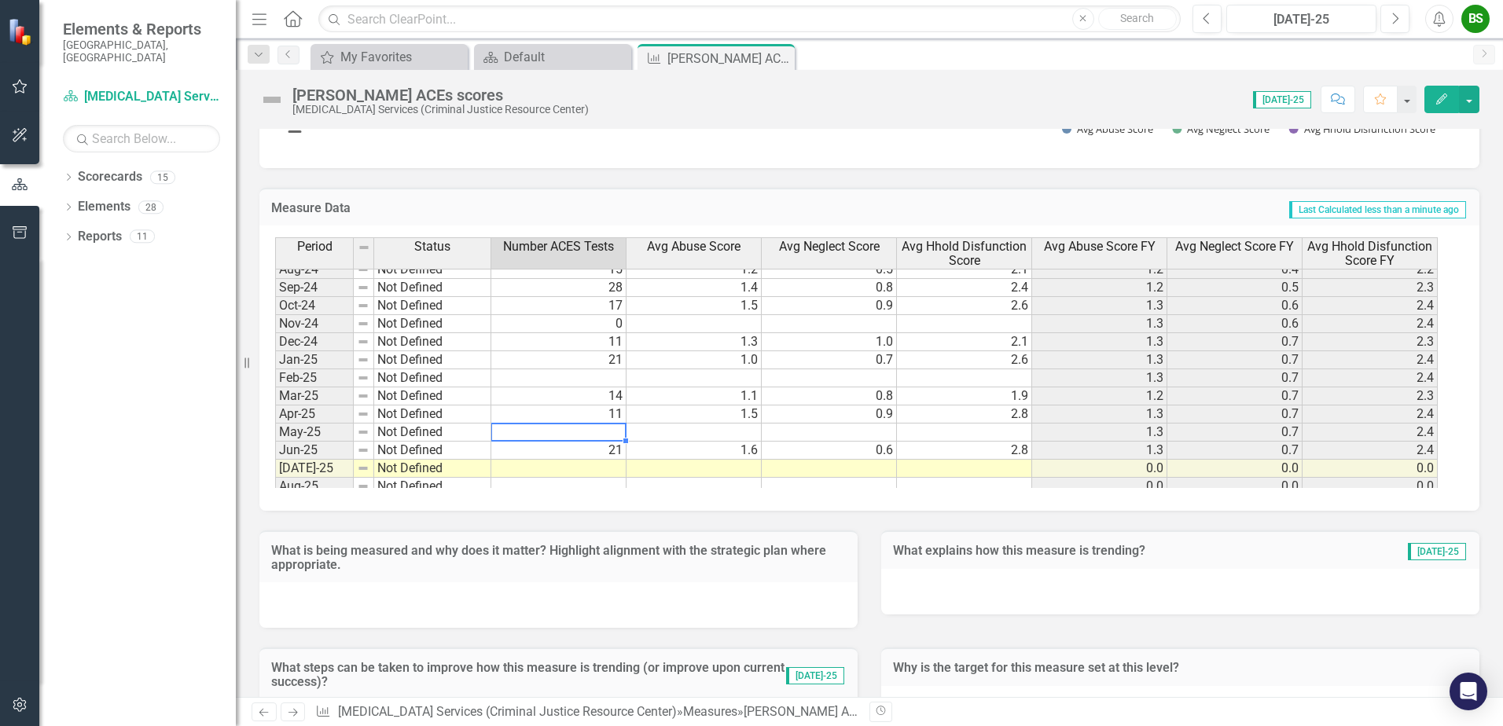
click at [275, 433] on div "Period Status Number ACES Tests Avg Abuse Score Avg Neglect Score Avg Hhold Dis…" at bounding box center [275, 361] width 0 height 629
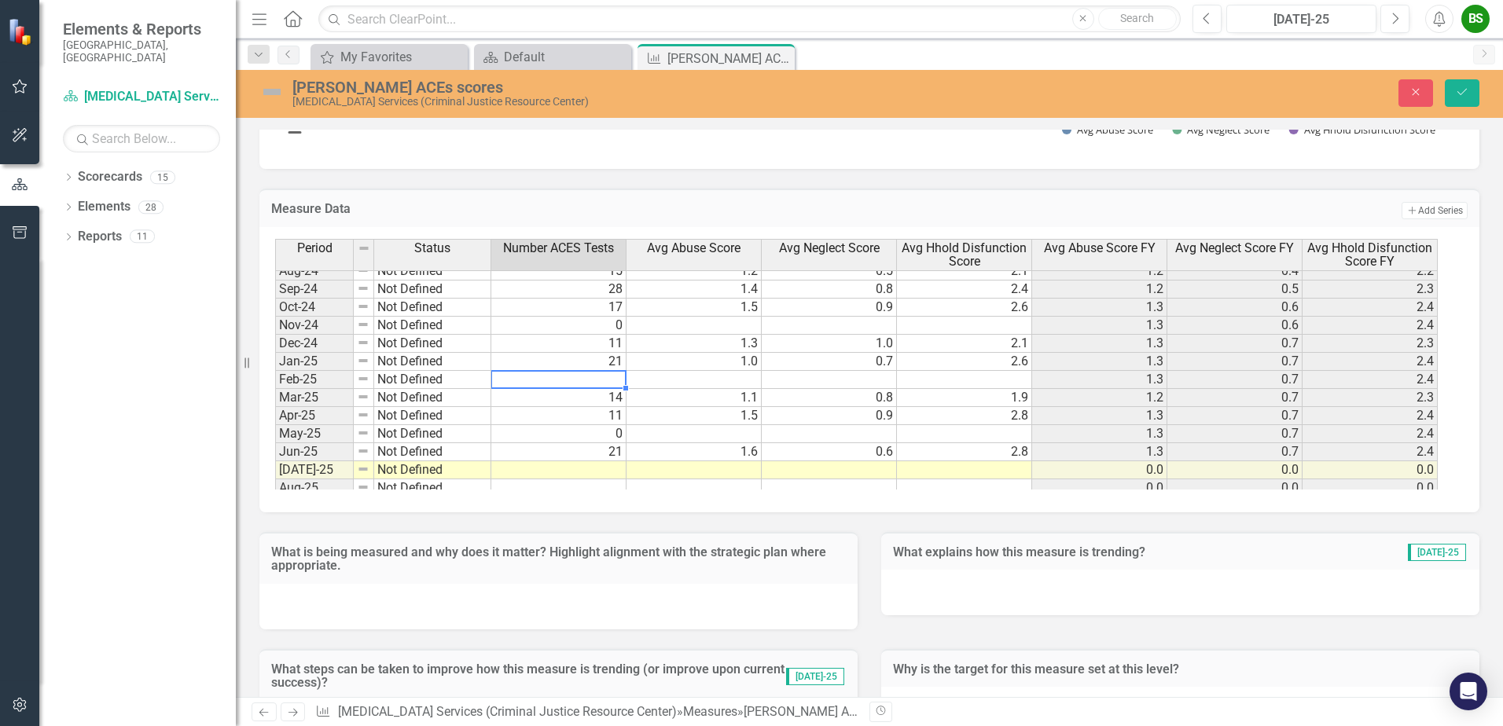
click at [586, 373] on td at bounding box center [558, 380] width 135 height 18
type textarea "12"
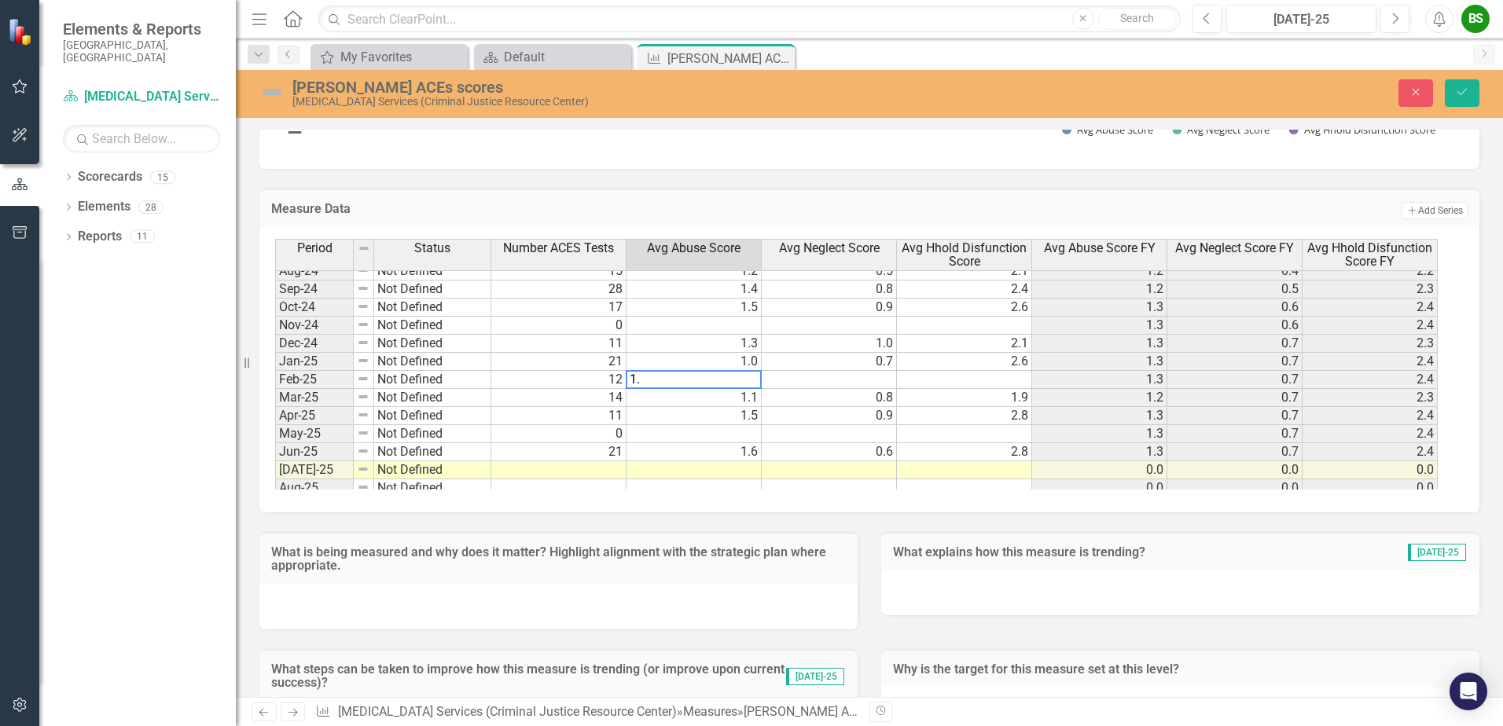
type textarea "1.3"
type textarea ".9"
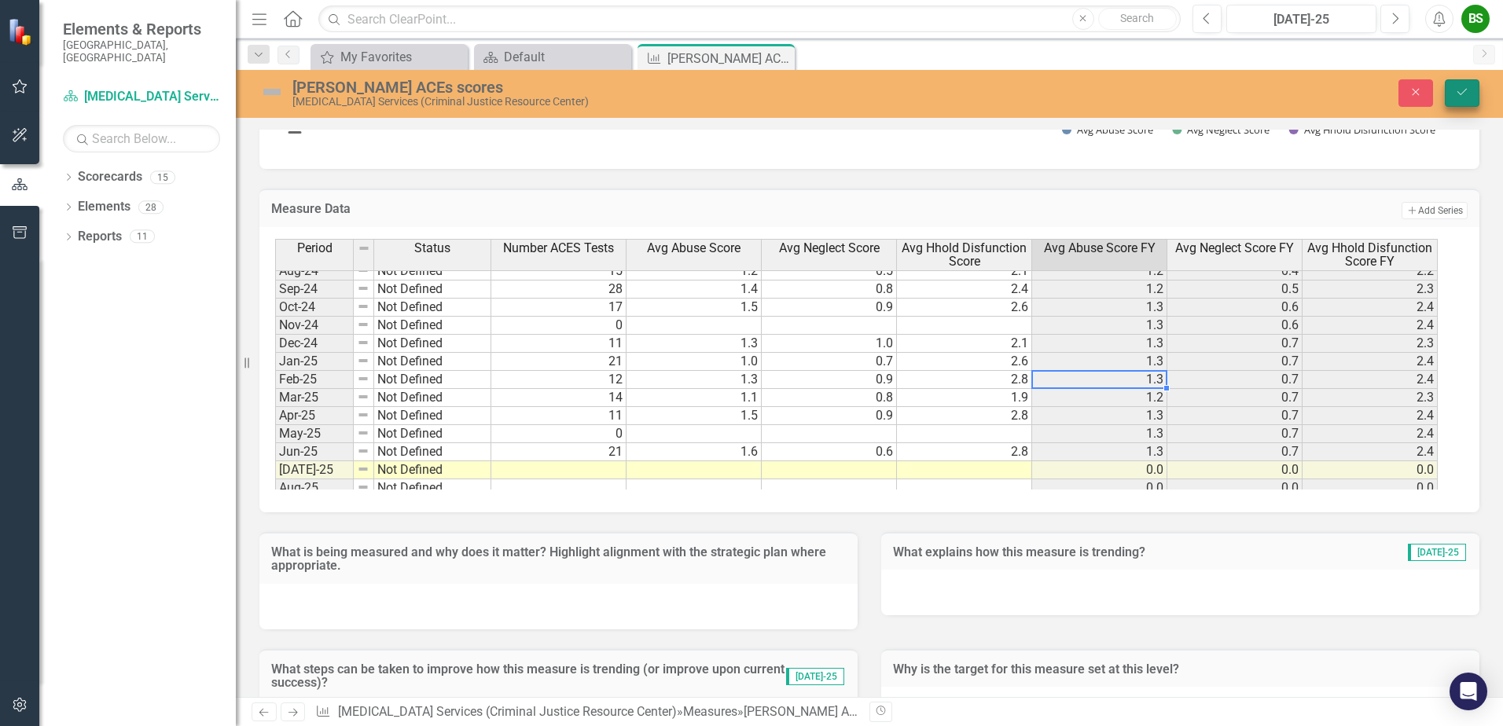
type textarea "2.8"
click at [1457, 93] on icon "Save" at bounding box center [1462, 91] width 14 height 11
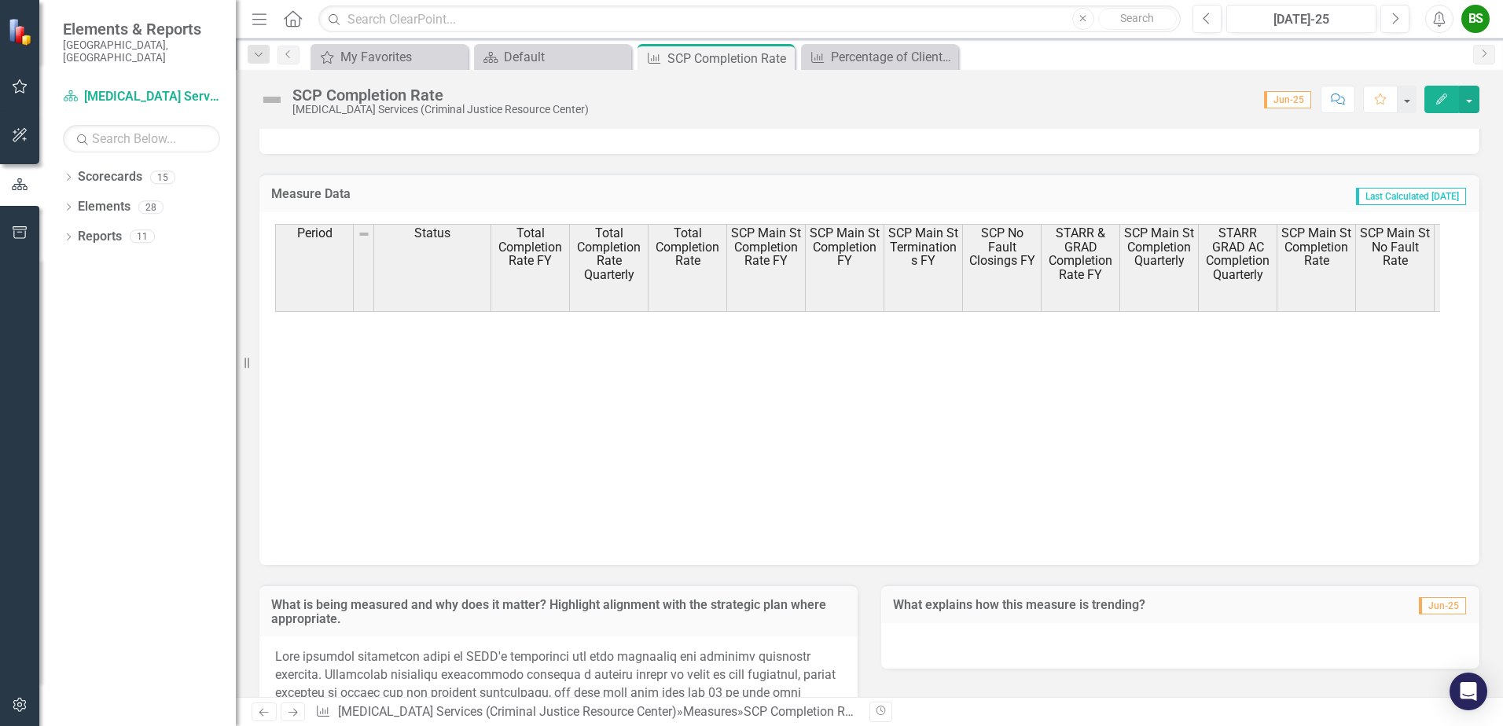
scroll to position [1192, 0]
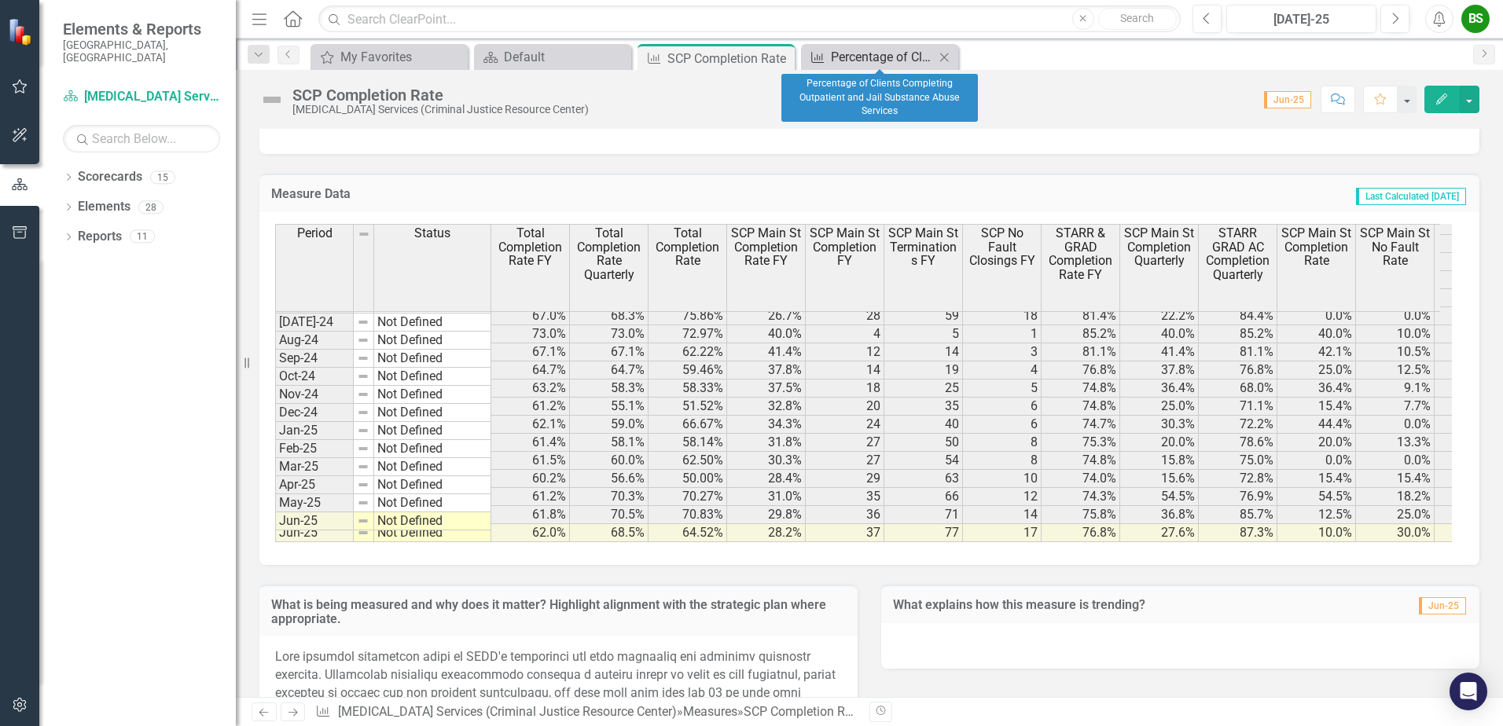
click at [860, 56] on div "Percentage of Clients Completing Outpatient and Jail Substance Abuse Services" at bounding box center [883, 57] width 104 height 20
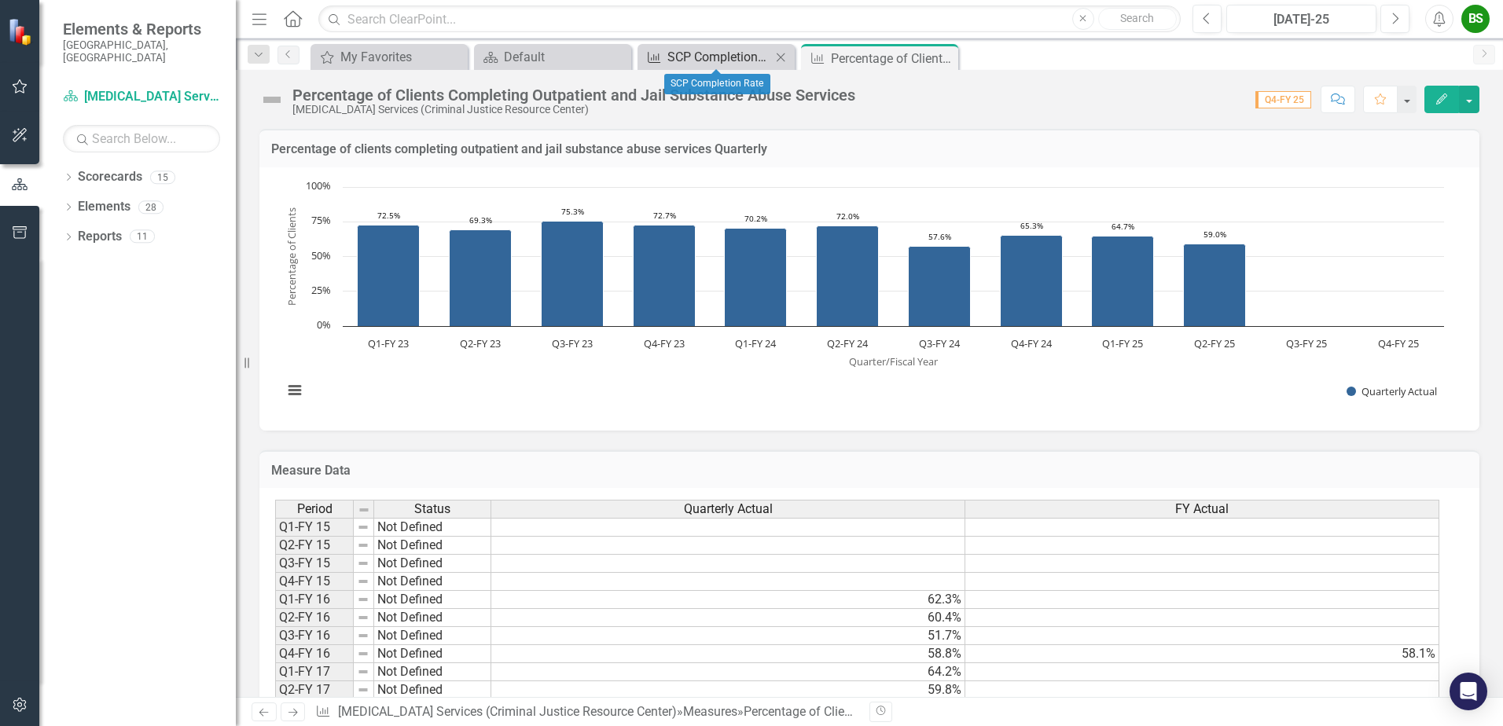
click at [692, 55] on div "SCP Completion Rate" at bounding box center [719, 57] width 104 height 20
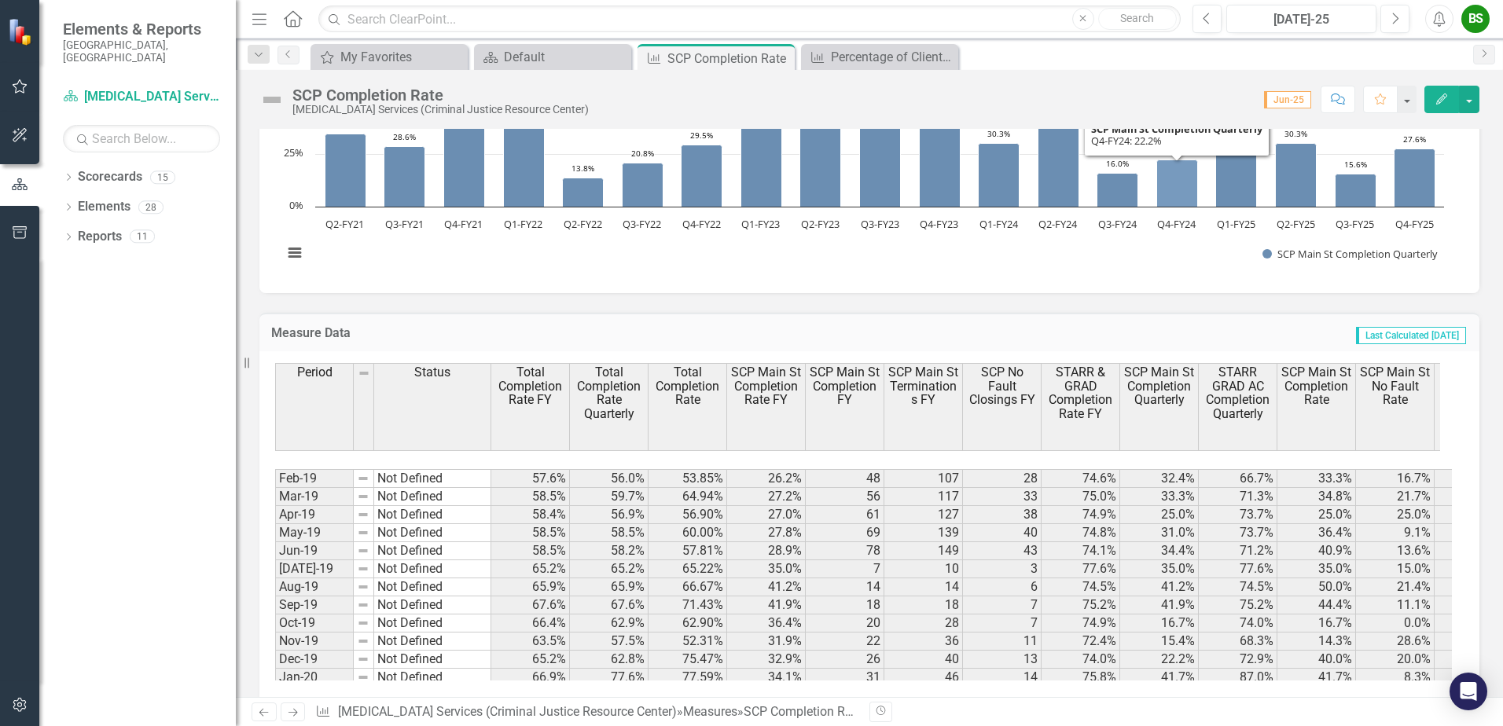
scroll to position [79, 0]
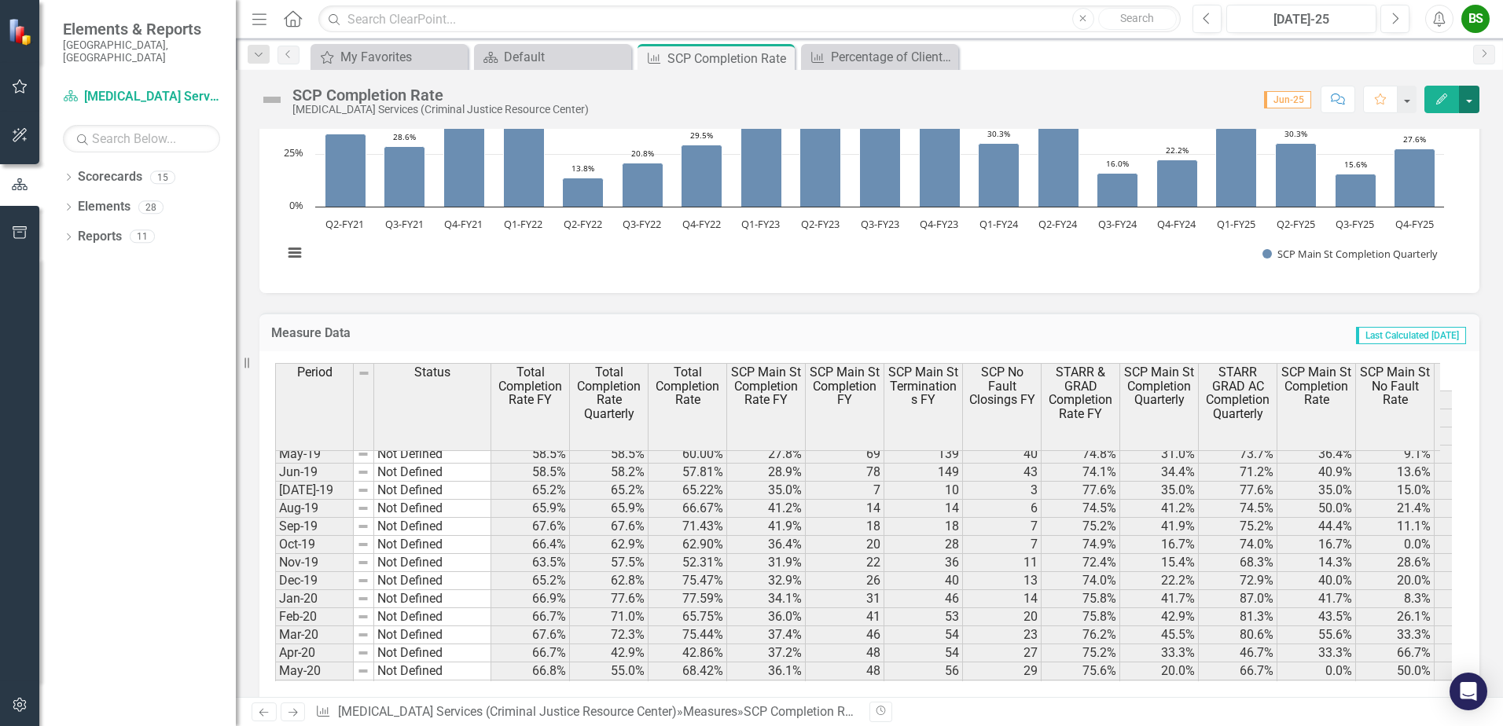
click at [1476, 97] on button "button" at bounding box center [1469, 100] width 20 height 28
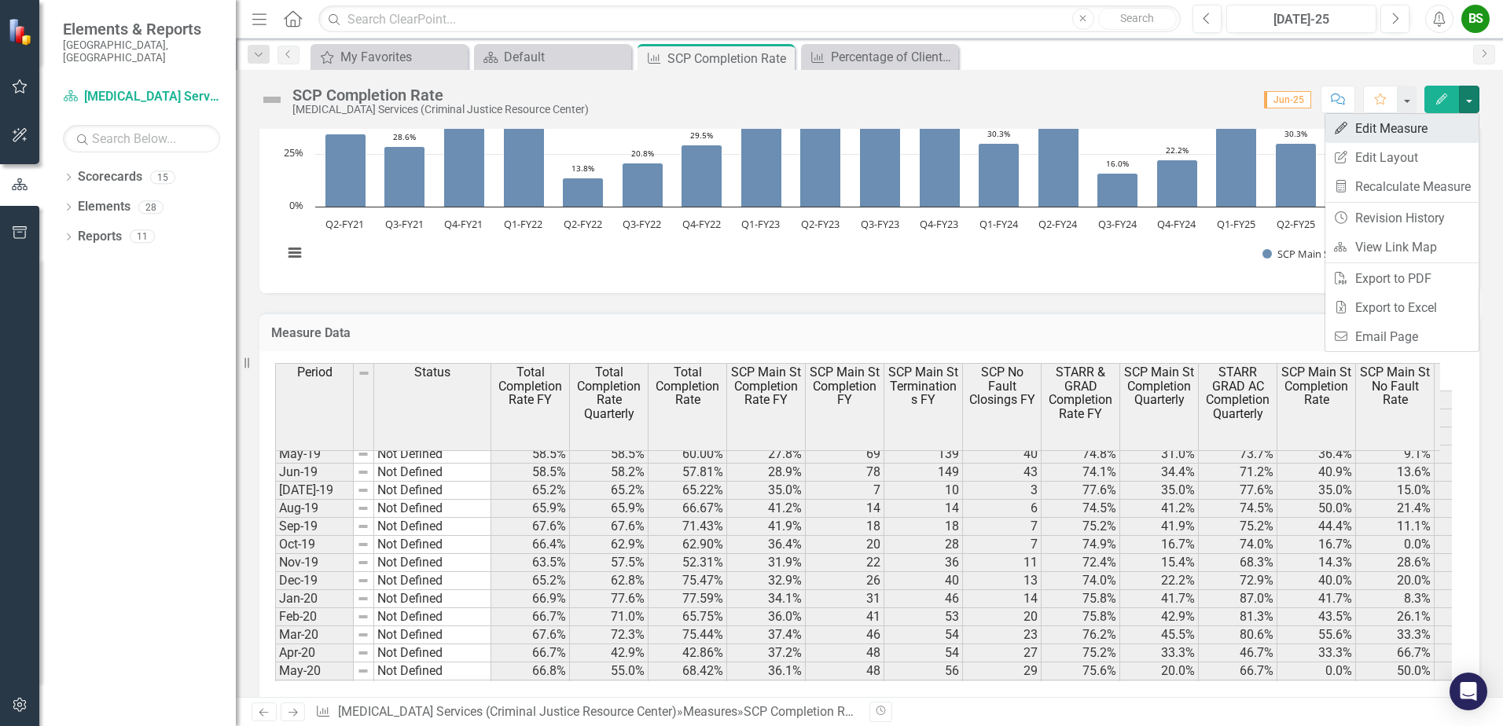
click at [1353, 130] on link "Edit Edit Measure" at bounding box center [1401, 128] width 153 height 29
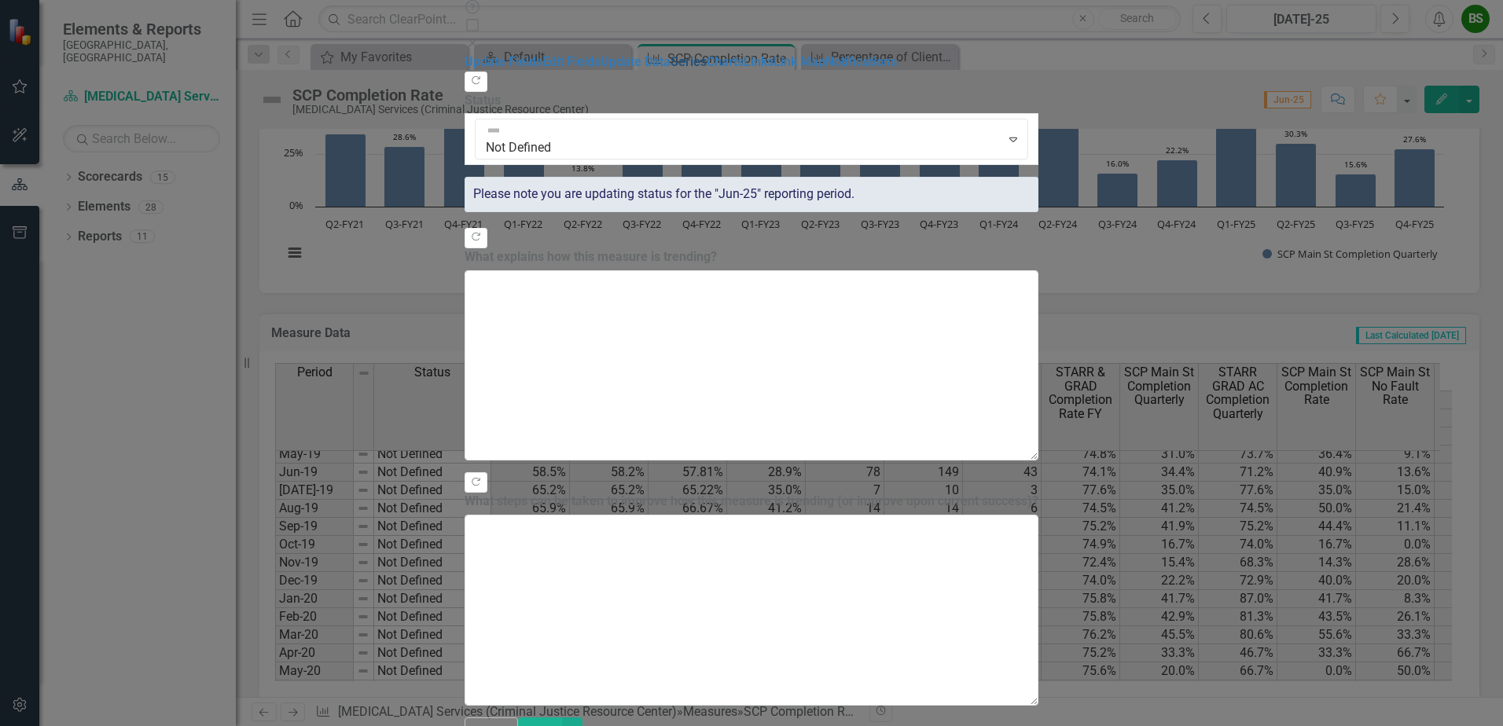
click at [670, 69] on link "Series" at bounding box center [688, 61] width 36 height 15
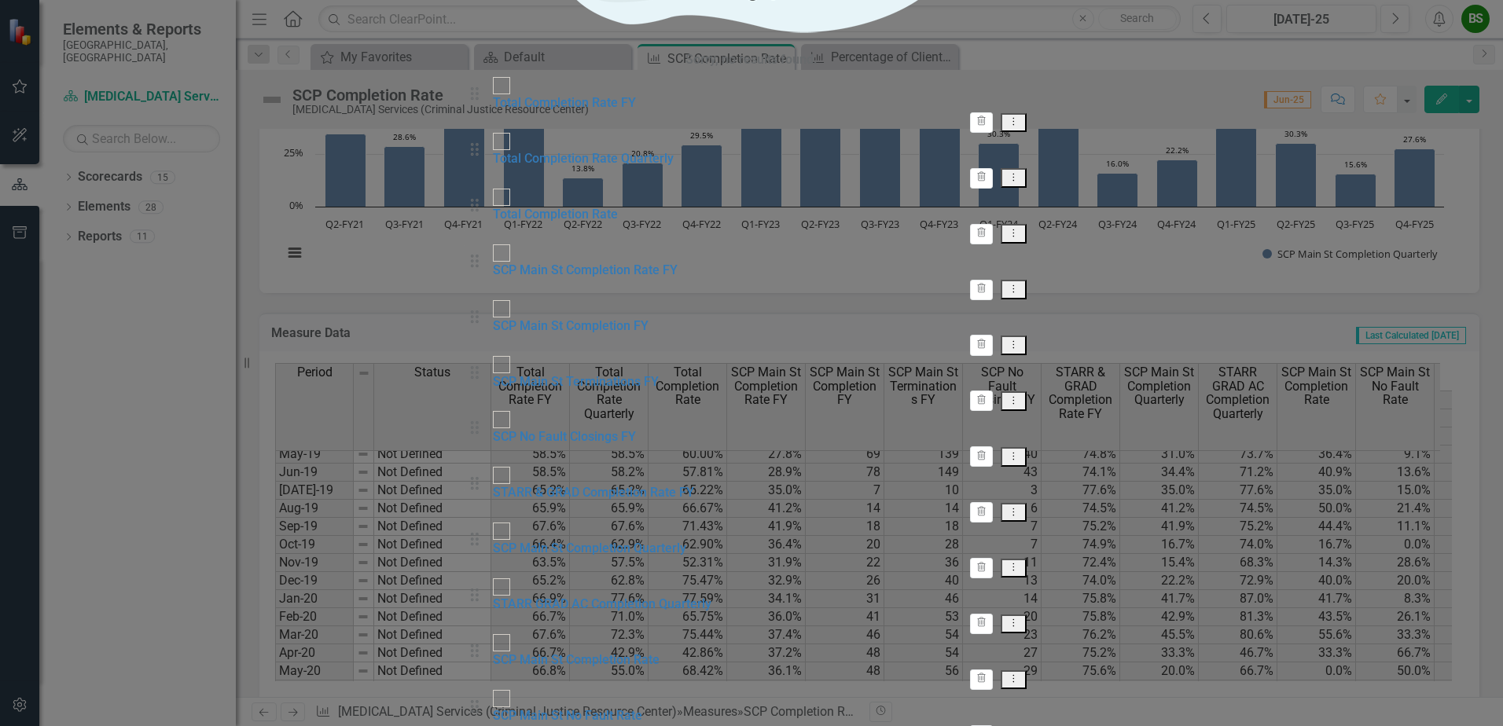
checkbox input "false"
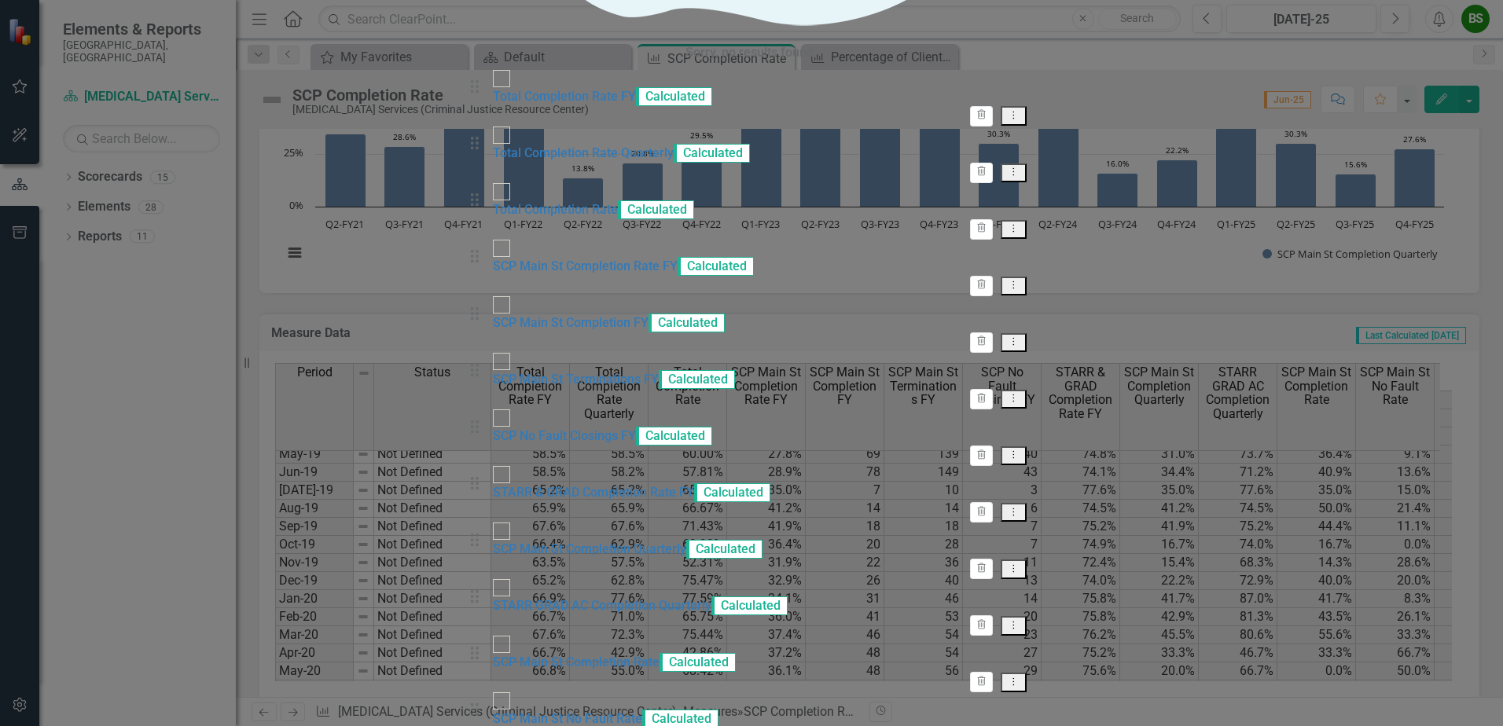
click at [1020, 177] on icon "Dropdown Menu" at bounding box center [1013, 172] width 13 height 10
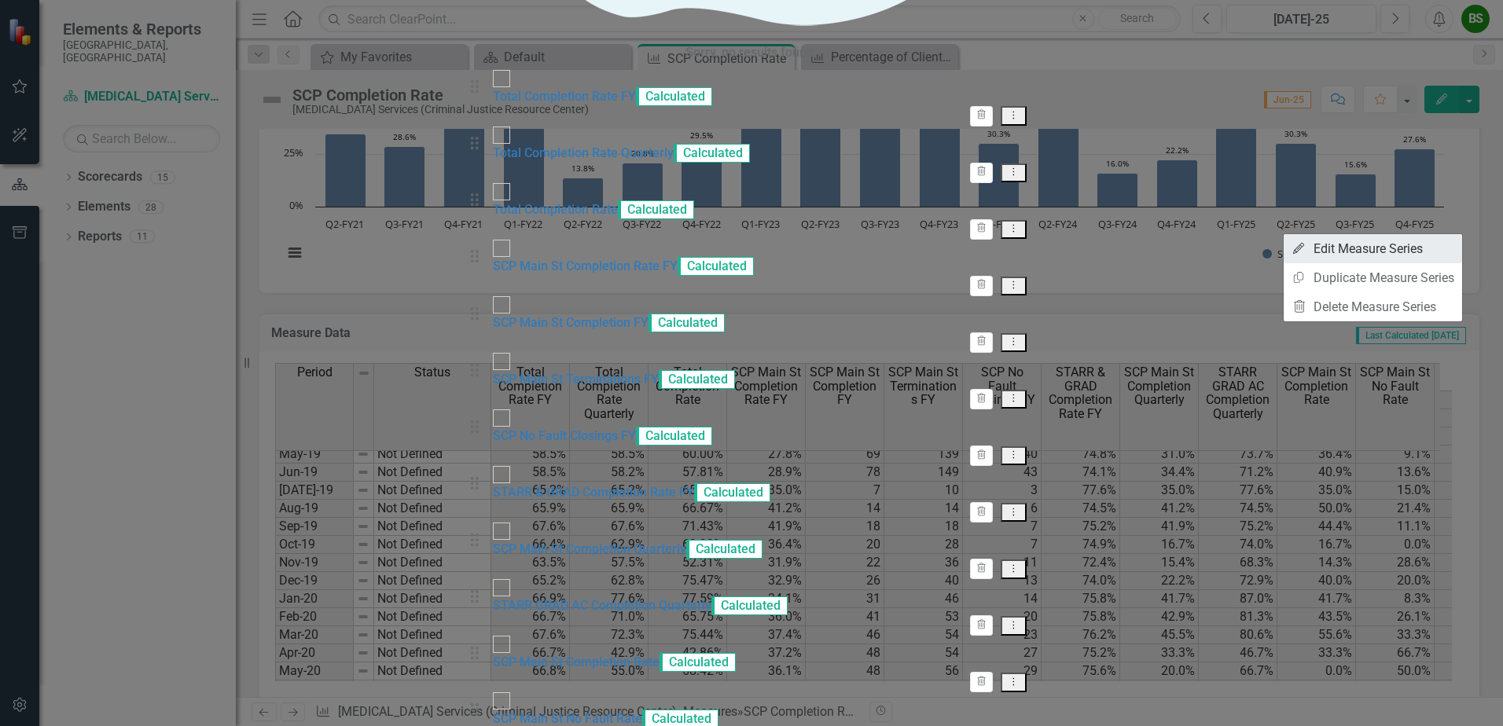
click at [1323, 256] on link "Edit Edit Measure Series" at bounding box center [1372, 248] width 178 height 29
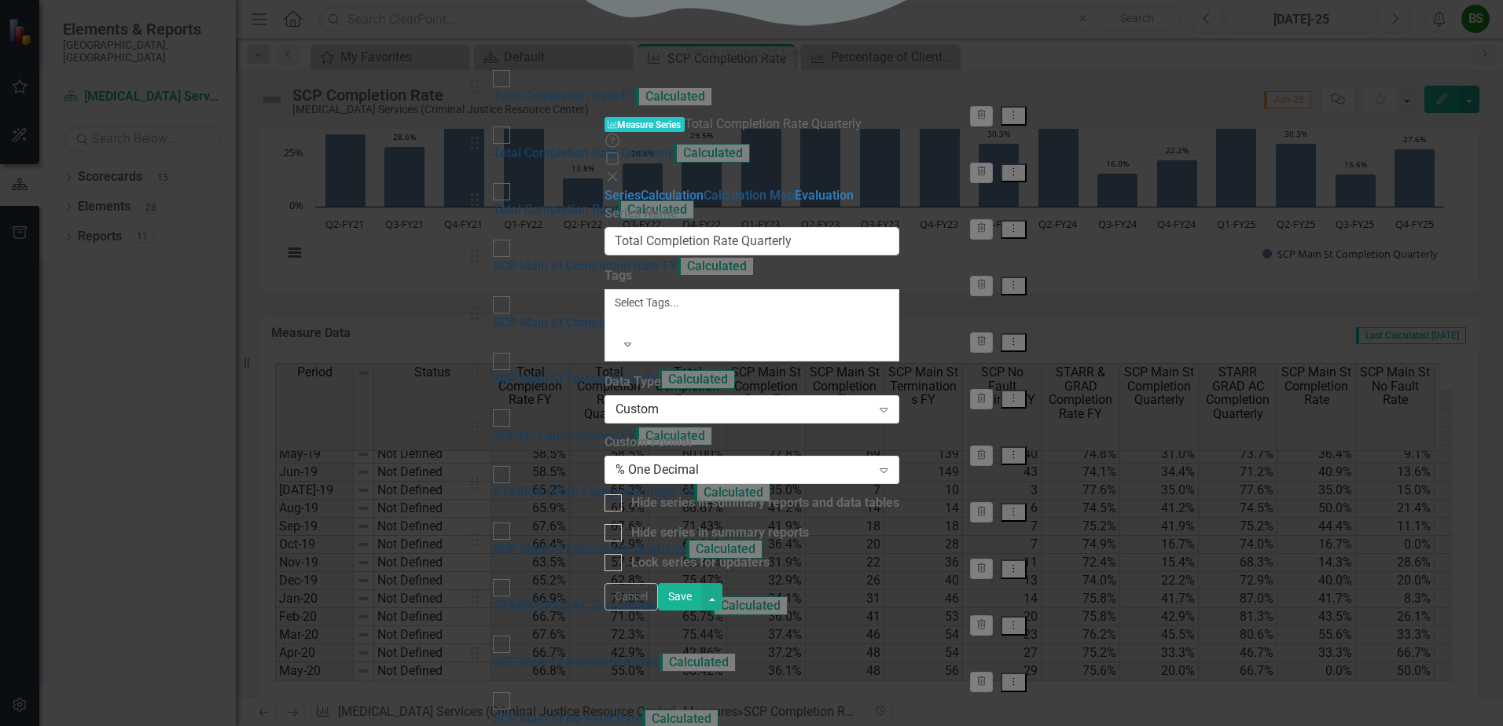
click at [703, 188] on link "Calculation Map" at bounding box center [748, 195] width 91 height 15
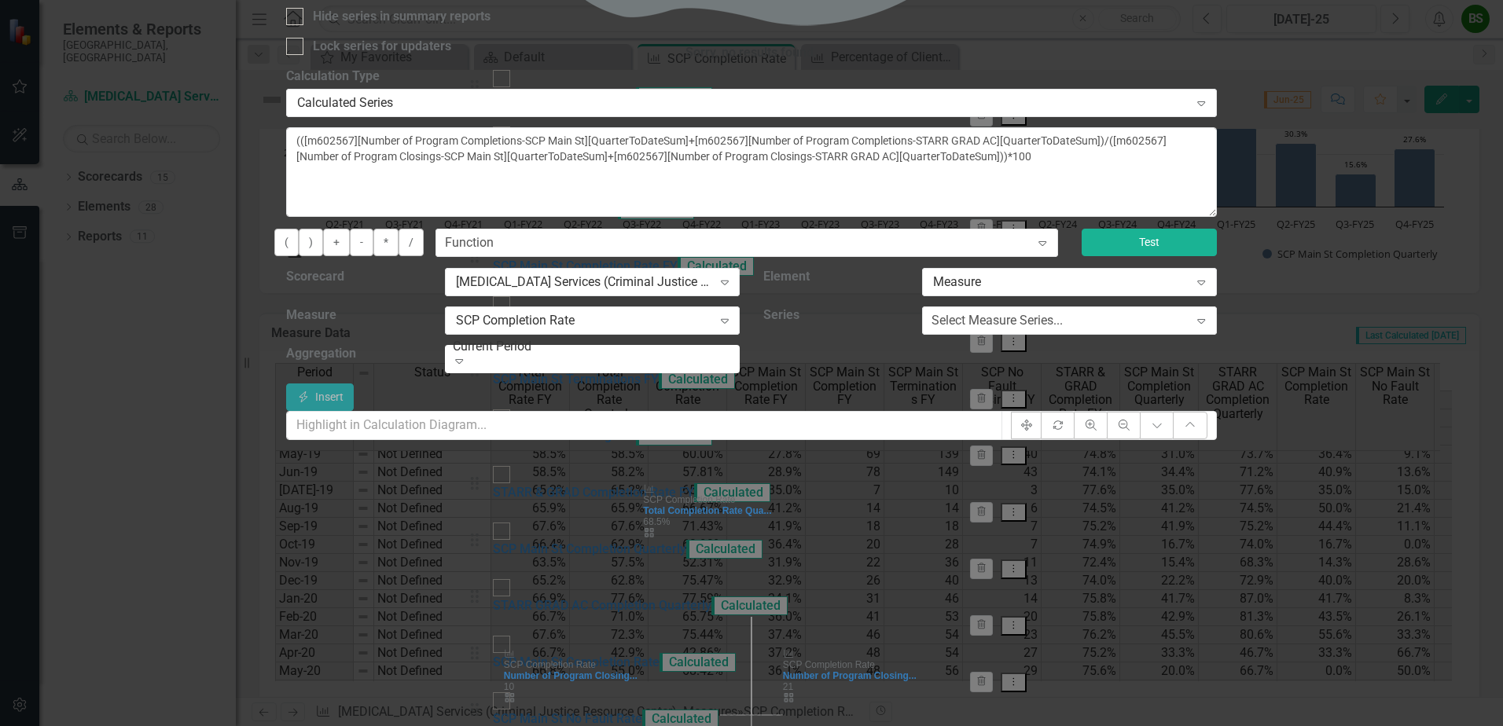
click at [1217, 243] on button "Test" at bounding box center [1148, 243] width 135 height 28
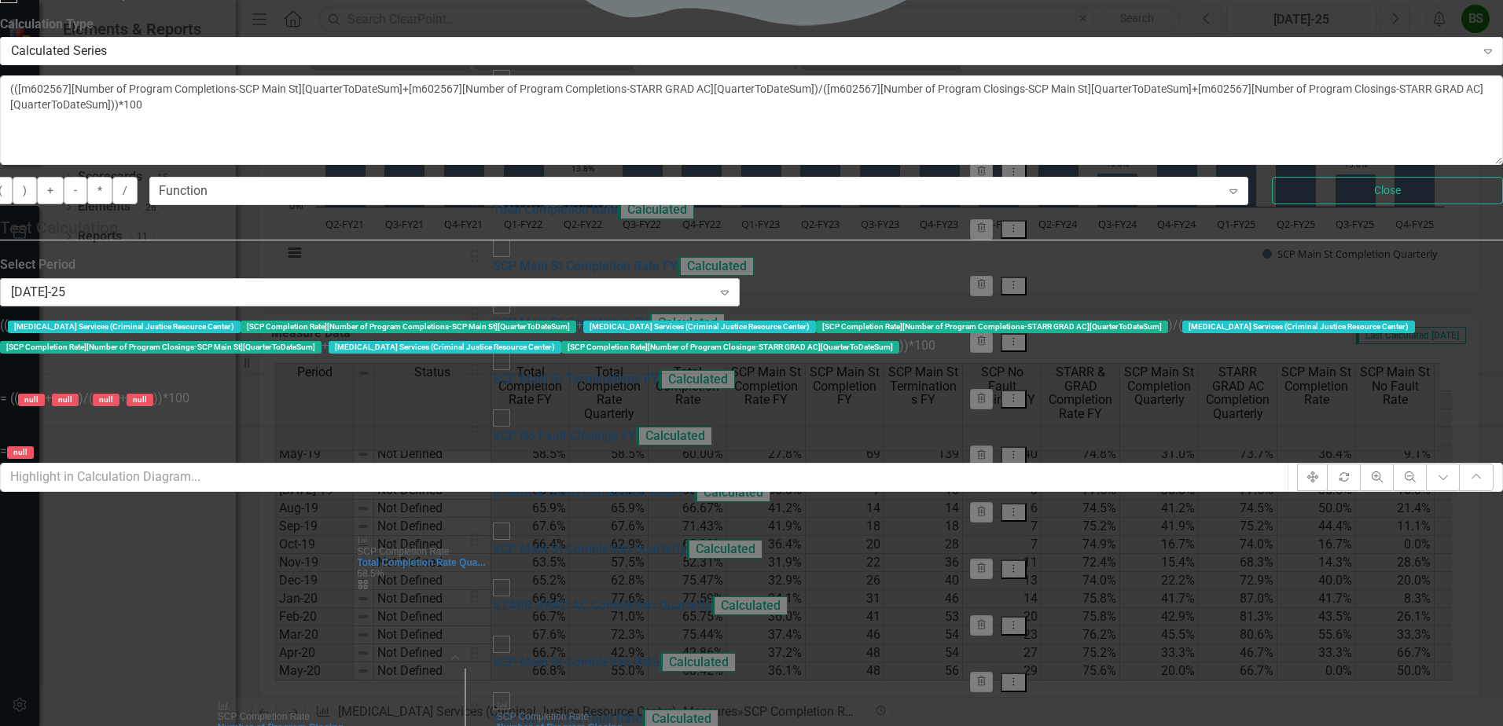
click at [712, 302] on div "[DATE]-25" at bounding box center [361, 293] width 701 height 18
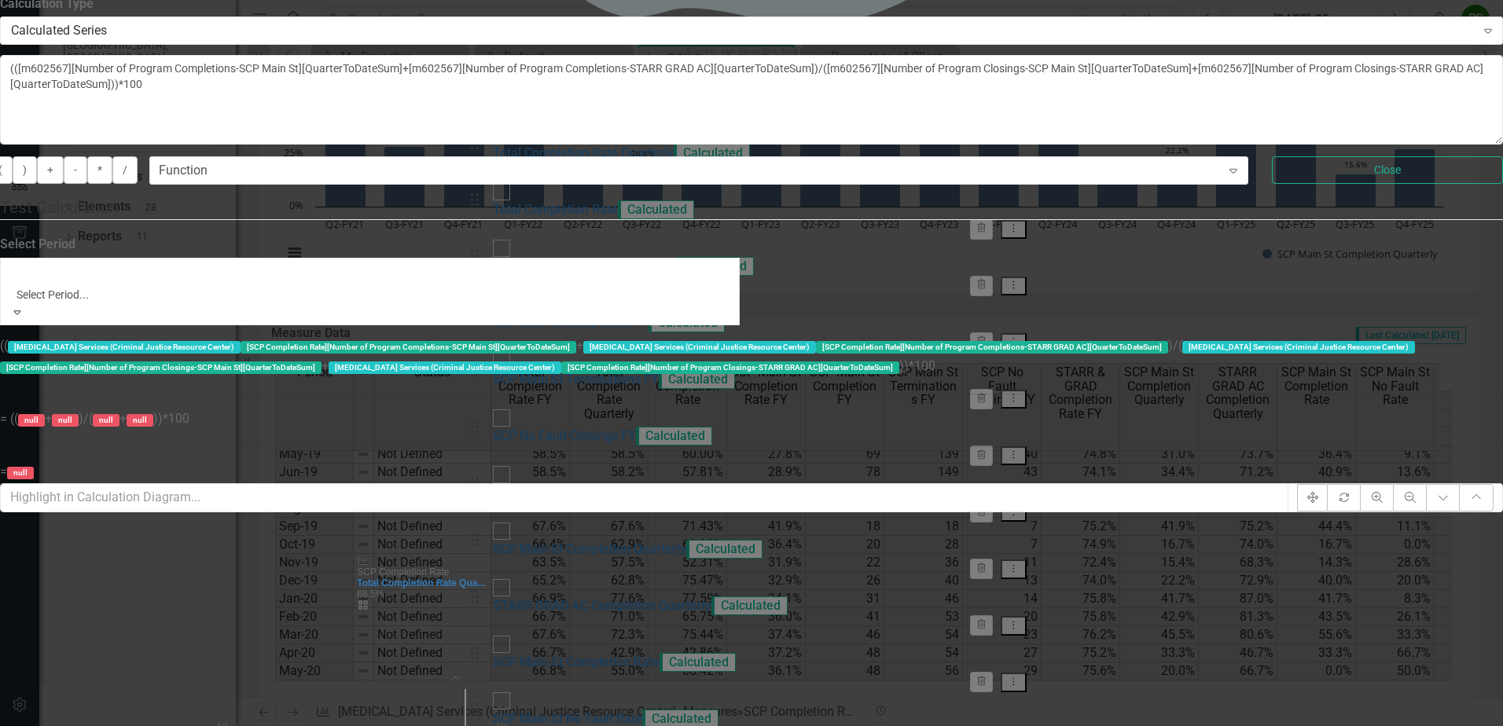
scroll to position [4490, 0]
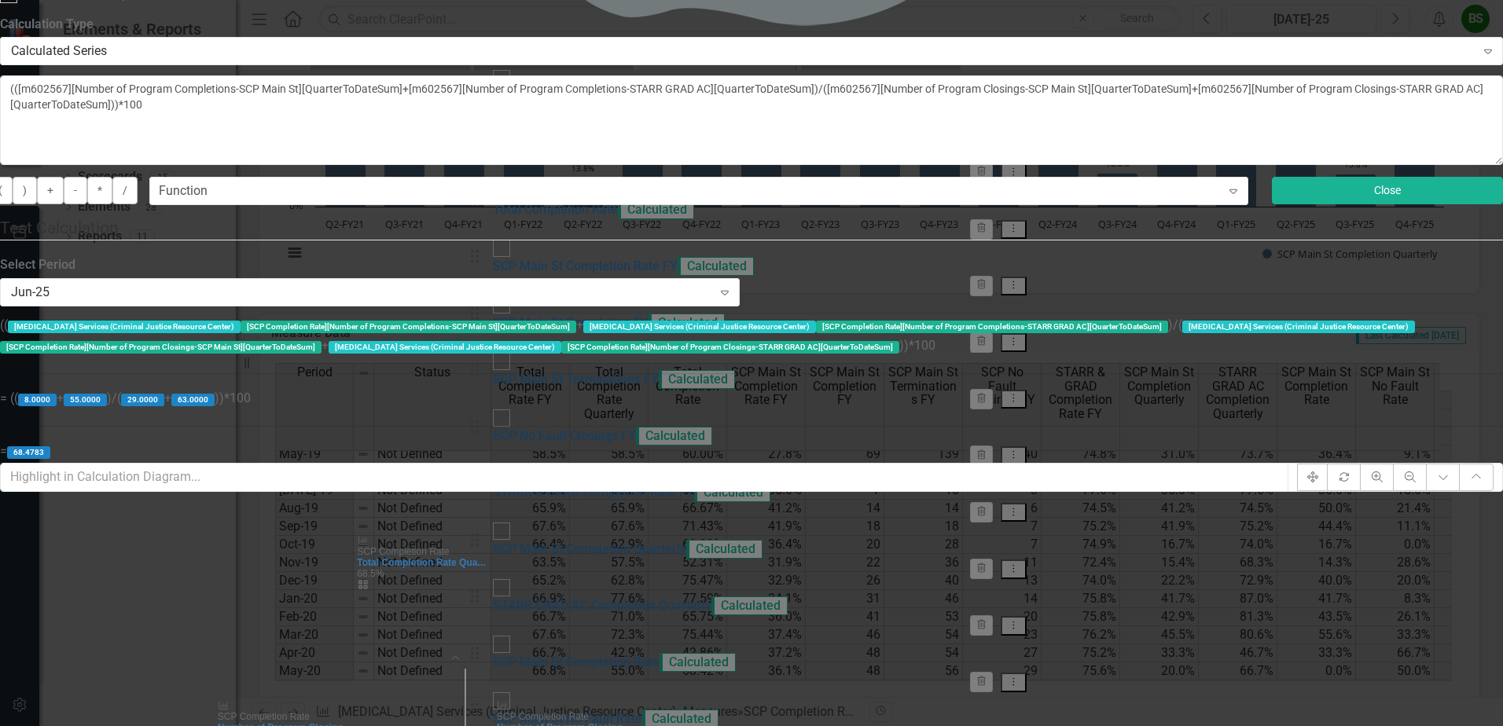
click at [1414, 204] on button "Close" at bounding box center [1387, 191] width 231 height 28
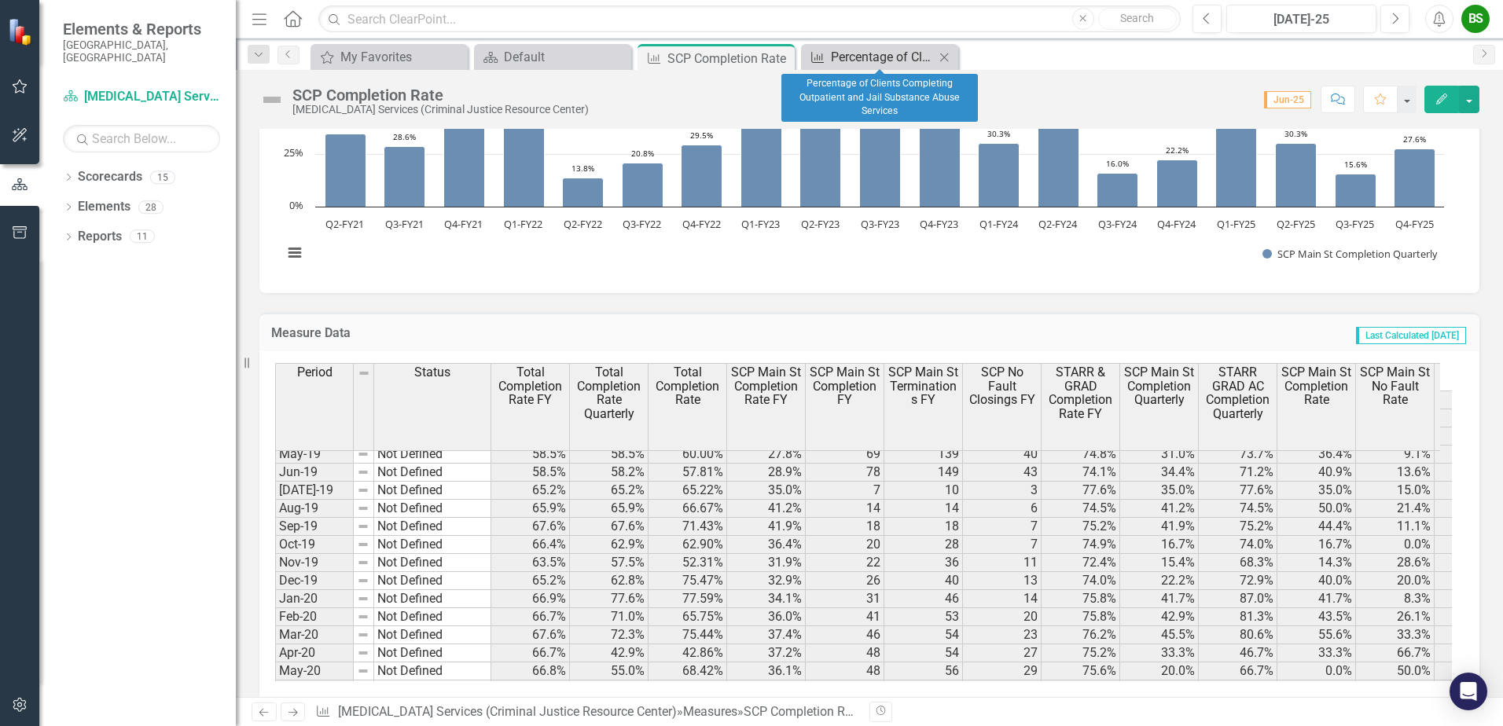
click at [894, 57] on div "Percentage of Clients Completing Outpatient and Jail Substance Abuse Services" at bounding box center [883, 57] width 104 height 20
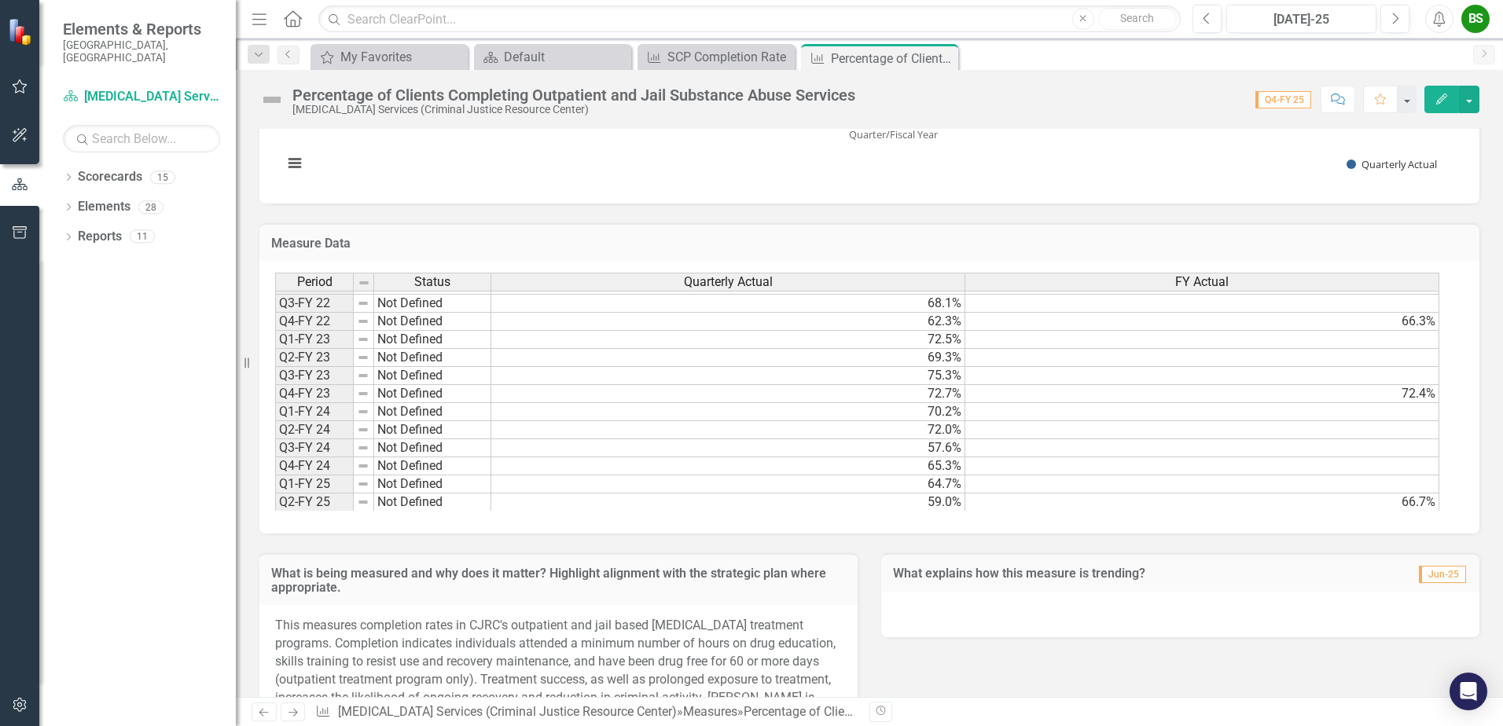
scroll to position [578, 0]
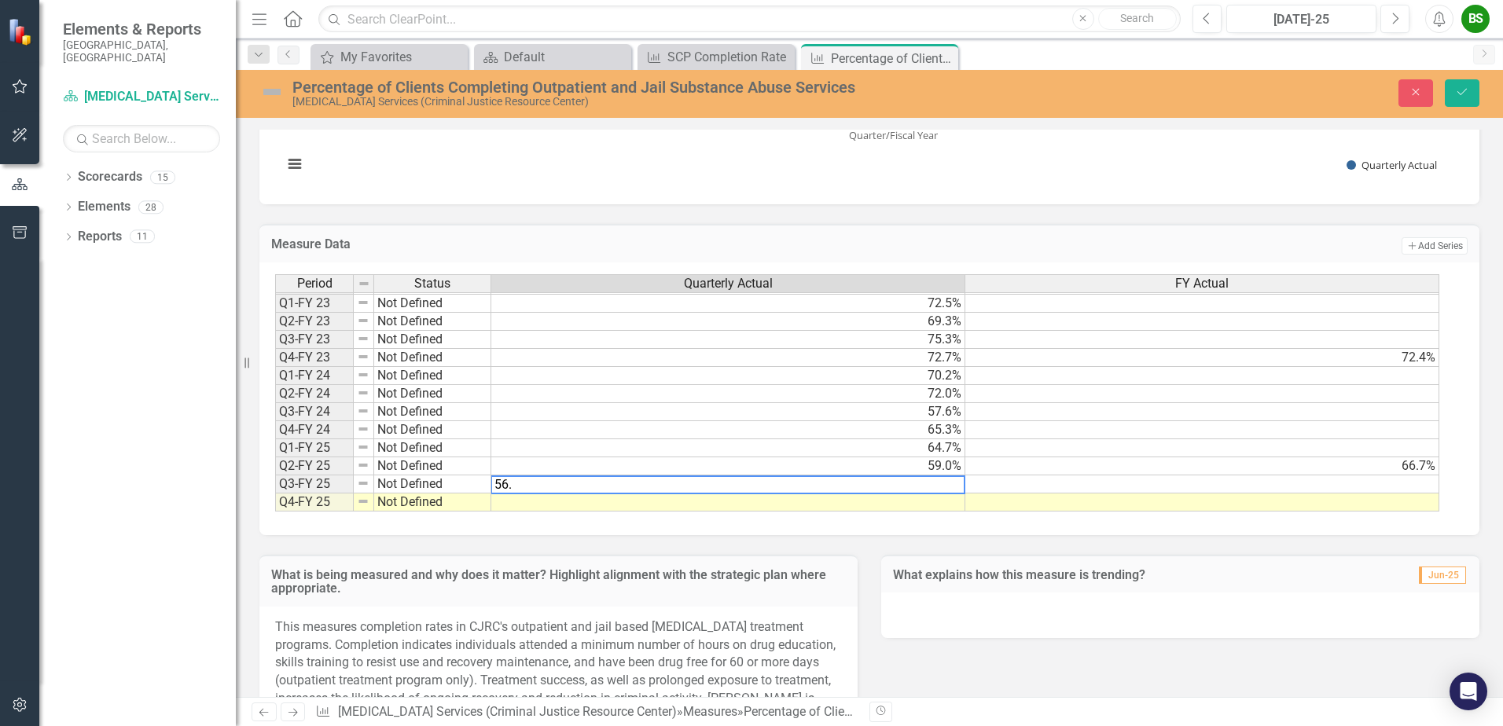
type textarea "56.6"
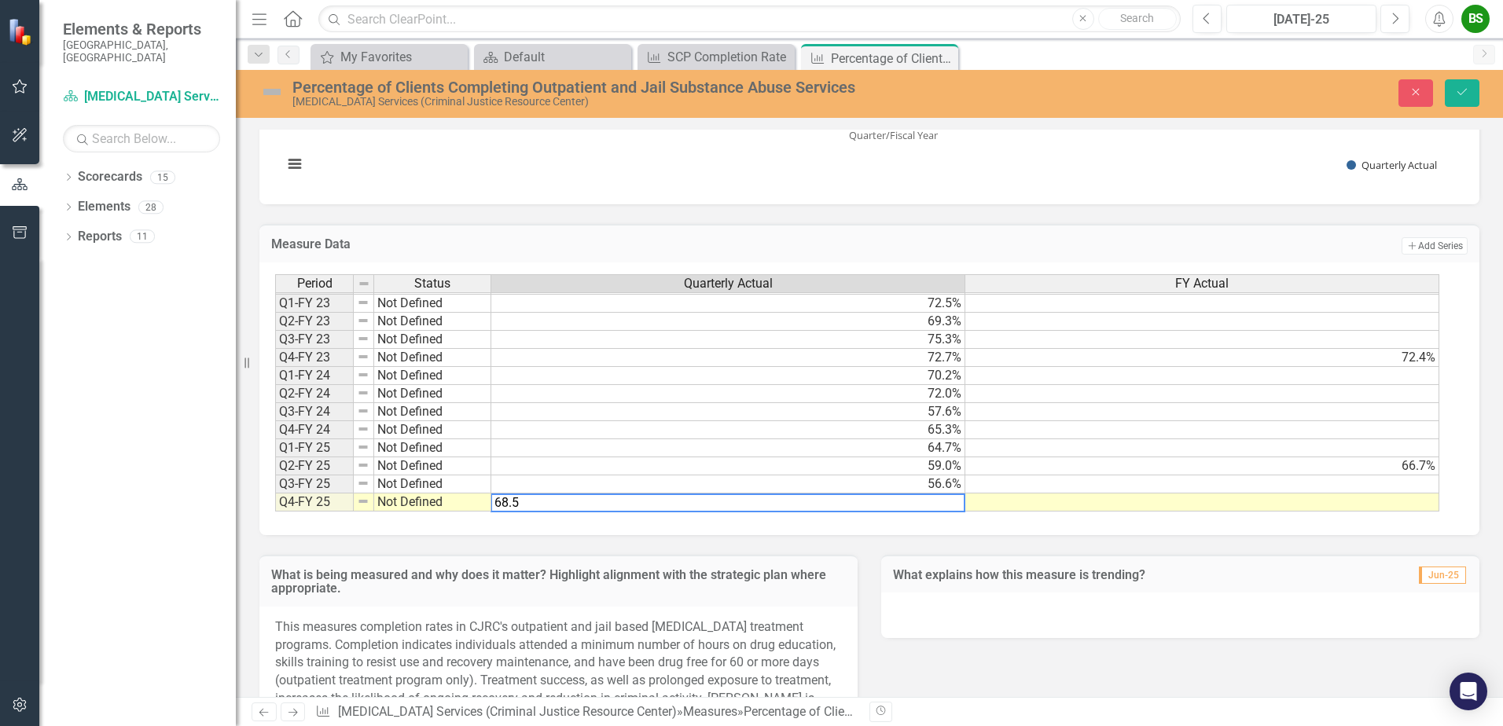
type textarea "59"
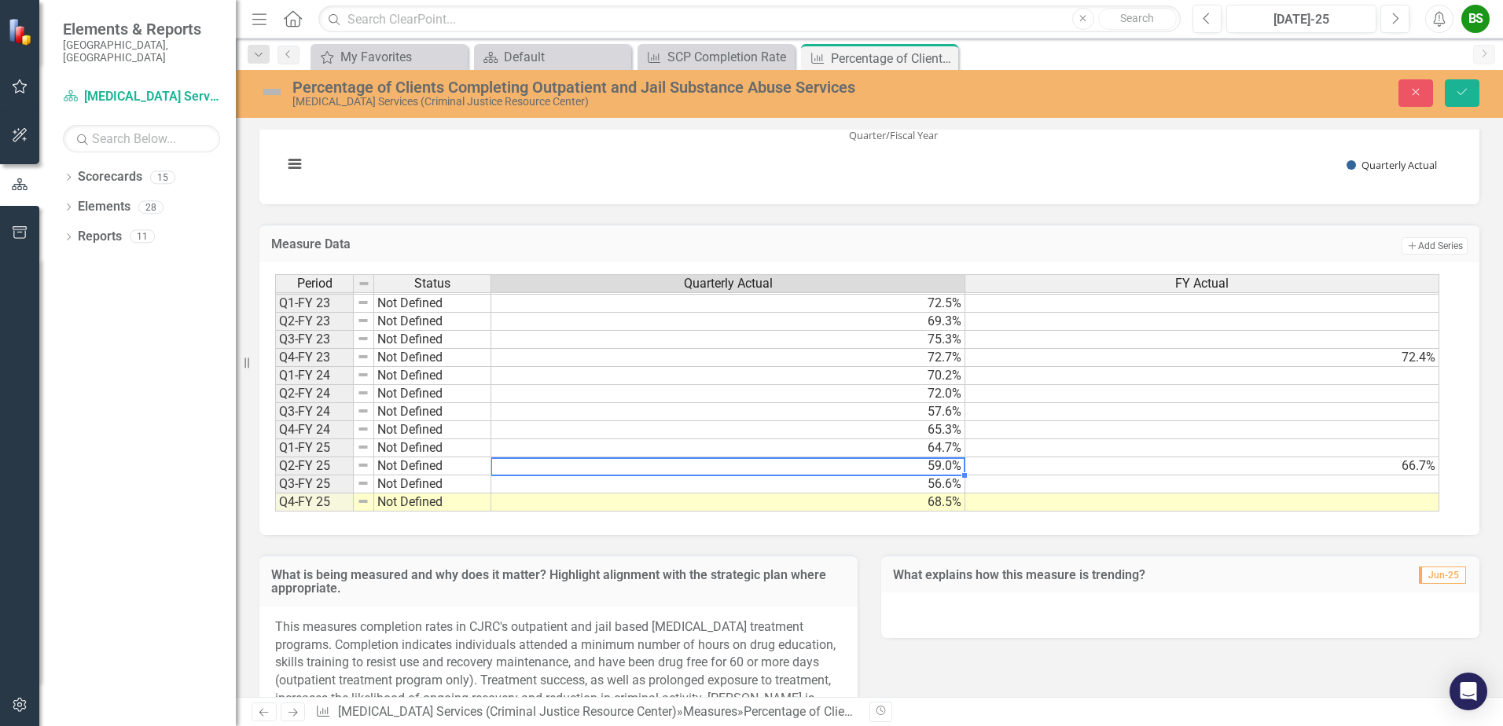
click at [275, 475] on div "Period Status Quarterly Actual FY Actual Q4-FY 19 Not Defined 58.2% 58.5% Q1-FY…" at bounding box center [275, 276] width 0 height 472
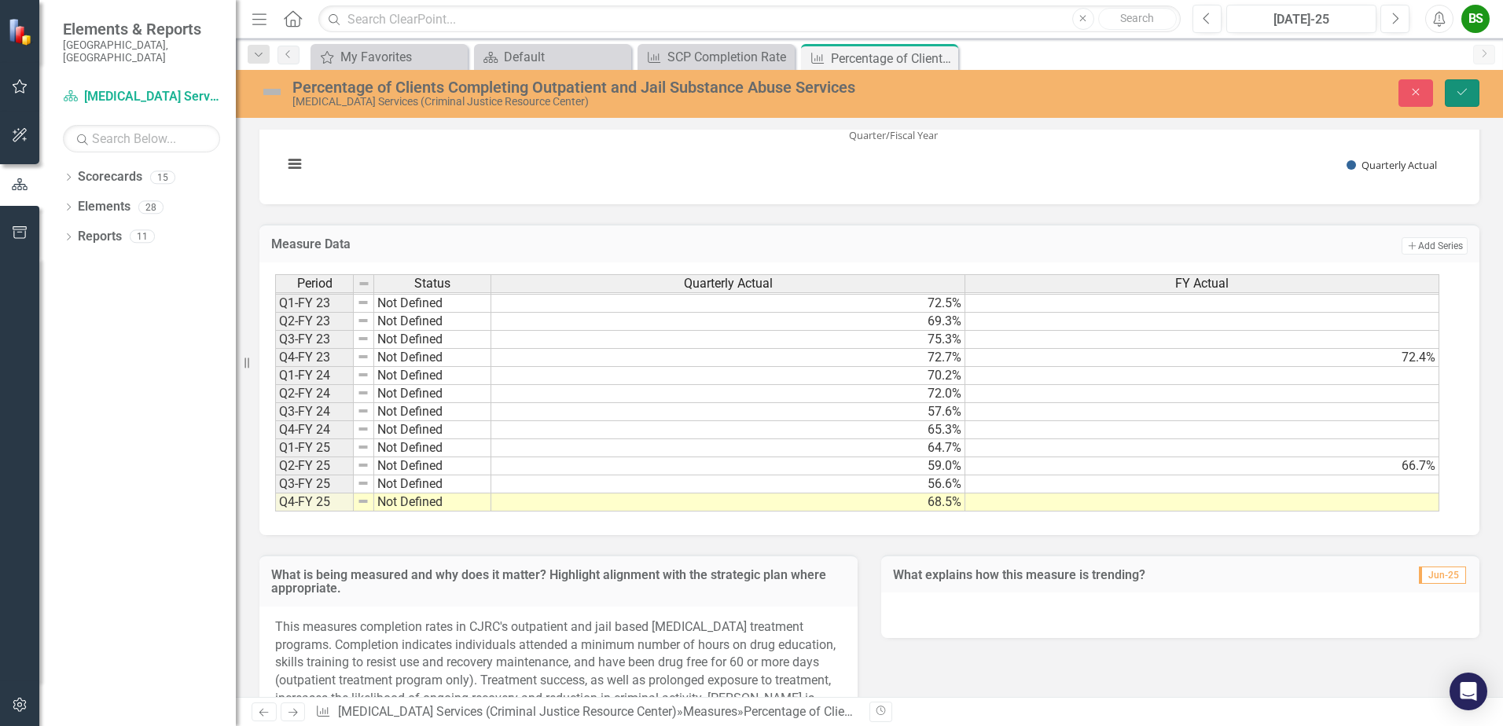
click at [1465, 87] on icon "Save" at bounding box center [1462, 91] width 14 height 11
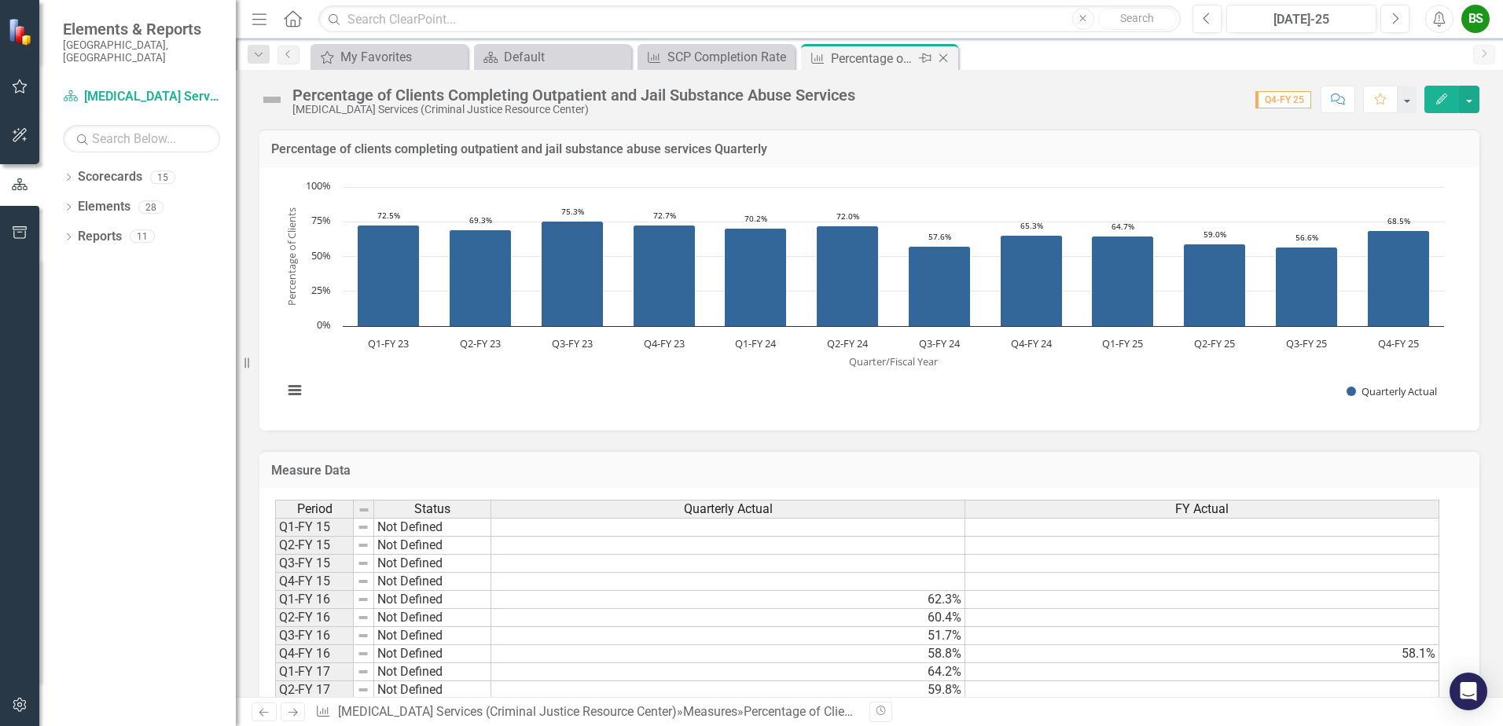
click at [945, 59] on icon "Close" at bounding box center [943, 58] width 16 height 13
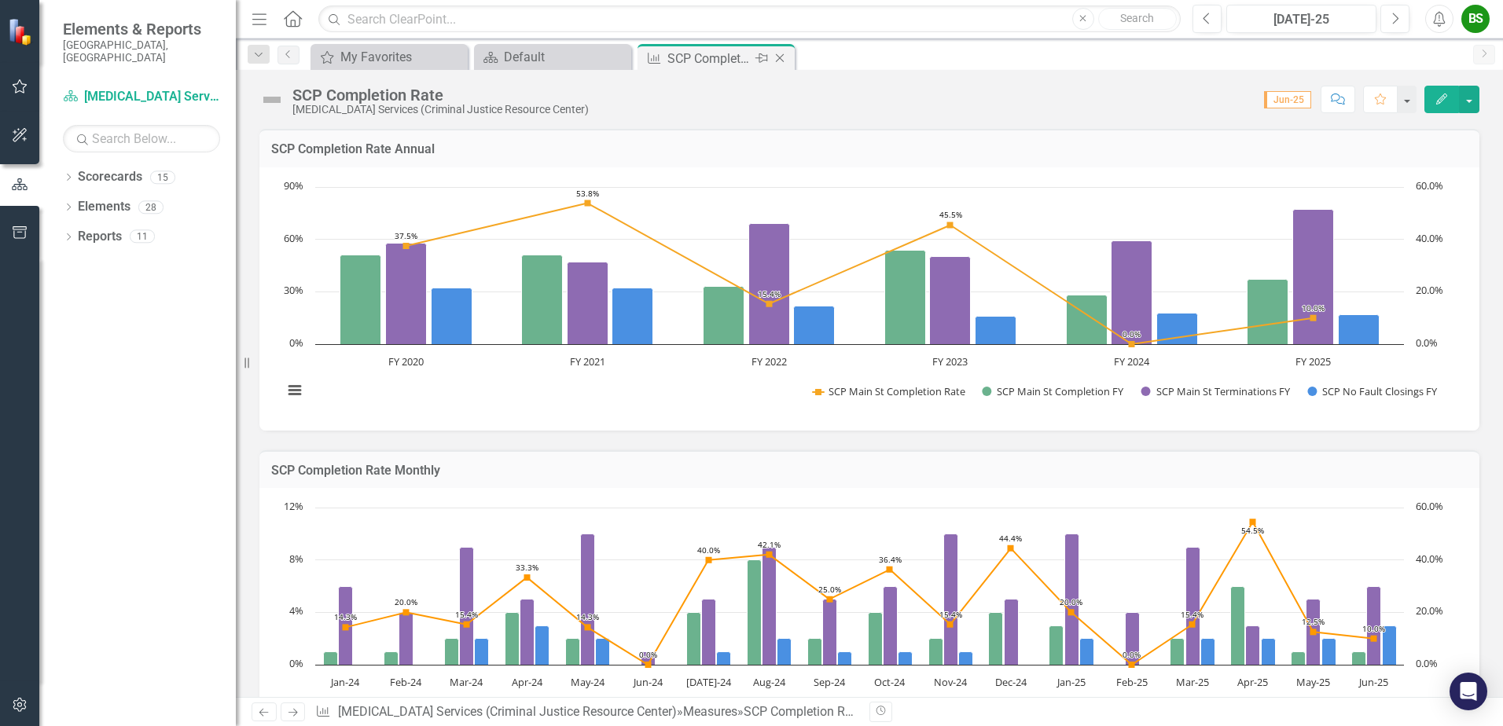
click at [786, 61] on icon "Close" at bounding box center [780, 58] width 16 height 13
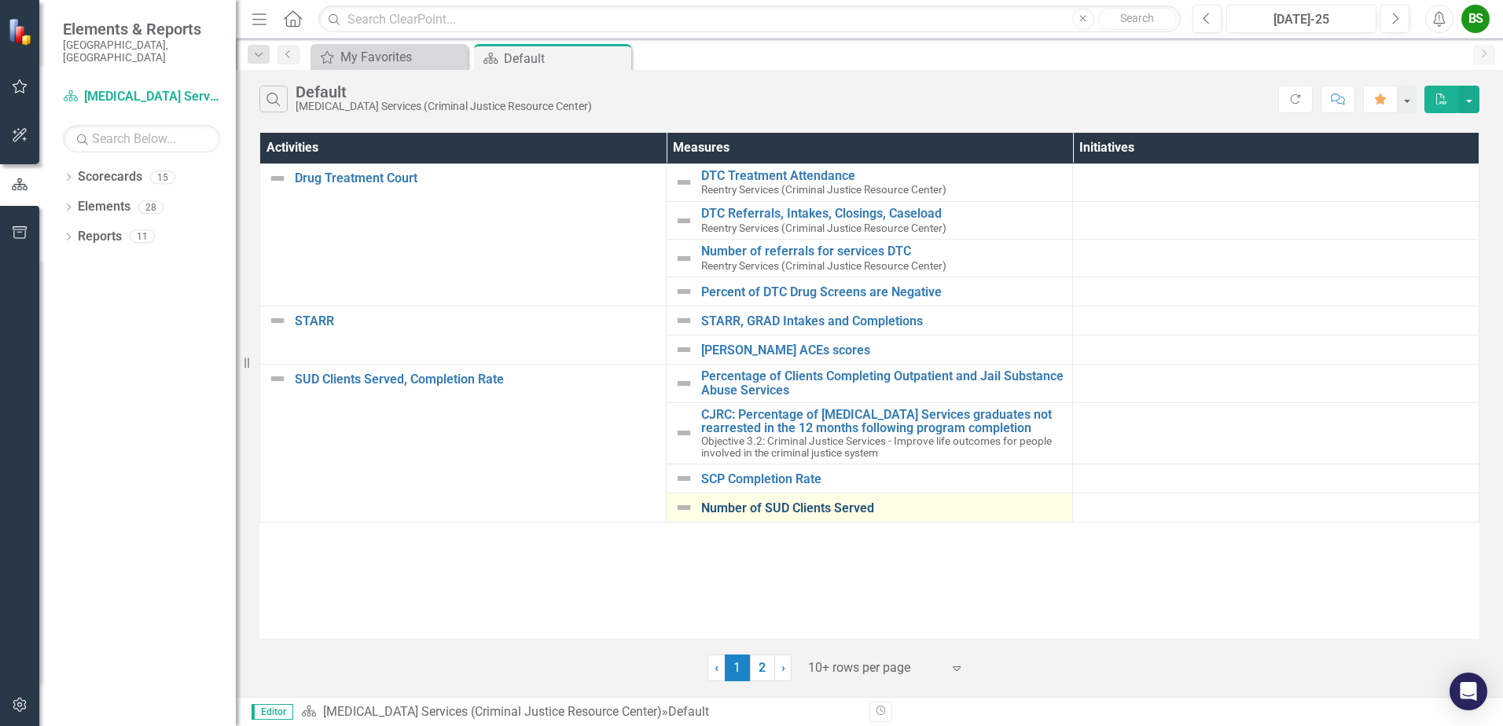
click at [802, 516] on link "Number of SUD Clients Served" at bounding box center [882, 508] width 363 height 14
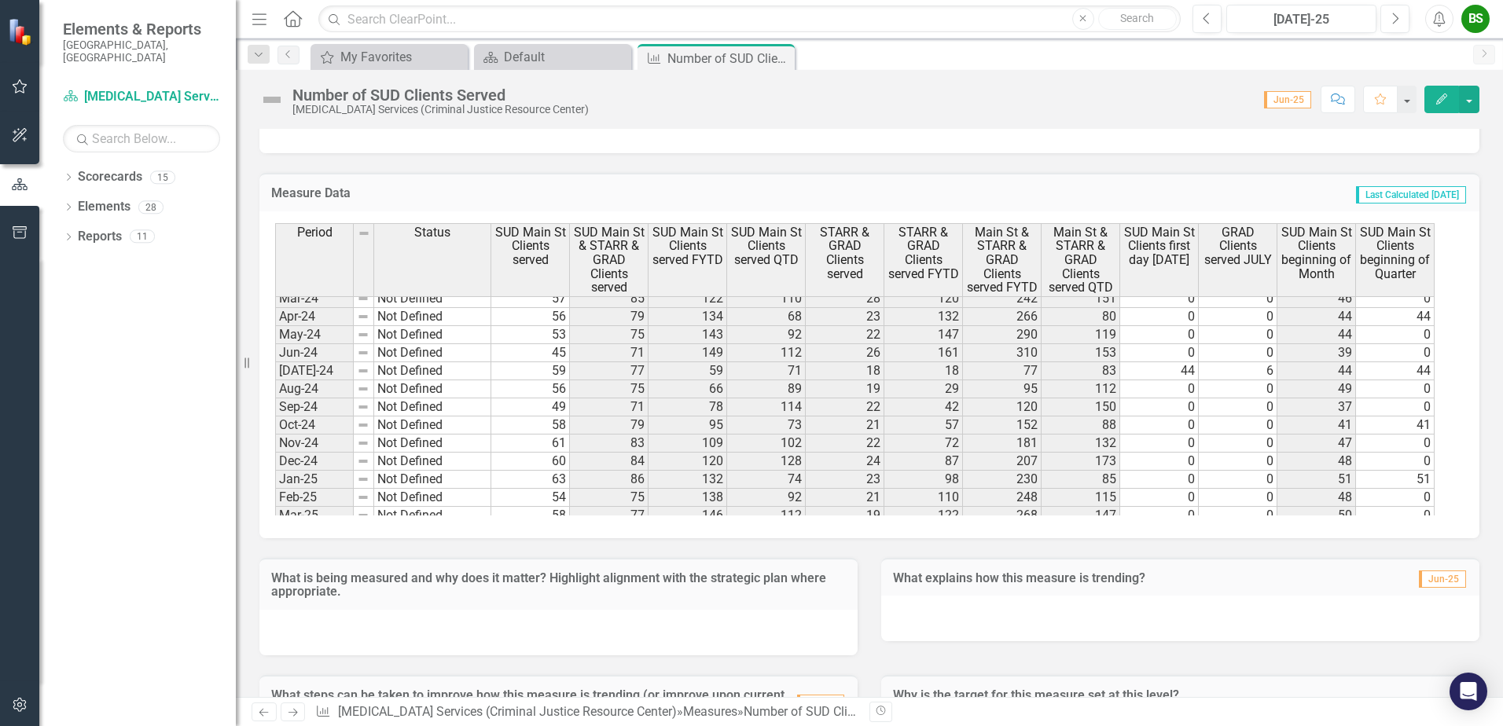
scroll to position [1192, 0]
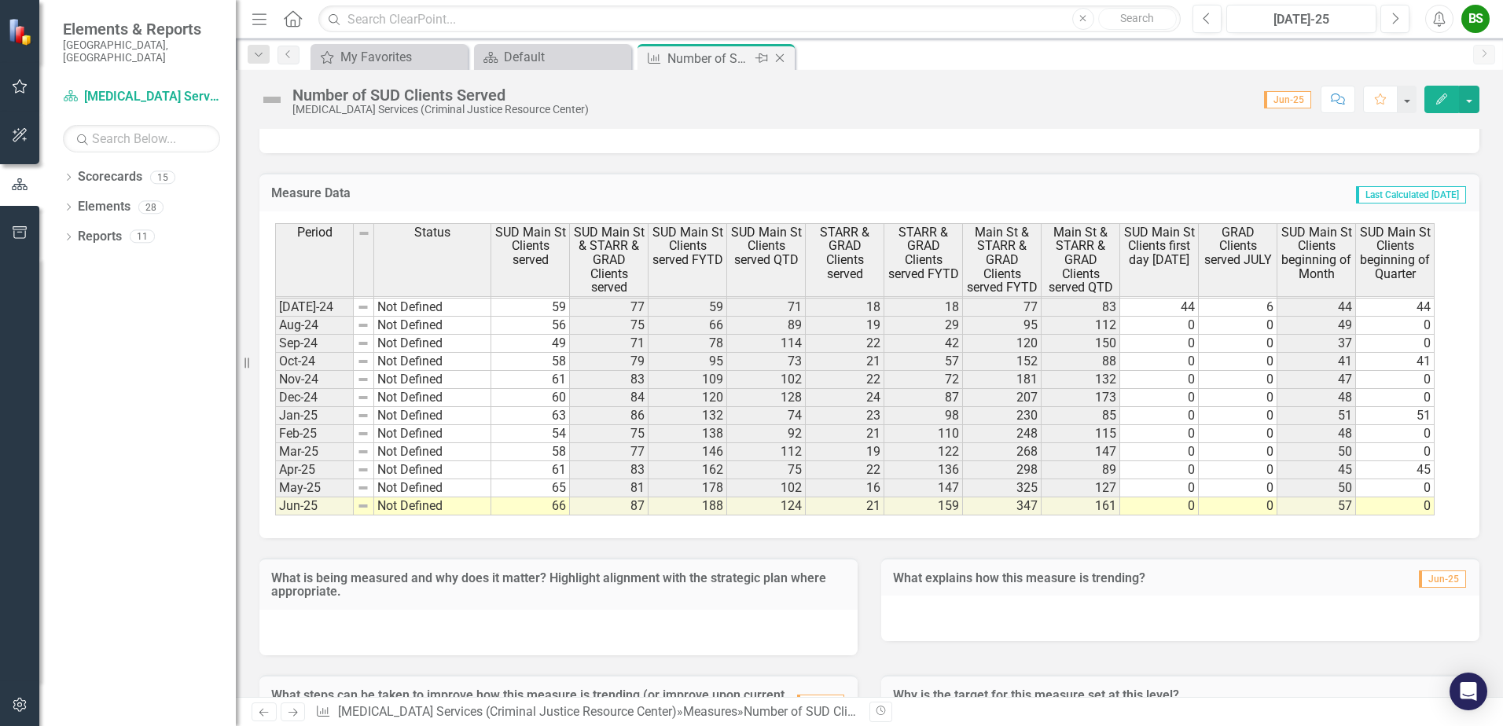
click at [784, 58] on icon "Close" at bounding box center [780, 58] width 16 height 13
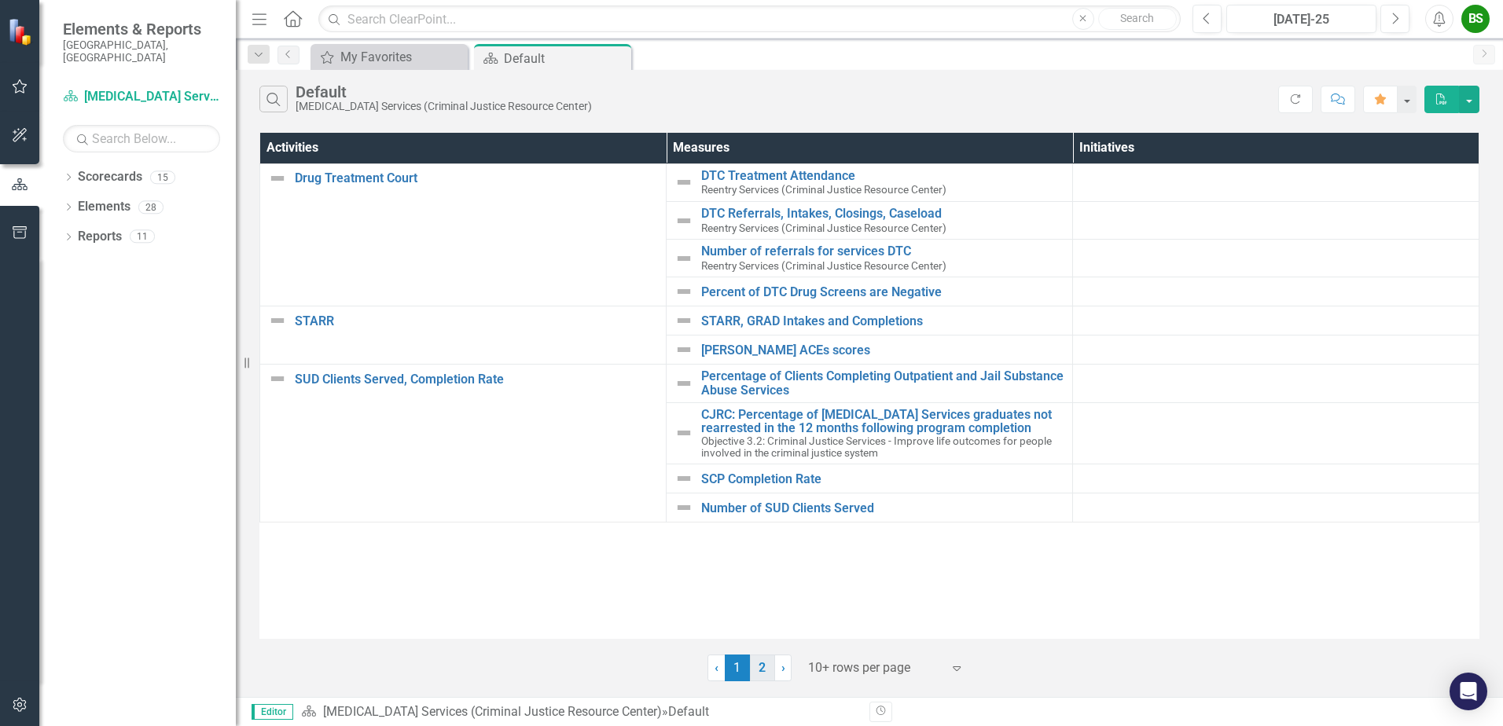
click at [765, 665] on link "2" at bounding box center [762, 668] width 25 height 27
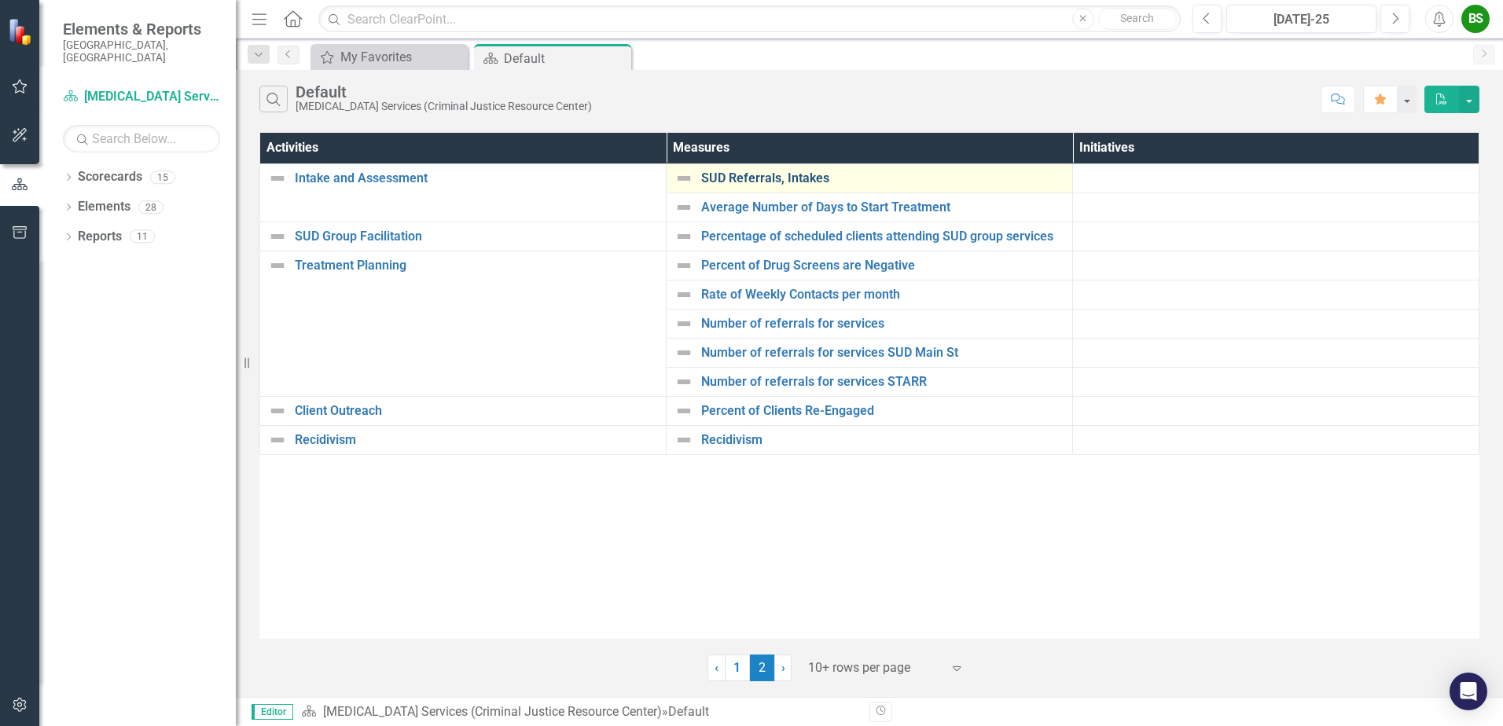
click at [774, 179] on link "SUD Referrals, Intakes" at bounding box center [882, 178] width 363 height 14
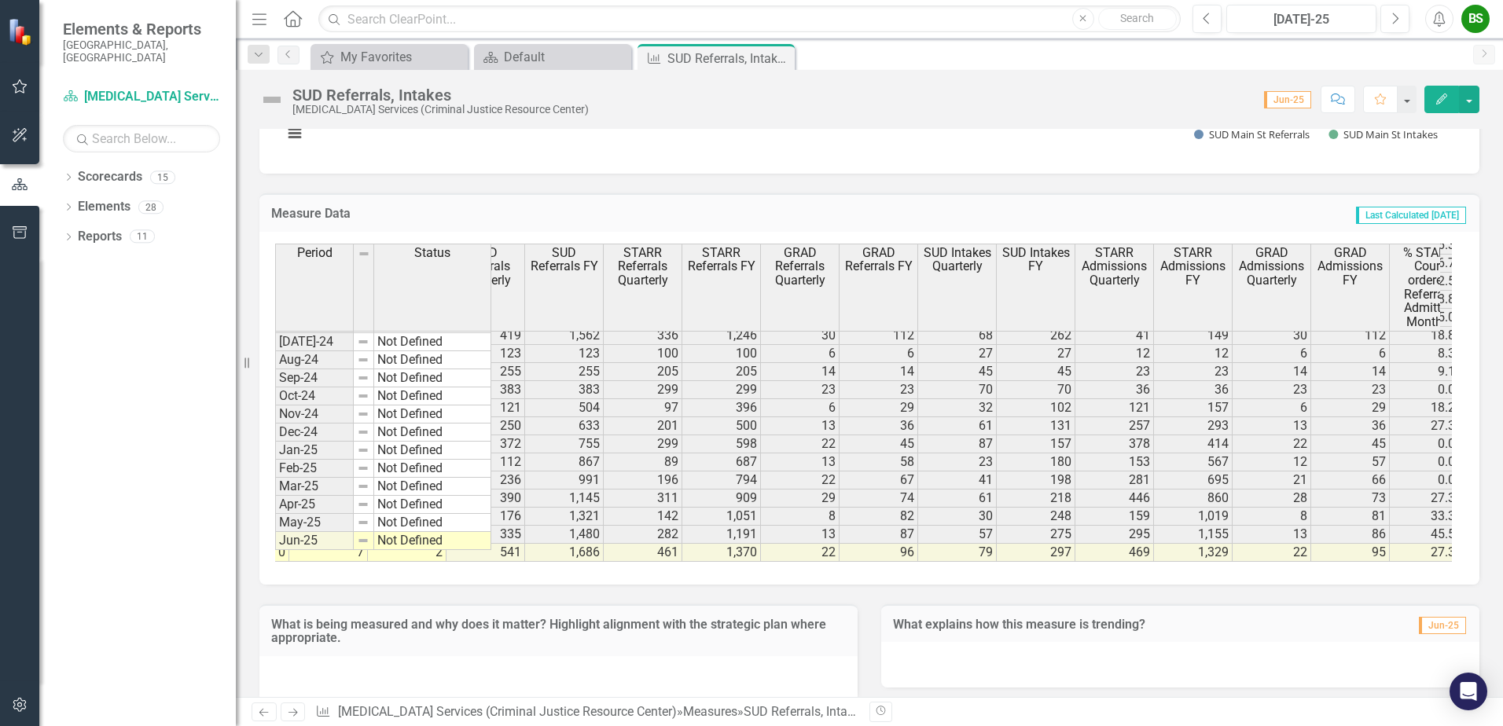
scroll to position [0, 2336]
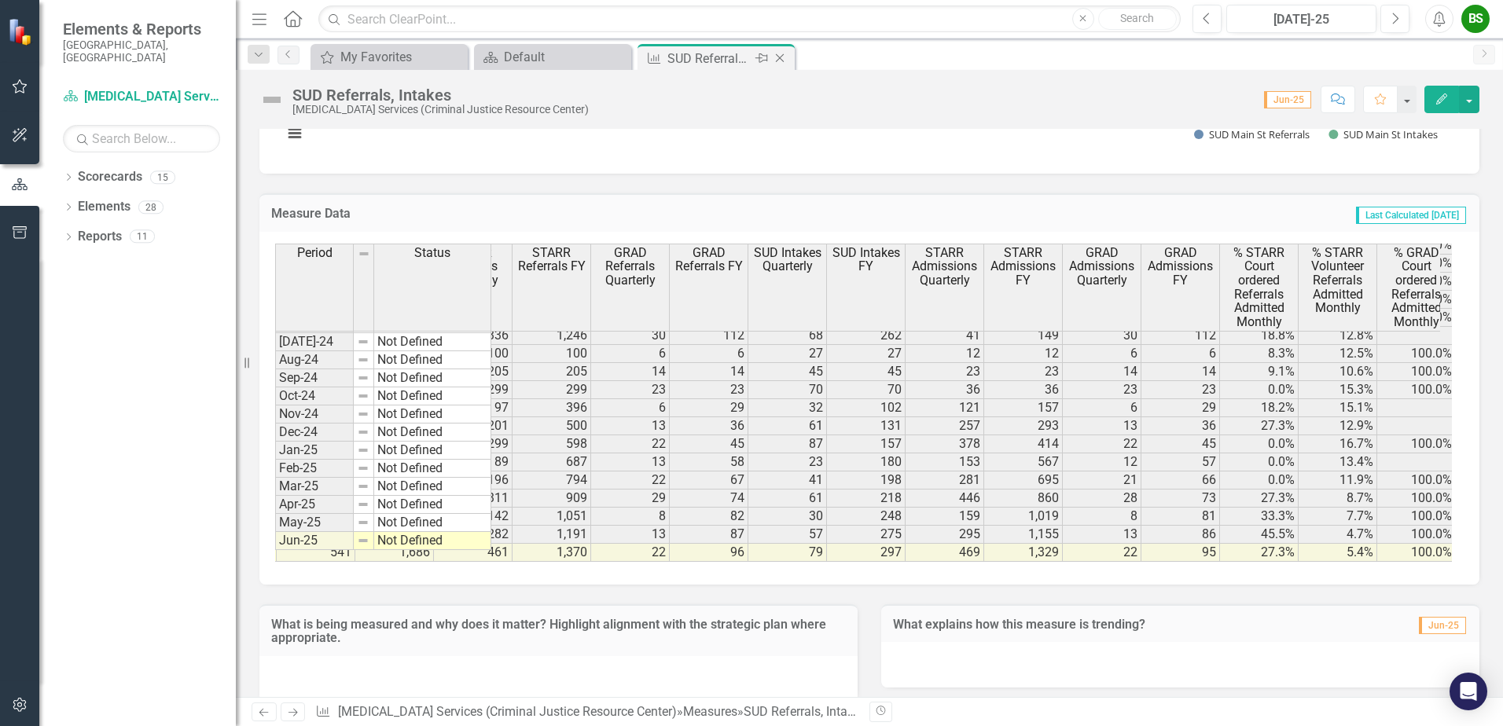
click at [780, 53] on icon "Close" at bounding box center [780, 58] width 16 height 13
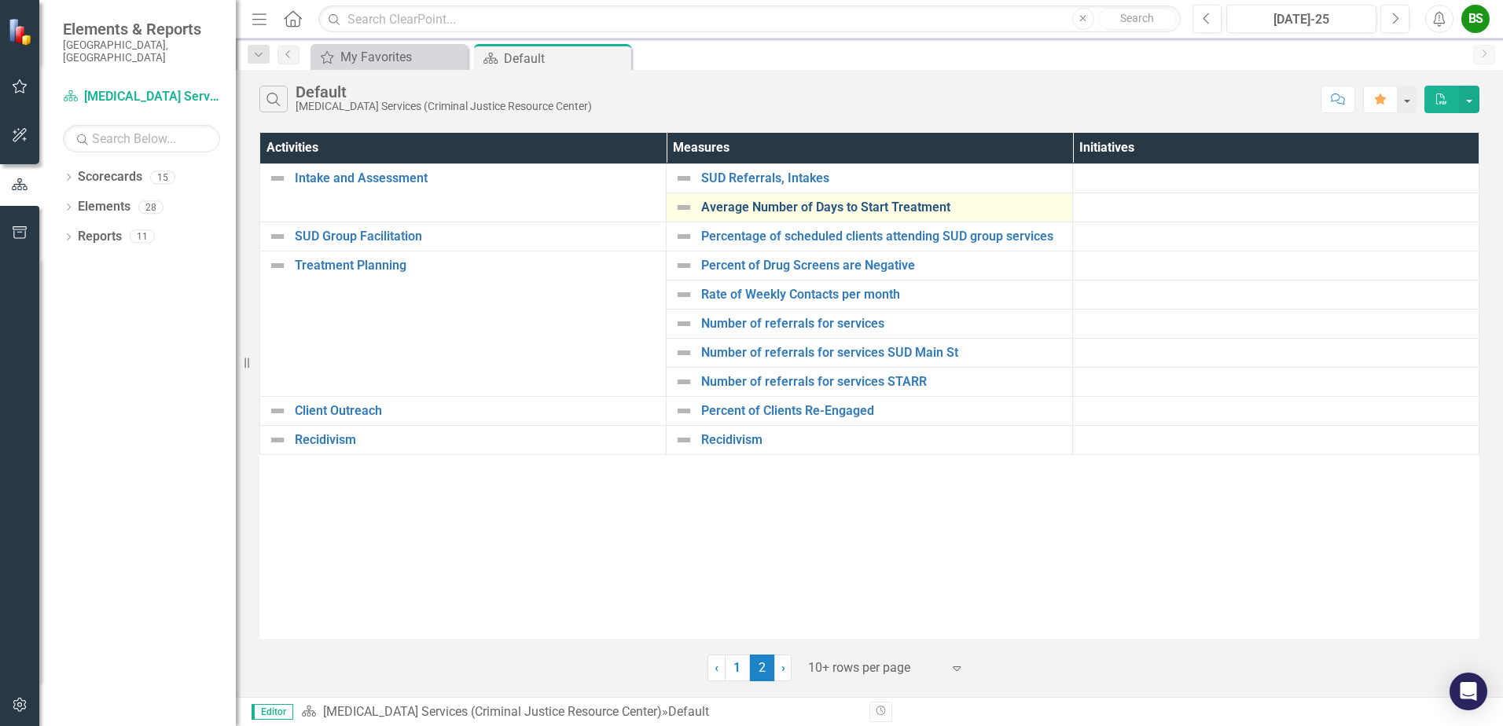
click at [797, 202] on link "Average Number of Days to Start Treatment" at bounding box center [882, 207] width 363 height 14
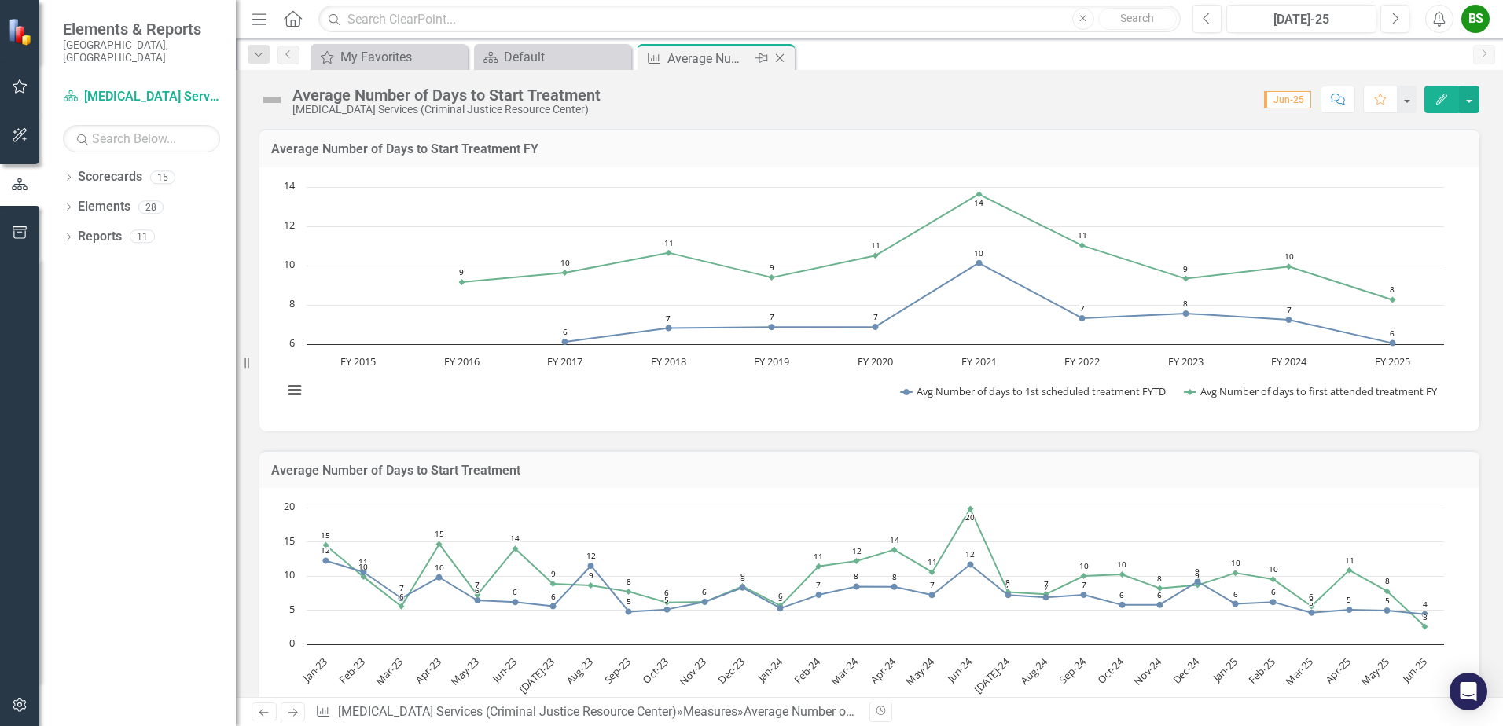
click at [783, 53] on icon "Close" at bounding box center [780, 58] width 16 height 13
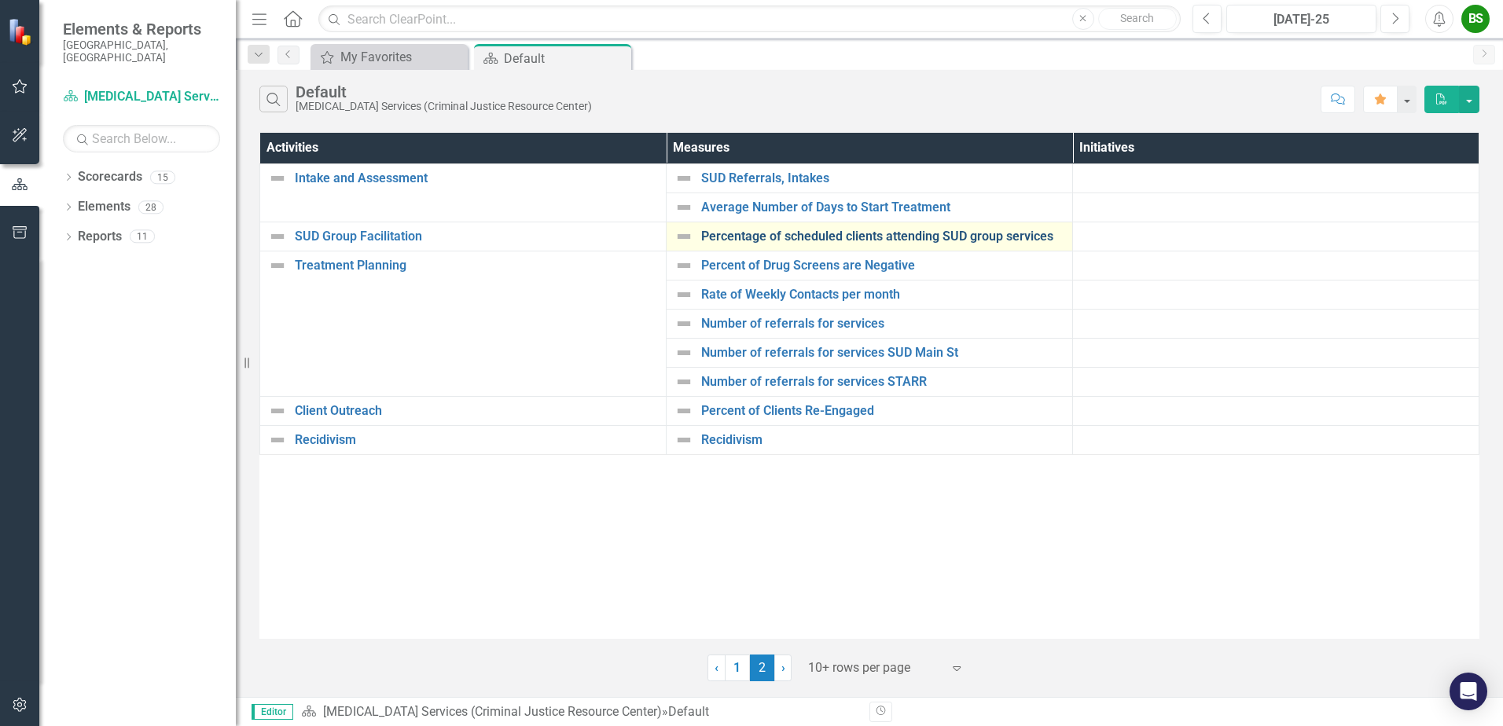
click at [839, 242] on link "Percentage of scheduled clients attending SUD group services" at bounding box center [882, 236] width 363 height 14
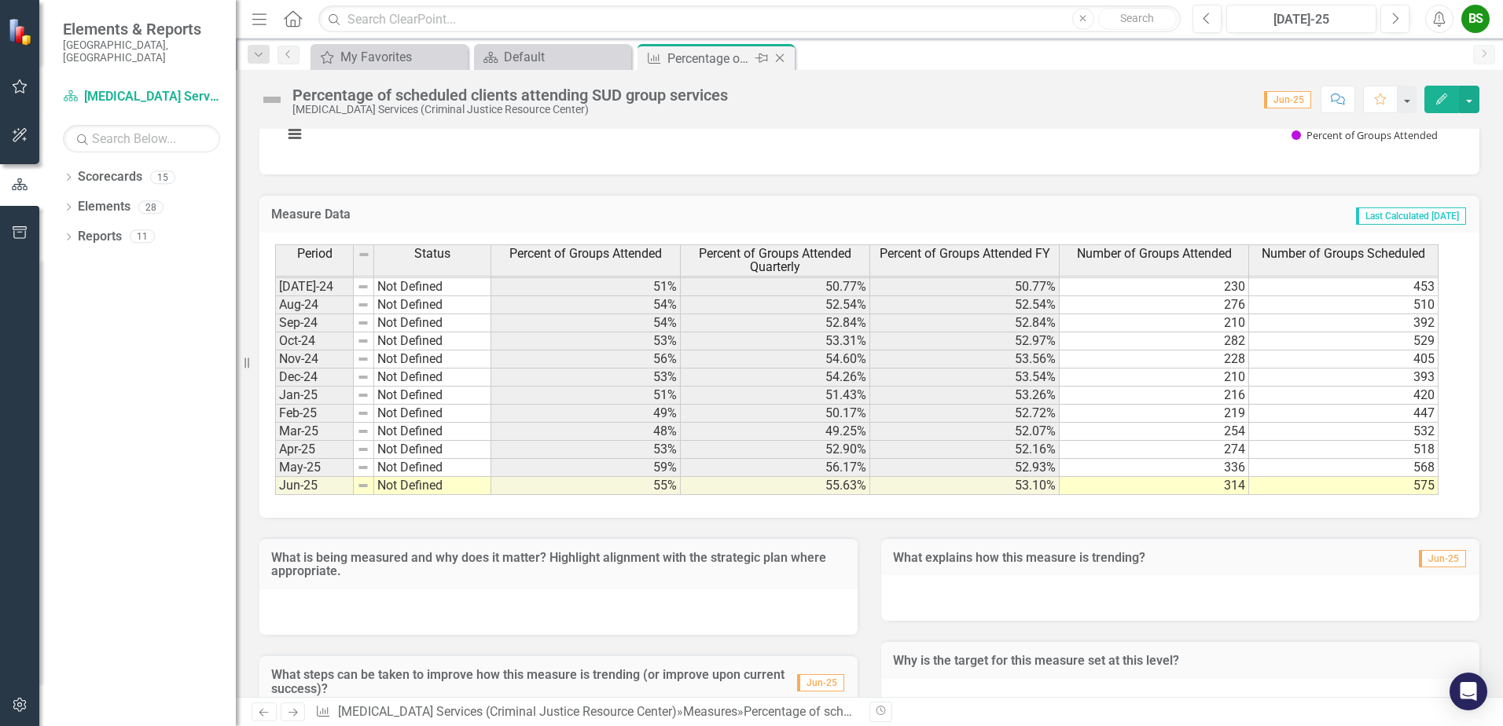
click at [782, 61] on icon at bounding box center [780, 58] width 9 height 9
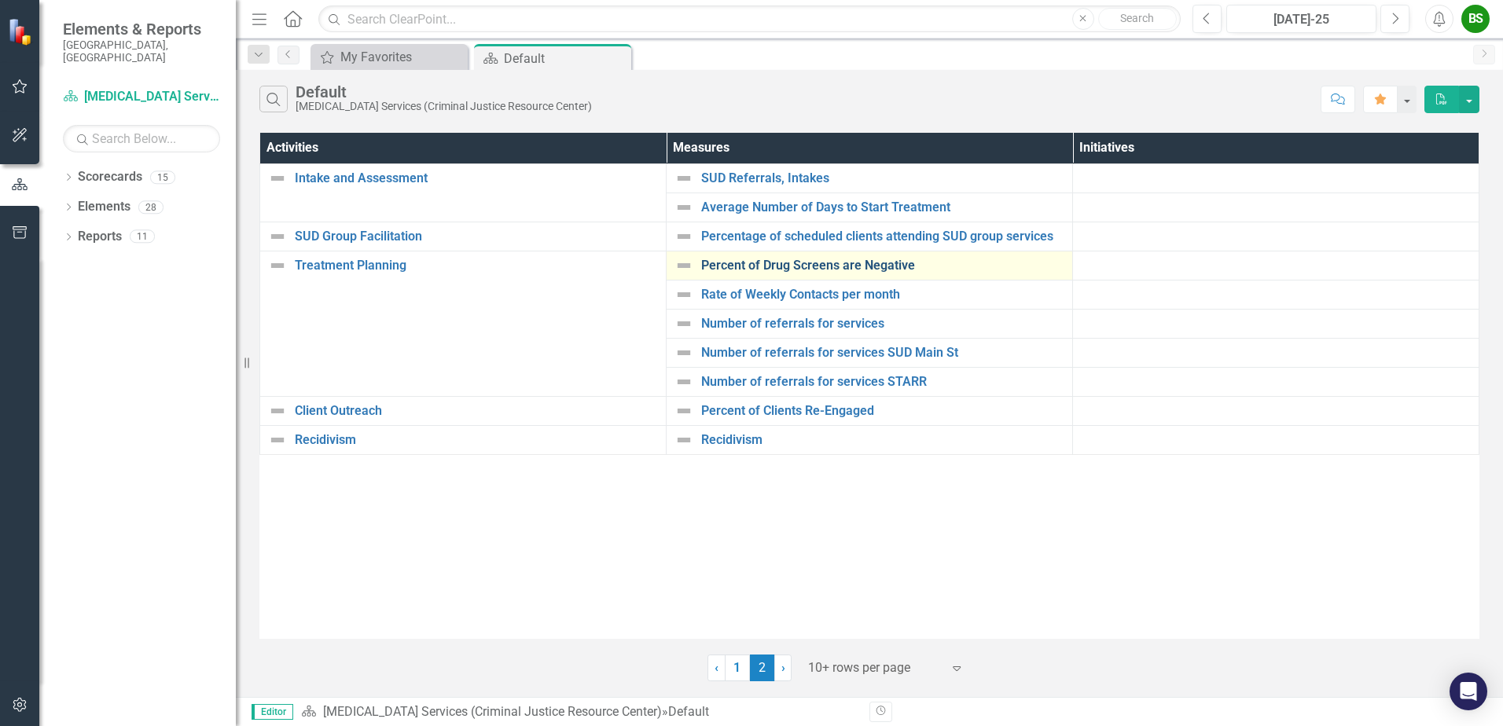
click at [816, 262] on link "Percent of Drug Screens are Negative" at bounding box center [882, 266] width 363 height 14
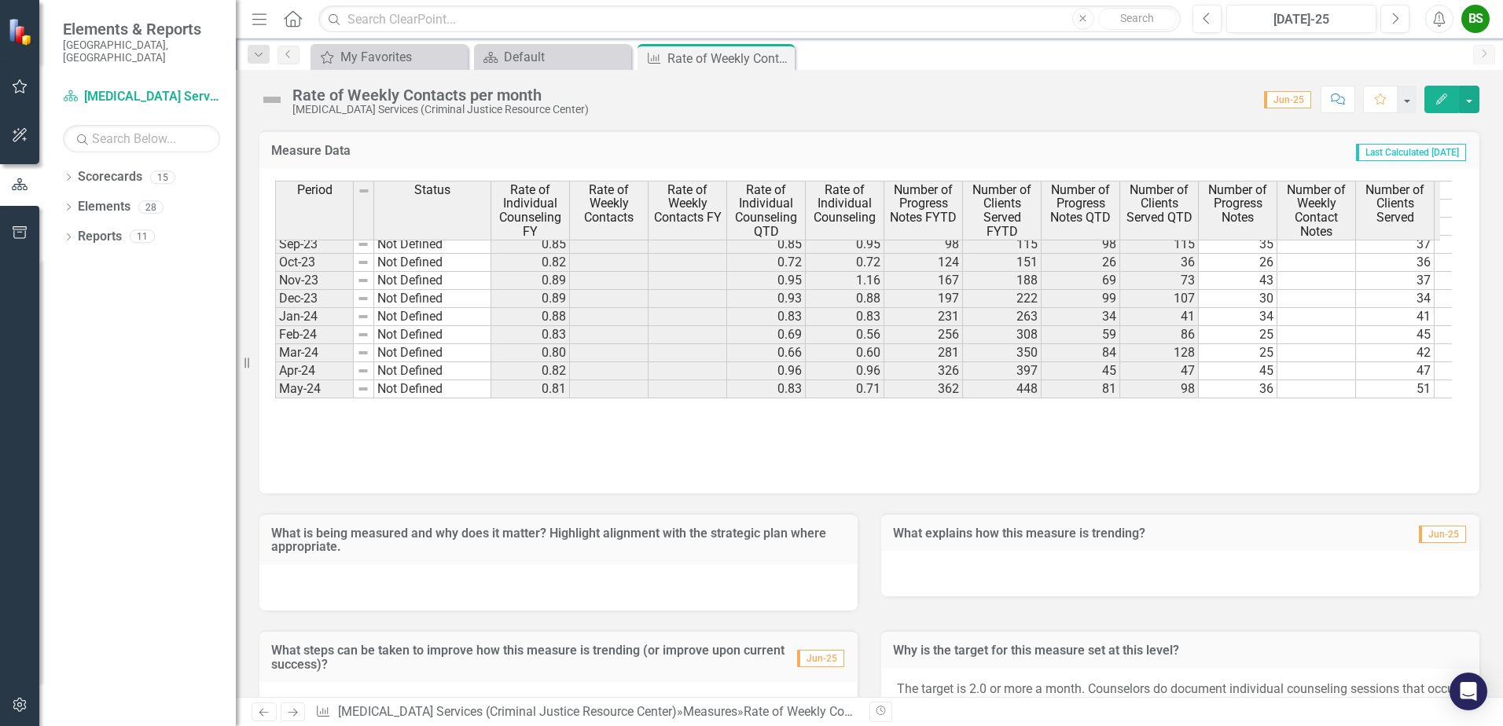
scroll to position [1192, 0]
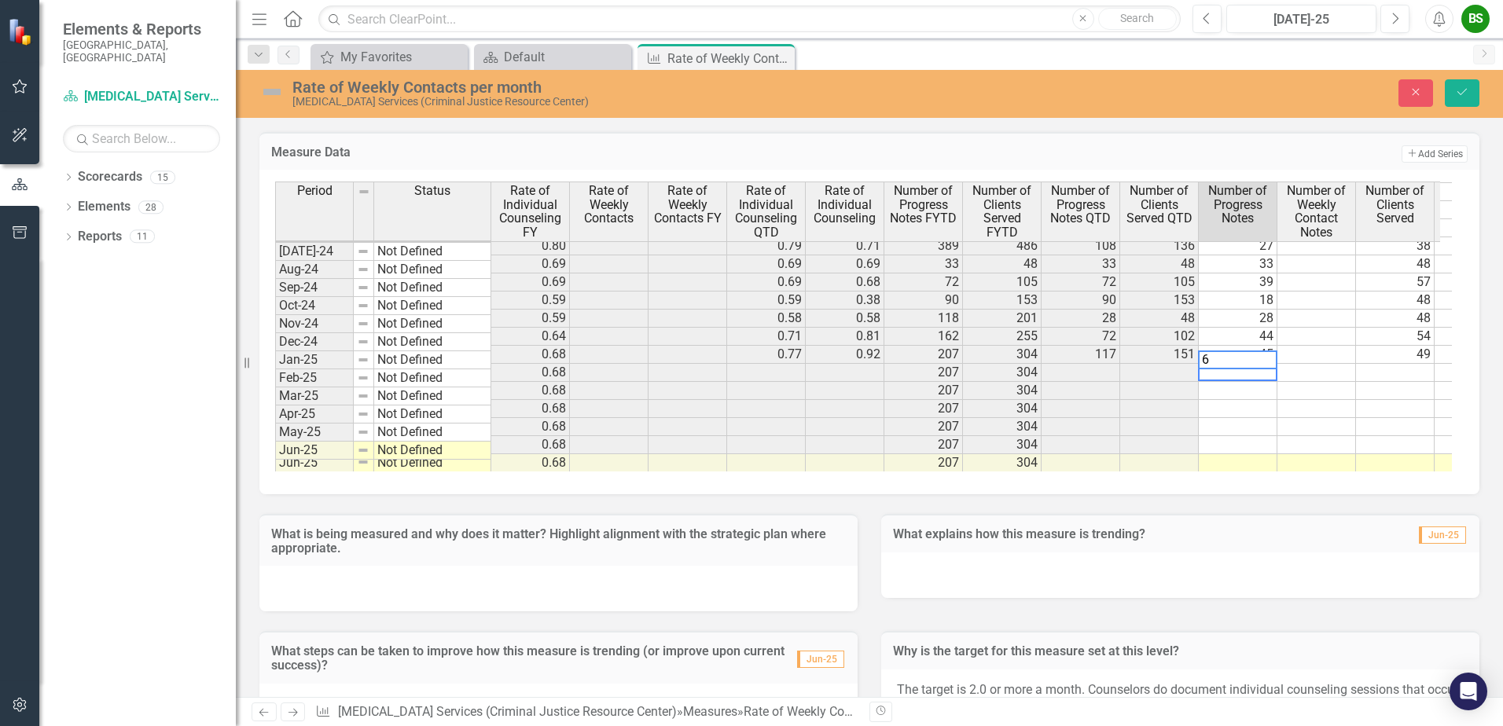
type textarea "63"
type textarea "53"
click at [1269, 382] on td at bounding box center [1237, 391] width 79 height 18
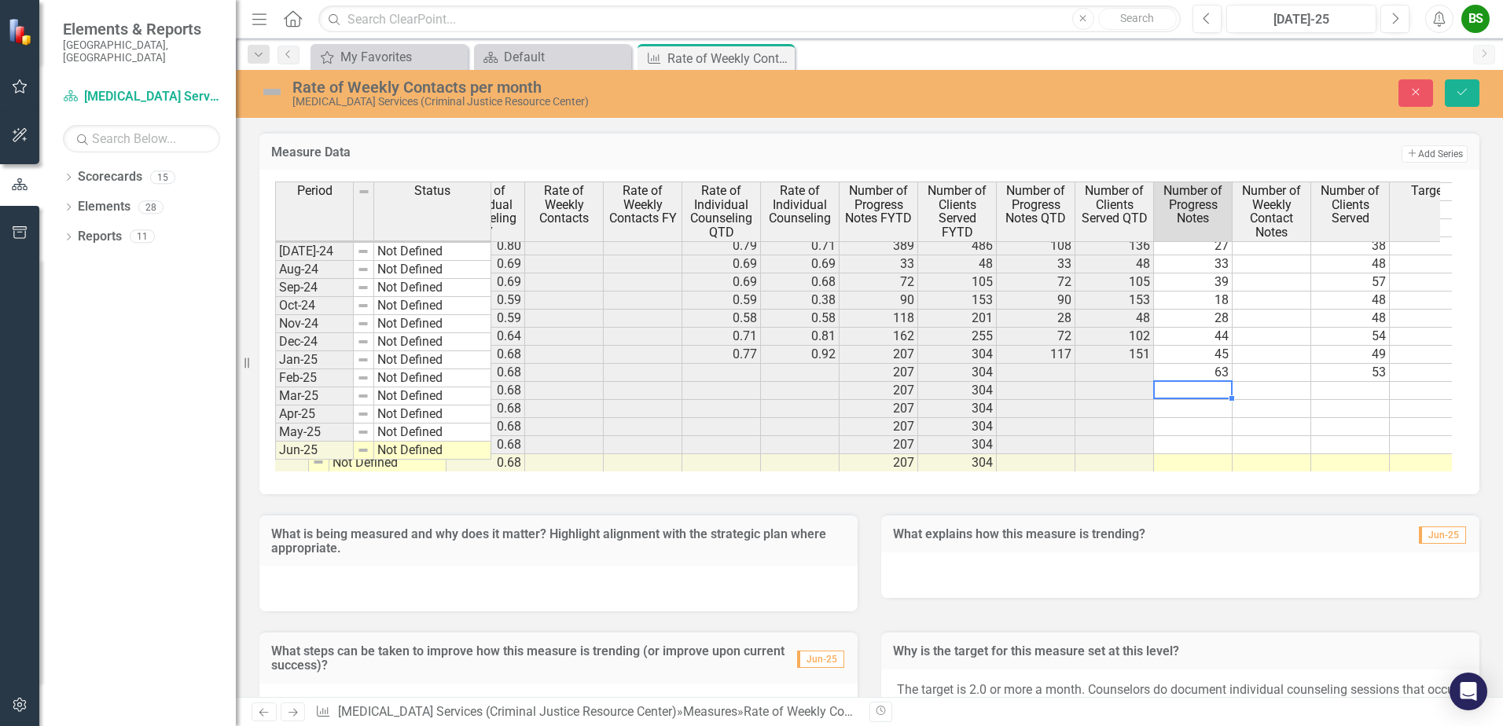
scroll to position [0, 73]
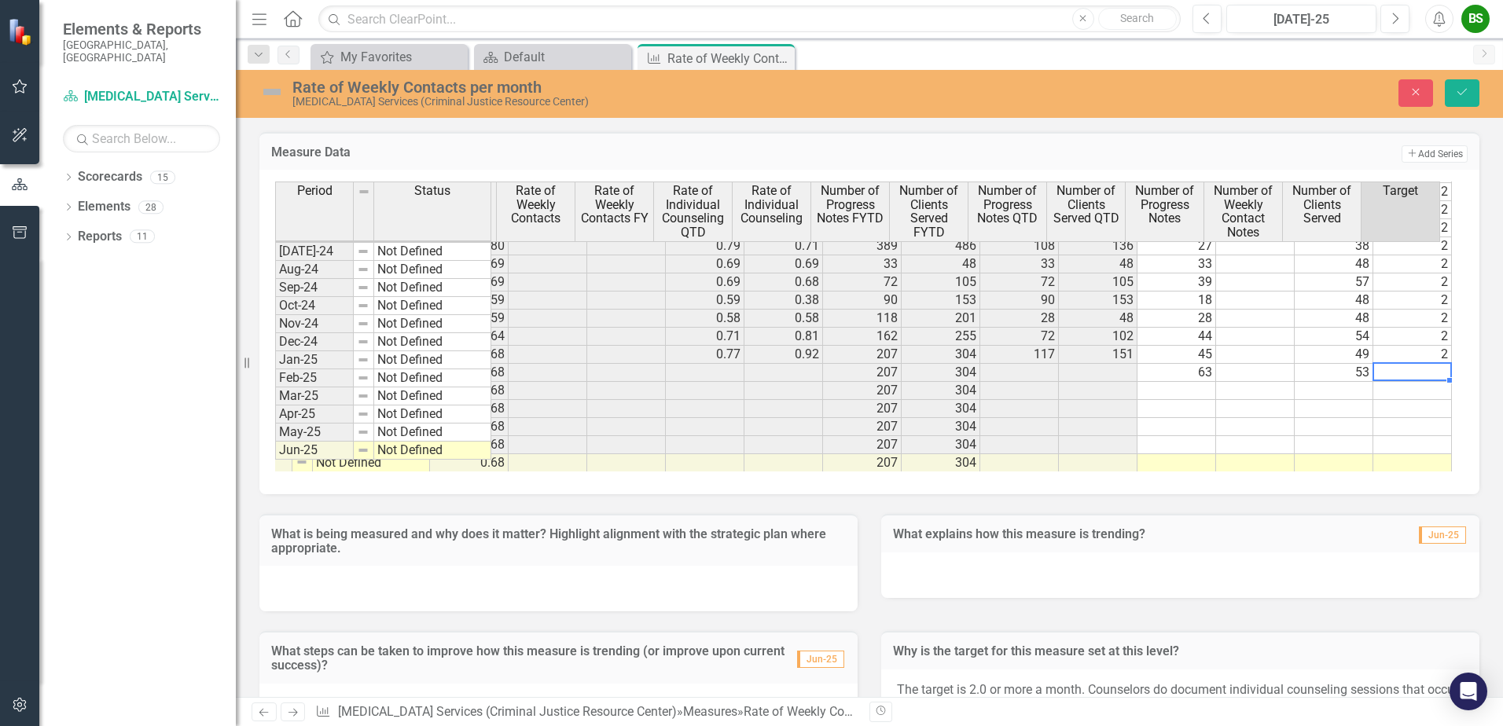
click at [1395, 364] on td at bounding box center [1412, 373] width 79 height 18
type textarea "2"
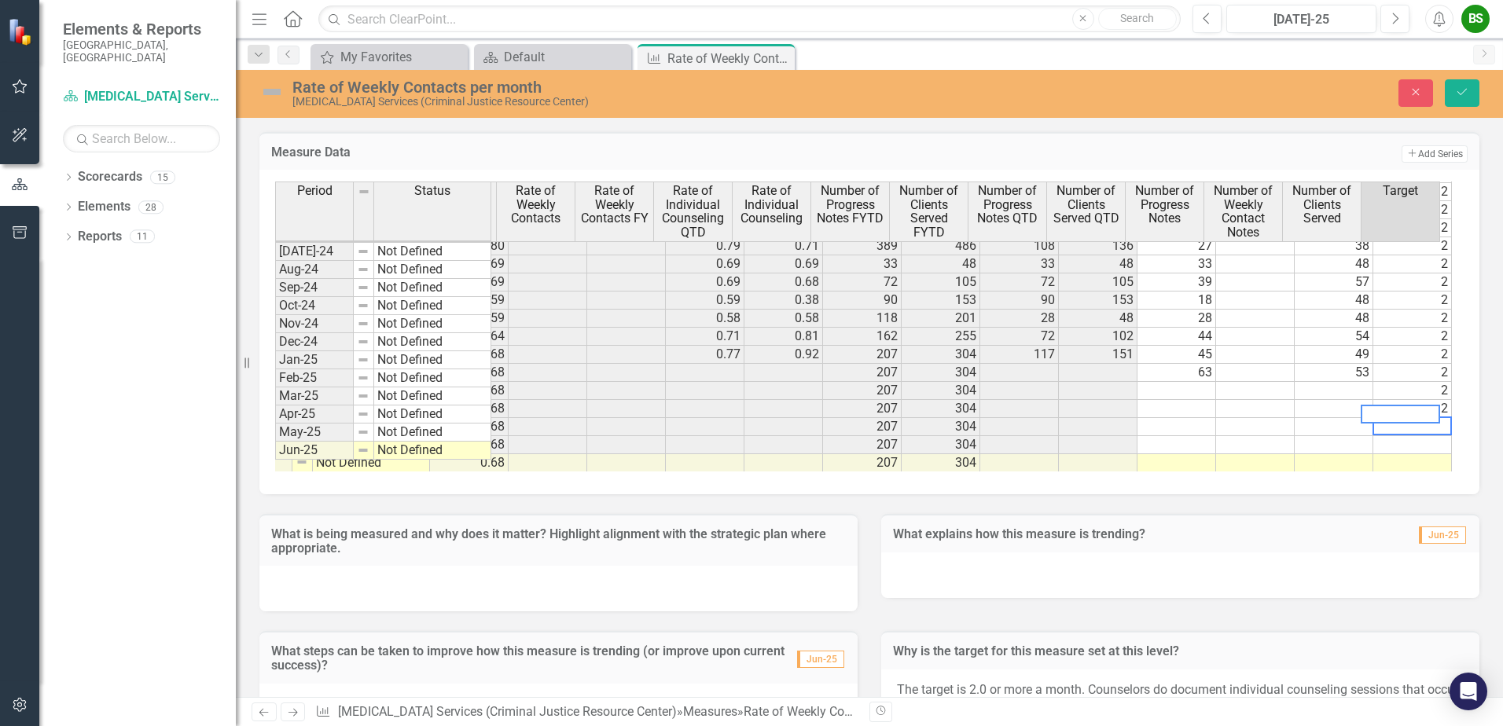
type textarea "2"
click at [1187, 382] on td at bounding box center [1176, 391] width 79 height 18
click at [1179, 382] on td at bounding box center [1176, 391] width 79 height 18
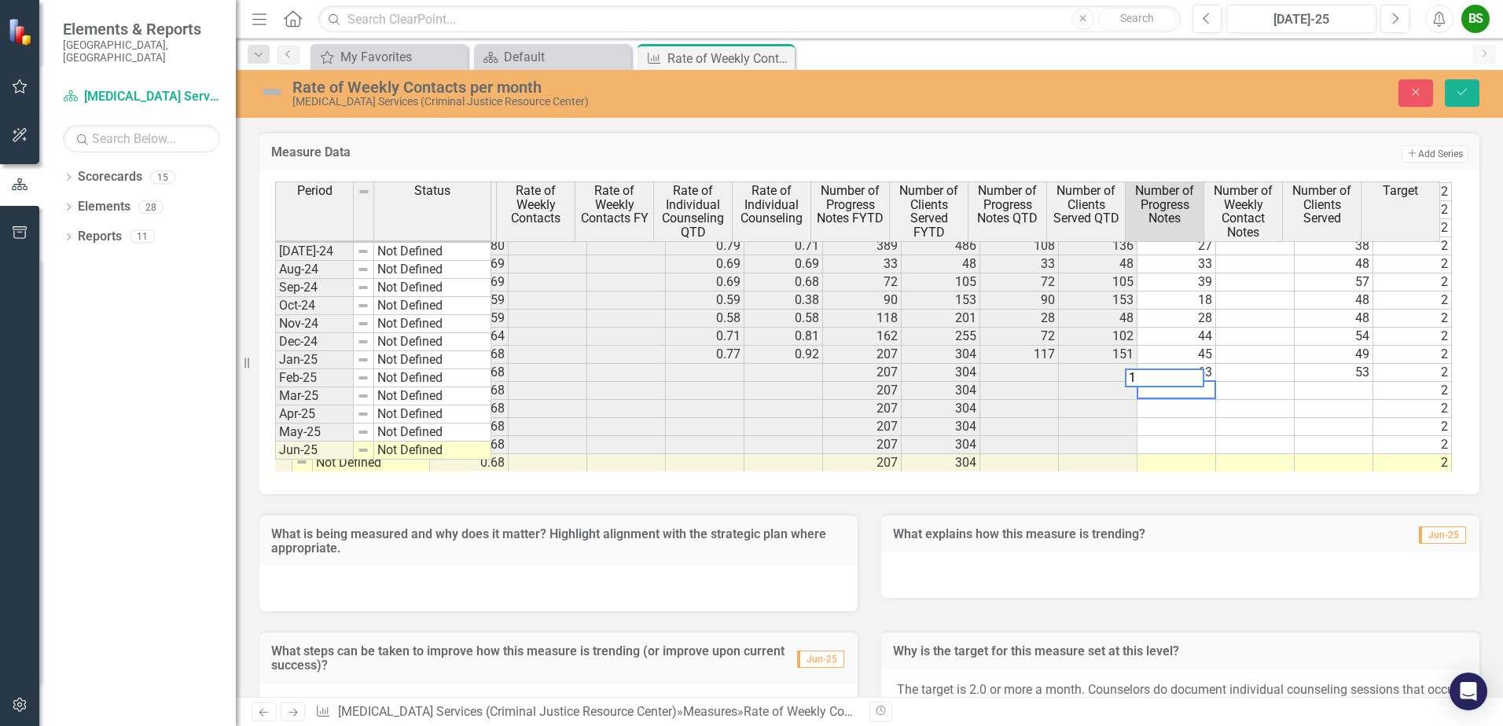
type textarea "19"
type textarea "47"
click at [1190, 400] on td at bounding box center [1176, 409] width 79 height 18
type textarea "92"
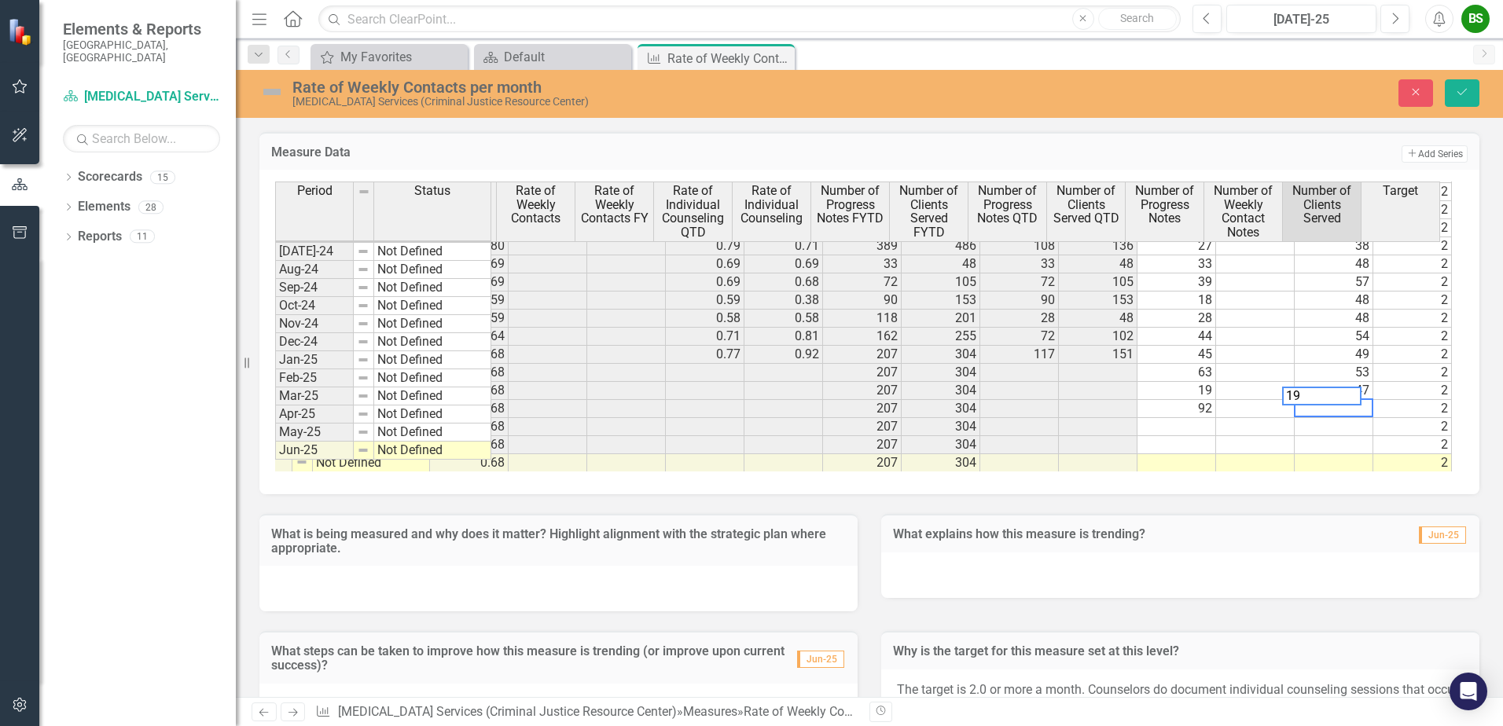
click at [1146, 383] on td "19" at bounding box center [1176, 391] width 79 height 18
click at [1167, 400] on td "92" at bounding box center [1176, 409] width 79 height 18
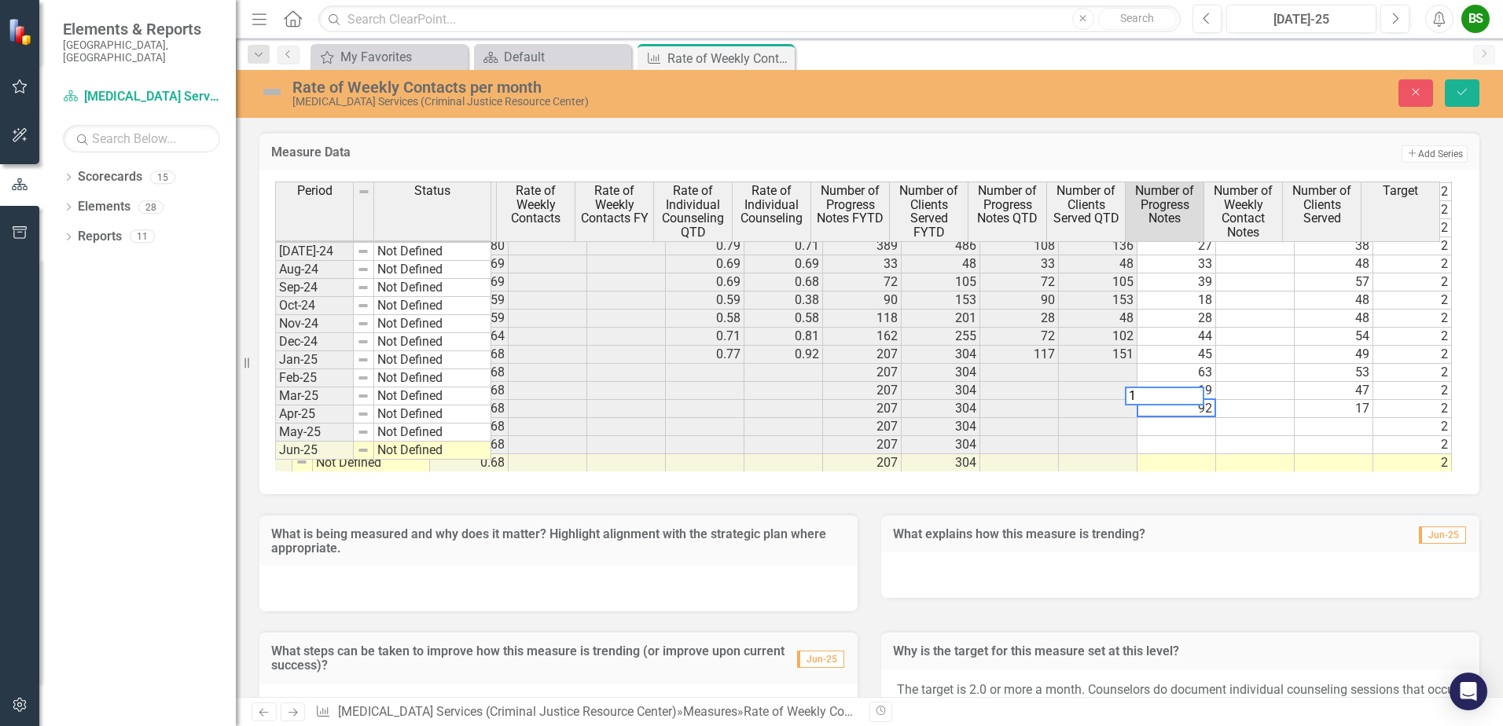
type textarea "17"
click at [1344, 400] on td "17" at bounding box center [1333, 409] width 79 height 18
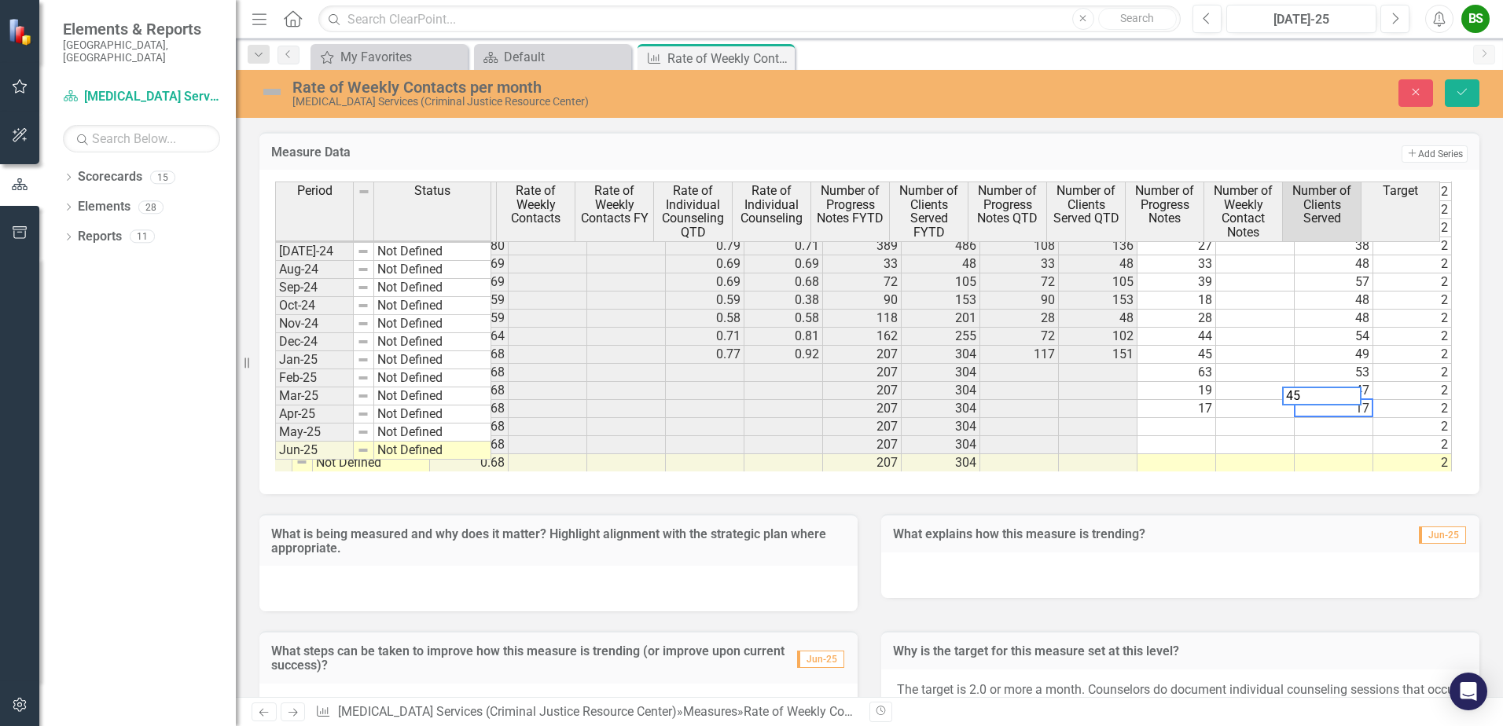
type textarea "45"
click at [1184, 418] on td at bounding box center [1176, 427] width 79 height 18
click at [1170, 418] on td at bounding box center [1176, 427] width 79 height 18
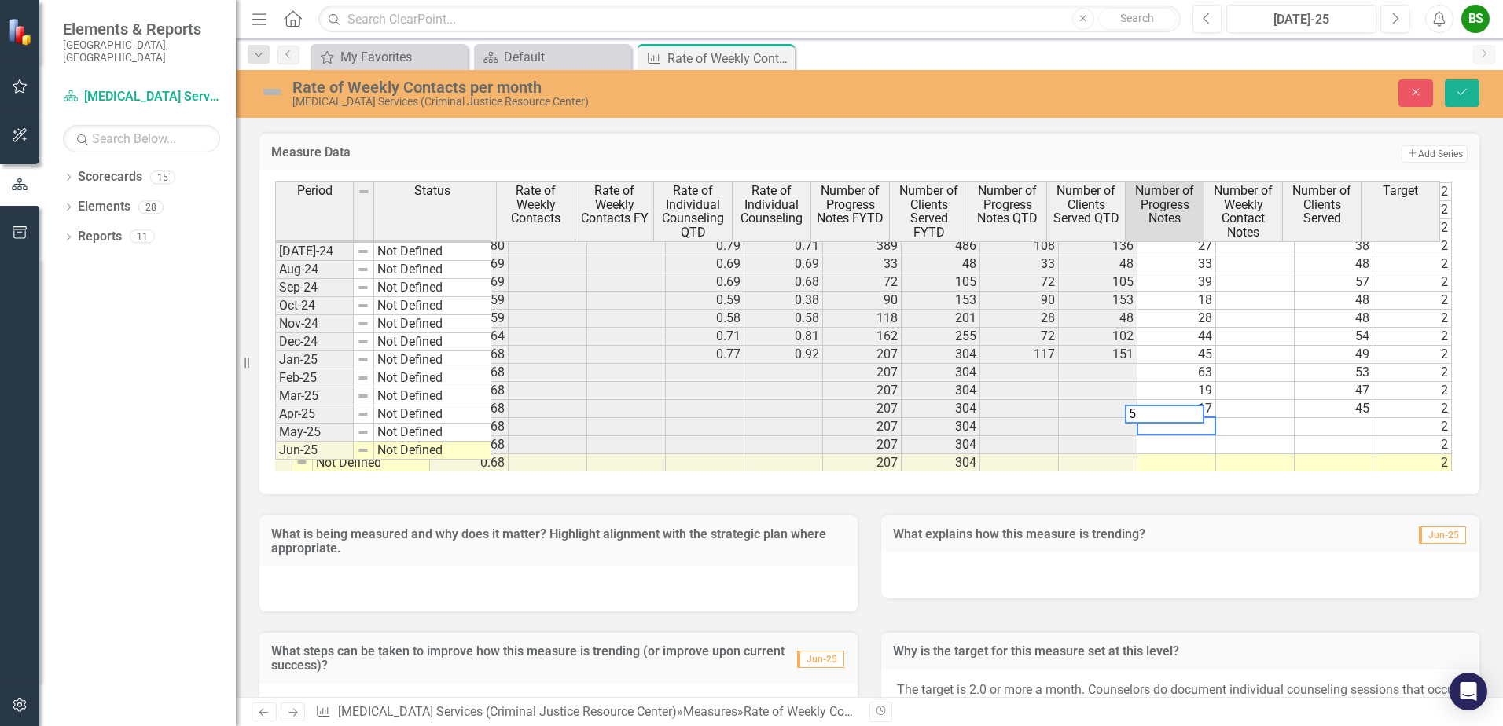
type textarea "55"
click at [1170, 418] on td "55" at bounding box center [1176, 427] width 79 height 18
type textarea "11"
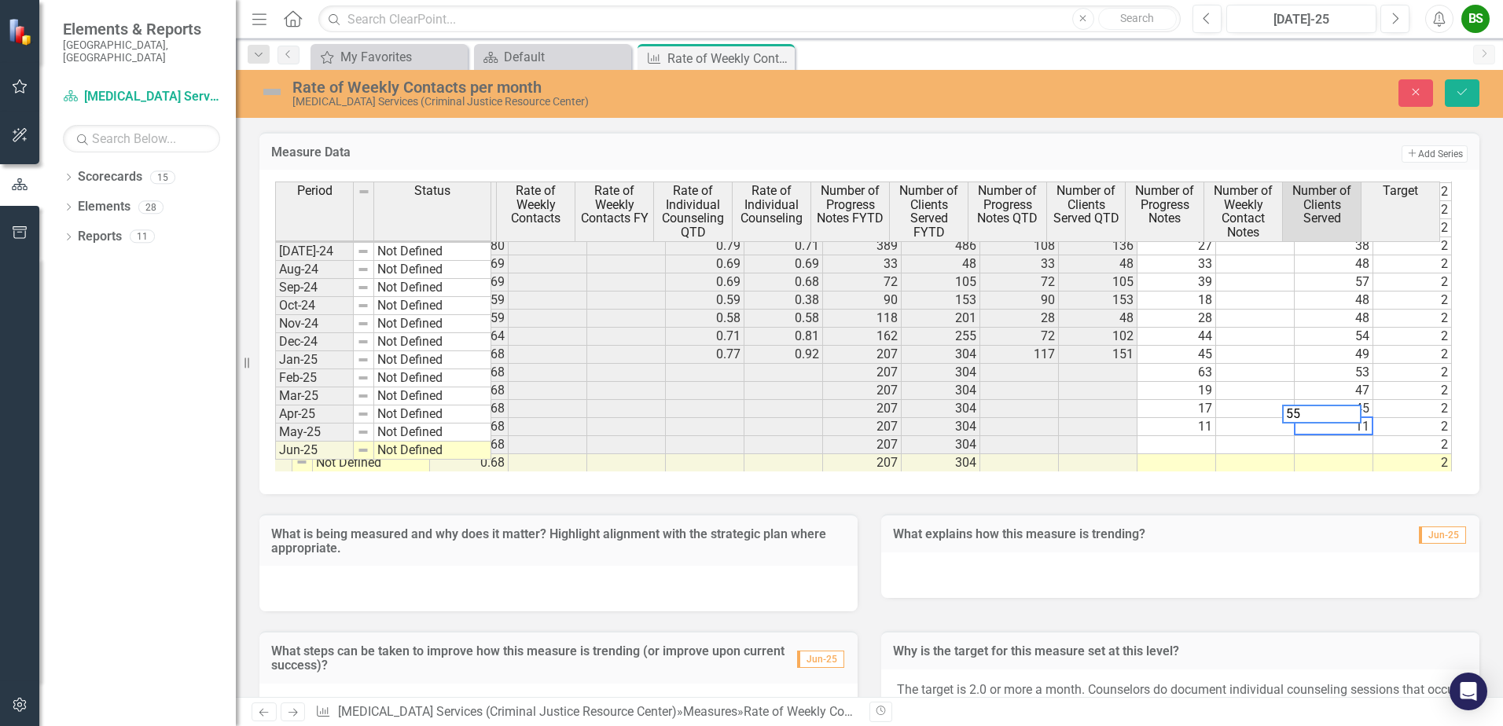
type textarea "55"
click at [1182, 436] on td at bounding box center [1176, 445] width 79 height 18
type textarea "11"
type textarea "55"
click at [1184, 454] on td at bounding box center [1176, 463] width 79 height 18
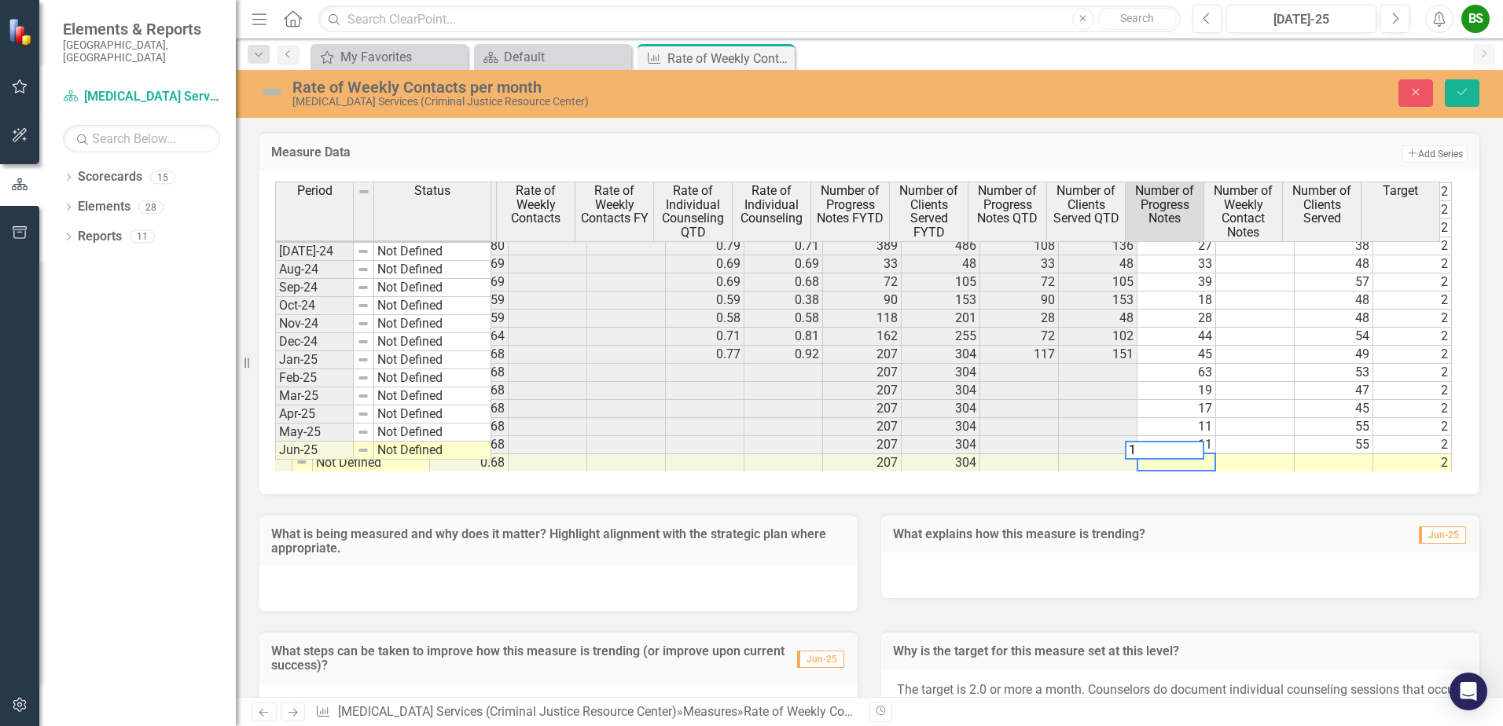
type textarea "12"
type textarea "56"
click at [1190, 403] on td "17" at bounding box center [1176, 409] width 79 height 18
click at [1185, 418] on td "11" at bounding box center [1176, 427] width 79 height 18
click at [1195, 400] on td "17" at bounding box center [1176, 409] width 79 height 18
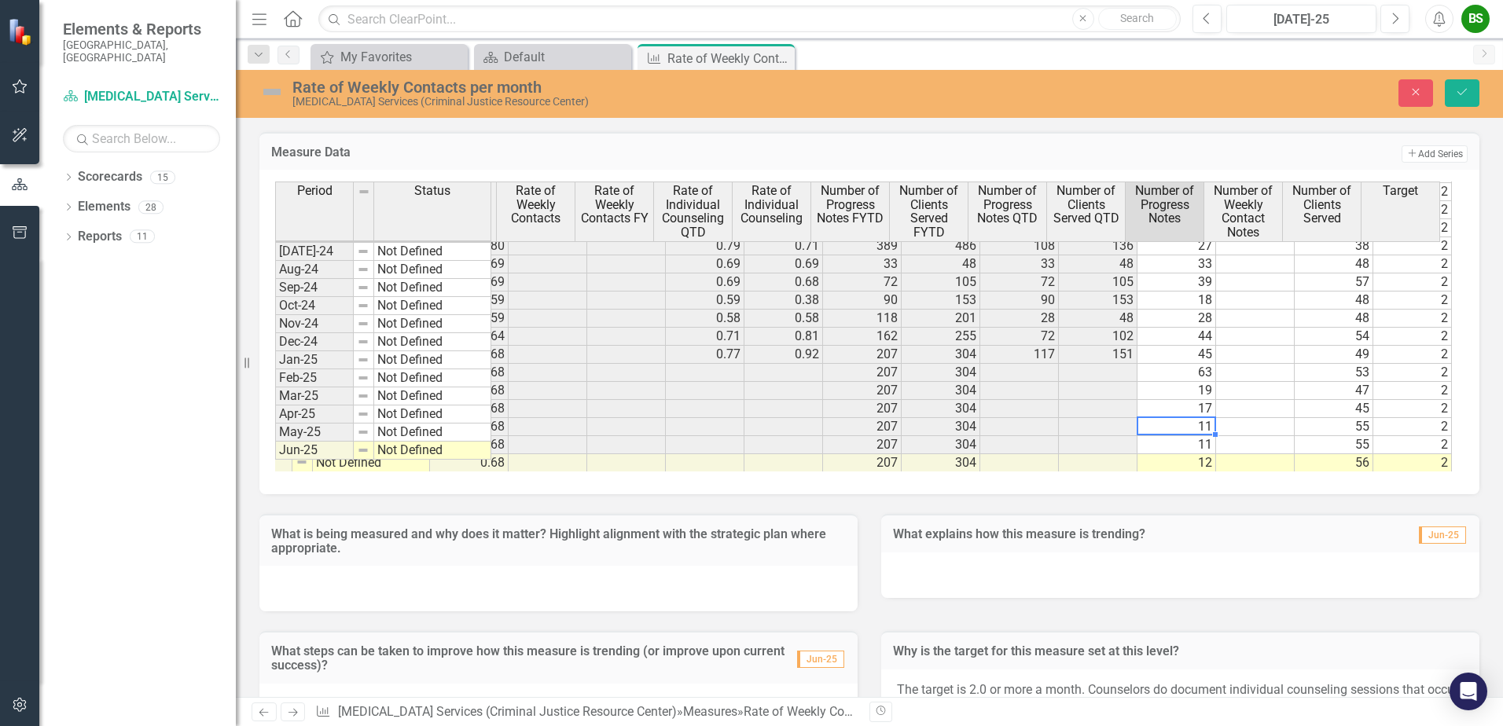
click at [1195, 418] on td "11" at bounding box center [1176, 427] width 79 height 18
type textarea "17"
click at [1178, 400] on td "17" at bounding box center [1176, 409] width 79 height 18
click at [1181, 382] on td "19" at bounding box center [1176, 391] width 79 height 18
type textarea "21"
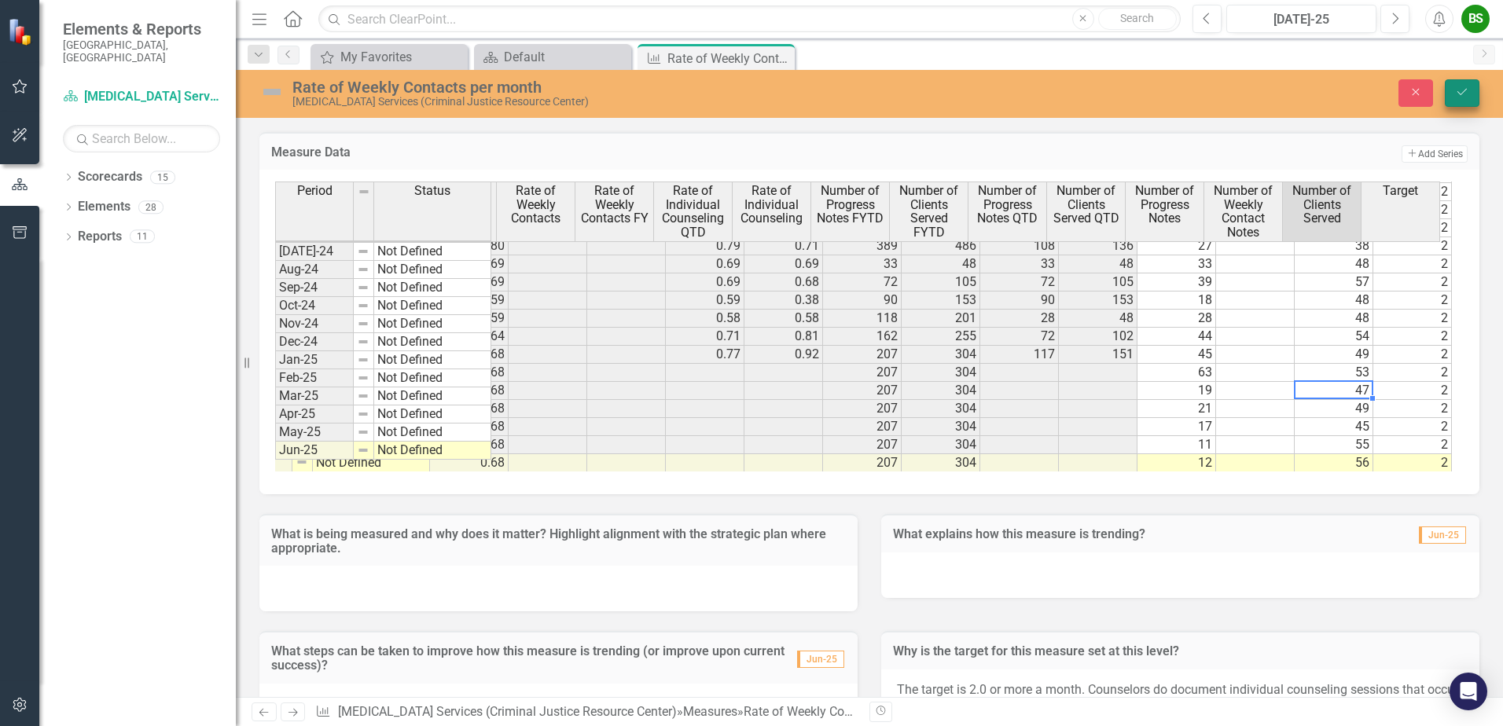
type textarea "47"
click at [1463, 96] on icon "Save" at bounding box center [1462, 91] width 14 height 11
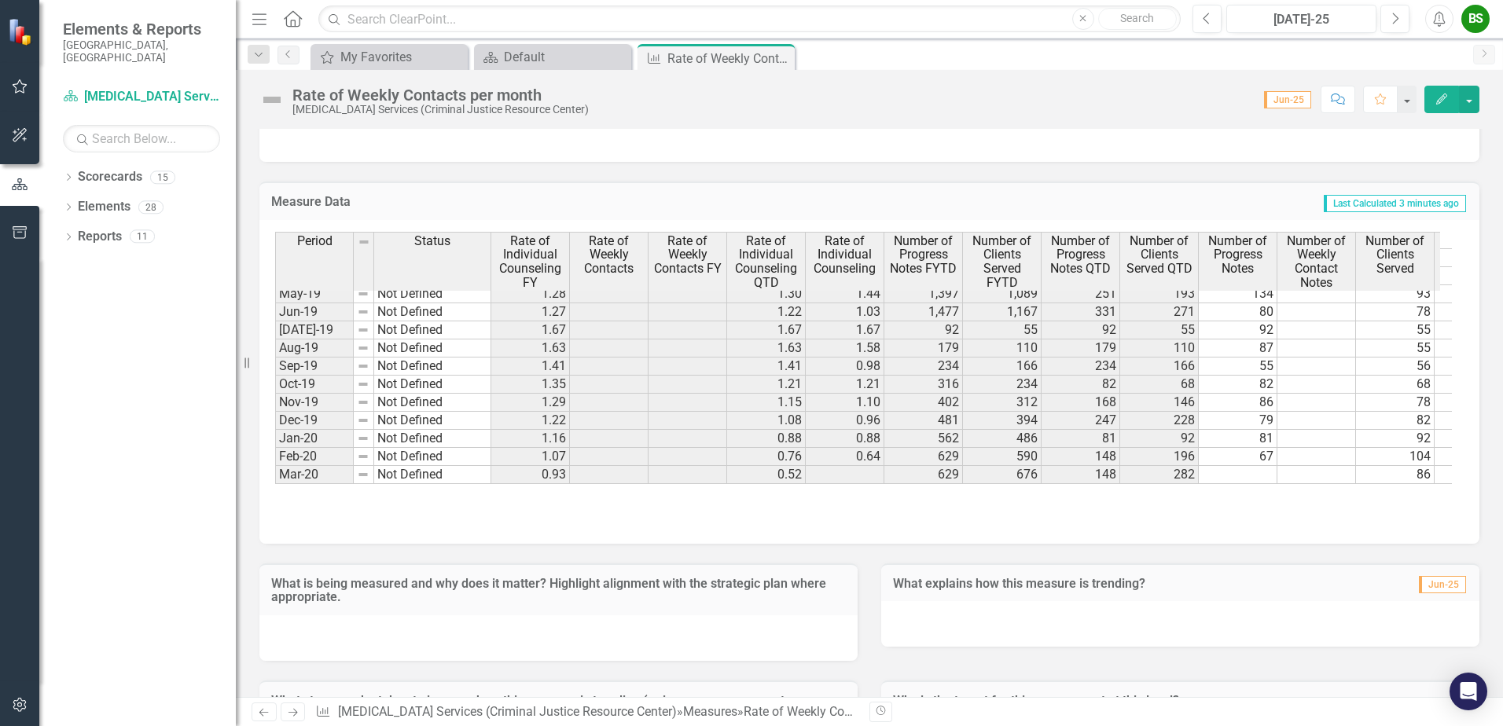
scroll to position [314, 0]
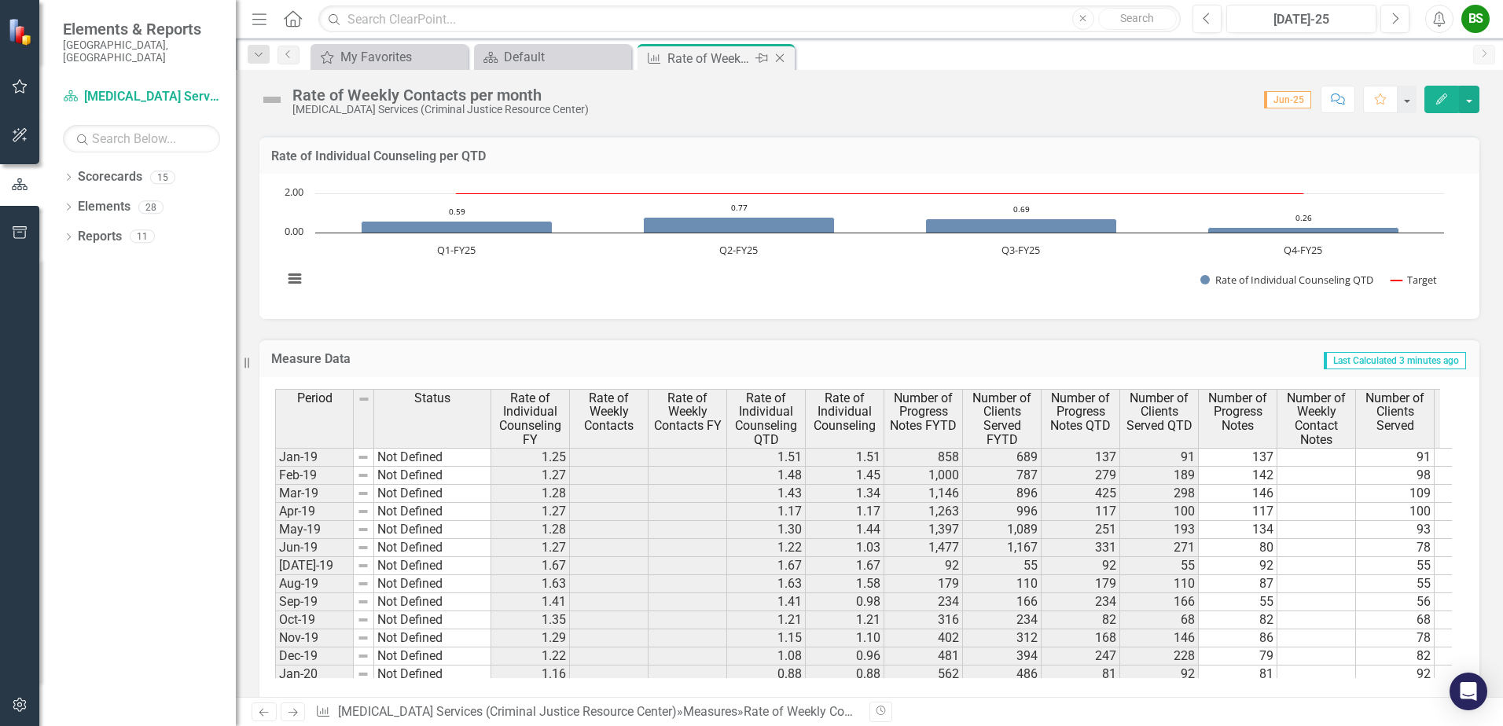
click at [778, 60] on icon at bounding box center [780, 58] width 9 height 9
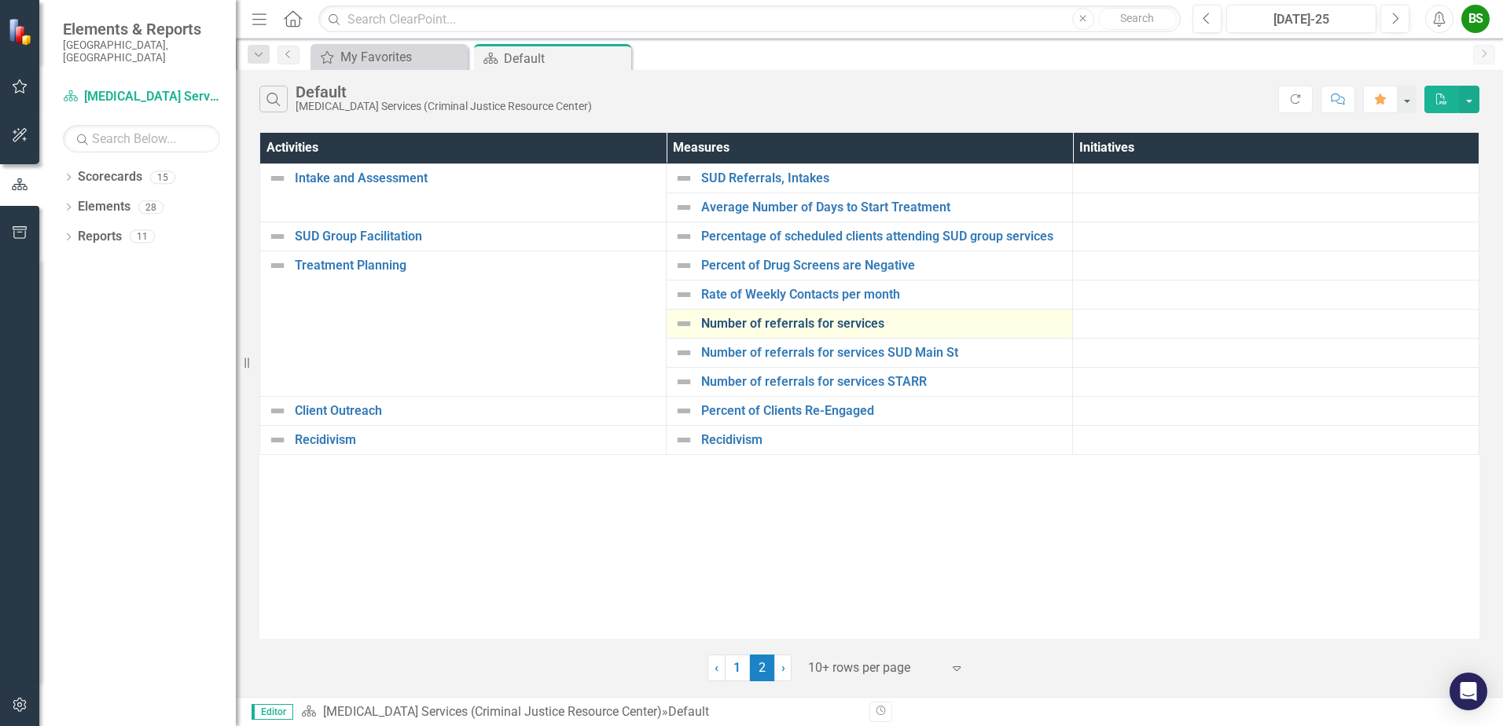
click at [769, 323] on link "Number of referrals for services" at bounding box center [882, 324] width 363 height 14
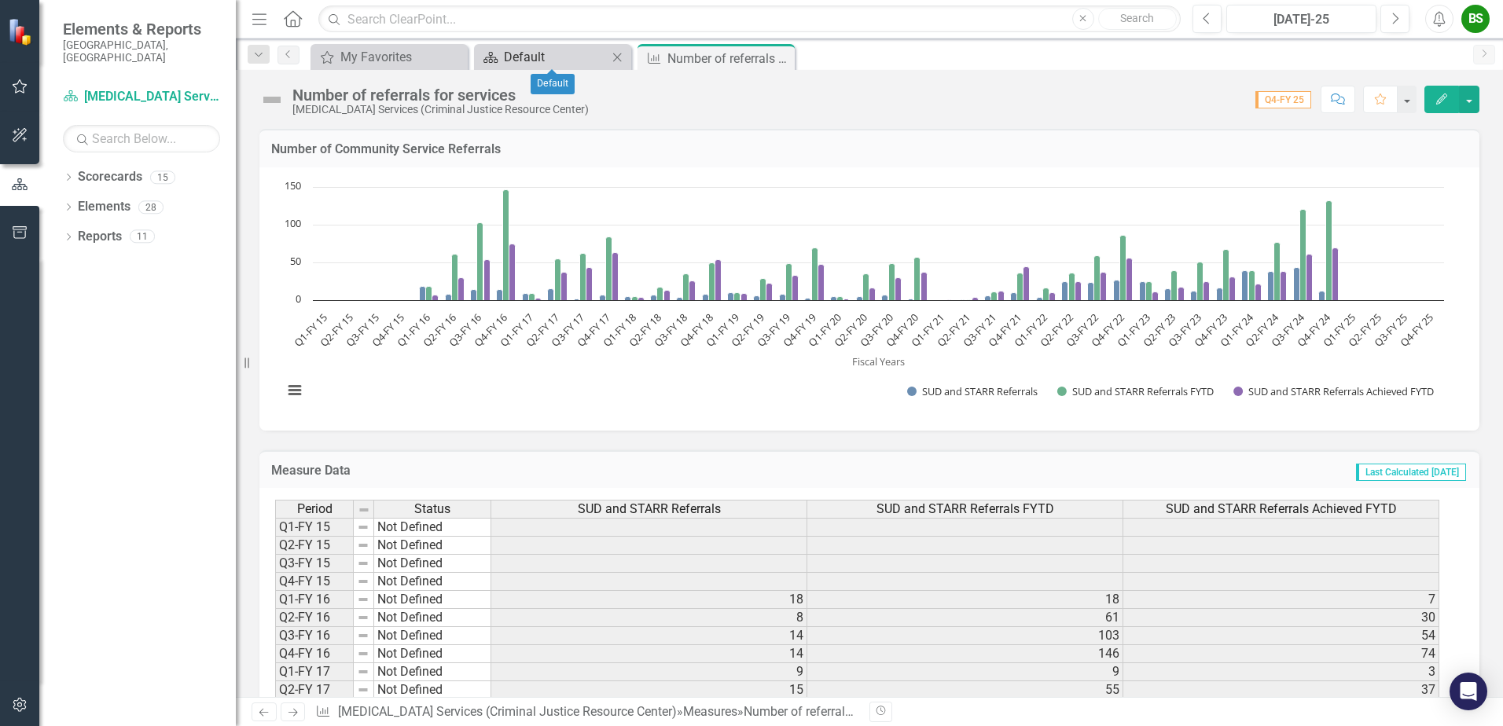
click at [552, 53] on div "Default" at bounding box center [556, 57] width 104 height 20
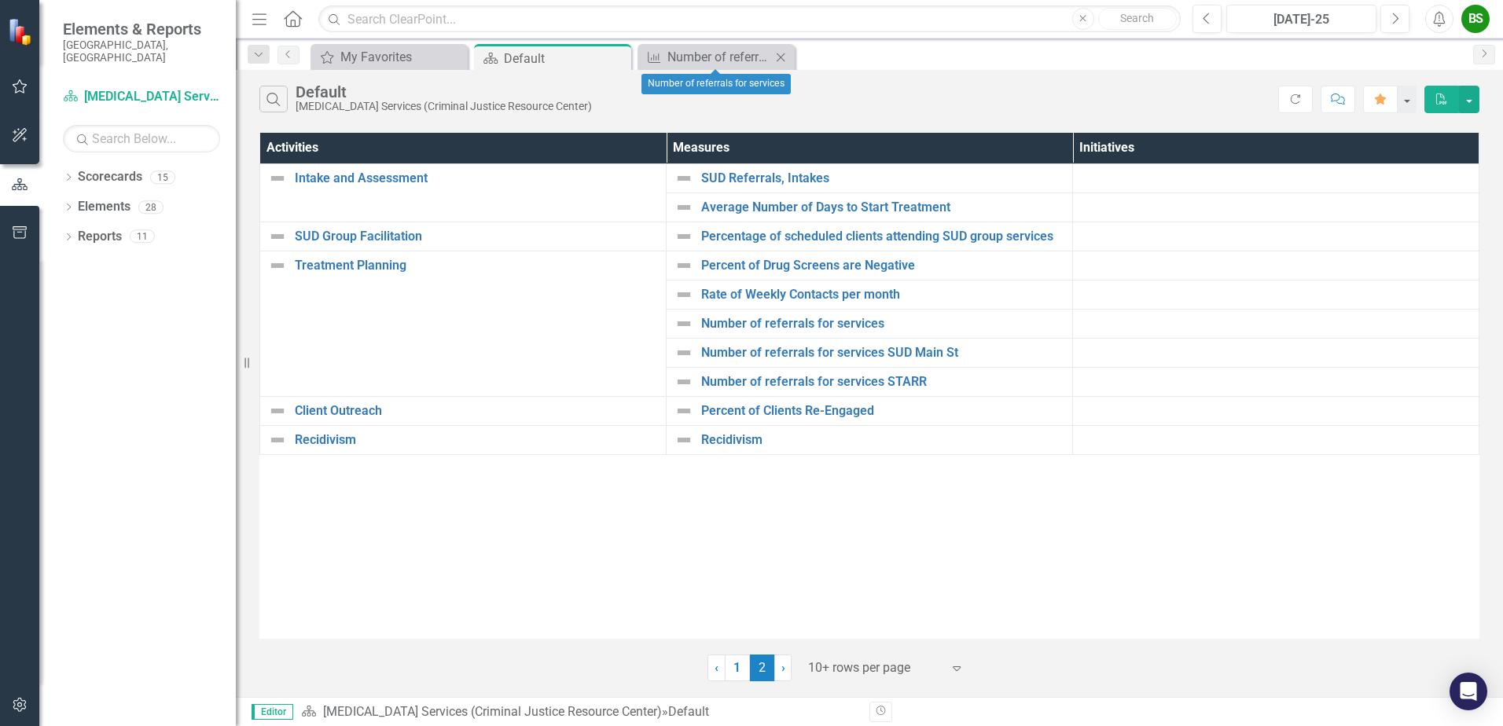
click at [784, 61] on icon "Close" at bounding box center [781, 57] width 16 height 13
click at [615, 58] on icon "Close" at bounding box center [616, 58] width 16 height 13
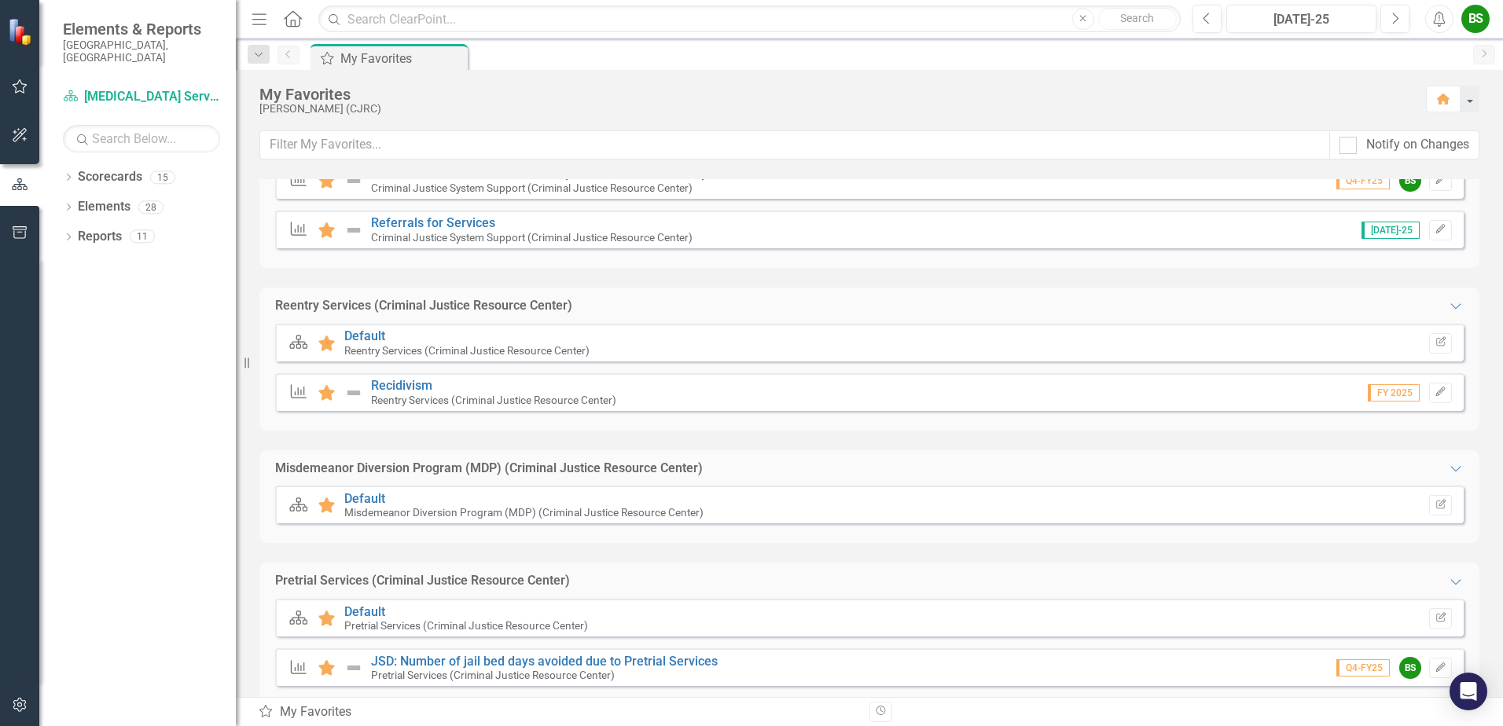
scroll to position [314, 0]
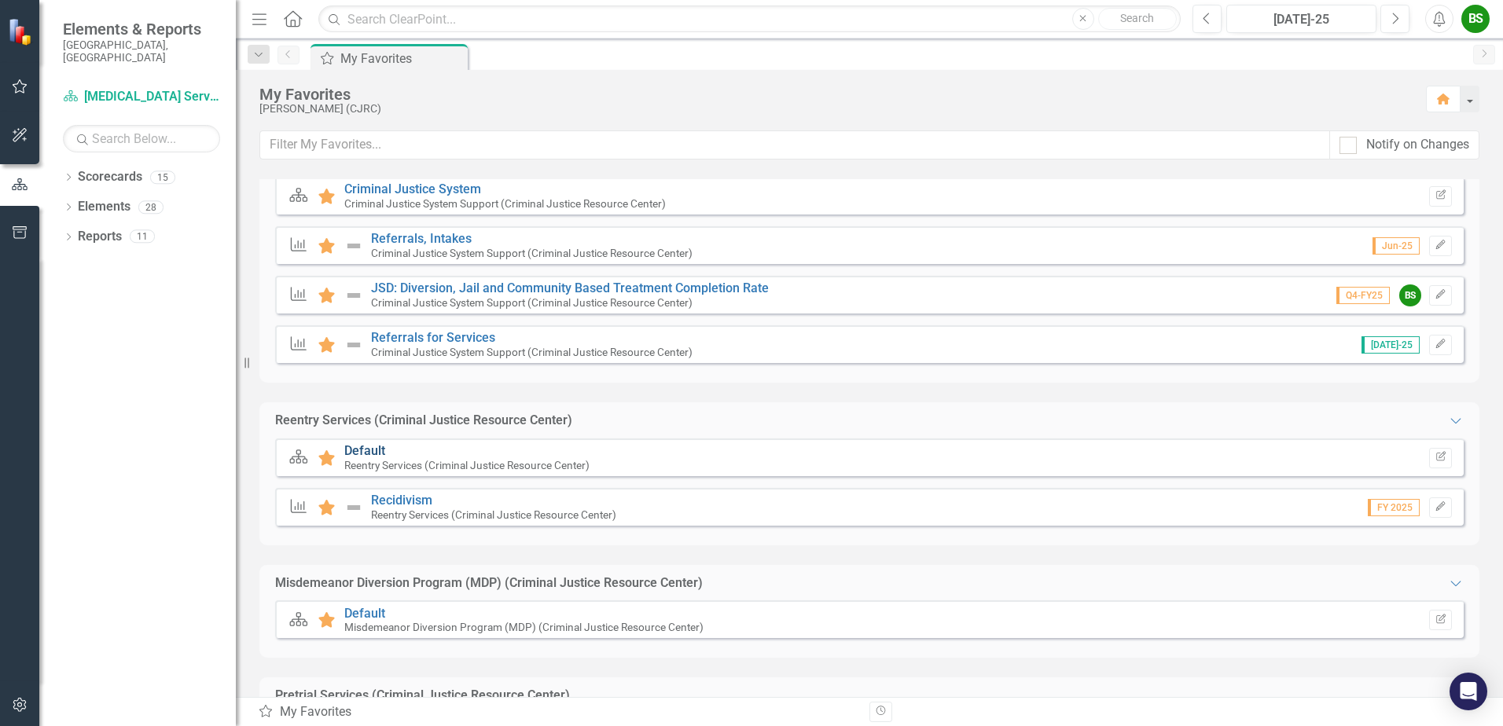
click at [368, 448] on link "Default" at bounding box center [364, 450] width 41 height 15
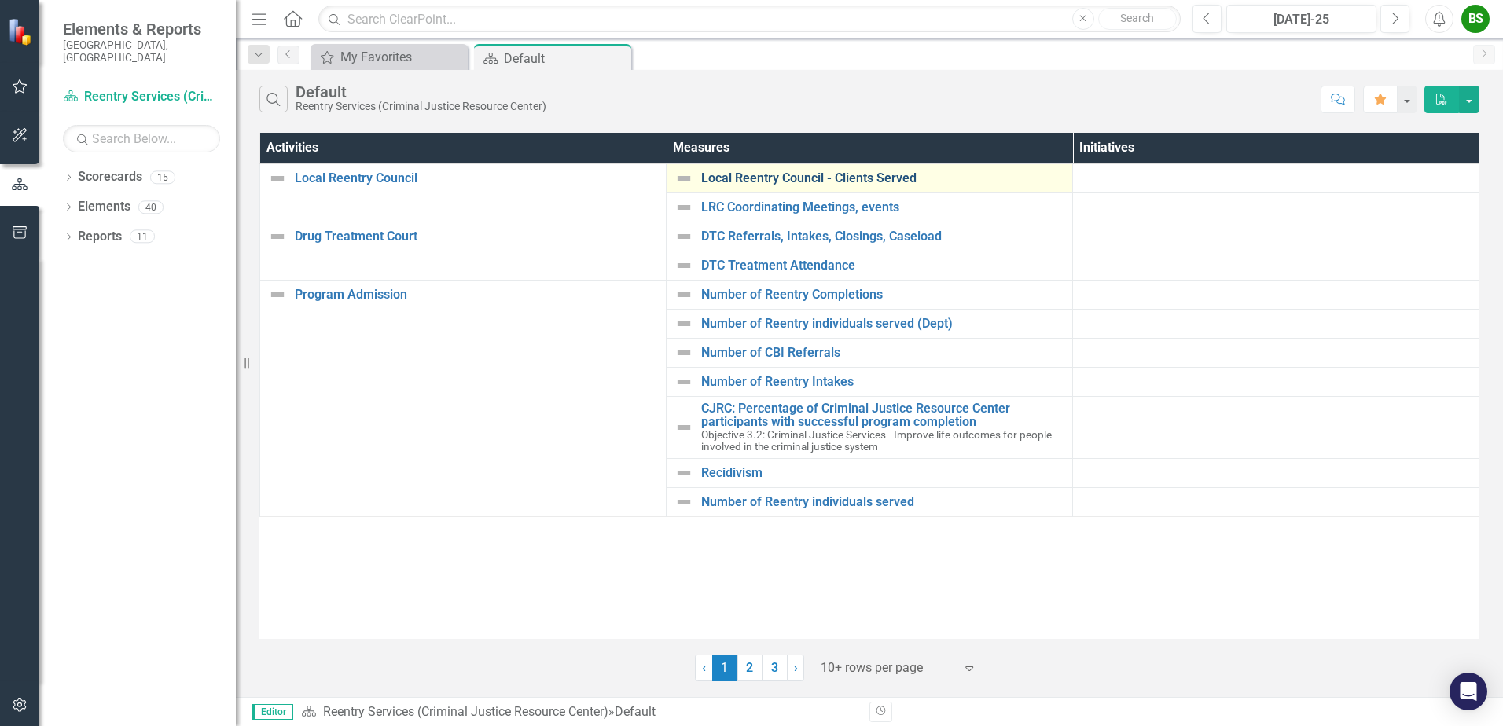
click at [809, 177] on link "Local Reentry Council - Clients Served" at bounding box center [882, 178] width 363 height 14
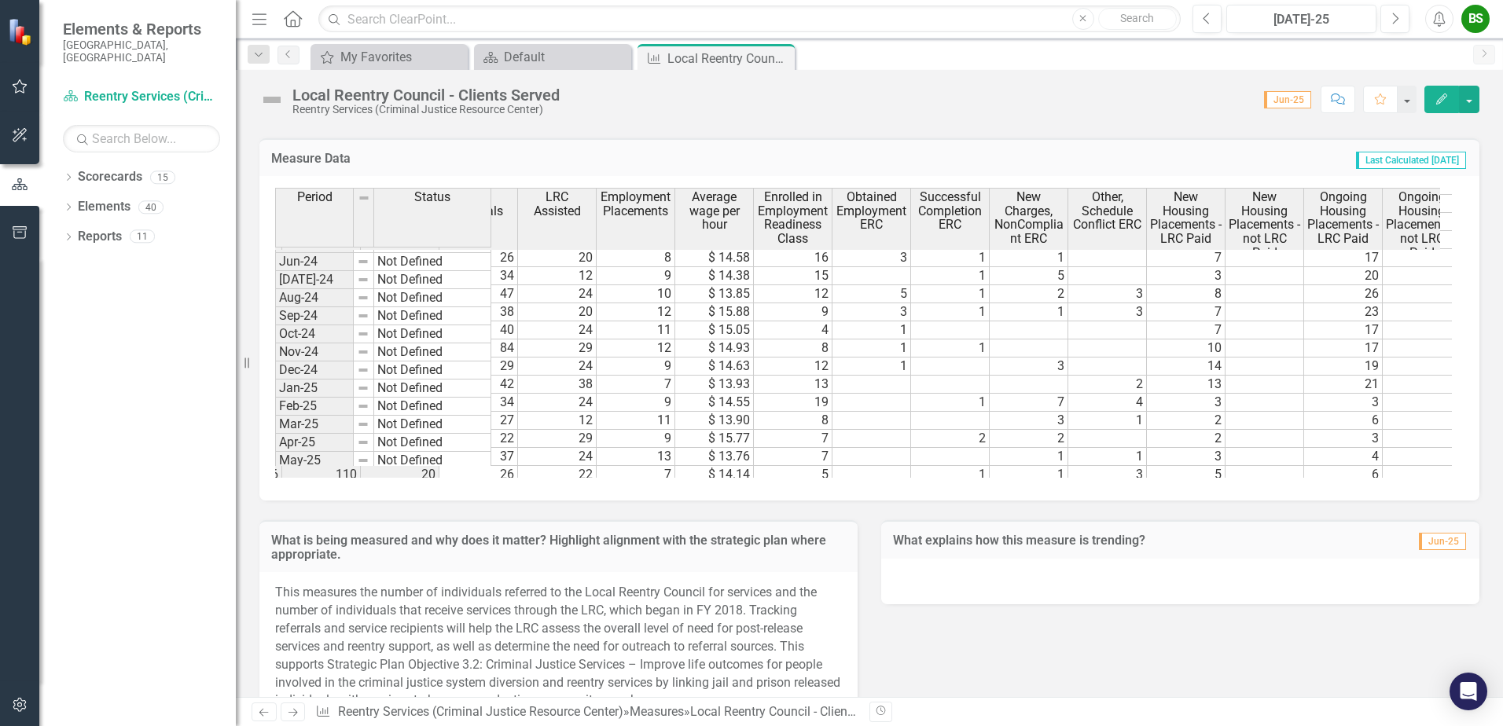
scroll to position [1192, 0]
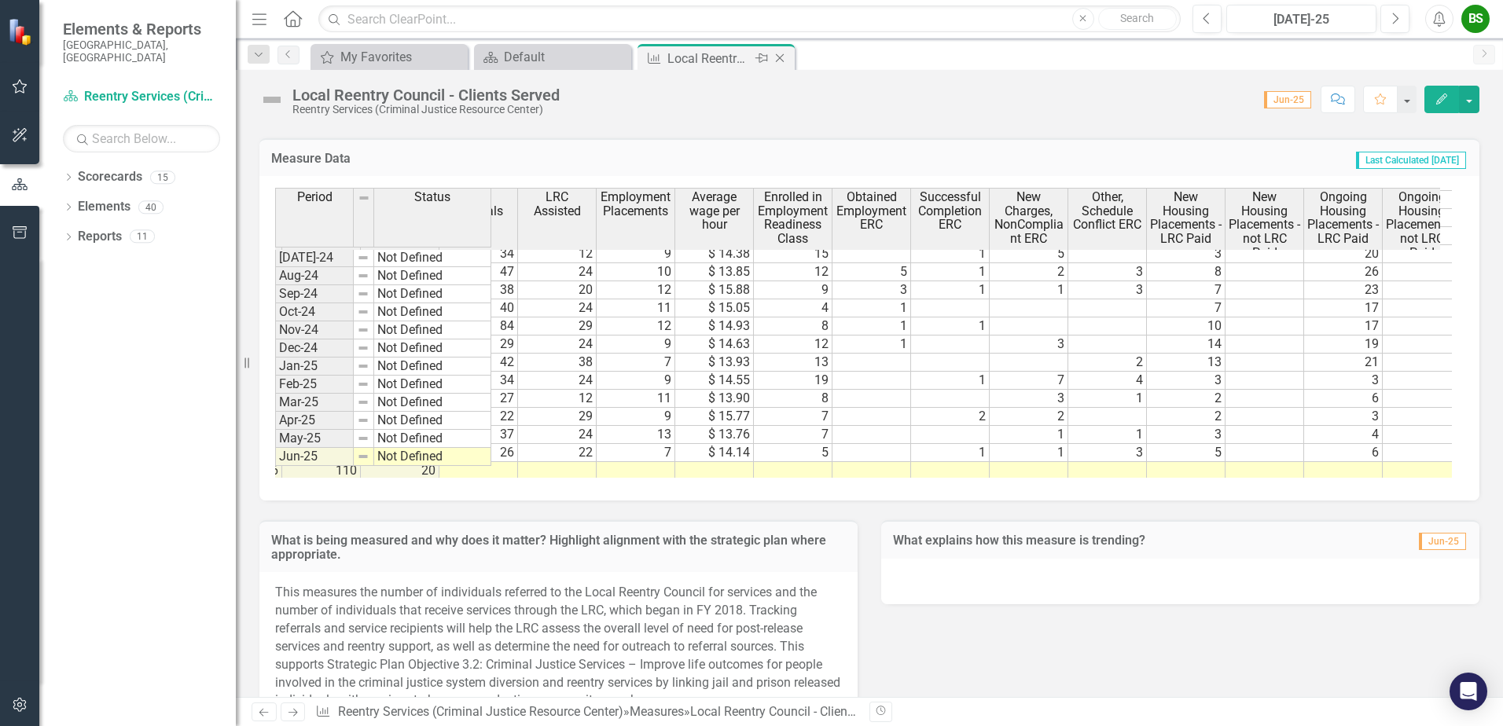
click at [785, 53] on icon "Close" at bounding box center [780, 58] width 16 height 13
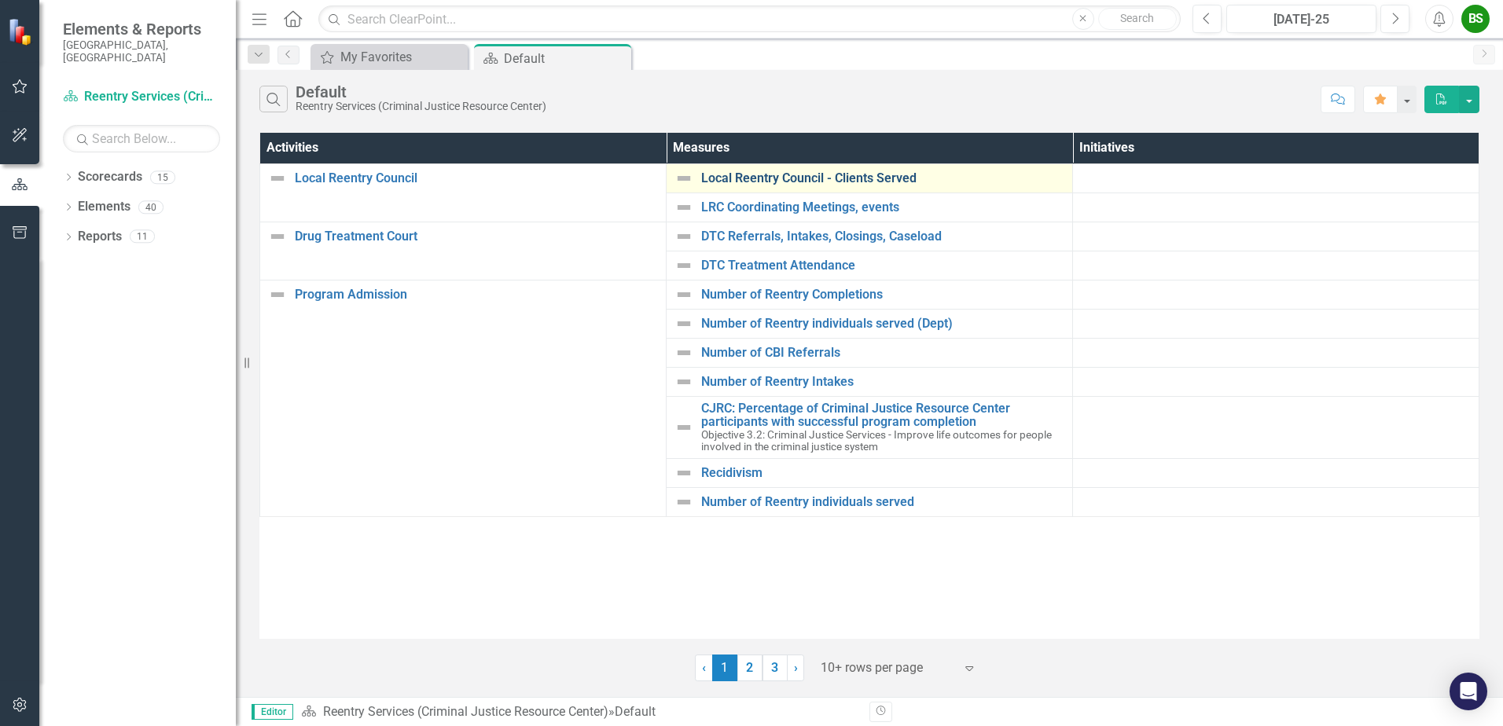
click at [754, 171] on link "Local Reentry Council - Clients Served" at bounding box center [882, 178] width 363 height 14
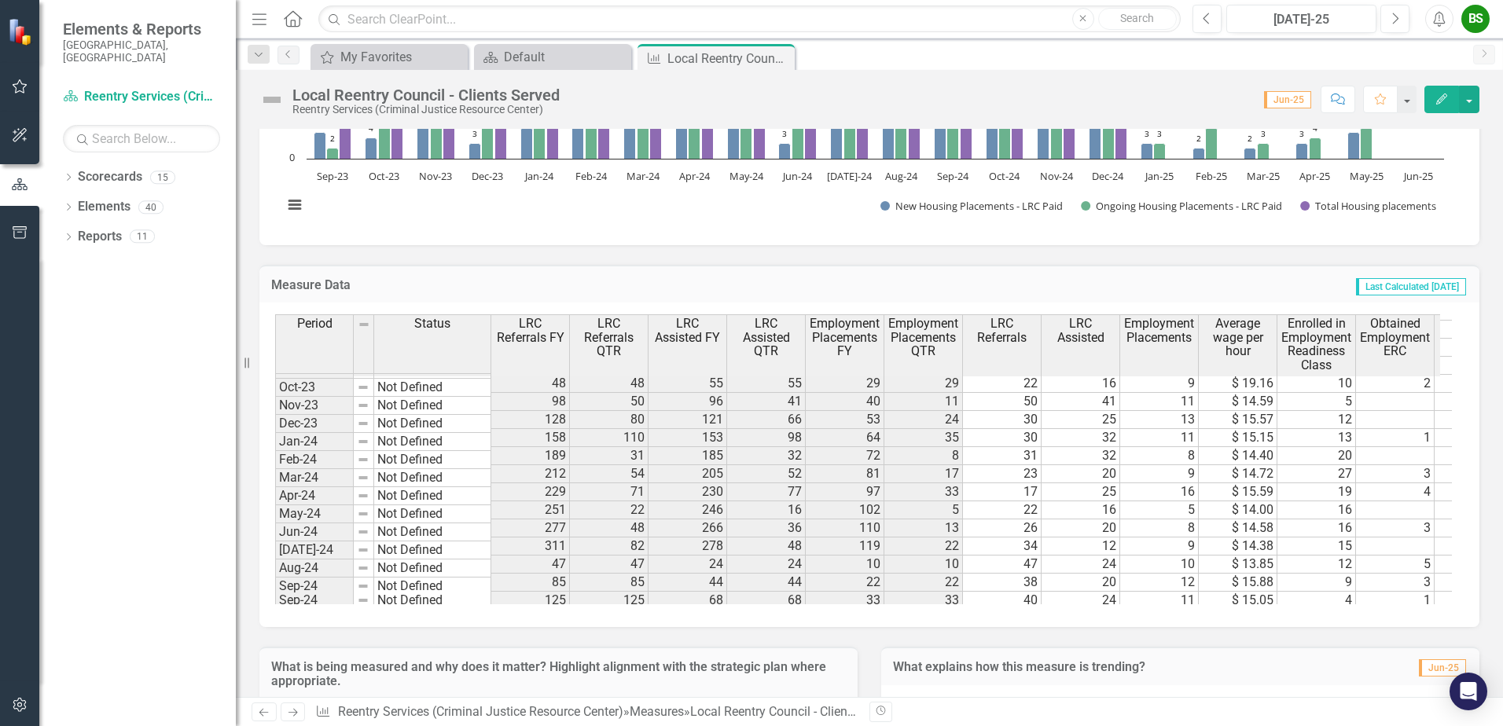
scroll to position [1192, 0]
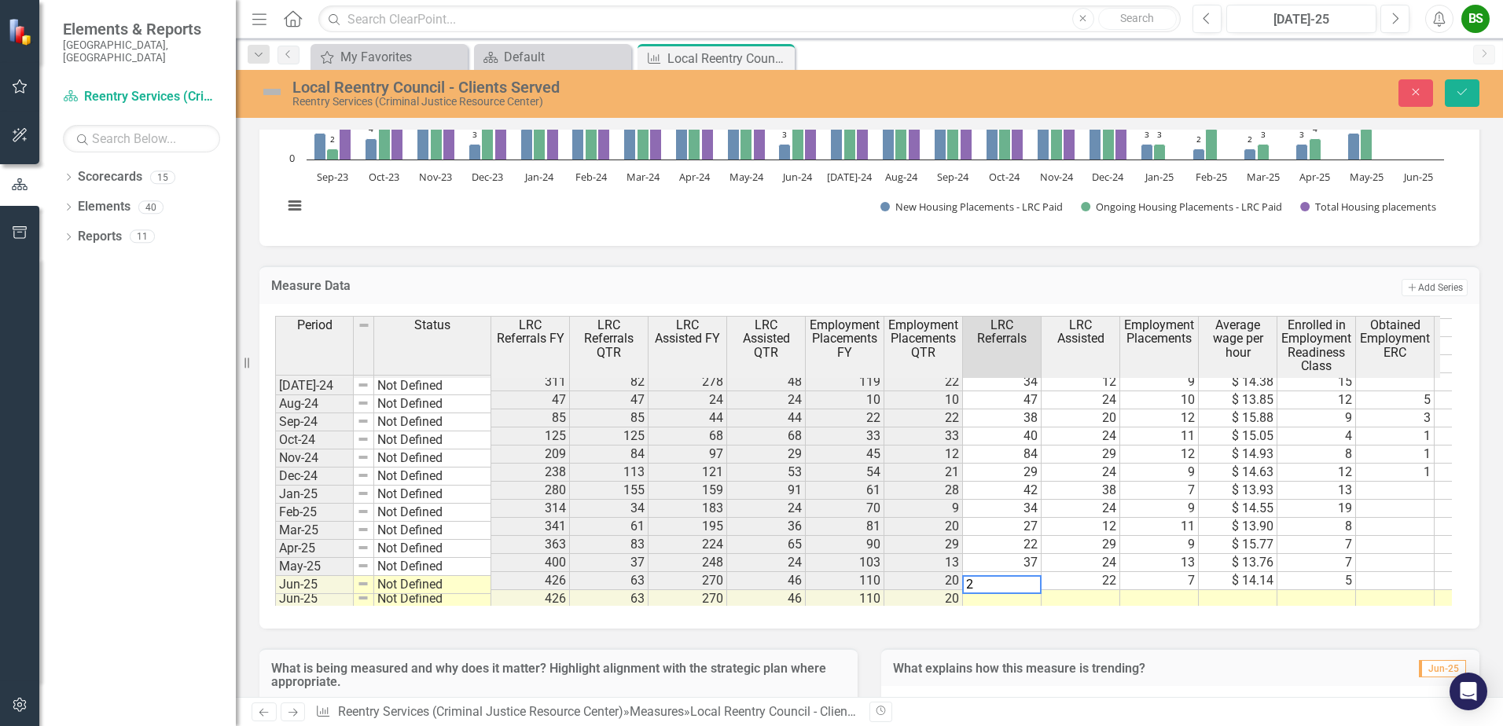
type textarea "25"
type textarea "6"
